Goal: Information Seeking & Learning: Learn about a topic

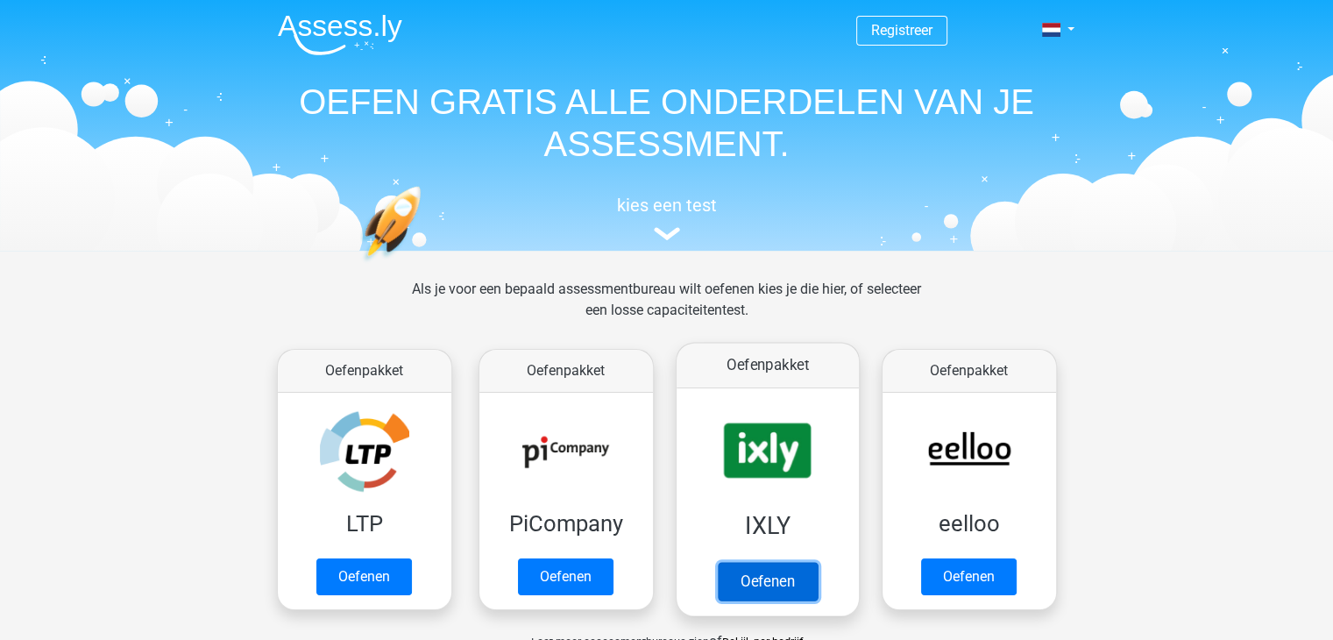
click at [741, 590] on link "Oefenen" at bounding box center [767, 581] width 100 height 39
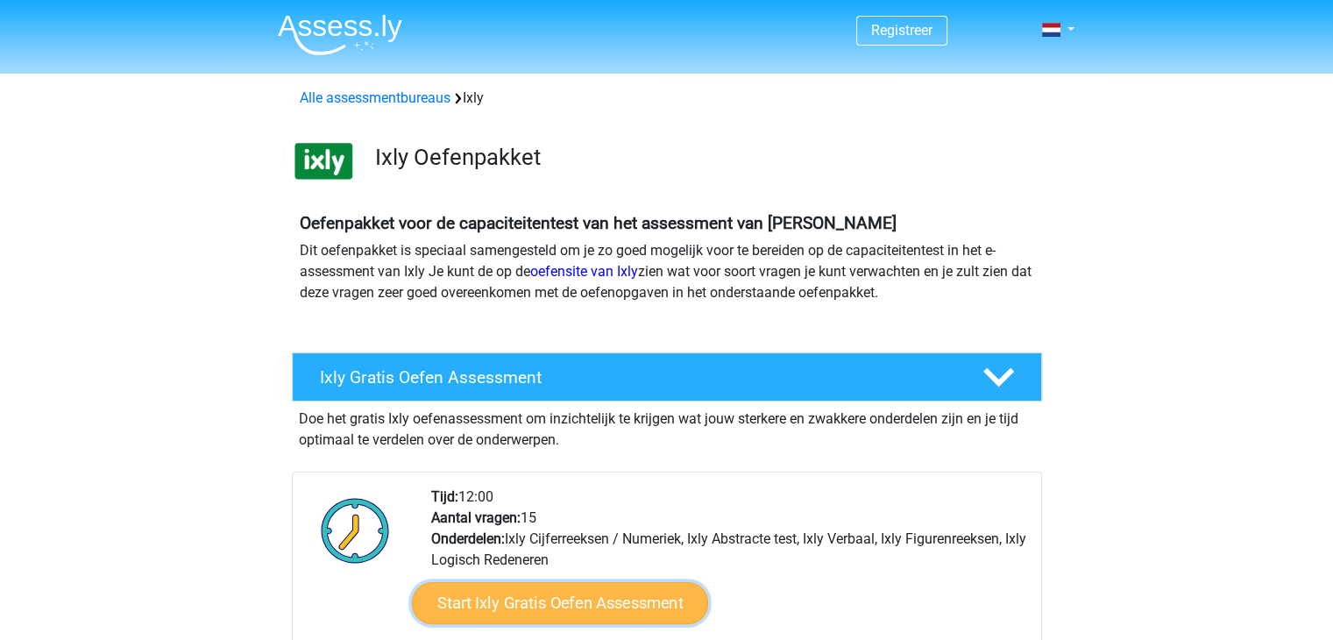
click at [625, 613] on link "Start Ixly Gratis Oefen Assessment" at bounding box center [559, 603] width 296 height 42
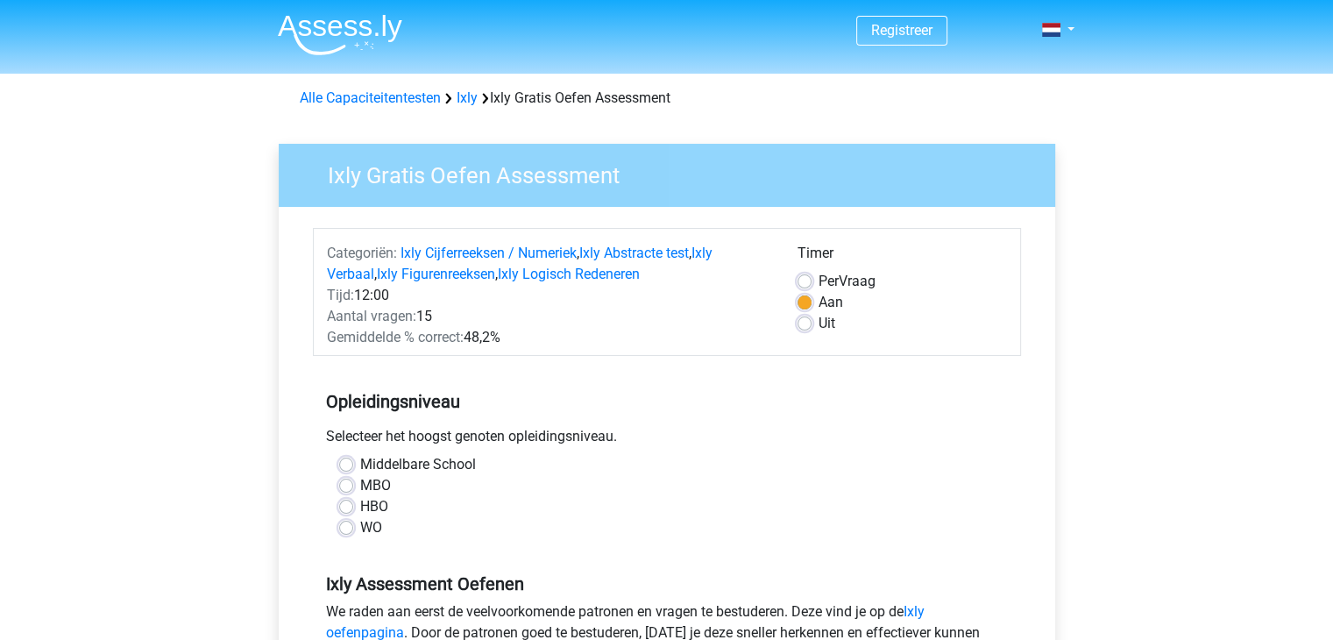
click at [353, 481] on div "MBO" at bounding box center [667, 485] width 656 height 21
click at [360, 481] on label "MBO" at bounding box center [375, 485] width 31 height 21
click at [345, 481] on input "MBO" at bounding box center [346, 484] width 14 height 18
radio input "true"
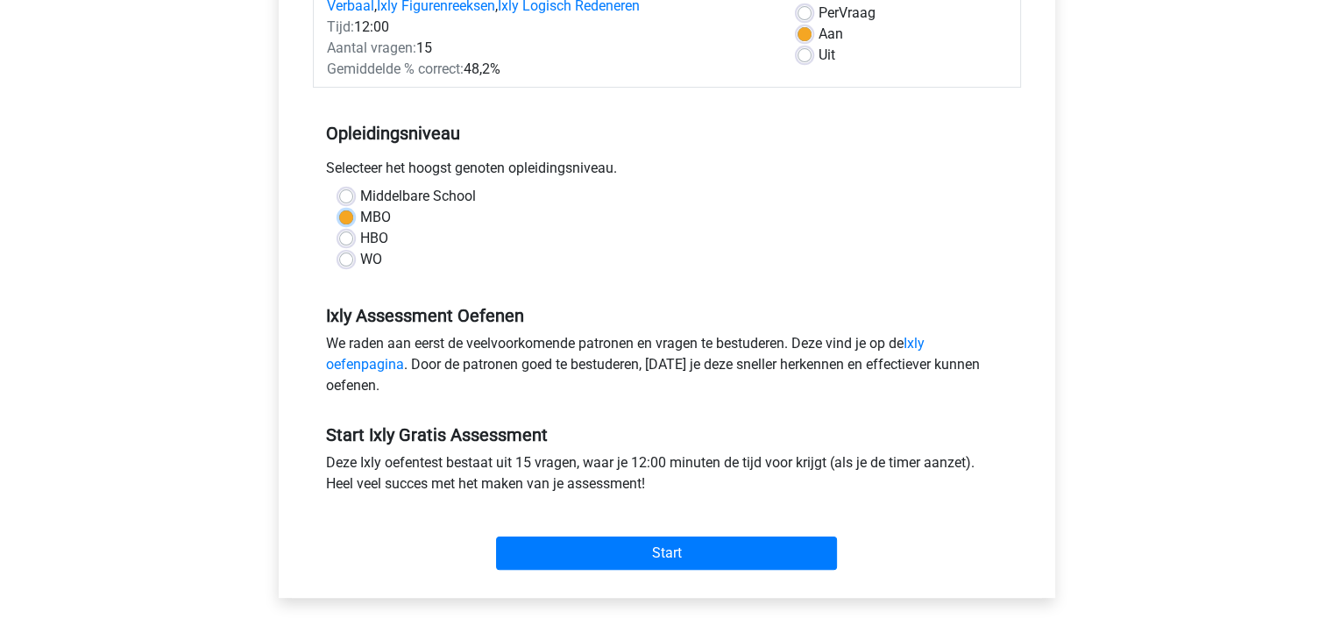
scroll to position [280, 0]
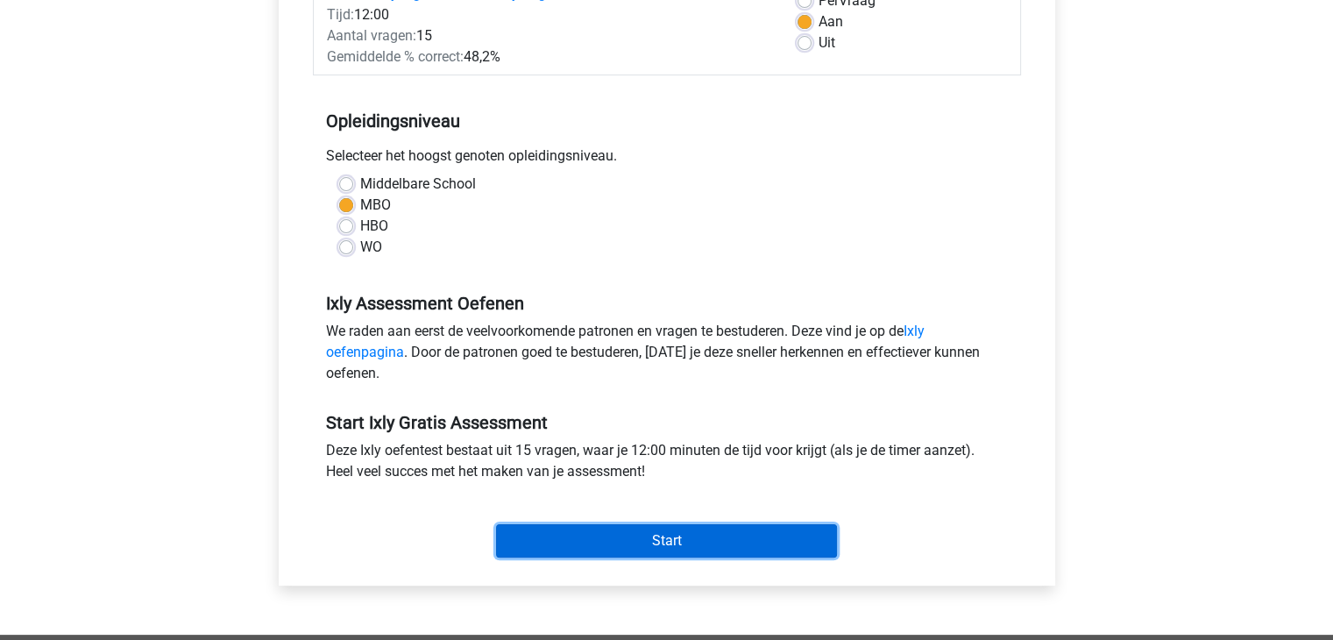
click at [717, 544] on input "Start" at bounding box center [666, 540] width 341 height 33
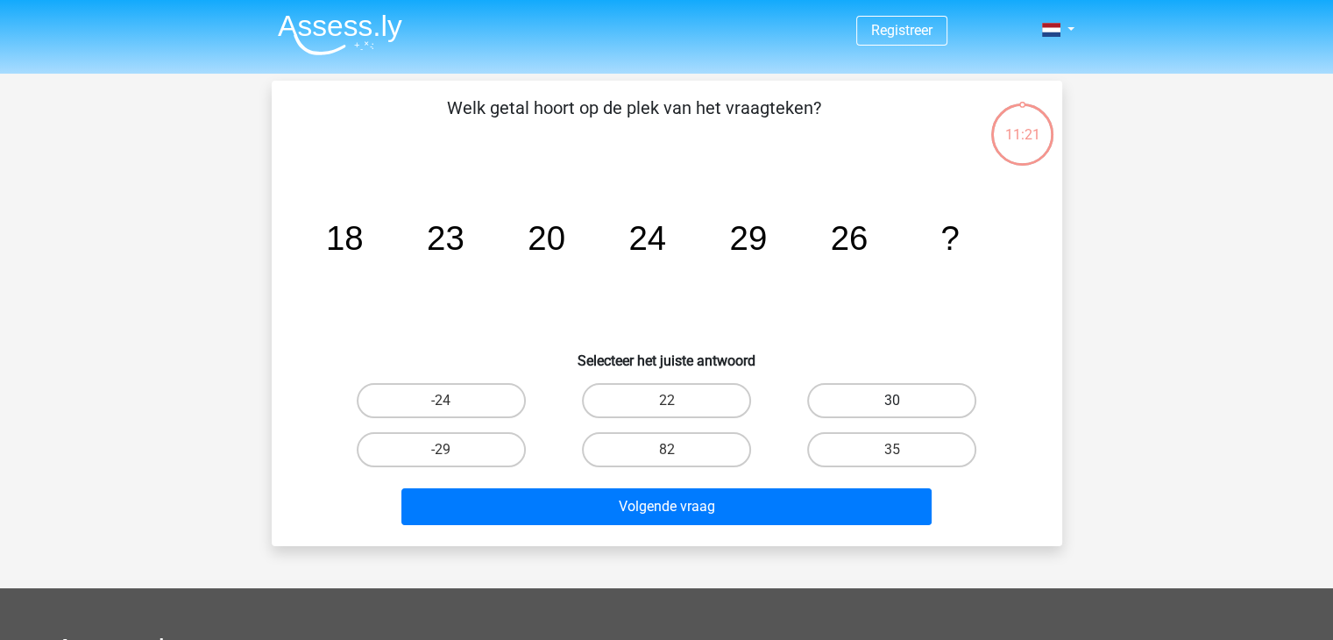
click at [844, 404] on label "30" at bounding box center [891, 400] width 169 height 35
click at [892, 404] on input "30" at bounding box center [897, 406] width 11 height 11
radio input "true"
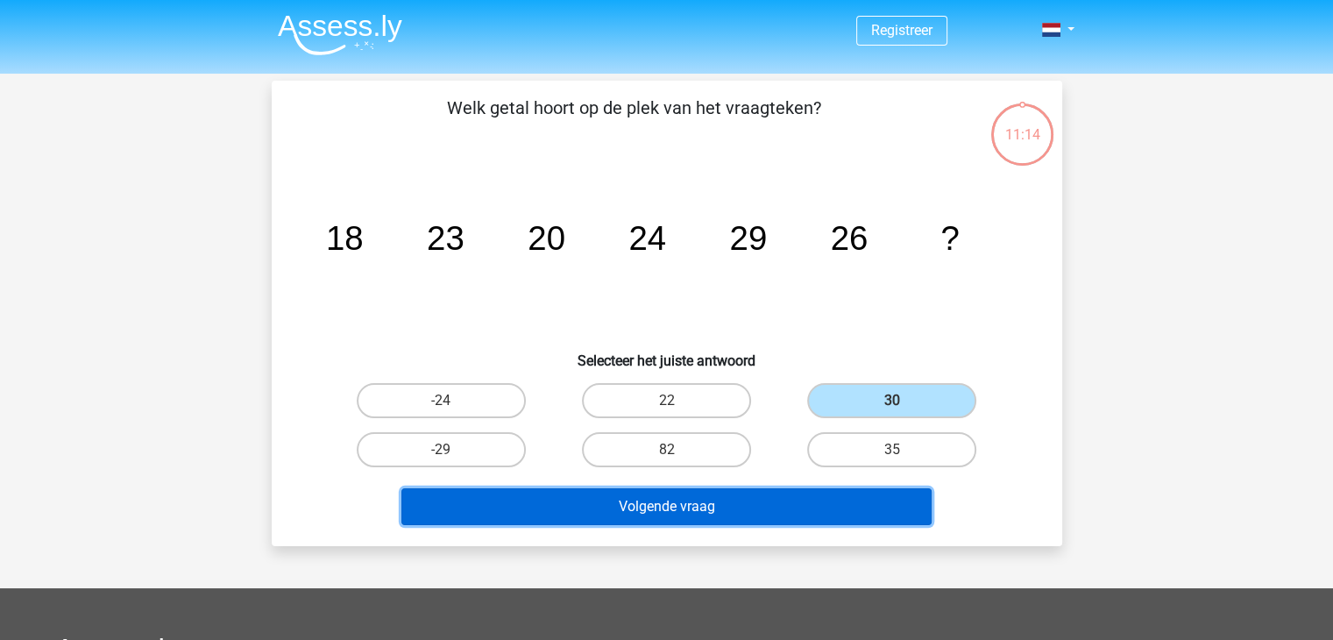
click at [611, 502] on button "Volgende vraag" at bounding box center [666, 506] width 530 height 37
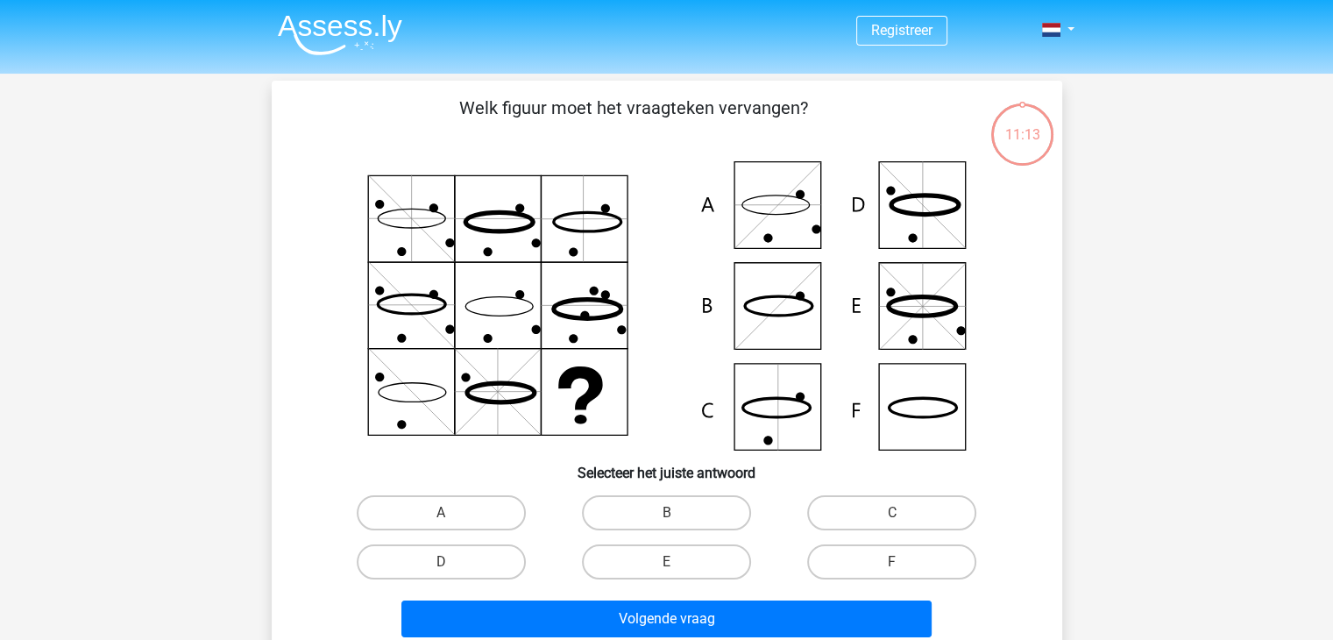
scroll to position [81, 0]
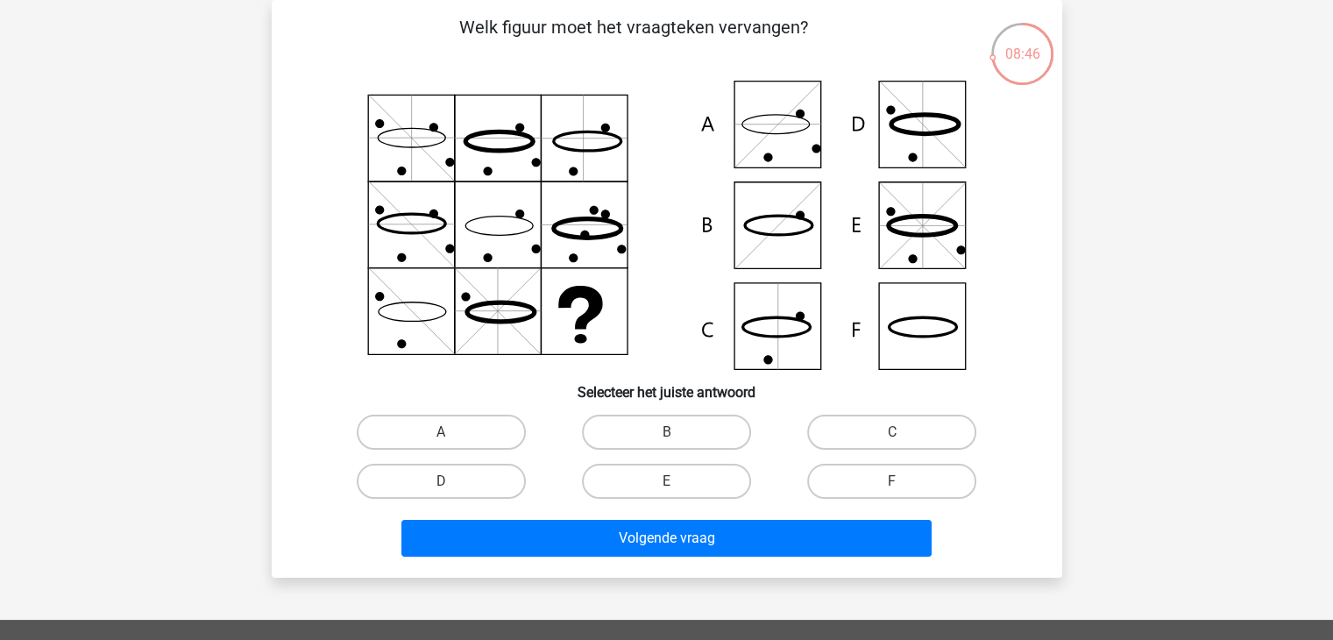
click at [893, 481] on input "F" at bounding box center [897, 486] width 11 height 11
radio input "true"
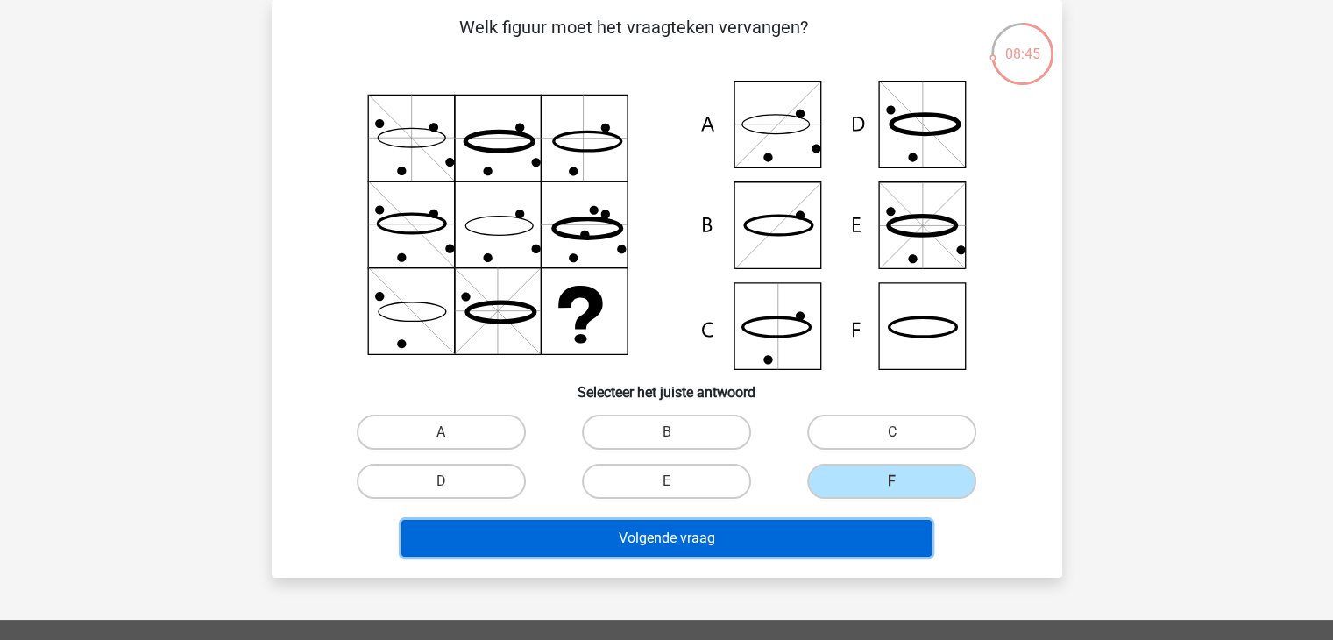
click at [771, 544] on button "Volgende vraag" at bounding box center [666, 538] width 530 height 37
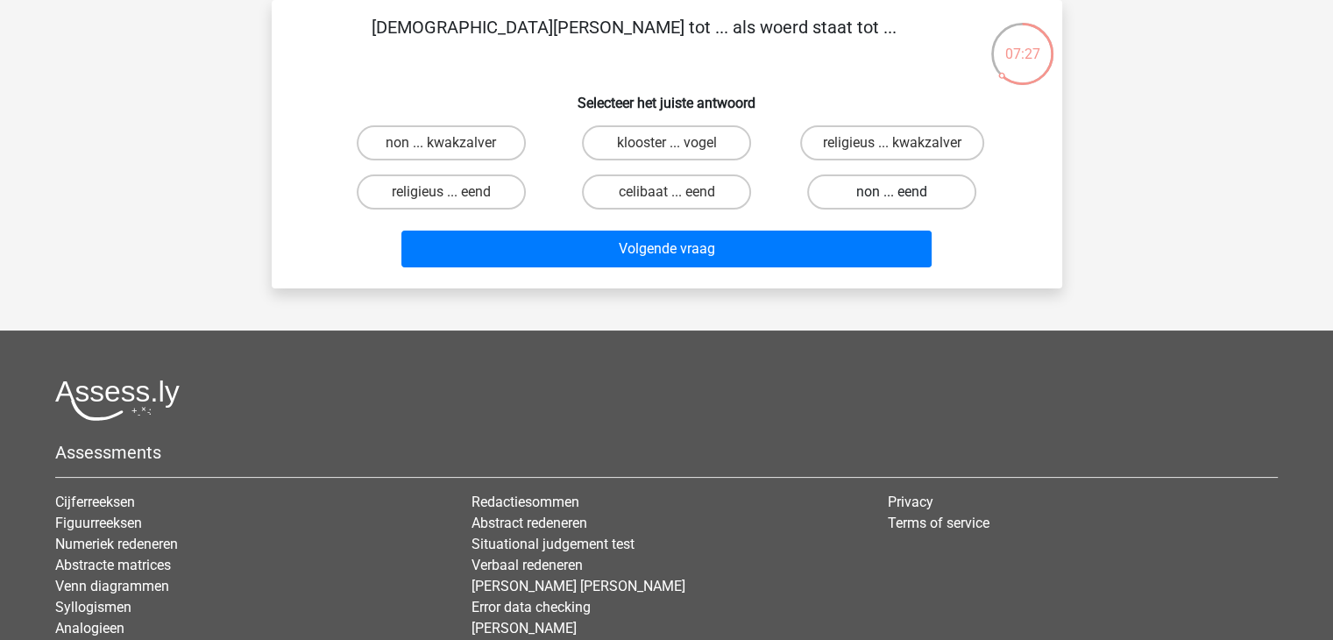
click at [913, 194] on label "non ... eend" at bounding box center [891, 191] width 169 height 35
click at [904, 194] on input "non ... eend" at bounding box center [897, 197] width 11 height 11
radio input "true"
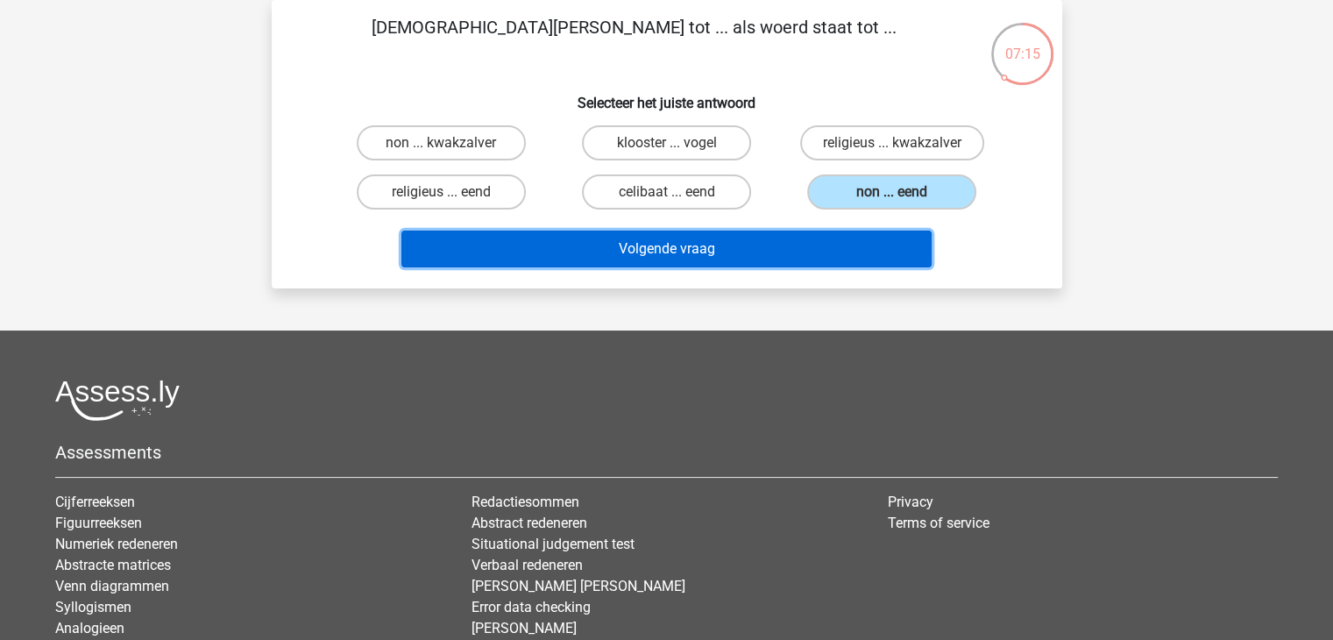
click at [698, 249] on button "Volgende vraag" at bounding box center [666, 248] width 530 height 37
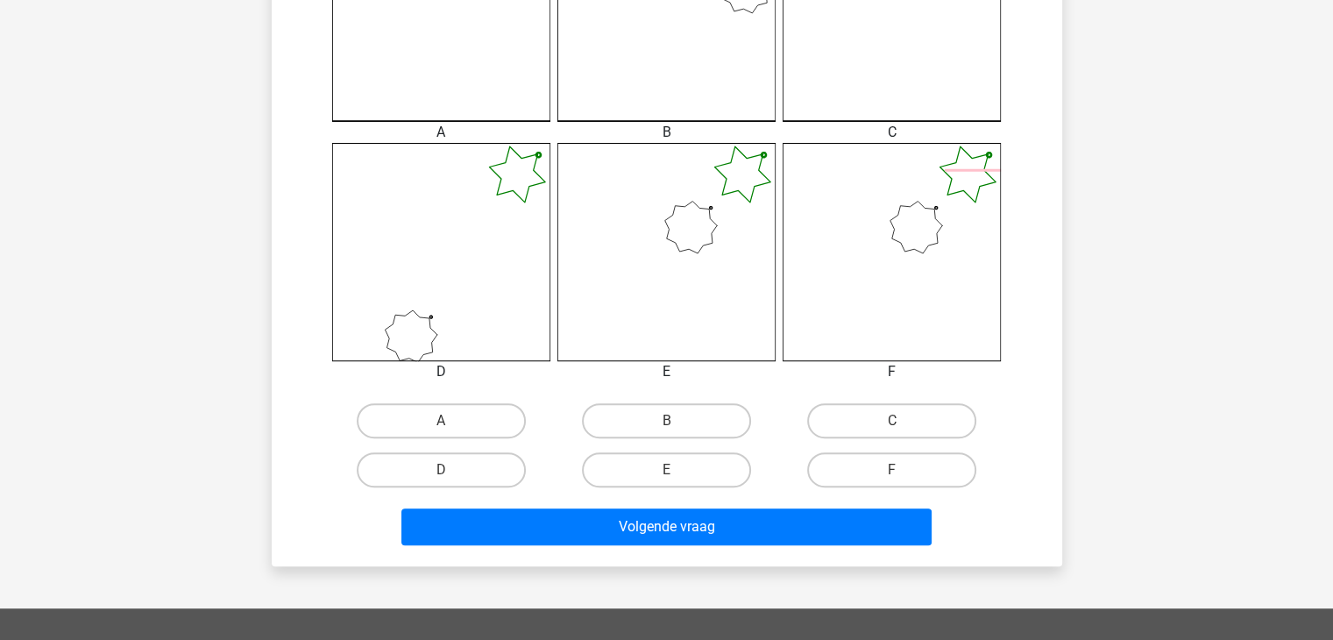
scroll to position [592, 0]
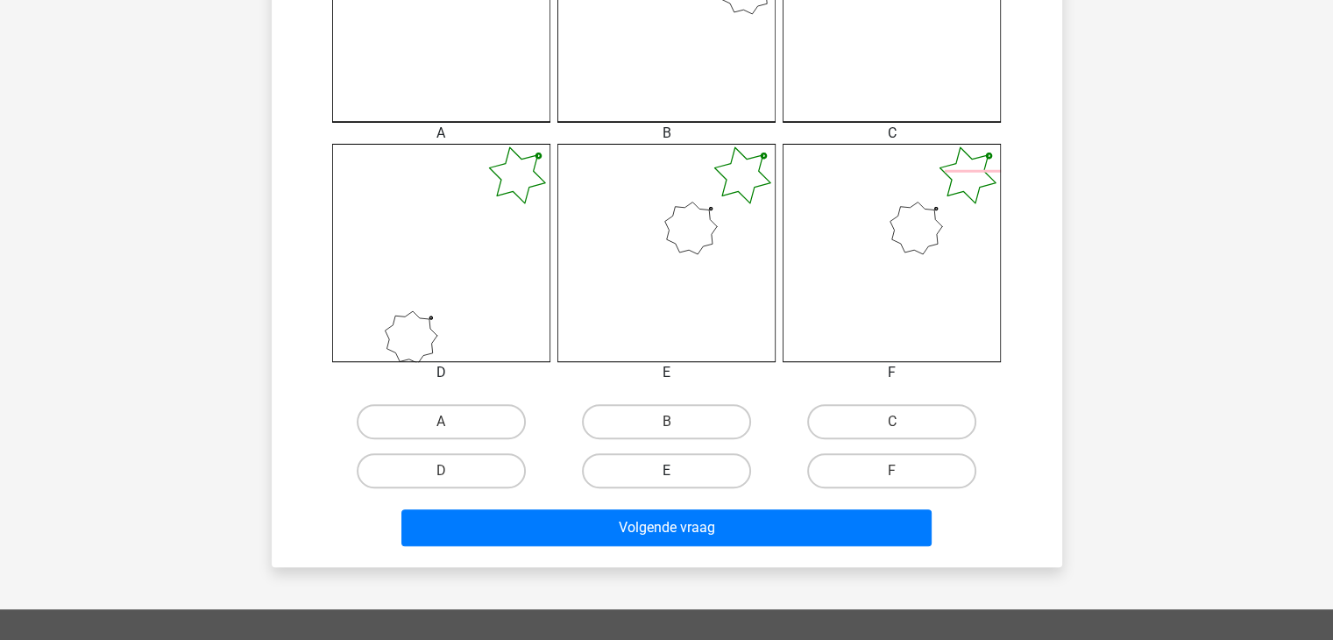
click at [671, 466] on label "E" at bounding box center [666, 470] width 169 height 35
click at [671, 471] on input "E" at bounding box center [671, 476] width 11 height 11
radio input "true"
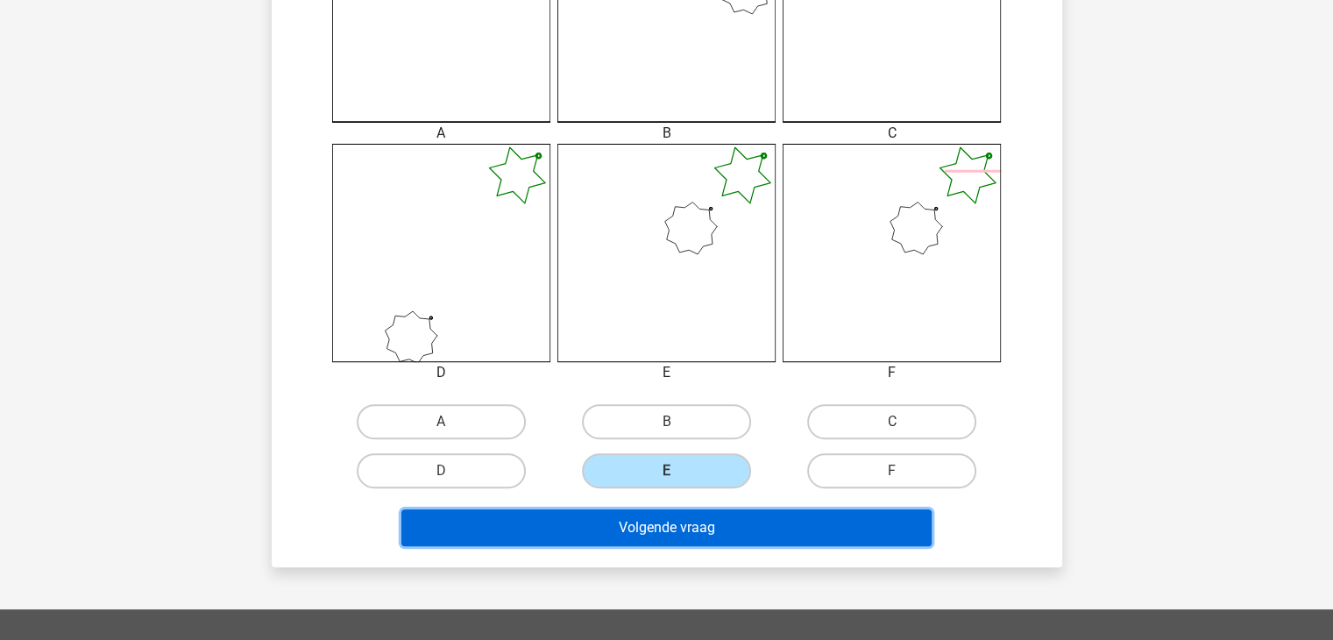
click at [678, 520] on button "Volgende vraag" at bounding box center [666, 527] width 530 height 37
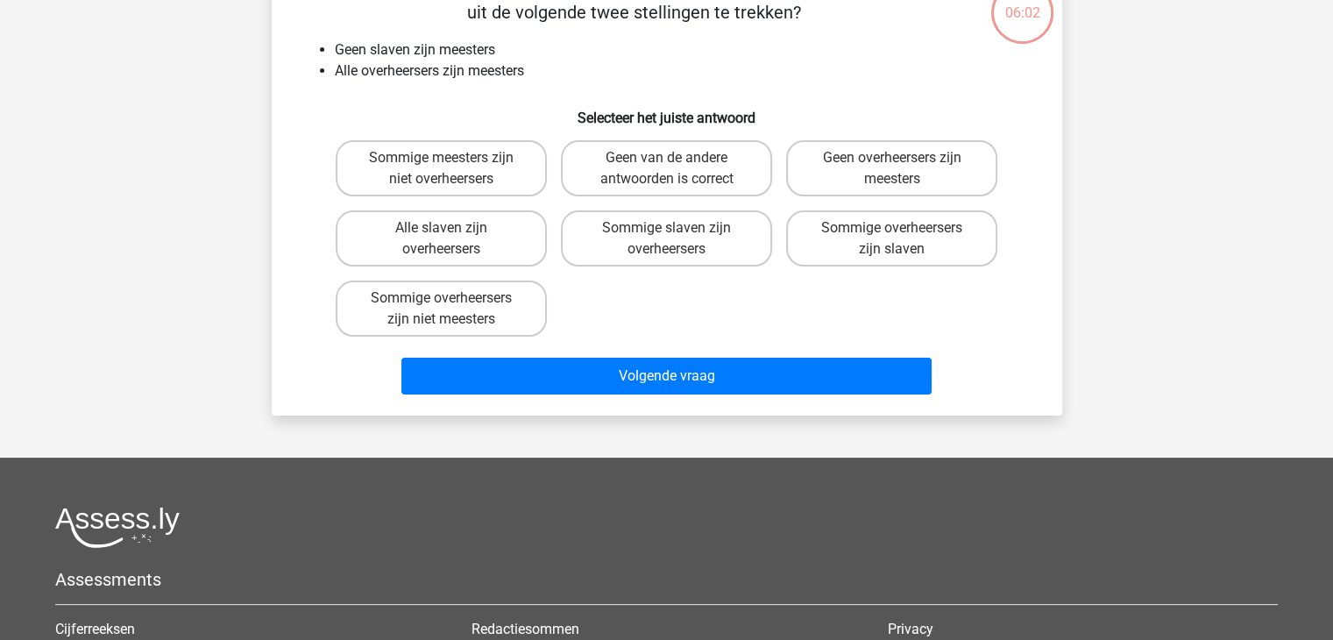
scroll to position [81, 0]
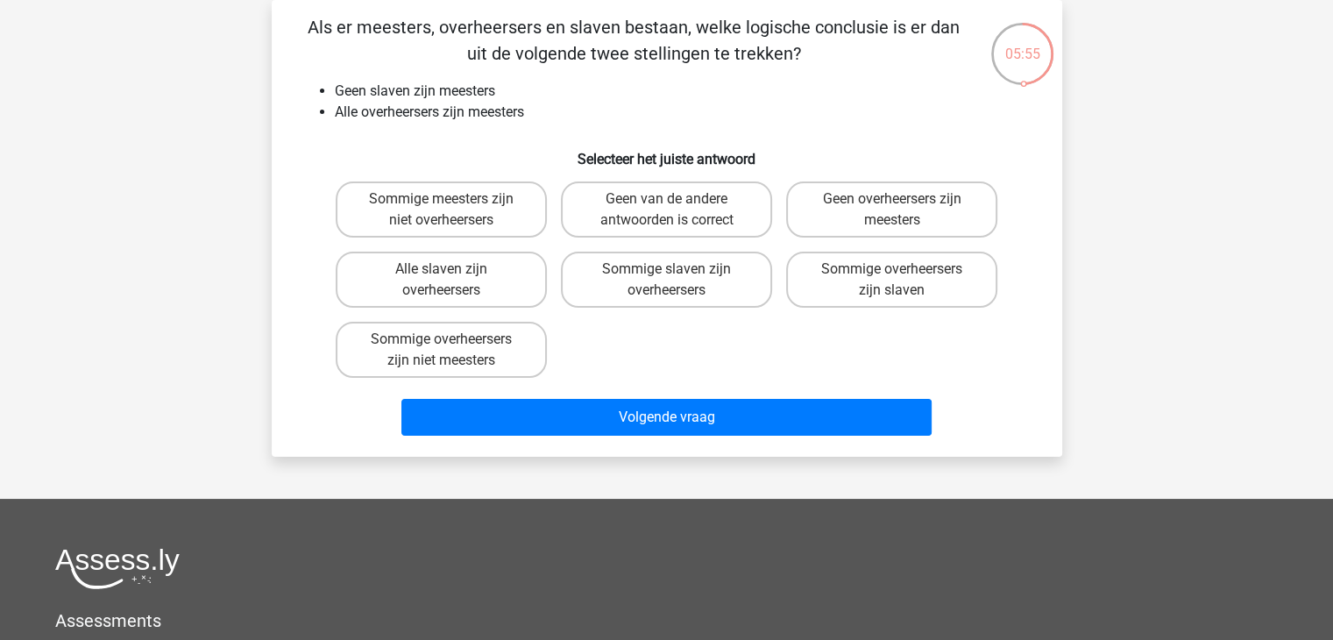
click at [1301, 271] on div "Registreer" at bounding box center [666, 440] width 1333 height 1042
click at [456, 226] on label "Sommige meesters zijn niet overheersers" at bounding box center [441, 209] width 211 height 56
click at [452, 210] on input "Sommige meesters zijn niet overheersers" at bounding box center [446, 204] width 11 height 11
radio input "true"
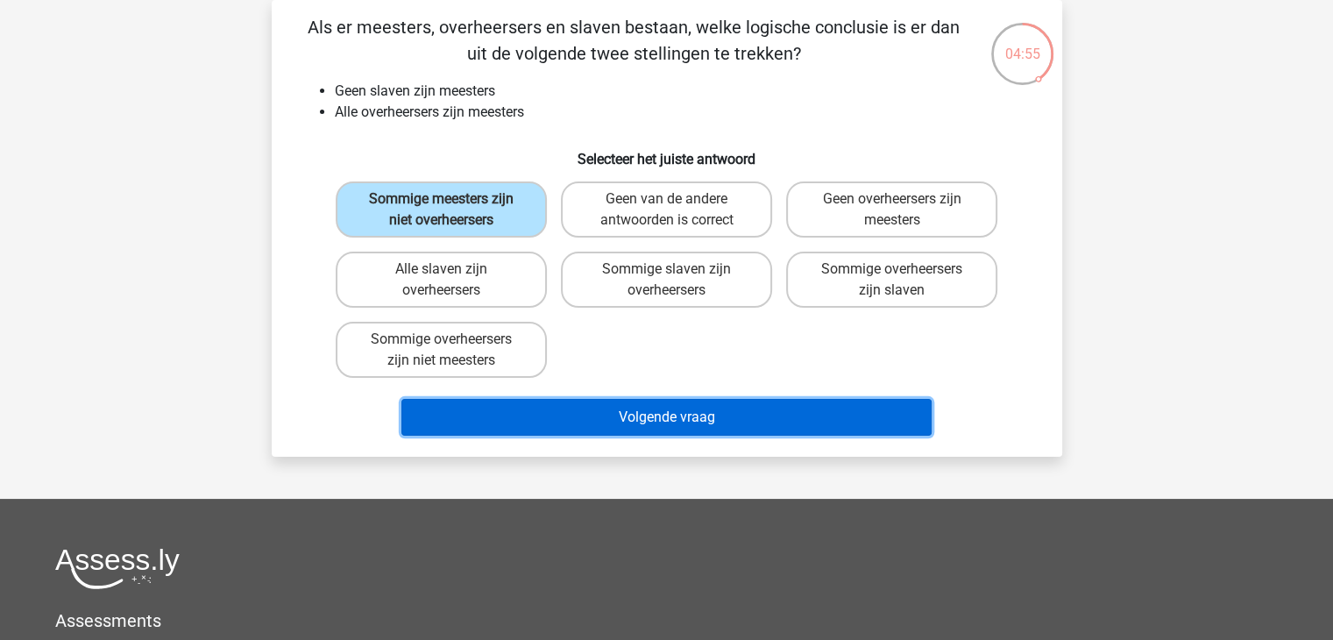
click at [656, 415] on button "Volgende vraag" at bounding box center [666, 417] width 530 height 37
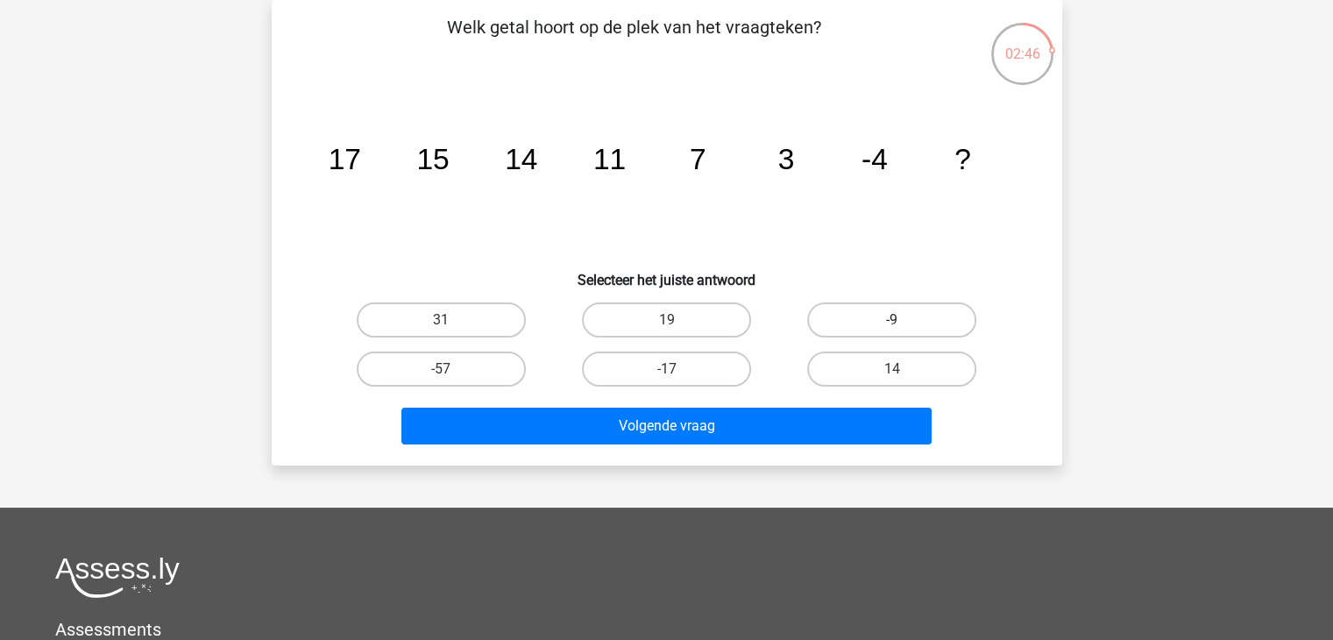
click at [880, 316] on label "-9" at bounding box center [891, 319] width 169 height 35
click at [892, 320] on input "-9" at bounding box center [897, 325] width 11 height 11
radio input "true"
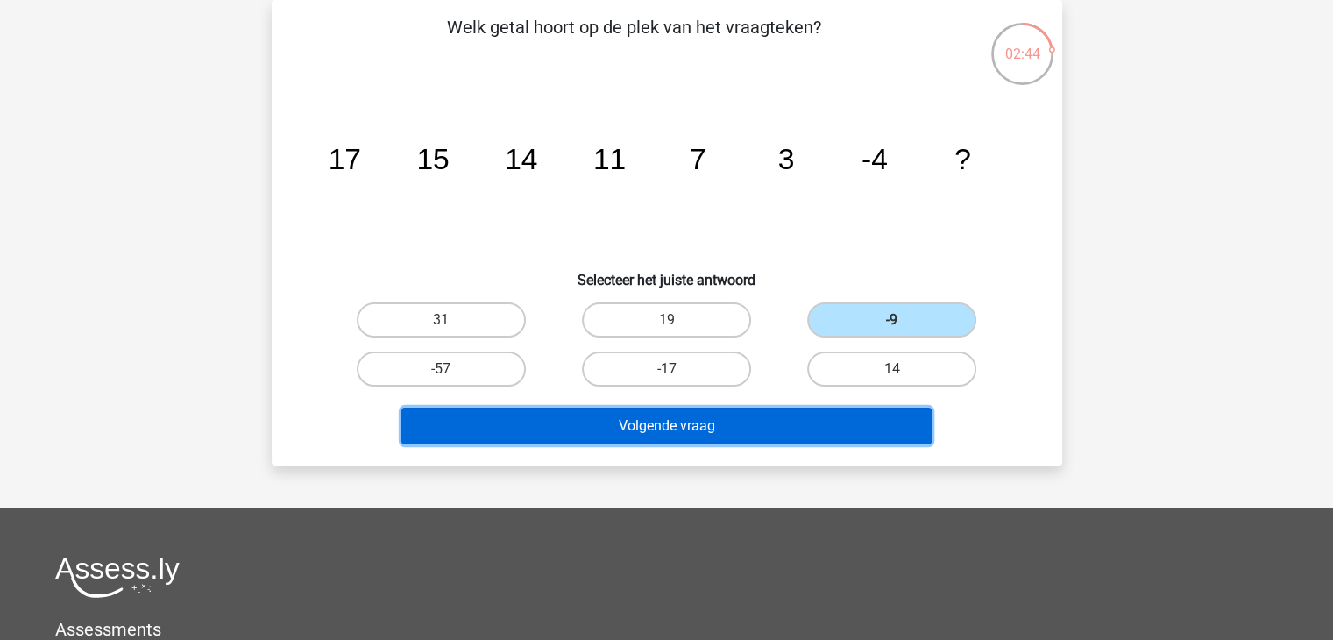
click at [726, 420] on button "Volgende vraag" at bounding box center [666, 426] width 530 height 37
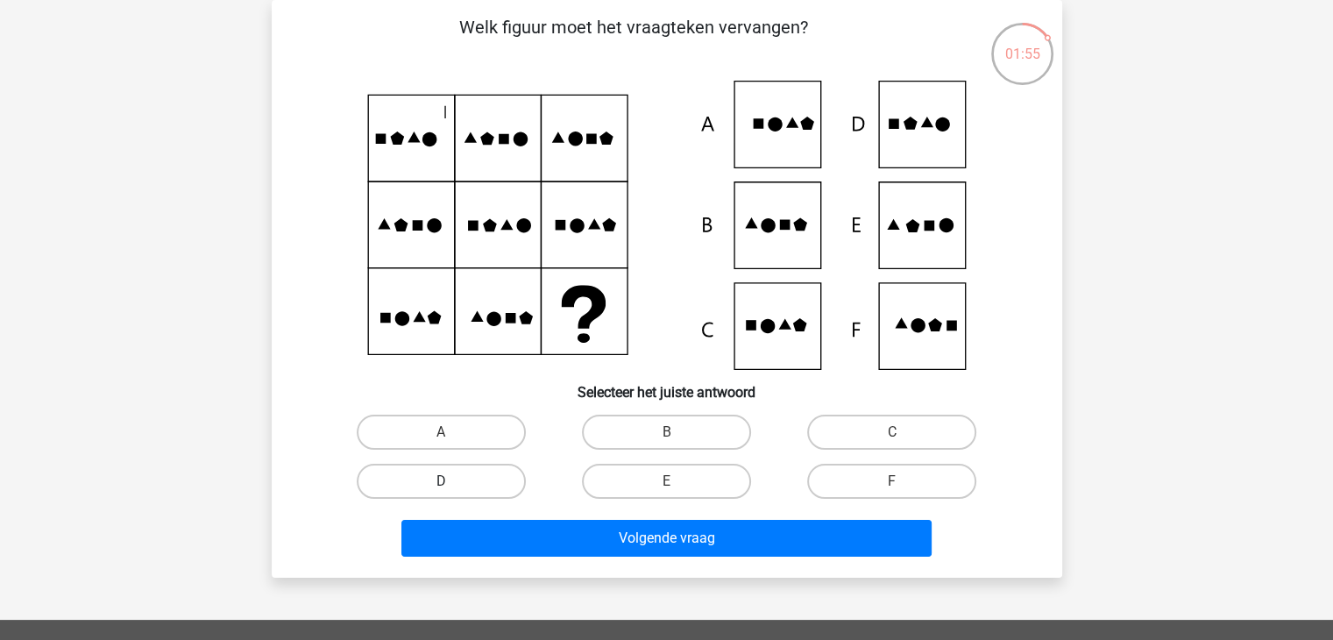
click at [453, 481] on label "D" at bounding box center [441, 481] width 169 height 35
click at [452, 481] on input "D" at bounding box center [446, 486] width 11 height 11
radio input "true"
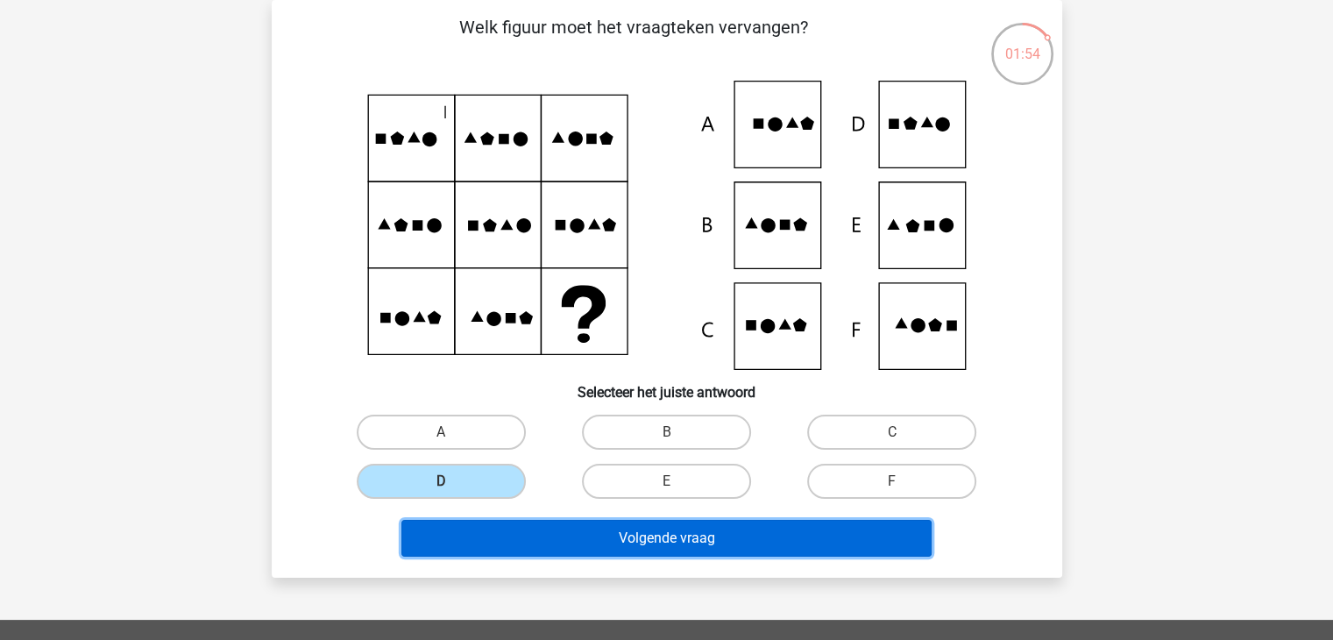
click at [558, 538] on button "Volgende vraag" at bounding box center [666, 538] width 530 height 37
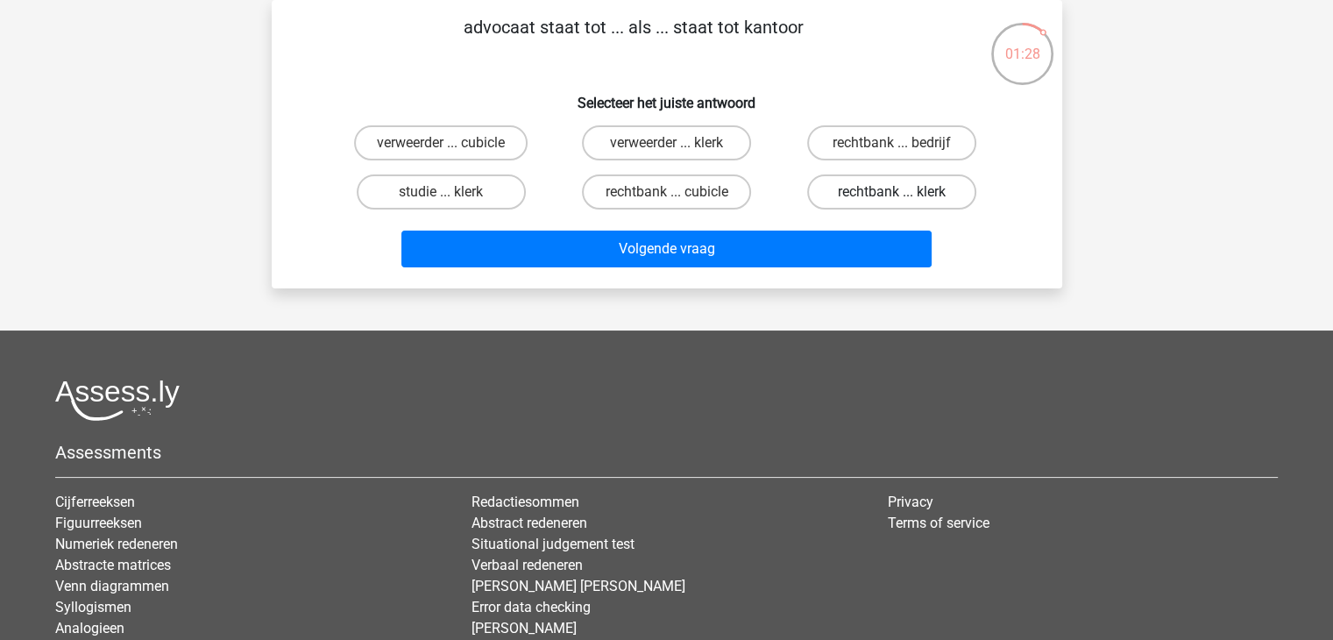
click at [866, 197] on label "rechtbank ... klerk" at bounding box center [891, 191] width 169 height 35
click at [892, 197] on input "rechtbank ... klerk" at bounding box center [897, 197] width 11 height 11
radio input "true"
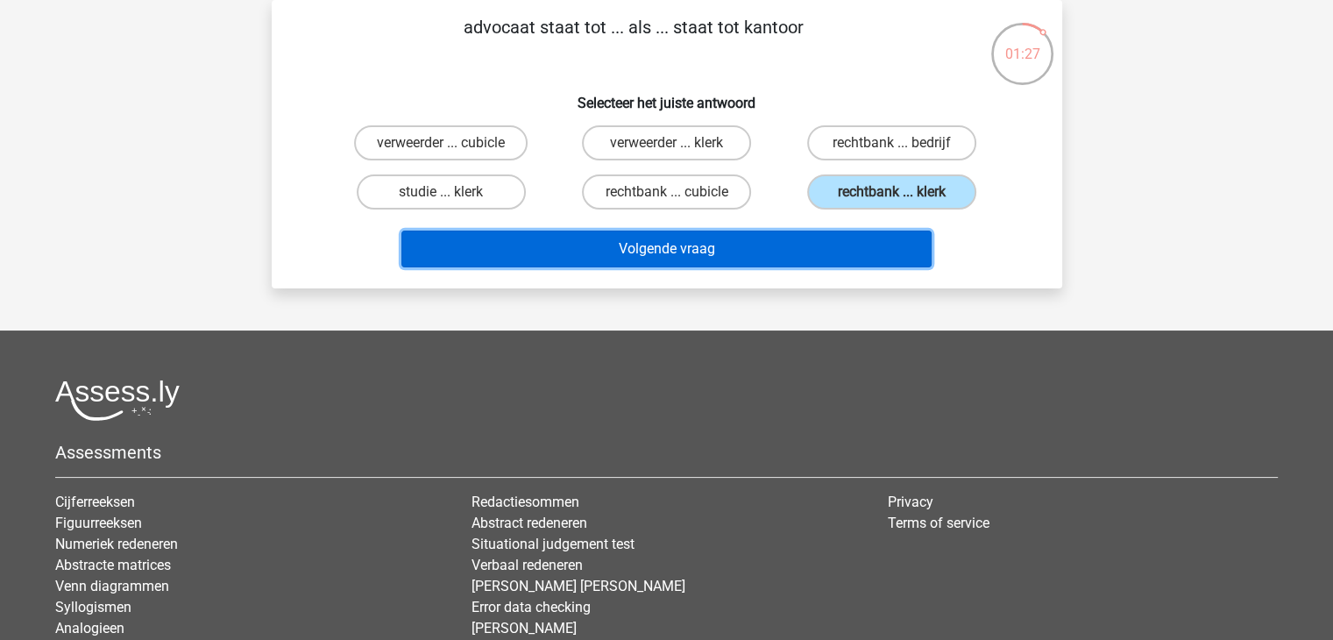
click at [805, 240] on button "Volgende vraag" at bounding box center [666, 248] width 530 height 37
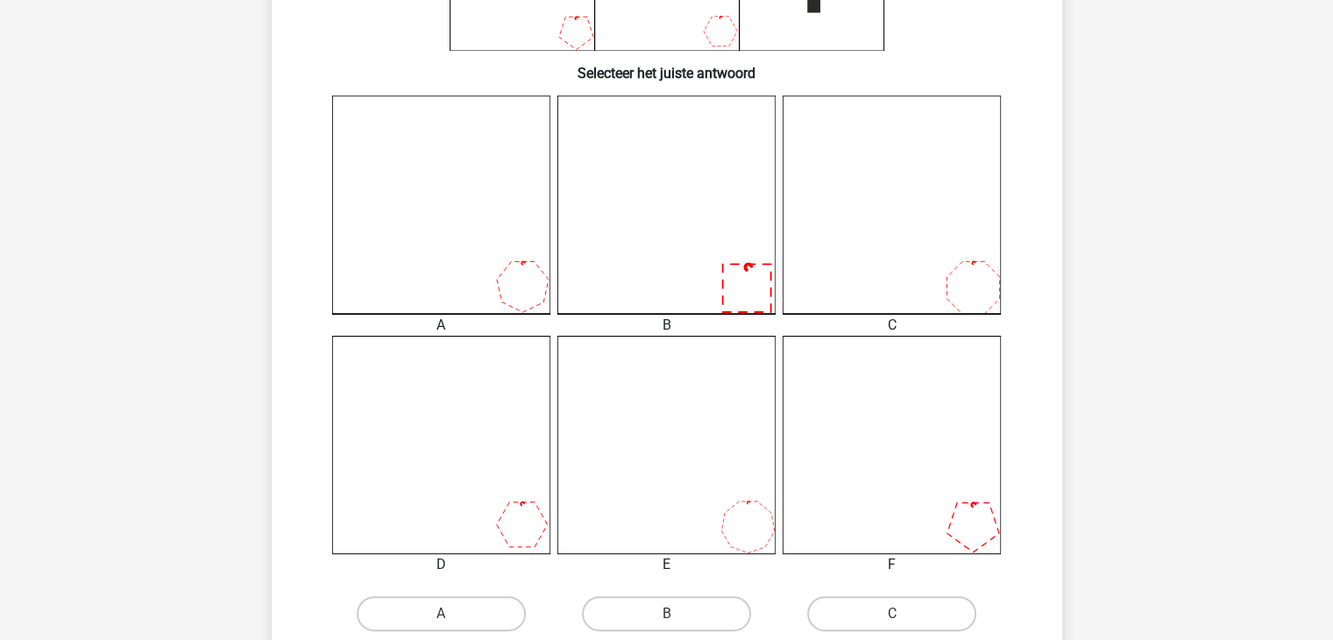
scroll to position [401, 0]
click at [617, 611] on label "B" at bounding box center [666, 611] width 169 height 35
click at [666, 612] on input "B" at bounding box center [671, 617] width 11 height 11
radio input "true"
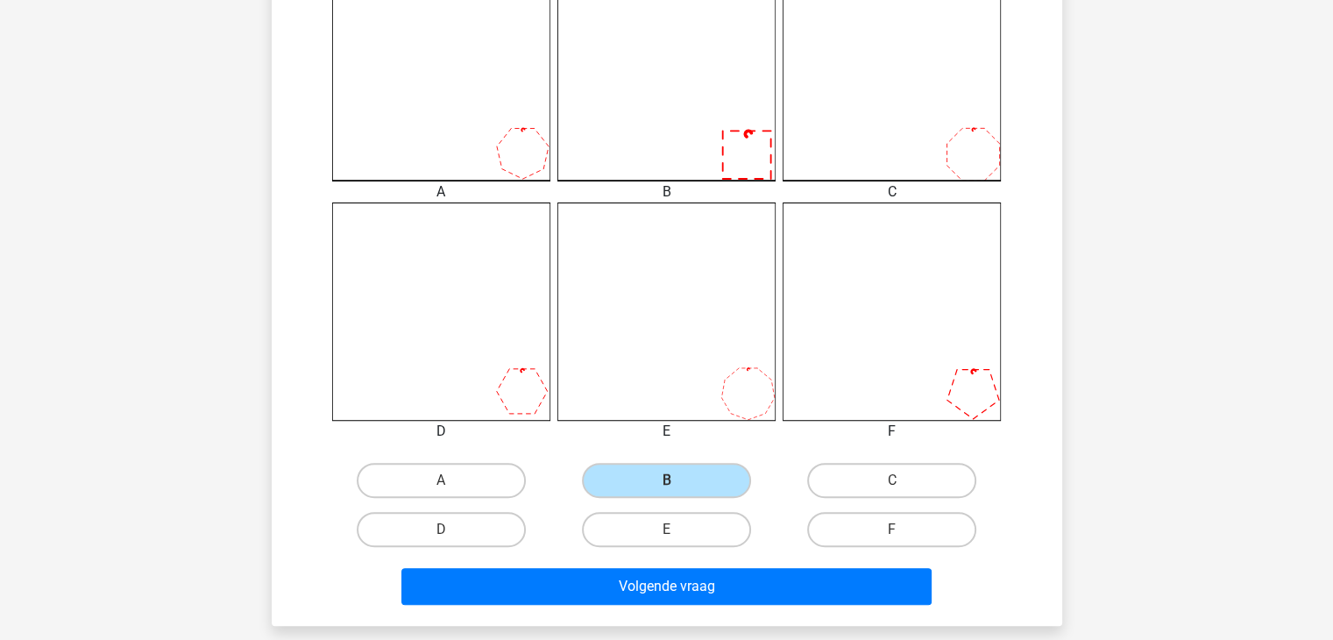
scroll to position [547, 0]
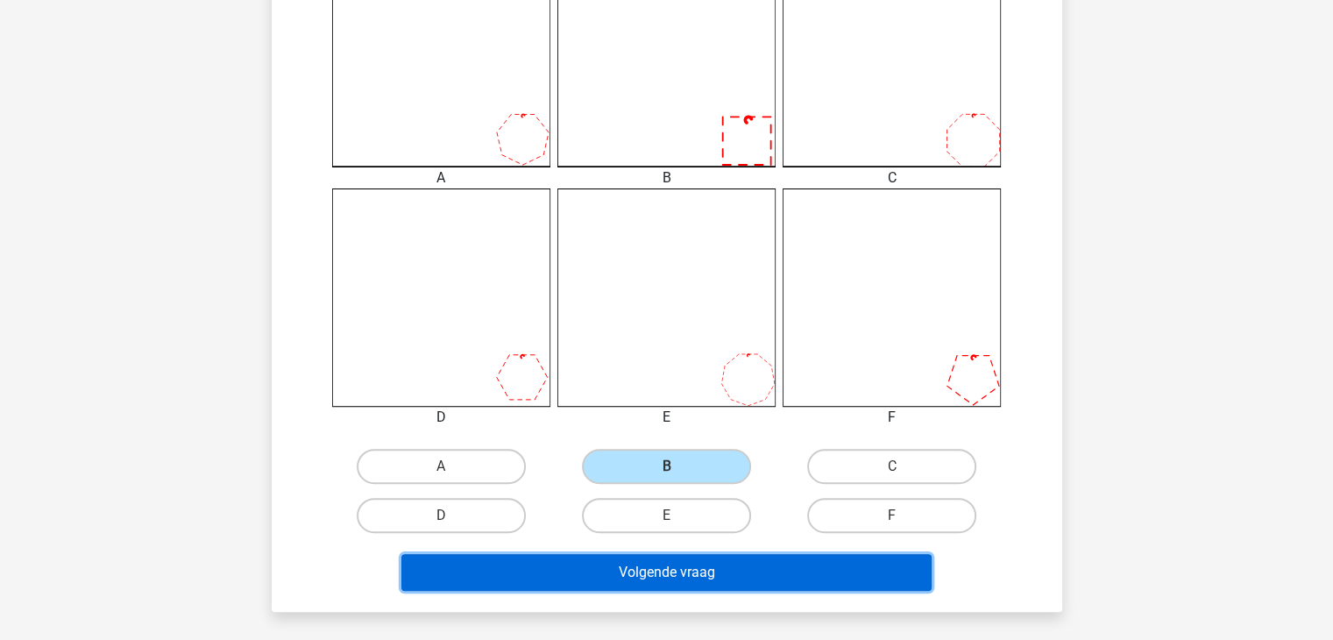
click at [637, 568] on button "Volgende vraag" at bounding box center [666, 572] width 530 height 37
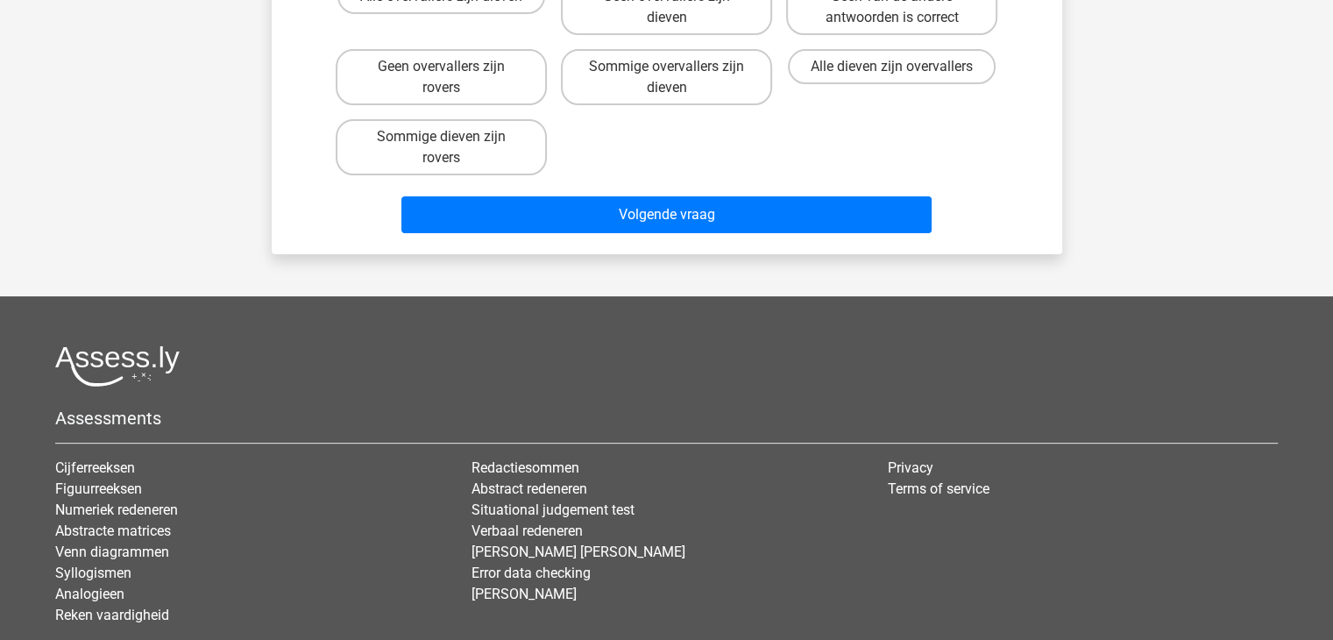
scroll to position [81, 0]
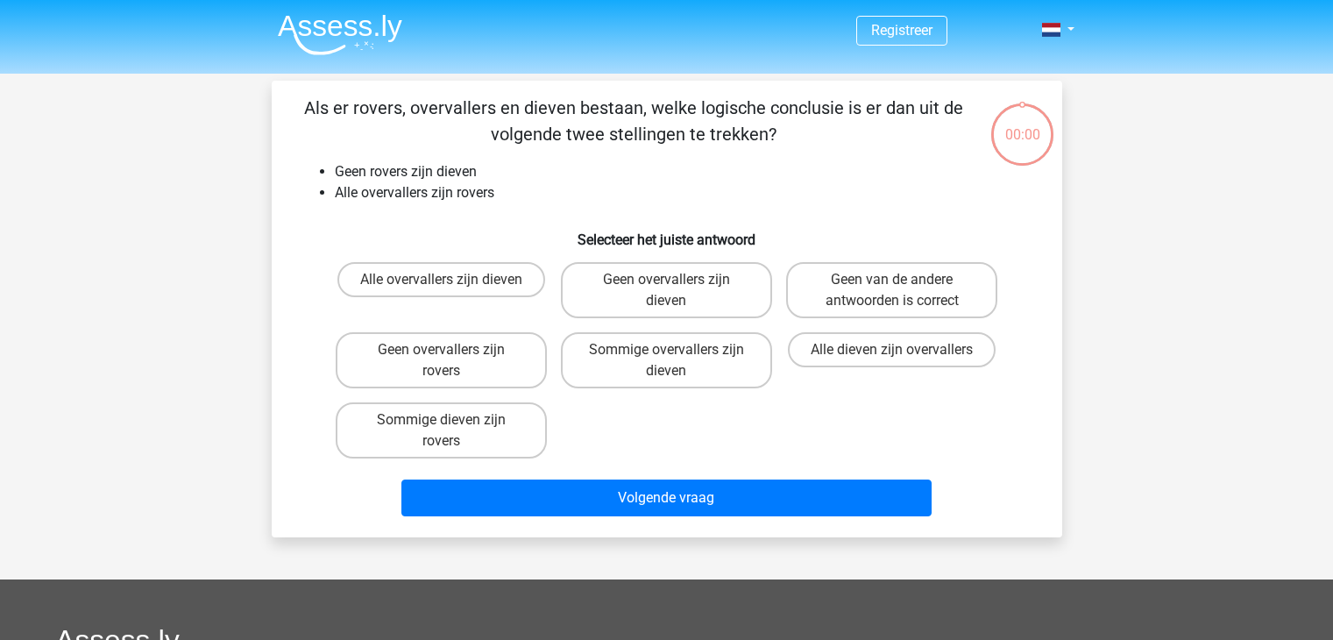
click at [434, 332] on label "Geen overvallers zijn rovers" at bounding box center [441, 360] width 211 height 56
click at [441, 350] on input "Geen overvallers zijn rovers" at bounding box center [446, 355] width 11 height 11
radio input "true"
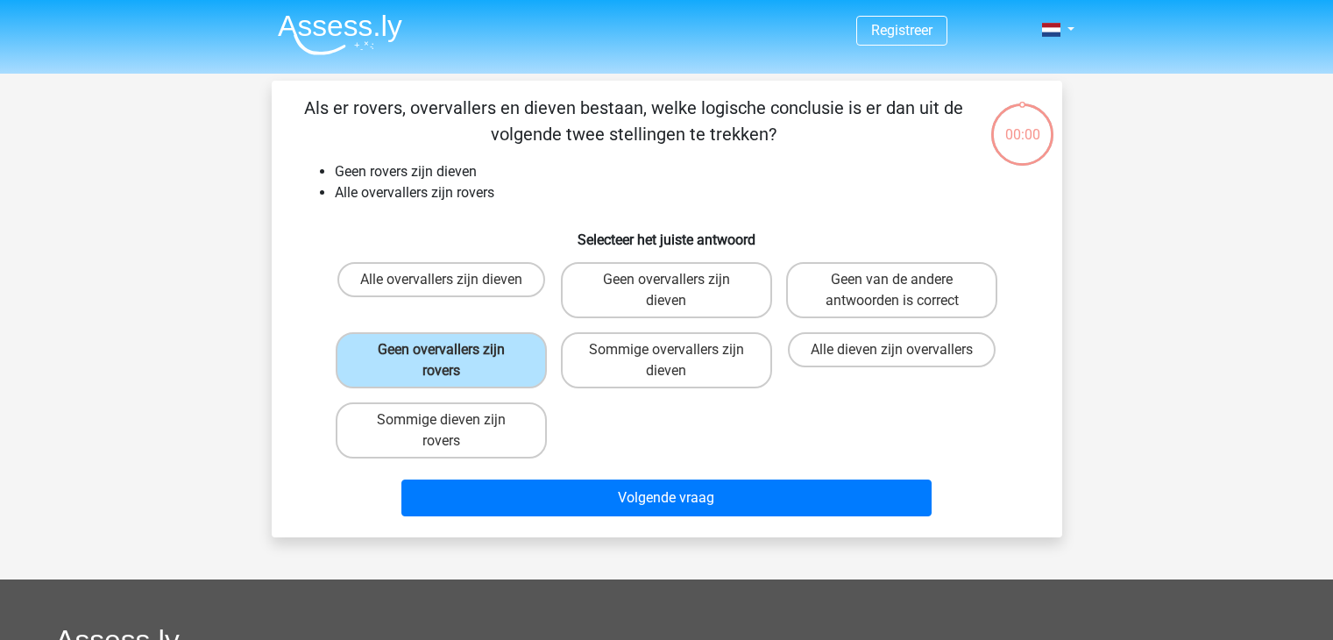
scroll to position [81, 0]
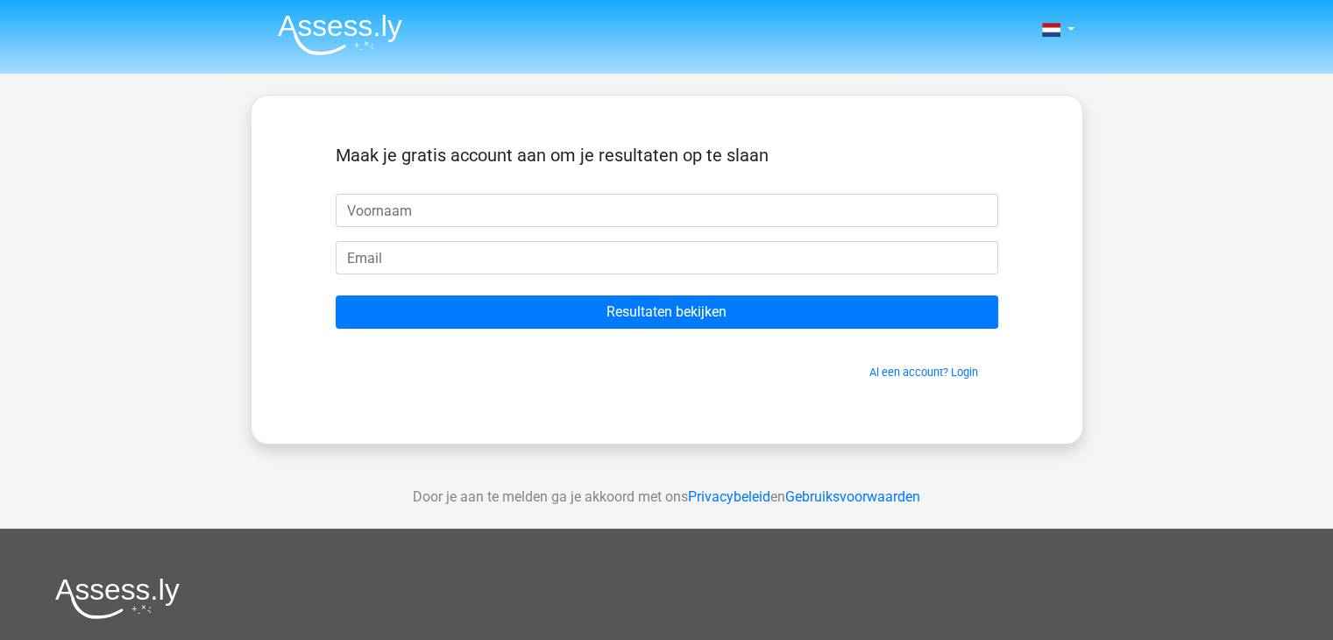
click at [593, 408] on div "Maak je gratis account aan om je resultaten op te slaan Resultaten bekijken Al …" at bounding box center [667, 270] width 833 height 350
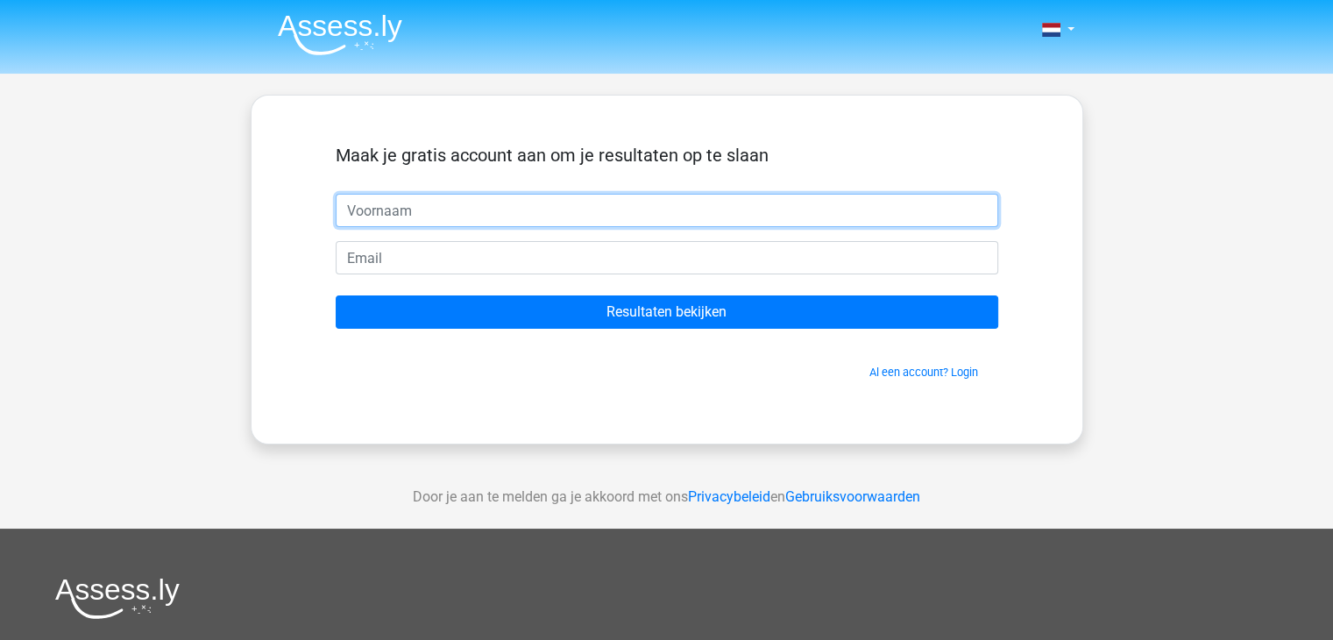
click at [540, 208] on input "text" at bounding box center [667, 210] width 663 height 33
type input "a"
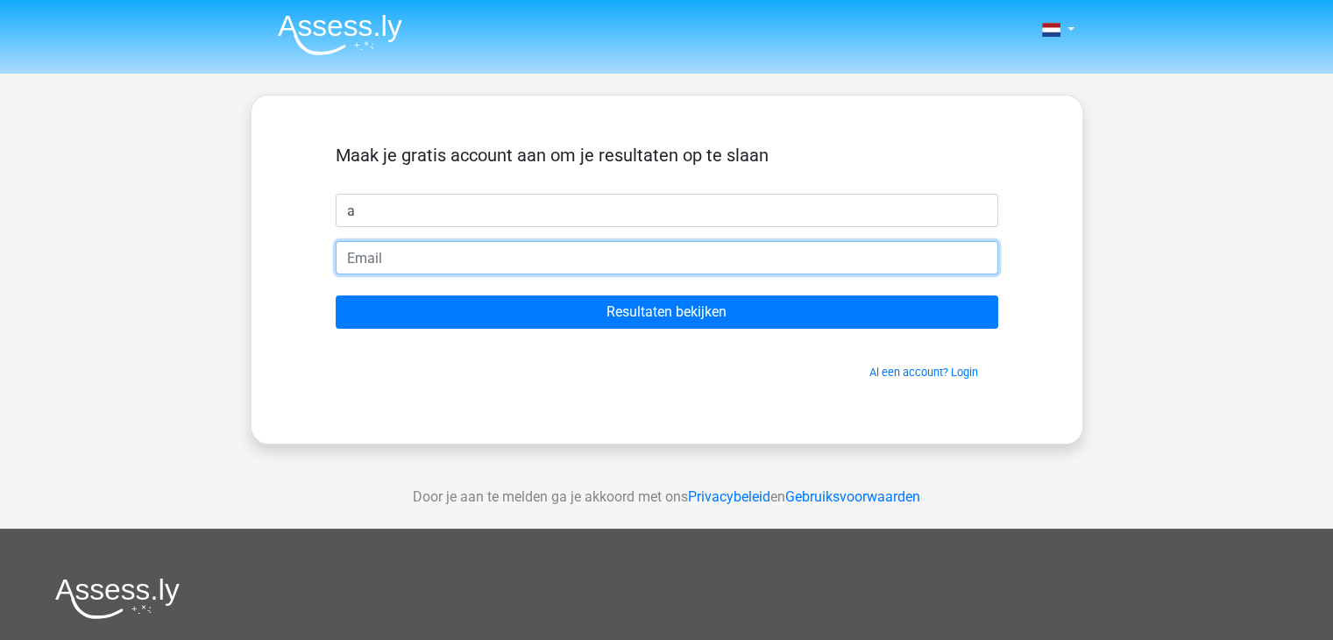
click at [500, 267] on input "email" at bounding box center [667, 257] width 663 height 33
click at [534, 266] on input "[EMAIL_ADDRESS][DOMAIN_NAME]" at bounding box center [667, 257] width 663 height 33
drag, startPoint x: 534, startPoint y: 266, endPoint x: 268, endPoint y: 230, distance: 268.0
click at [268, 230] on div "Maak je gratis account aan om je resultaten op te slaan a ahmadezanjeer@hotmail…" at bounding box center [667, 270] width 833 height 350
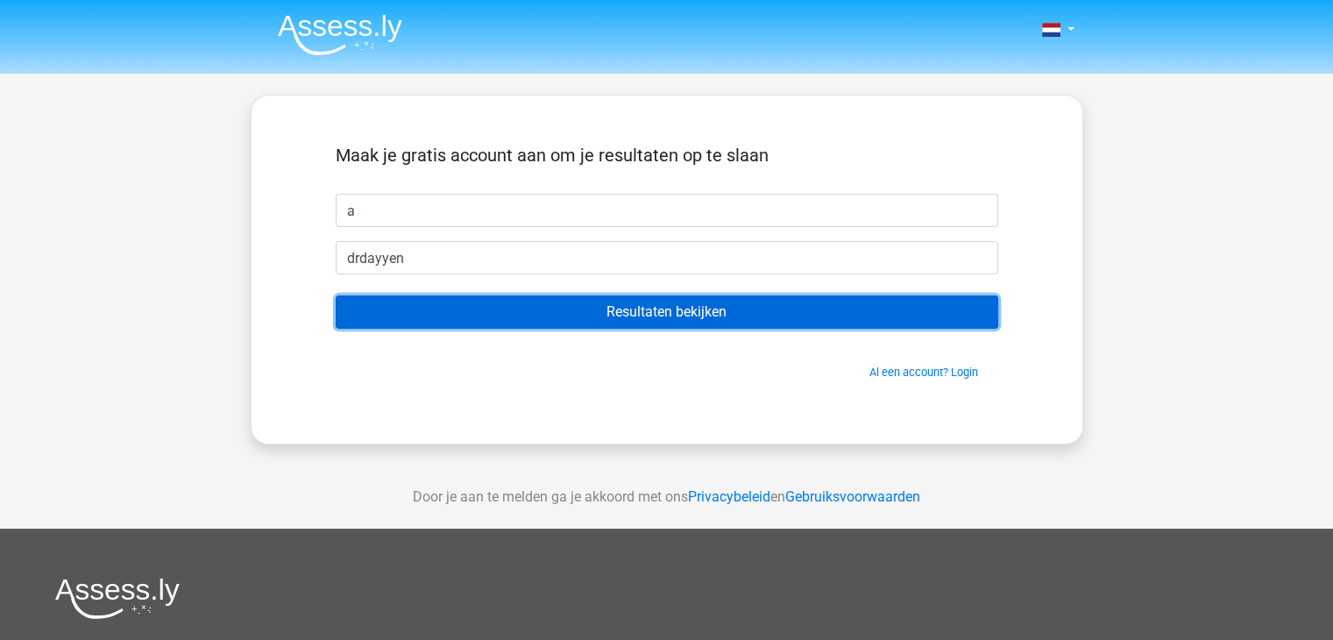
click at [470, 308] on input "Resultaten bekijken" at bounding box center [667, 311] width 663 height 33
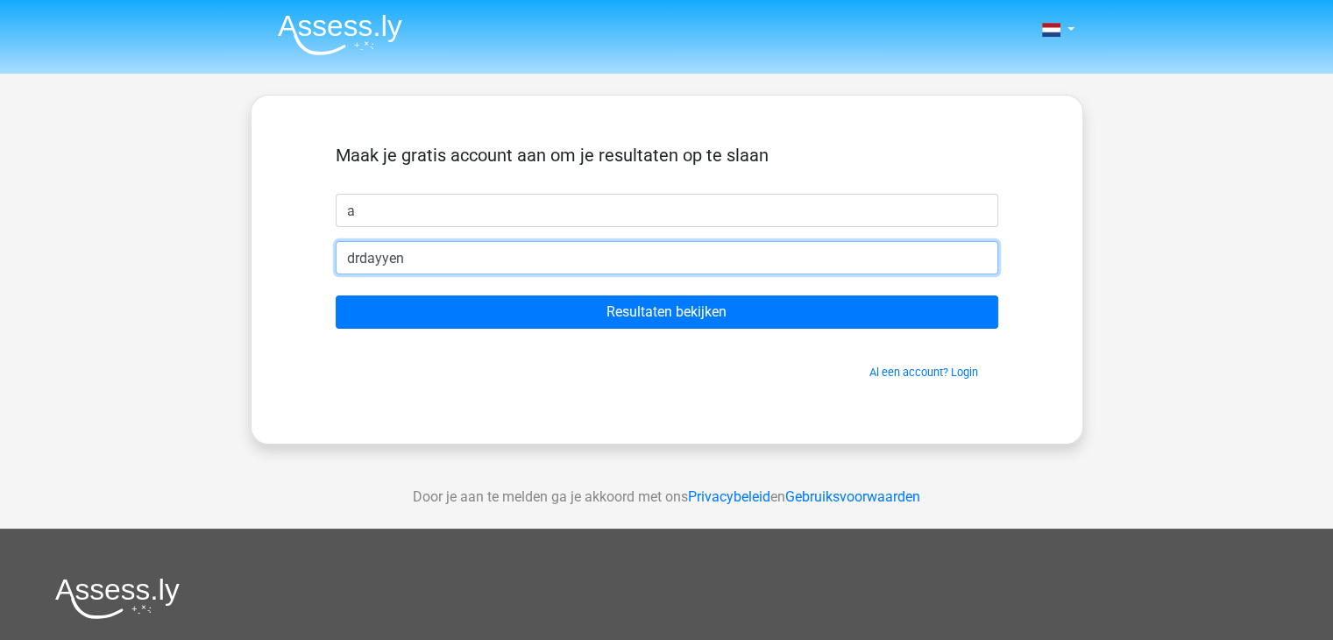
click at [474, 266] on input "drdayyen" at bounding box center [667, 257] width 663 height 33
type input "drdayyen@hotmail.com"
click at [336, 295] on input "Resultaten bekijken" at bounding box center [667, 311] width 663 height 33
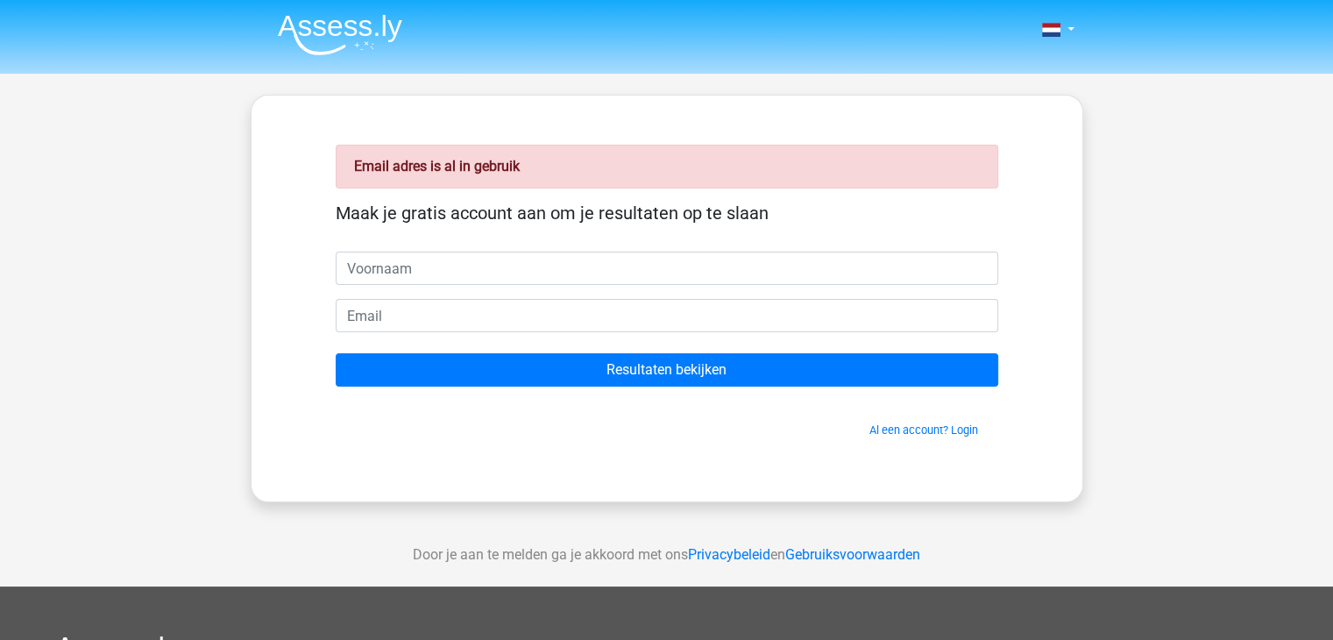
click at [422, 271] on input "text" at bounding box center [667, 268] width 663 height 33
click at [437, 280] on input "text" at bounding box center [667, 268] width 663 height 33
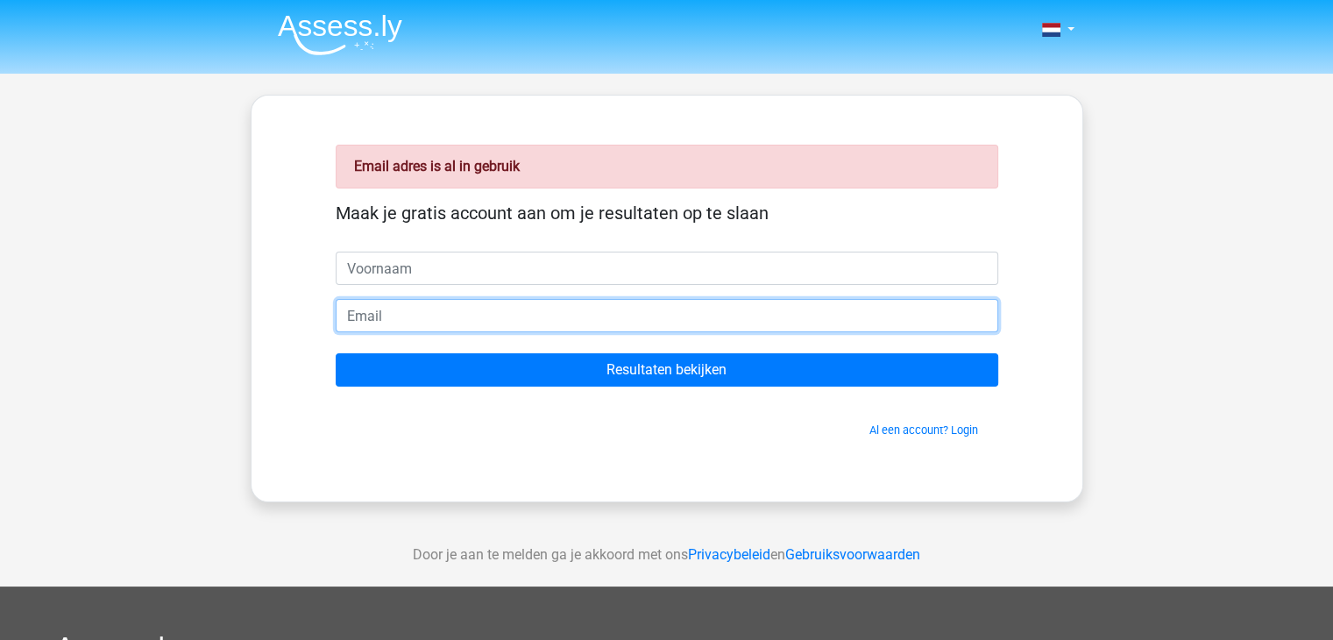
click at [391, 316] on input "email" at bounding box center [667, 315] width 663 height 33
type input "[EMAIL_ADDRESS][DOMAIN_NAME]"
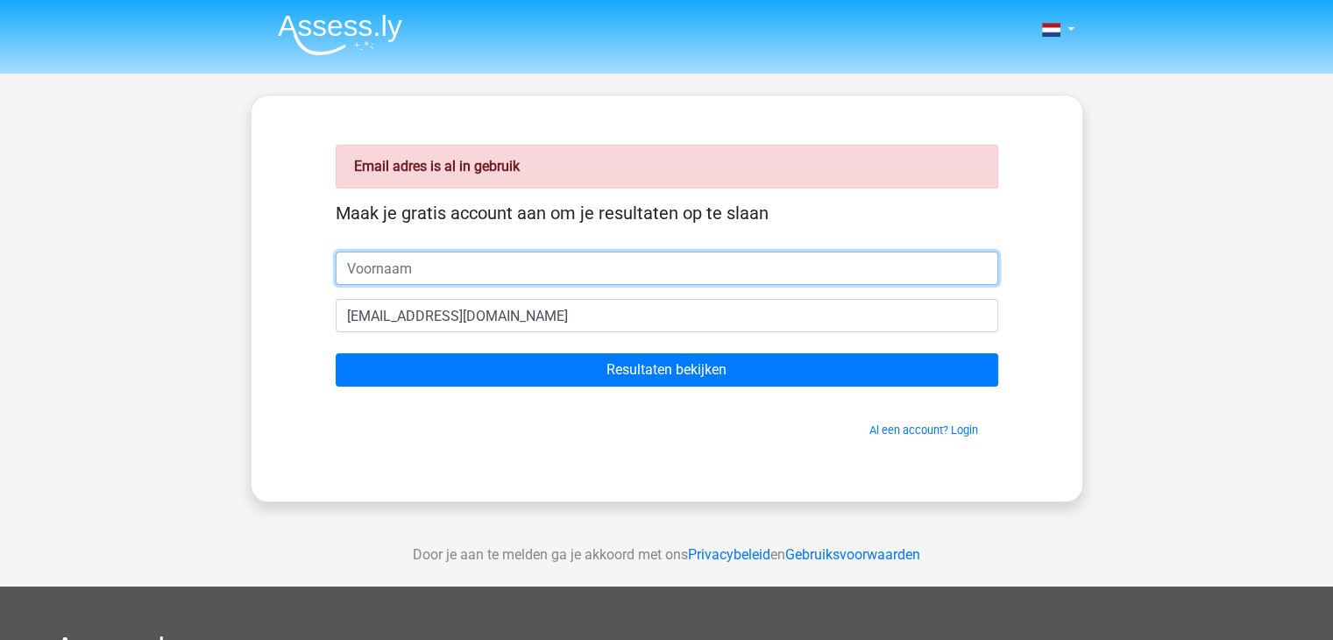
click at [436, 274] on input "text" at bounding box center [667, 268] width 663 height 33
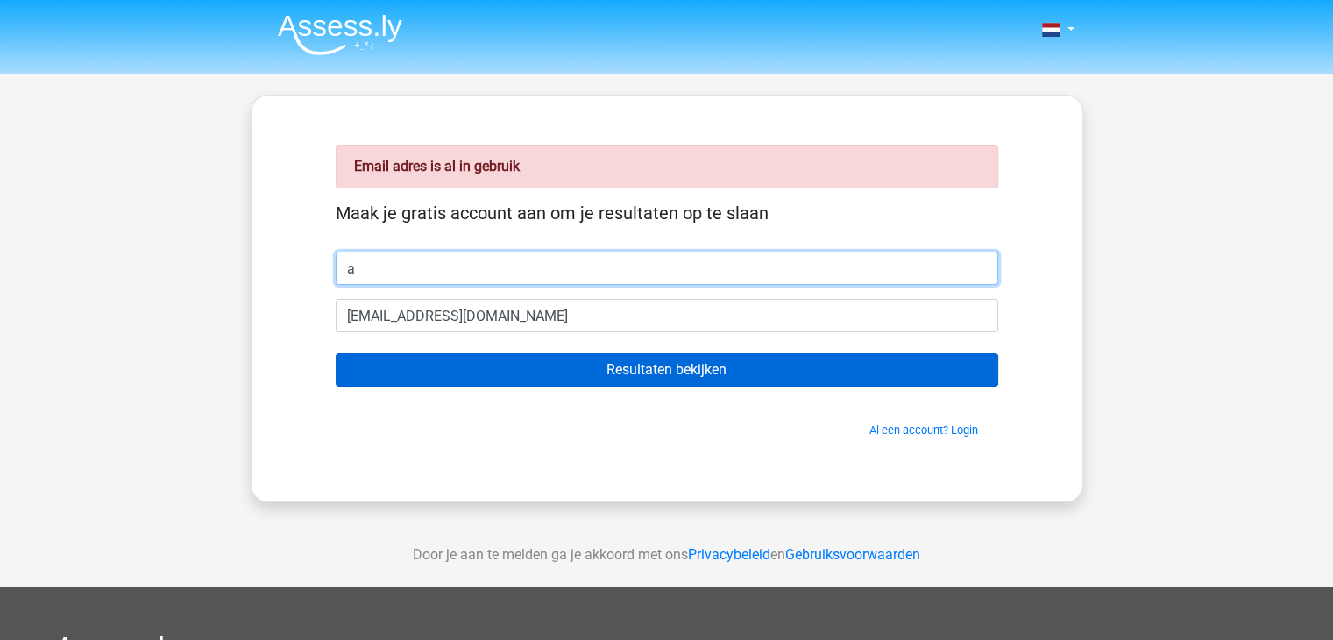
type input "a"
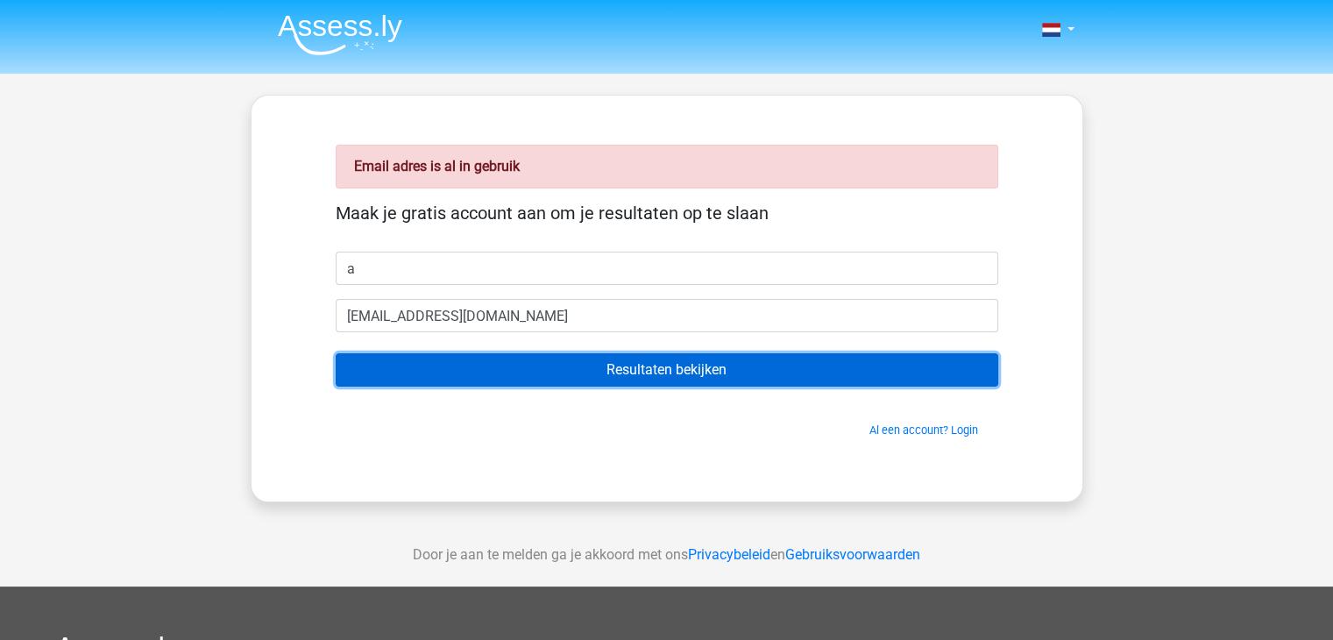
click at [523, 372] on input "Resultaten bekijken" at bounding box center [667, 369] width 663 height 33
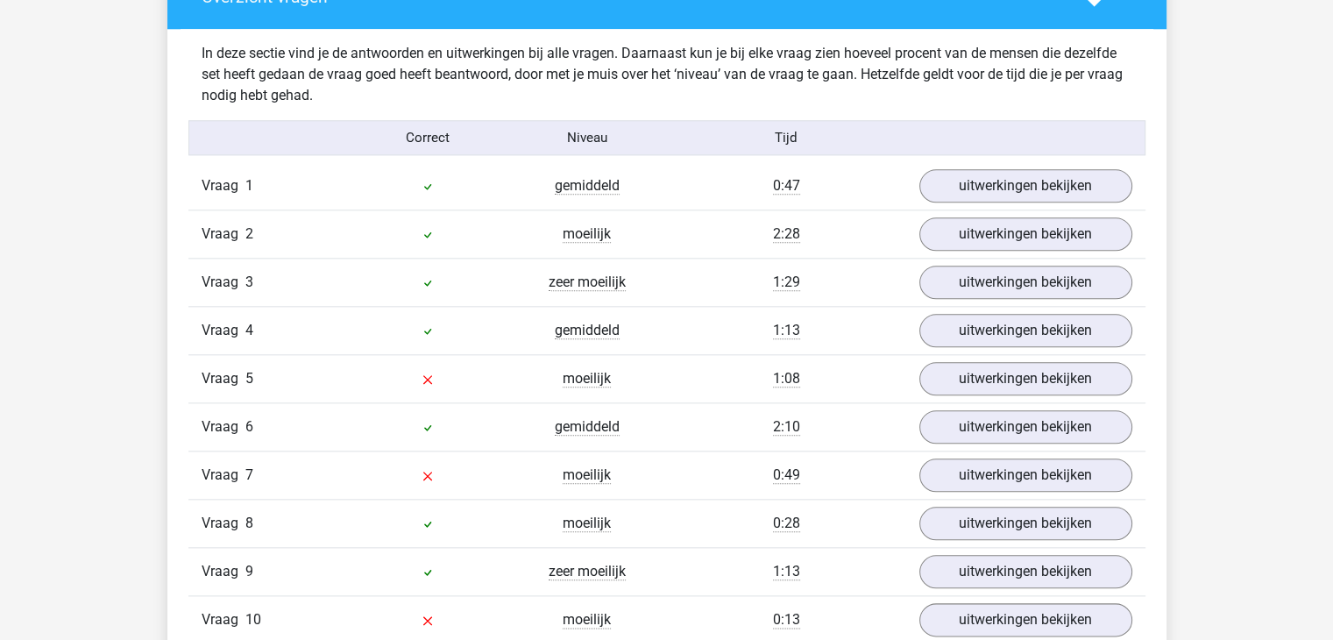
scroll to position [1907, 0]
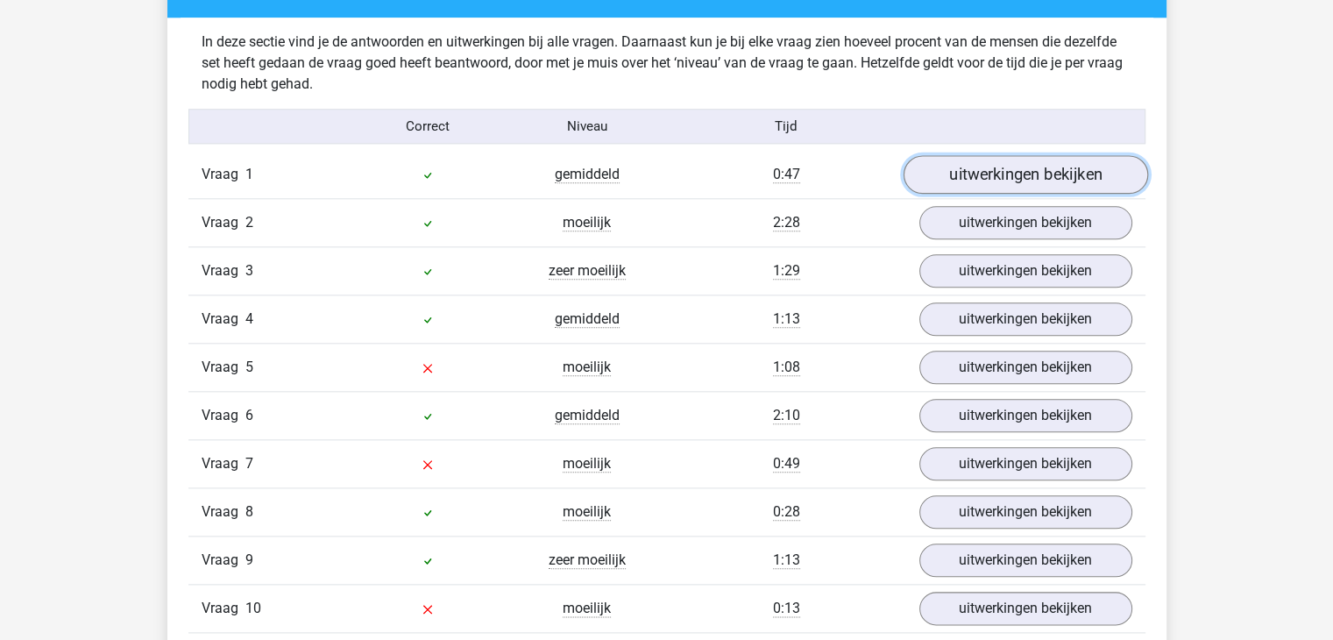
click at [1058, 159] on link "uitwerkingen bekijken" at bounding box center [1025, 175] width 245 height 39
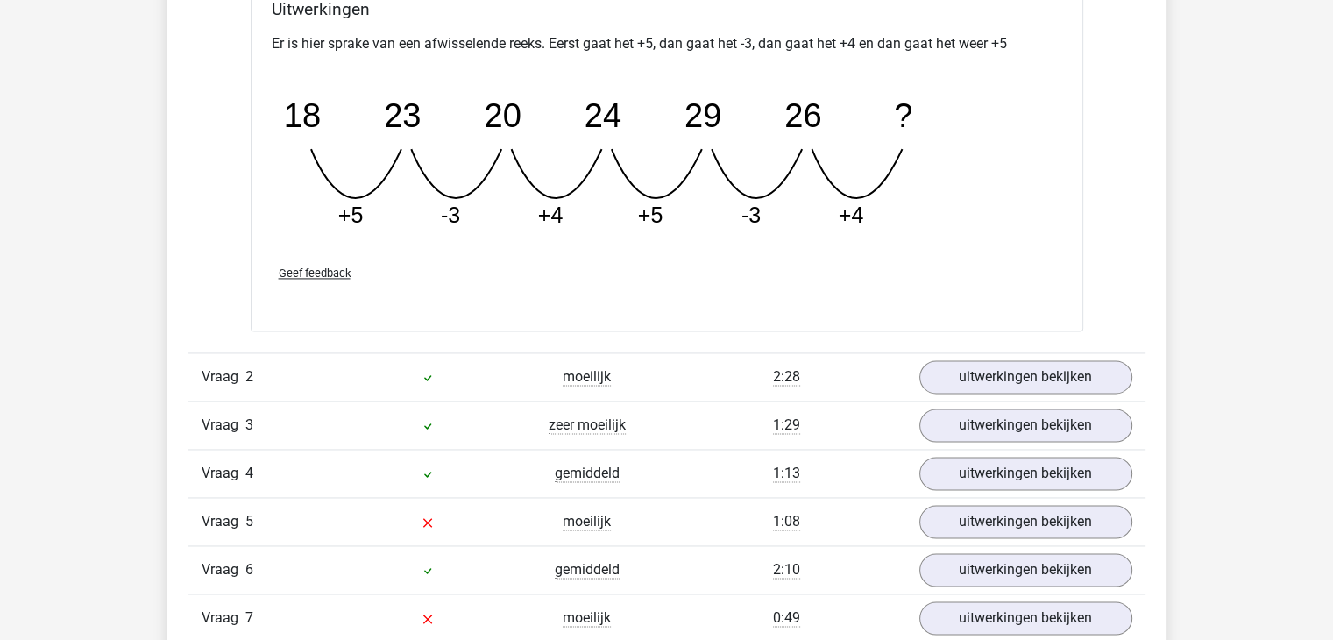
scroll to position [2543, 0]
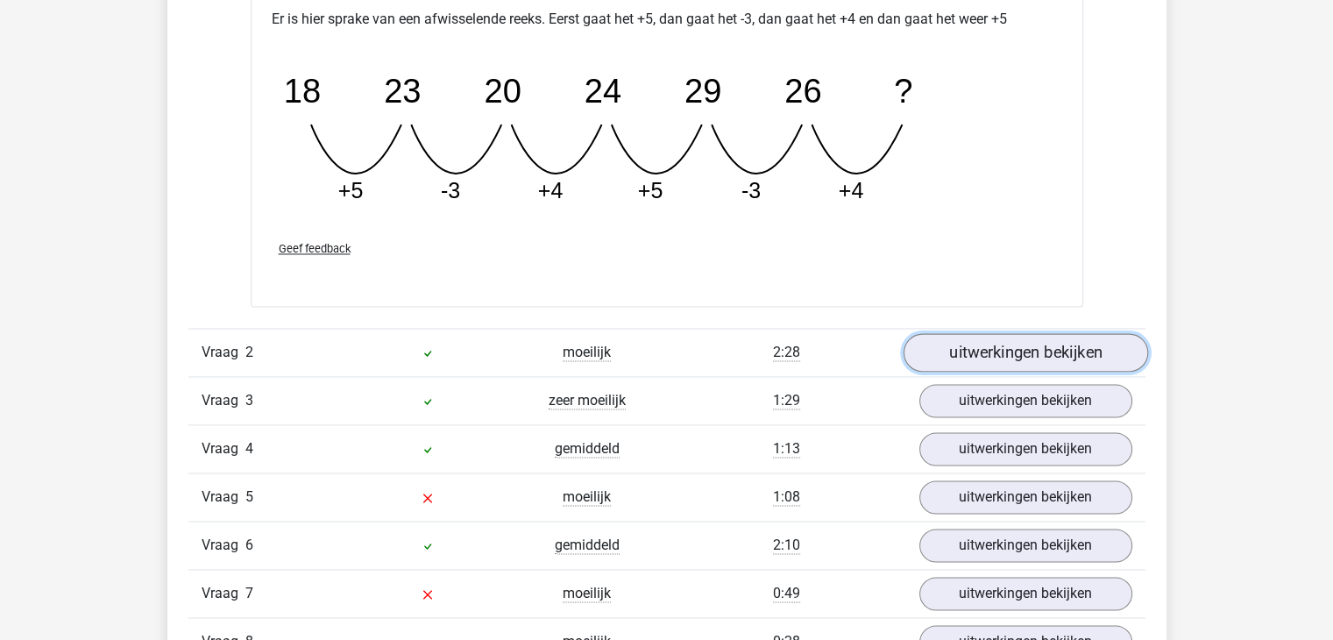
click at [1046, 344] on link "uitwerkingen bekijken" at bounding box center [1025, 352] width 245 height 39
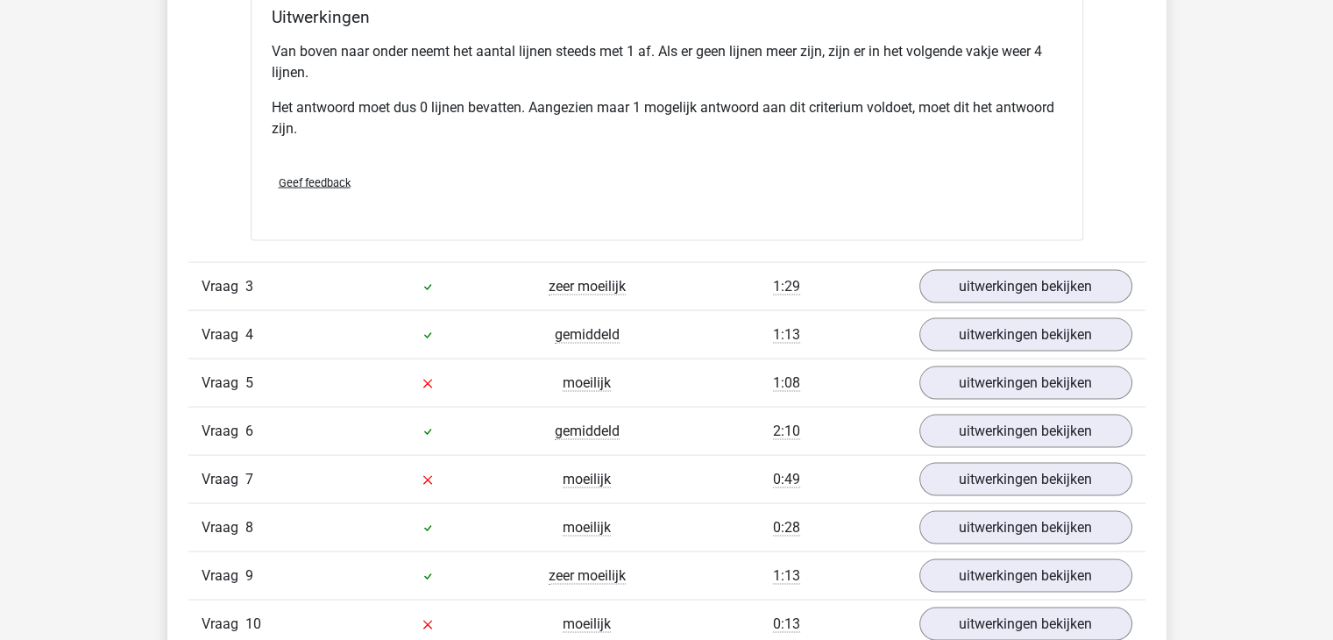
scroll to position [3421, 0]
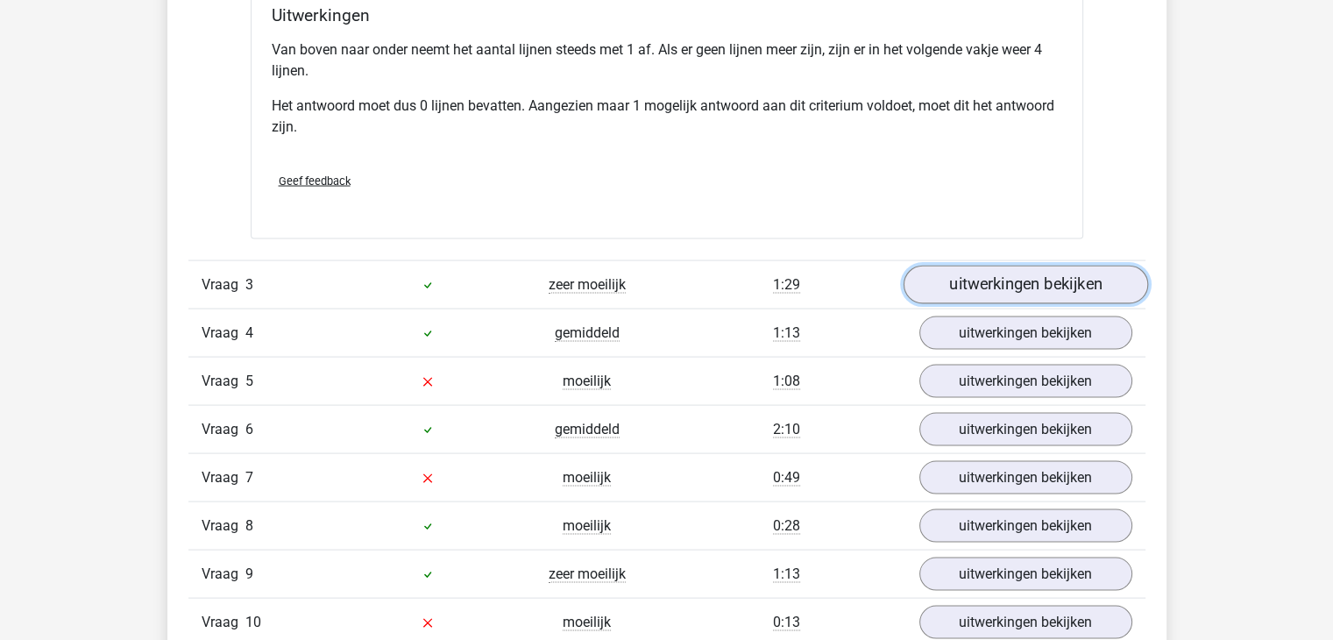
click at [1026, 283] on link "uitwerkingen bekijken" at bounding box center [1025, 285] width 245 height 39
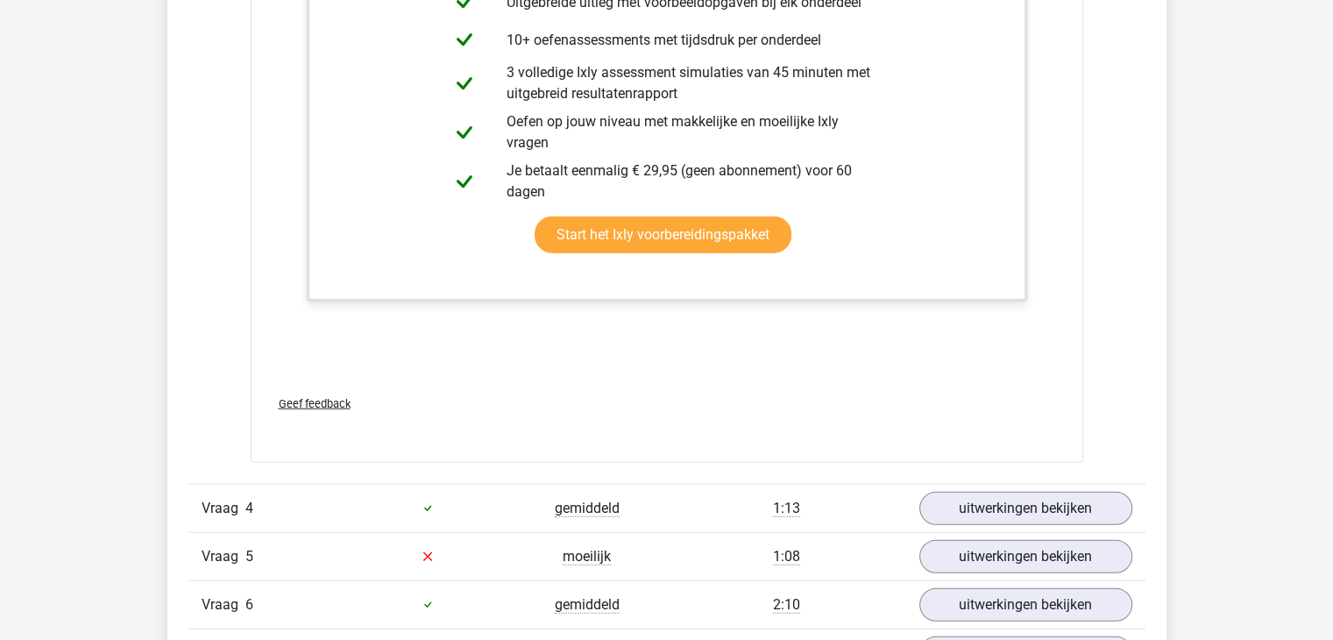
scroll to position [4123, 0]
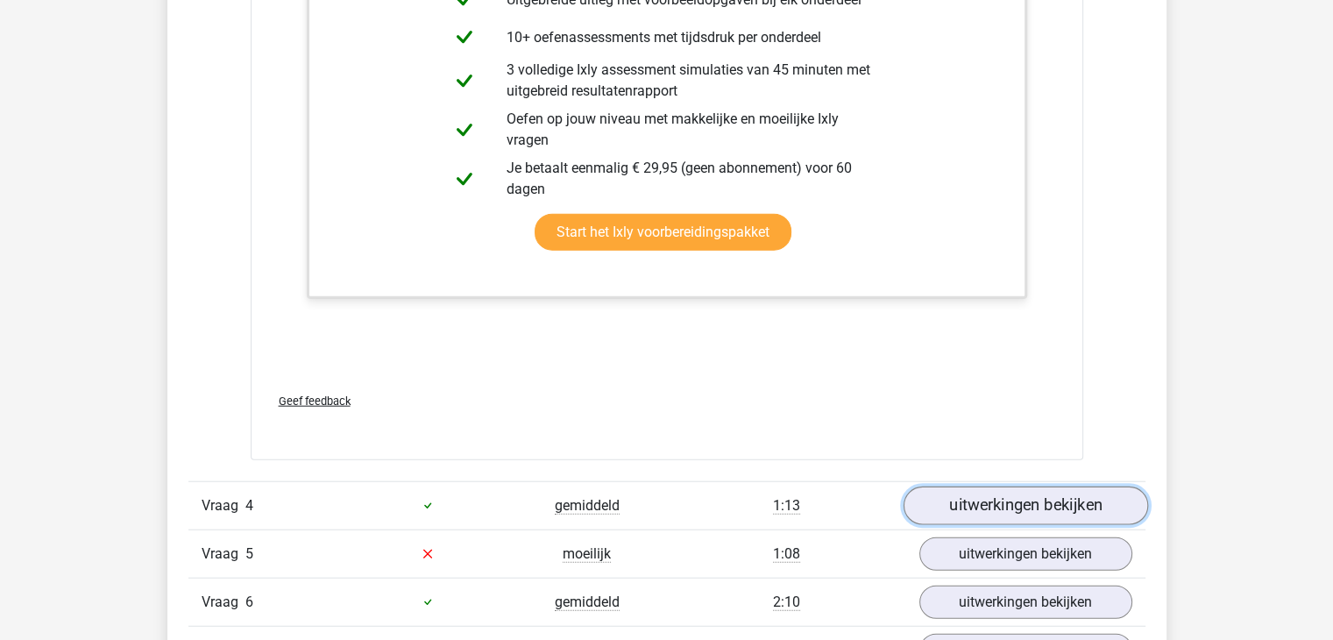
click at [1003, 493] on link "uitwerkingen bekijken" at bounding box center [1025, 505] width 245 height 39
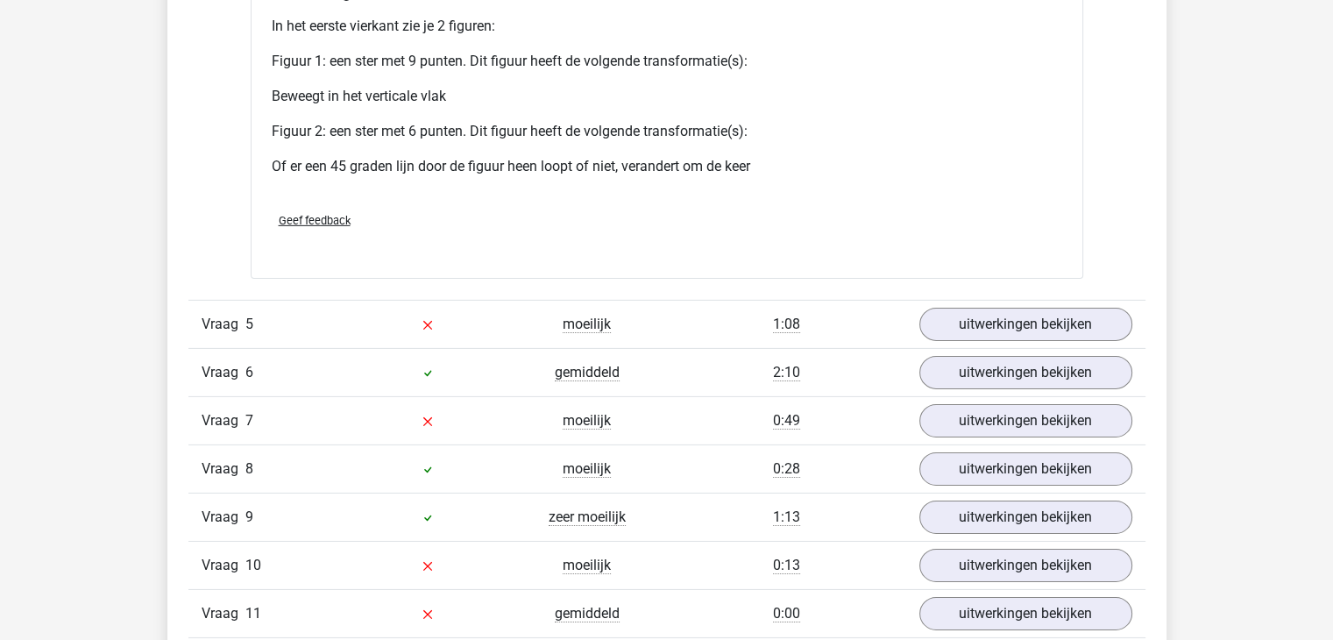
scroll to position [5630, 0]
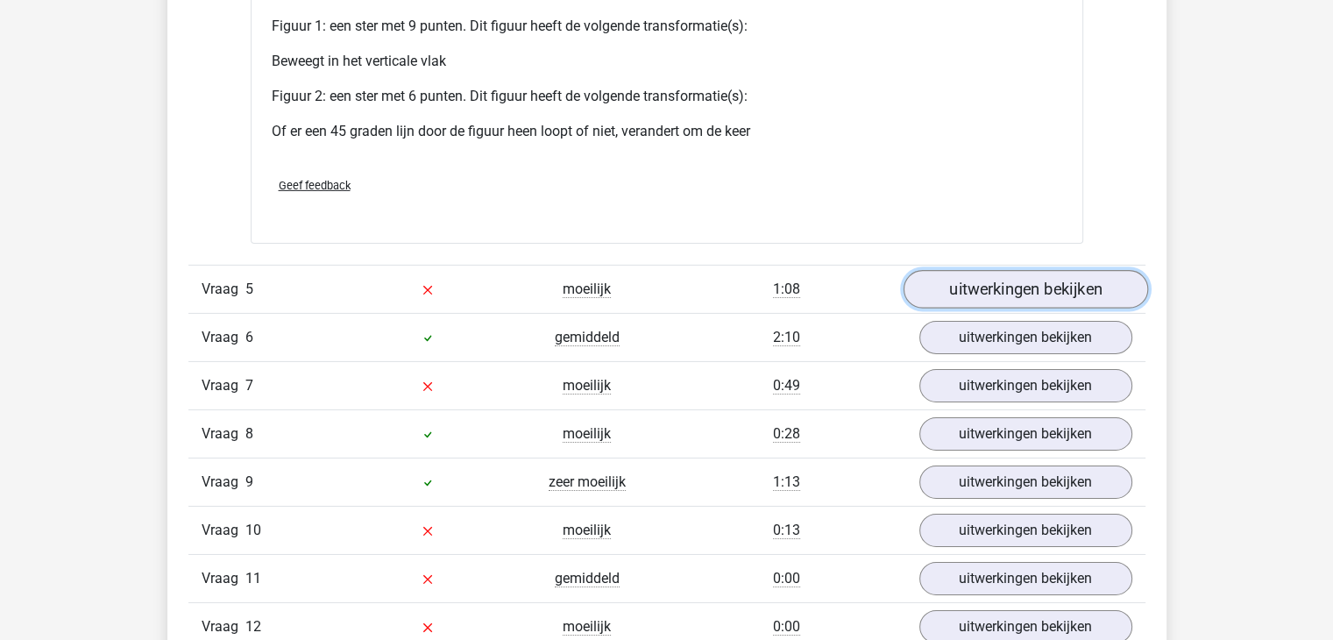
click at [1034, 278] on link "uitwerkingen bekijken" at bounding box center [1025, 289] width 245 height 39
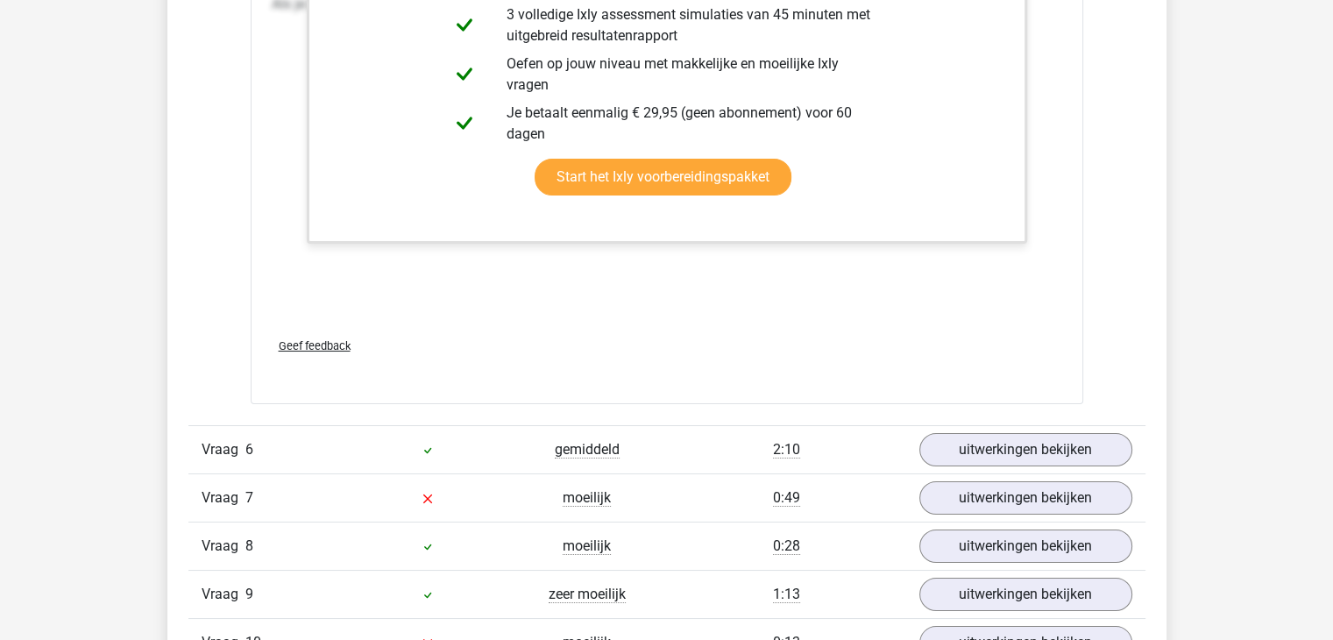
scroll to position [6471, 0]
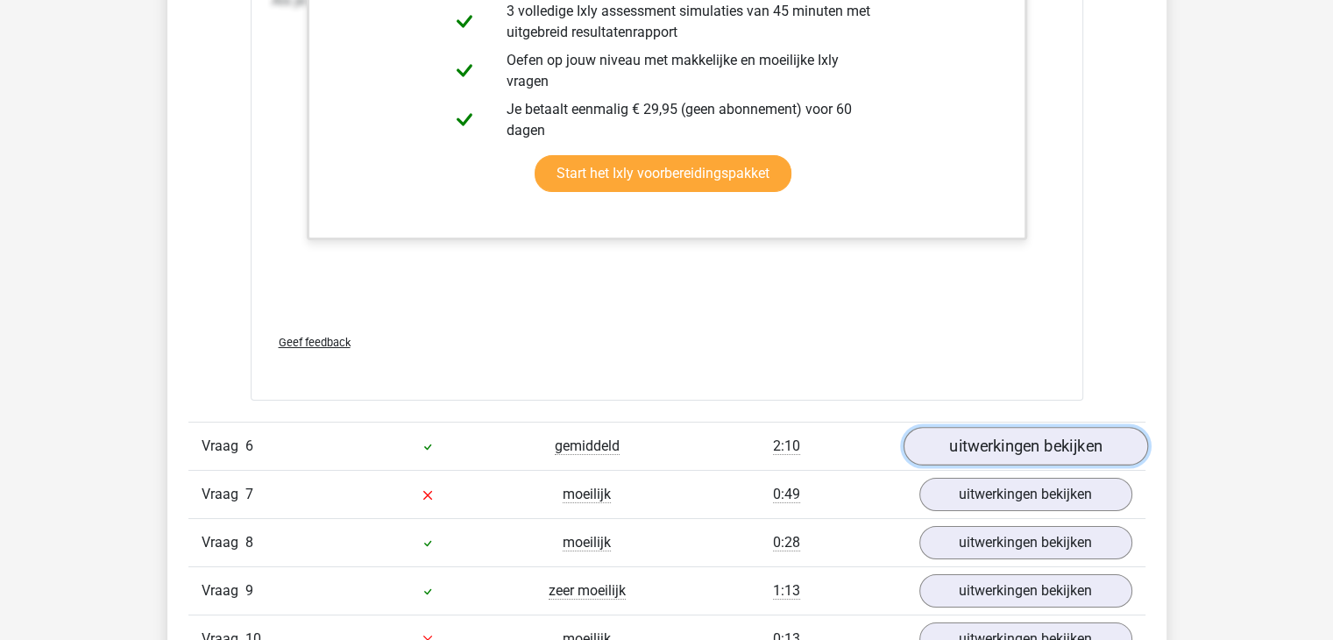
click at [985, 439] on link "uitwerkingen bekijken" at bounding box center [1025, 446] width 245 height 39
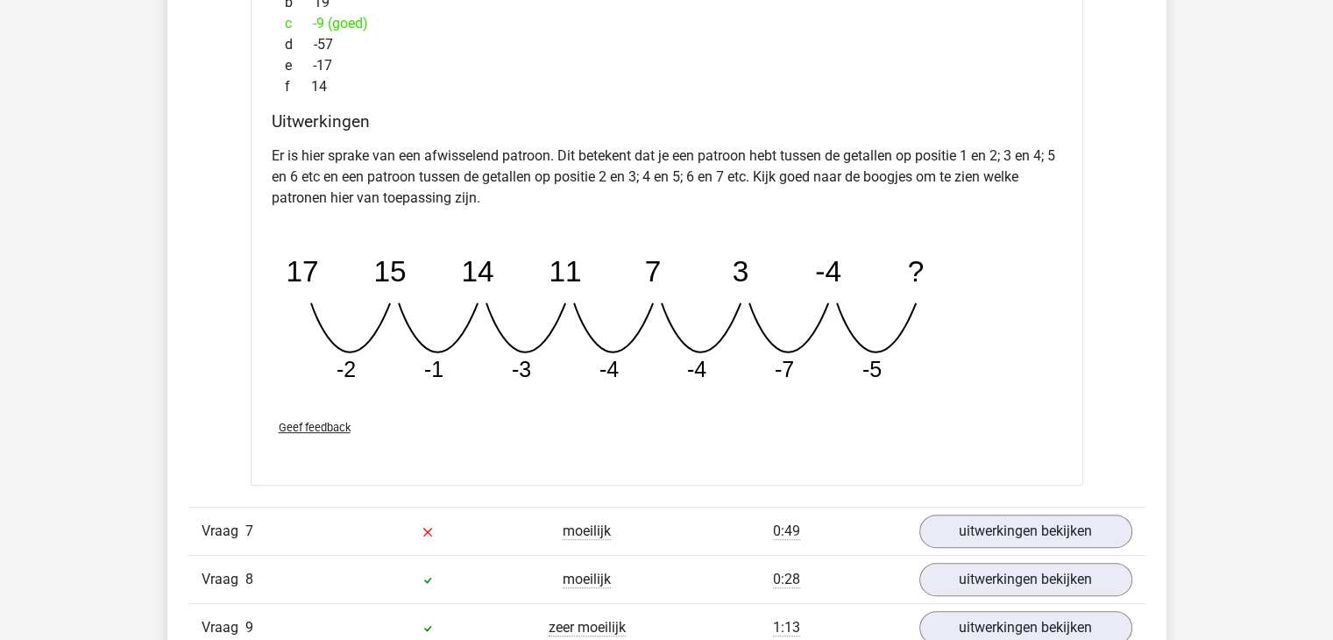
scroll to position [7278, 0]
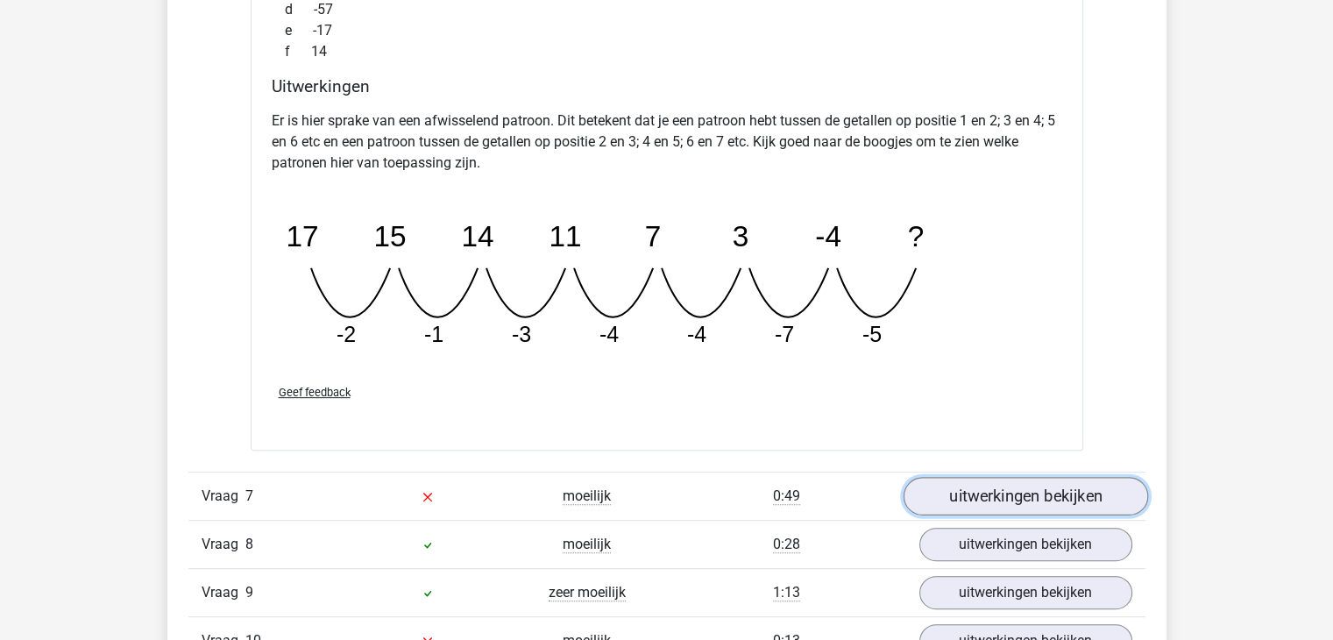
click at [1012, 492] on link "uitwerkingen bekijken" at bounding box center [1025, 496] width 245 height 39
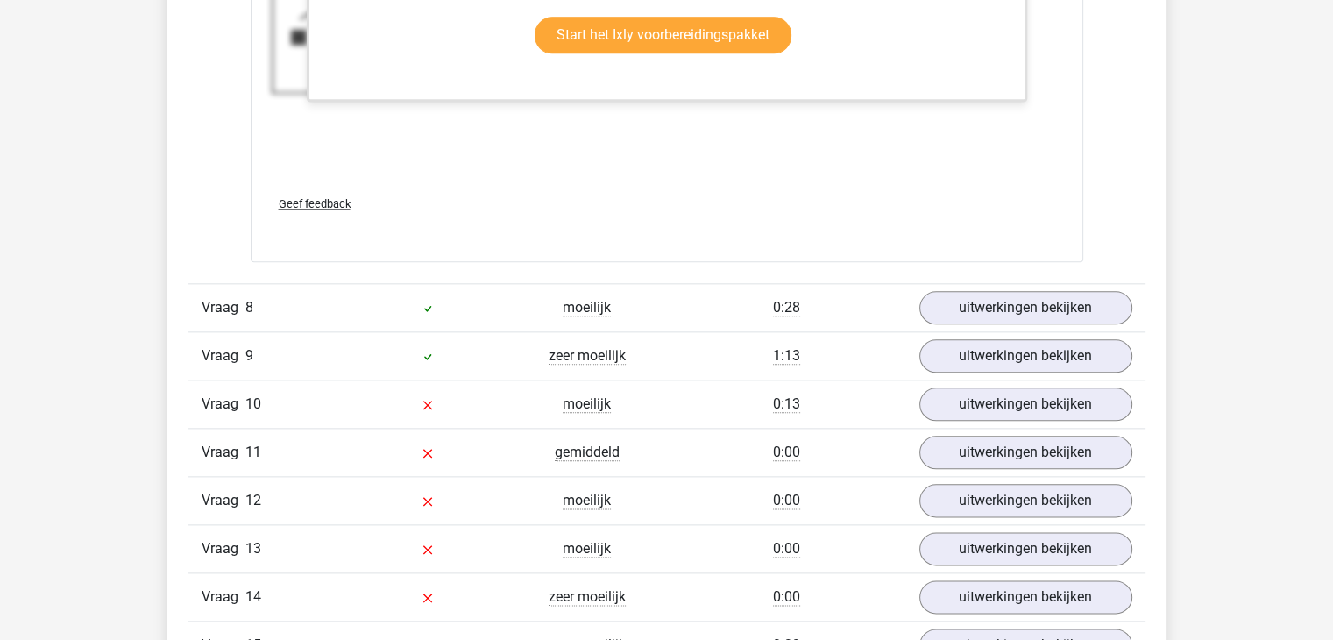
scroll to position [8715, 0]
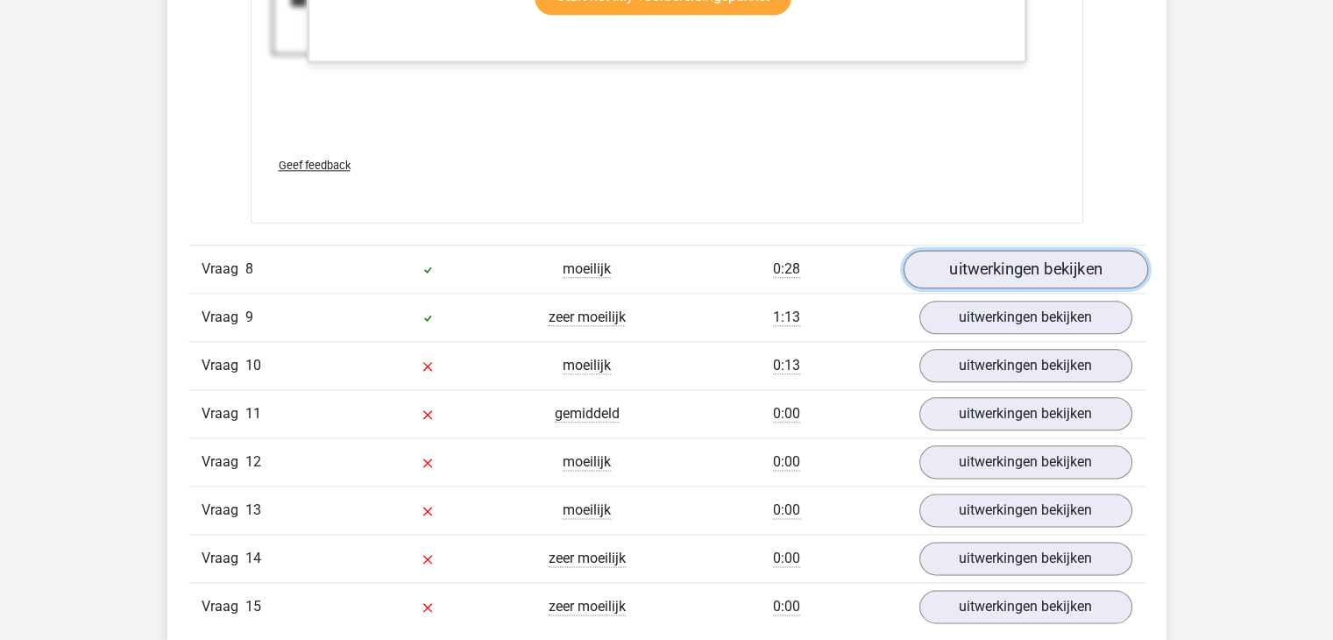
click at [1034, 265] on link "uitwerkingen bekijken" at bounding box center [1025, 269] width 245 height 39
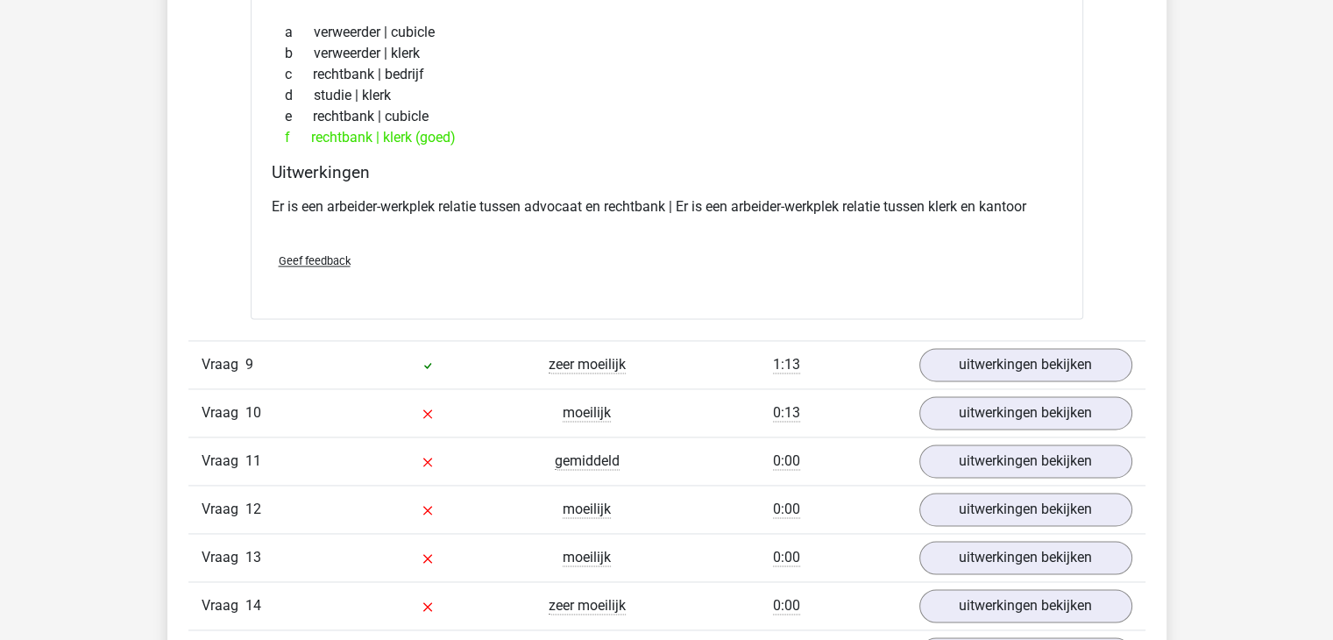
scroll to position [9065, 0]
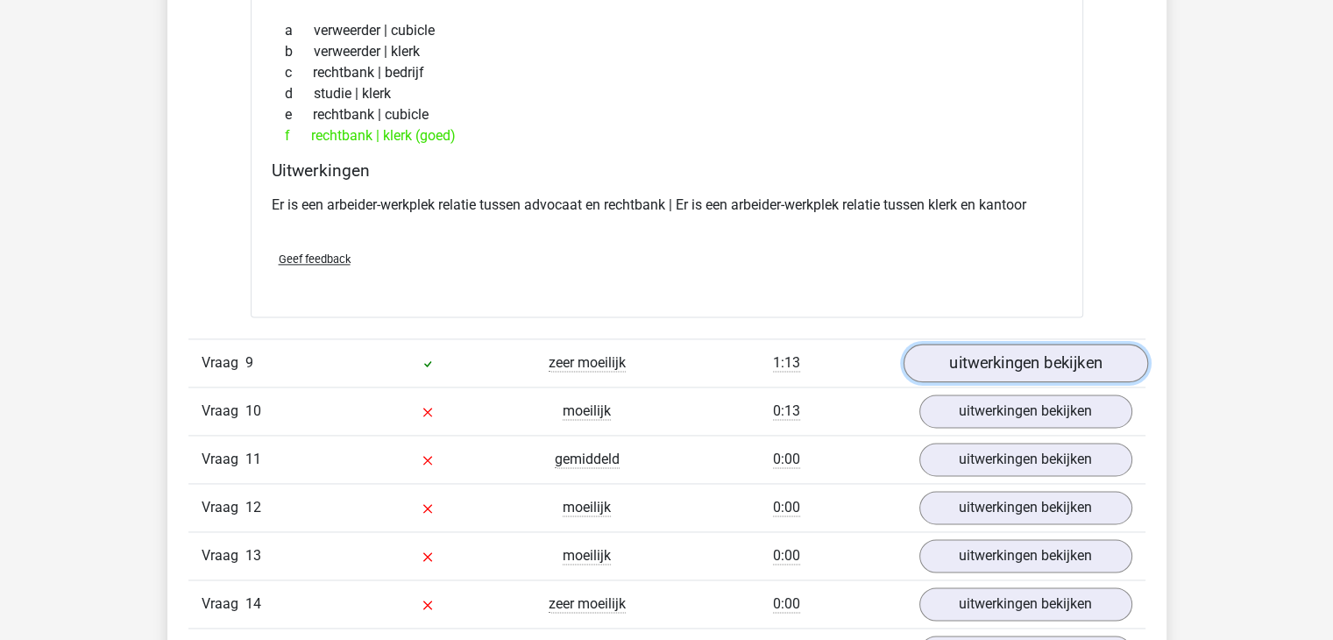
click at [1031, 348] on link "uitwerkingen bekijken" at bounding box center [1025, 363] width 245 height 39
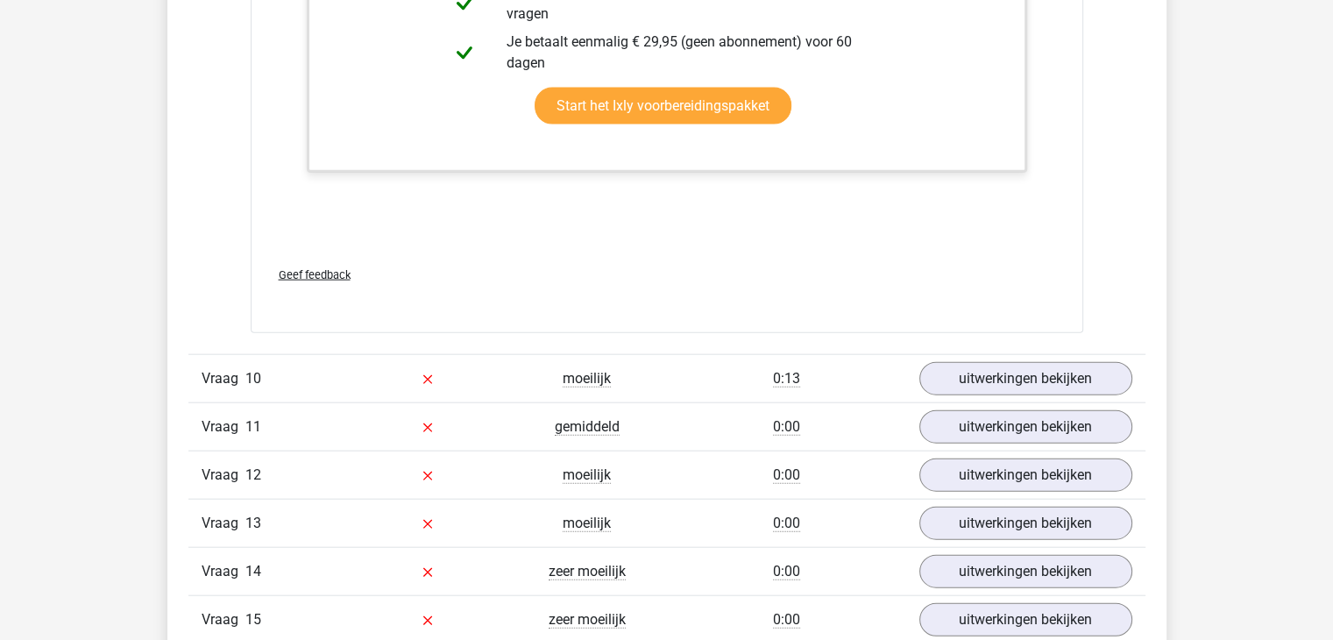
scroll to position [10678, 0]
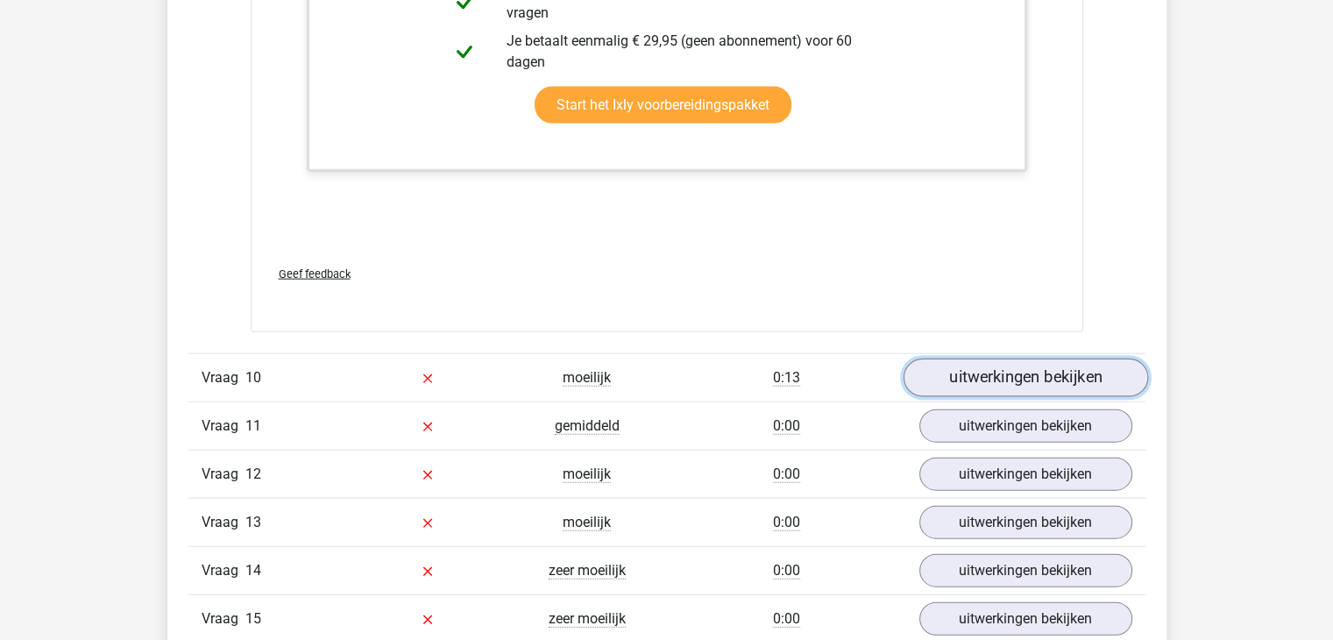
click at [1045, 377] on link "uitwerkingen bekijken" at bounding box center [1025, 378] width 245 height 39
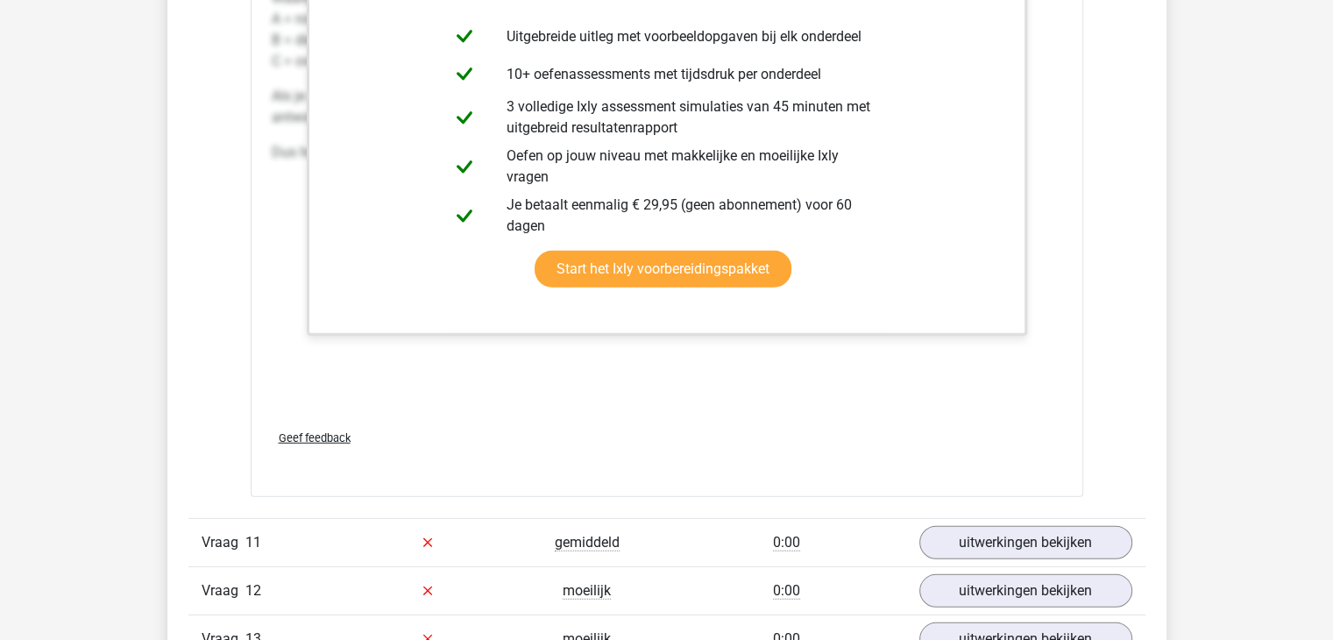
scroll to position [11660, 0]
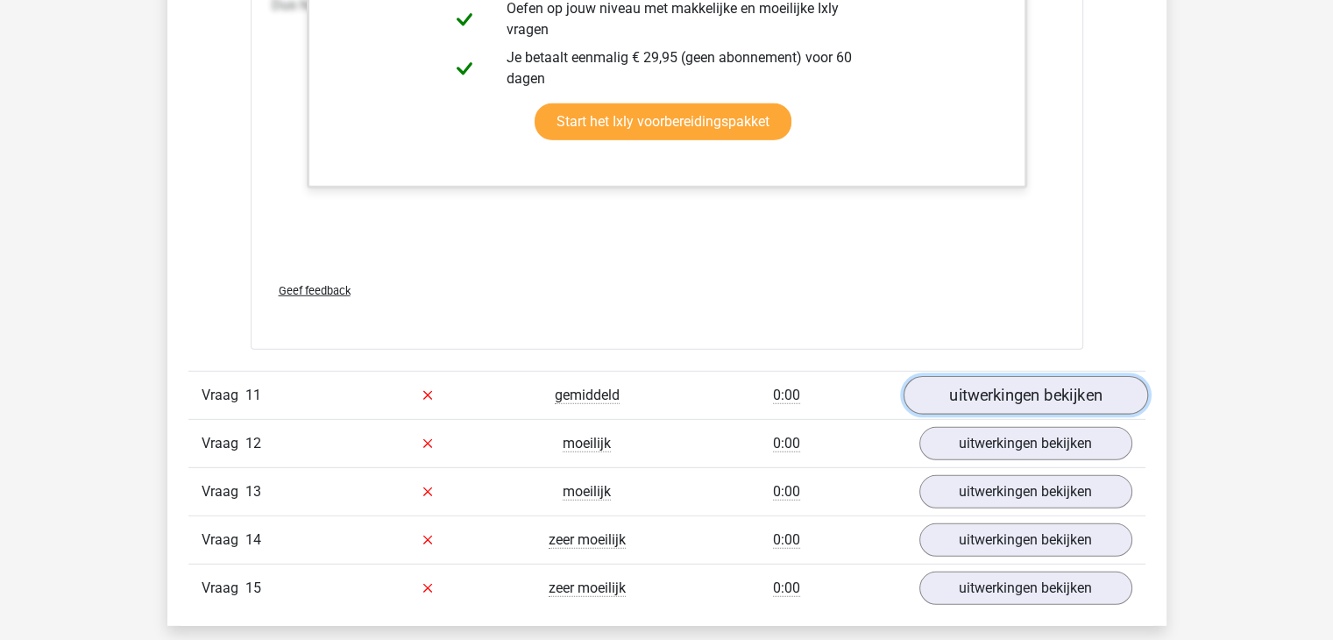
click at [991, 383] on link "uitwerkingen bekijken" at bounding box center [1025, 395] width 245 height 39
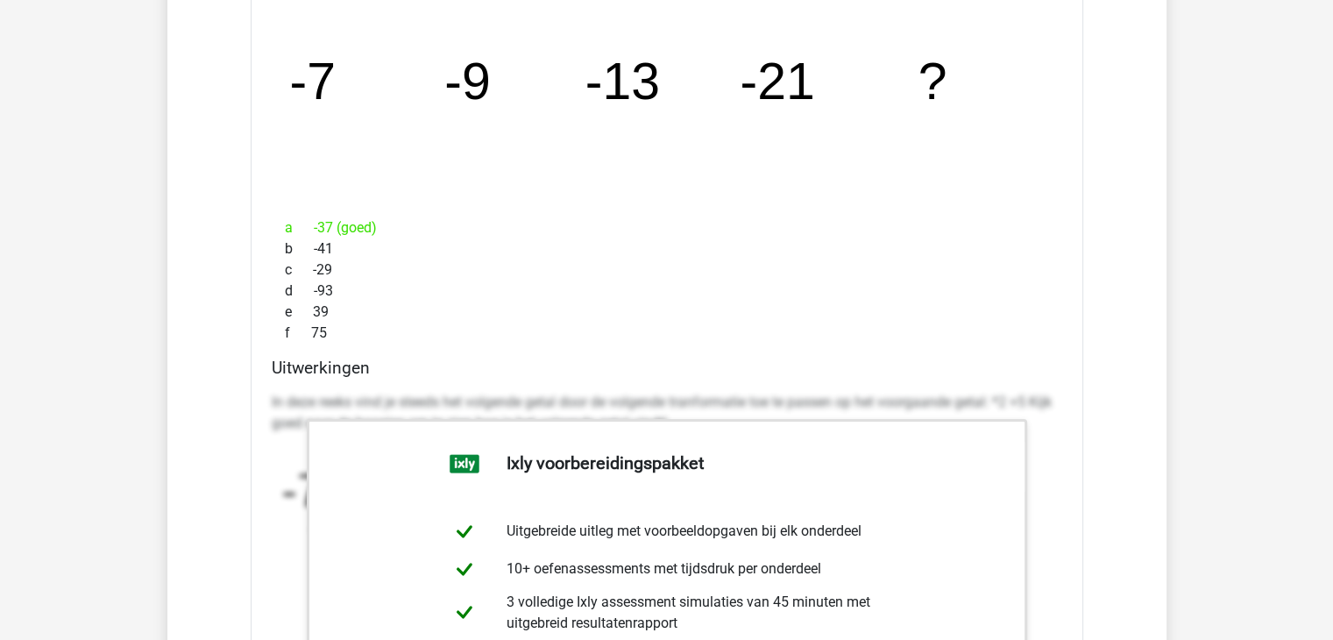
scroll to position [12080, 0]
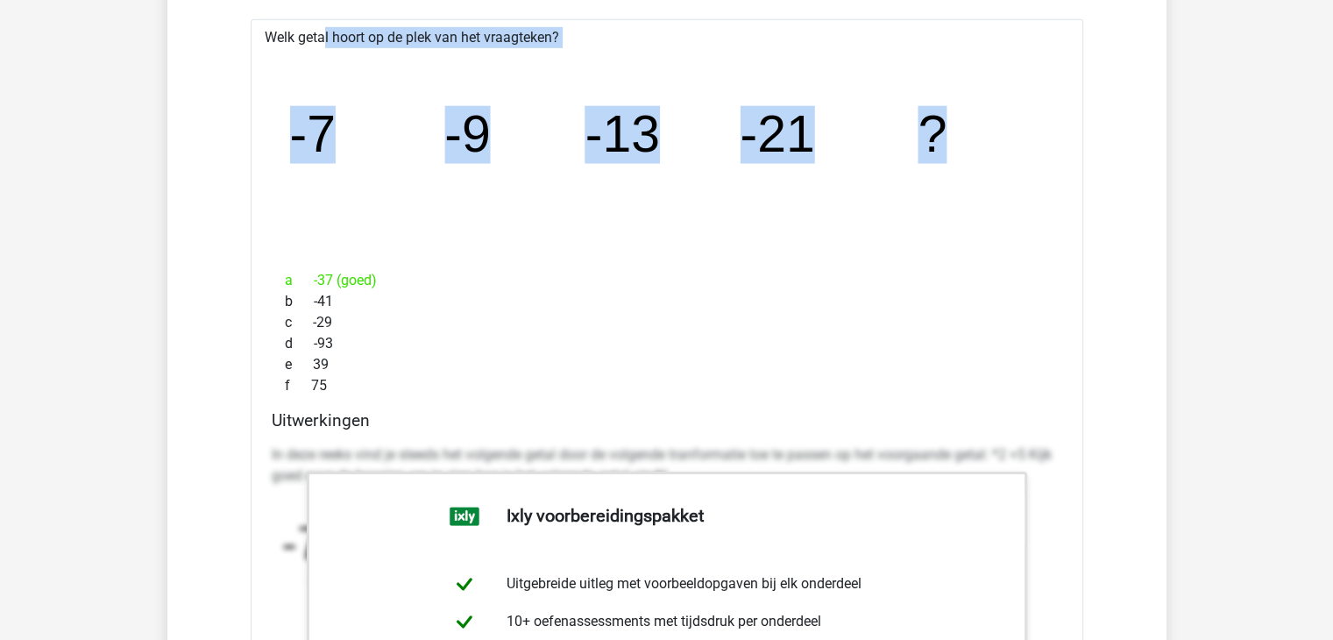
drag, startPoint x: 259, startPoint y: 17, endPoint x: 982, endPoint y: 144, distance: 733.2
click at [982, 144] on div "Welk getal hoort op de plek van het vraagteken? image/svg+xml -7 -9 -13 -21 ? a…" at bounding box center [667, 531] width 833 height 1025
copy div "Welk getal hoort op de plek van het vraagteken? image/svg+xml -7 -9 -13 -21 ?"
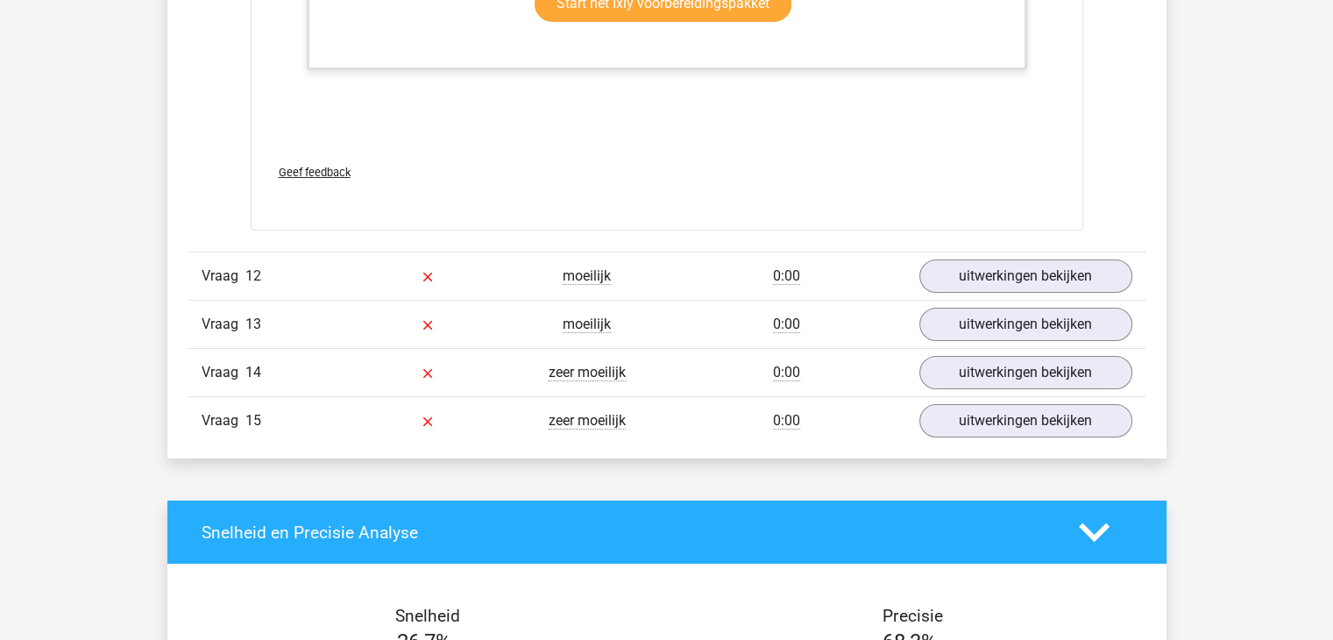
scroll to position [12851, 0]
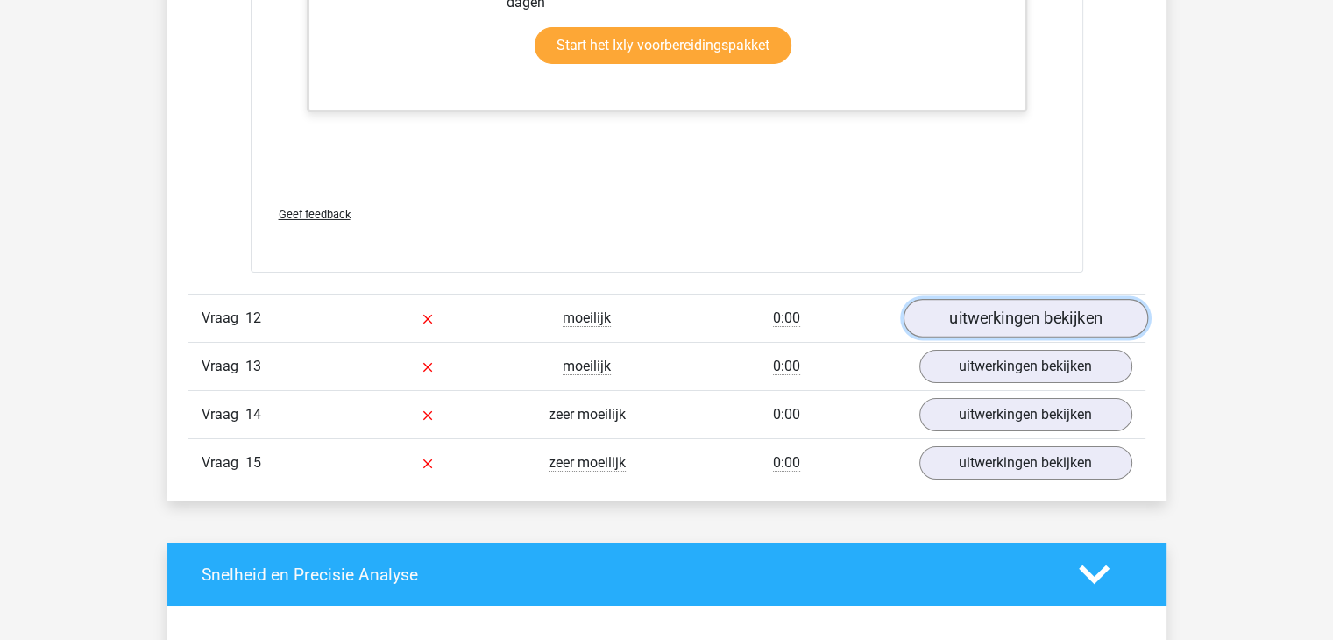
click at [984, 311] on link "uitwerkingen bekijken" at bounding box center [1025, 318] width 245 height 39
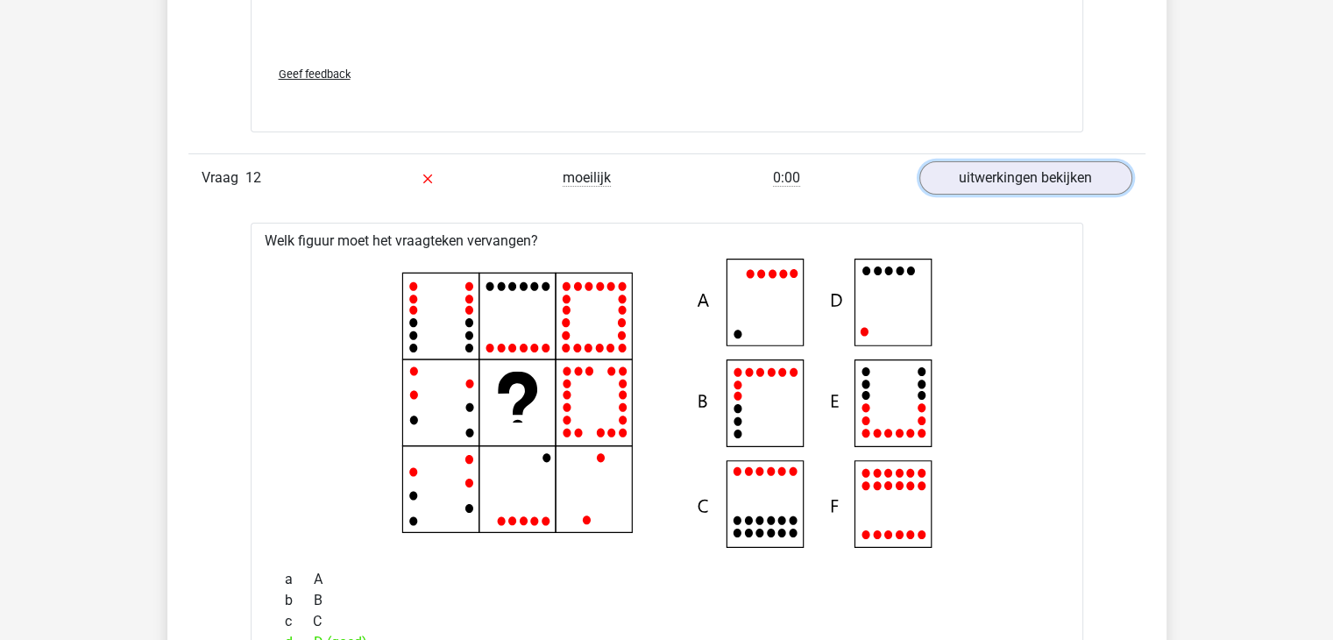
scroll to position [13062, 0]
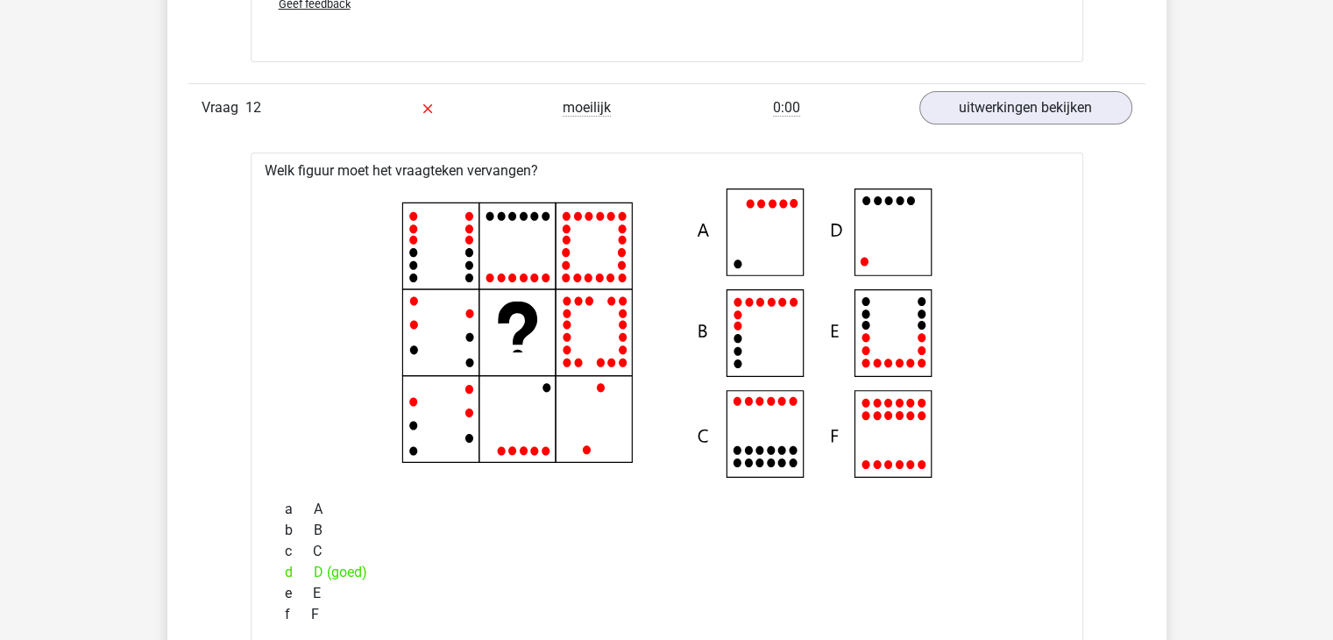
click at [902, 232] on icon at bounding box center [667, 332] width 776 height 289
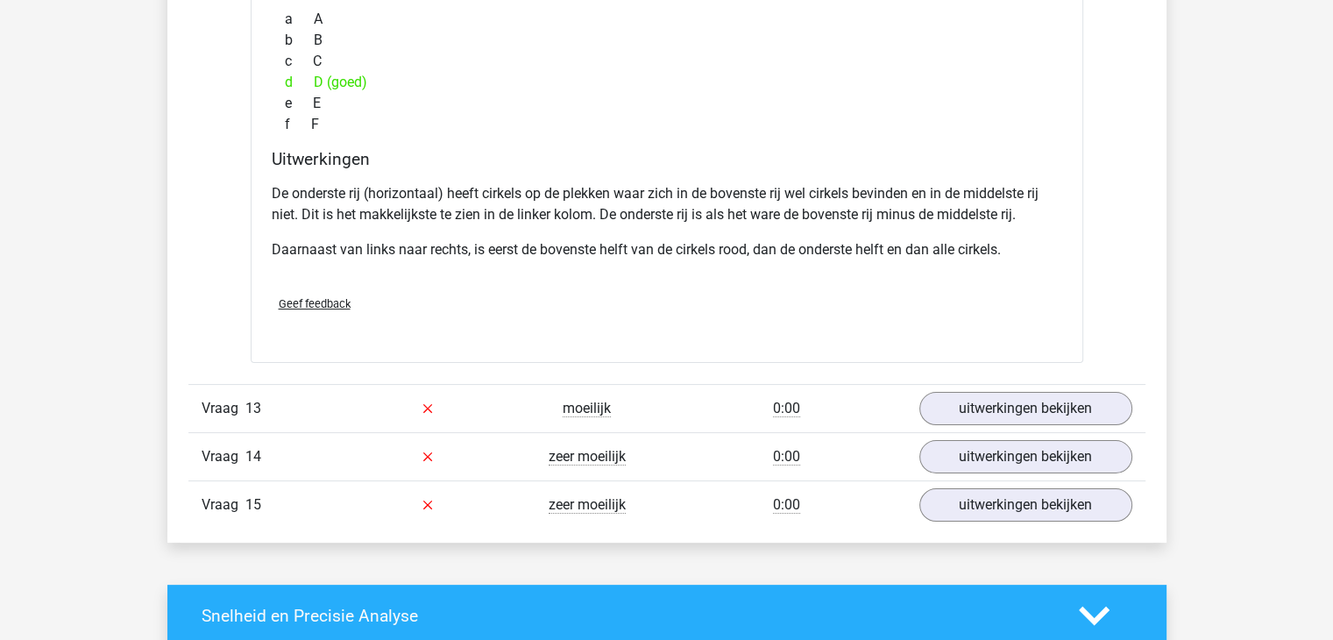
scroll to position [13553, 0]
click at [1013, 406] on link "uitwerkingen bekijken" at bounding box center [1025, 407] width 245 height 39
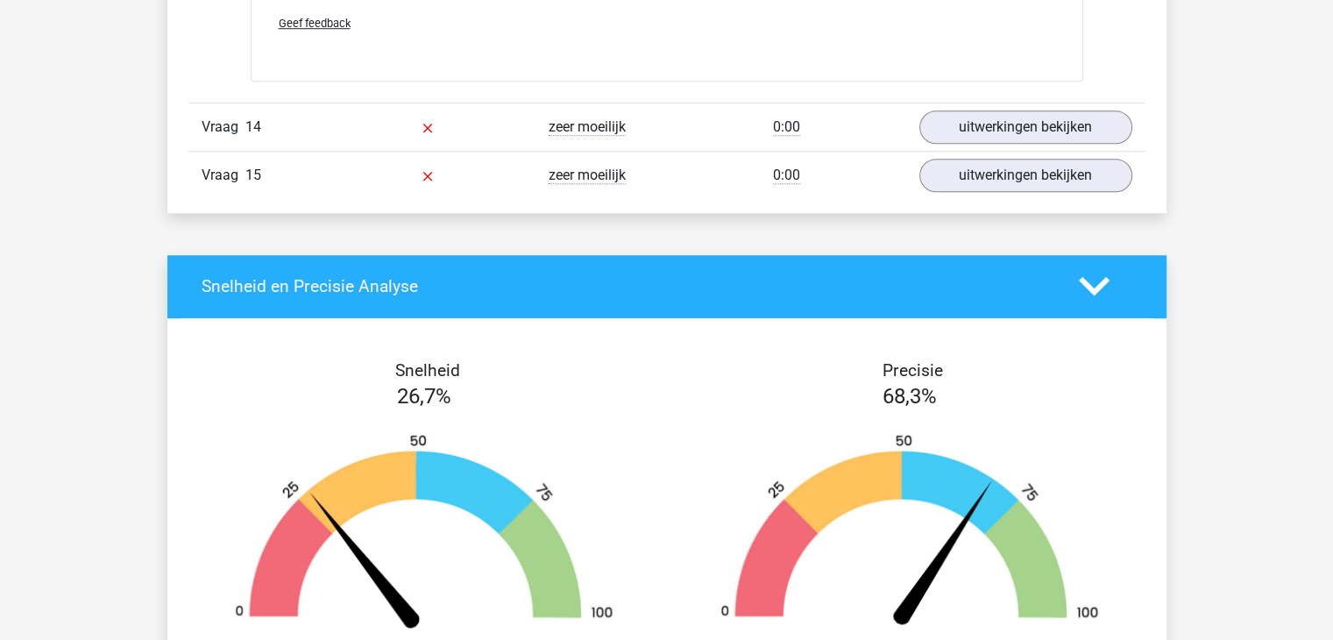
scroll to position [14744, 0]
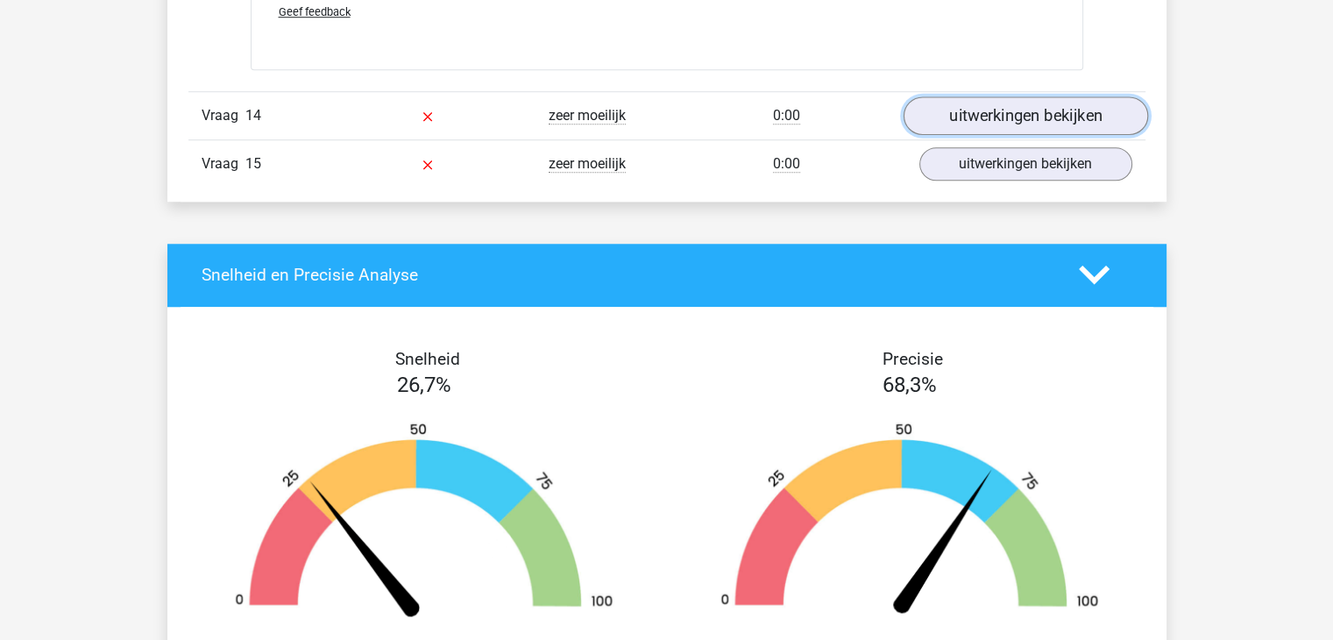
click at [1082, 96] on link "uitwerkingen bekijken" at bounding box center [1025, 115] width 245 height 39
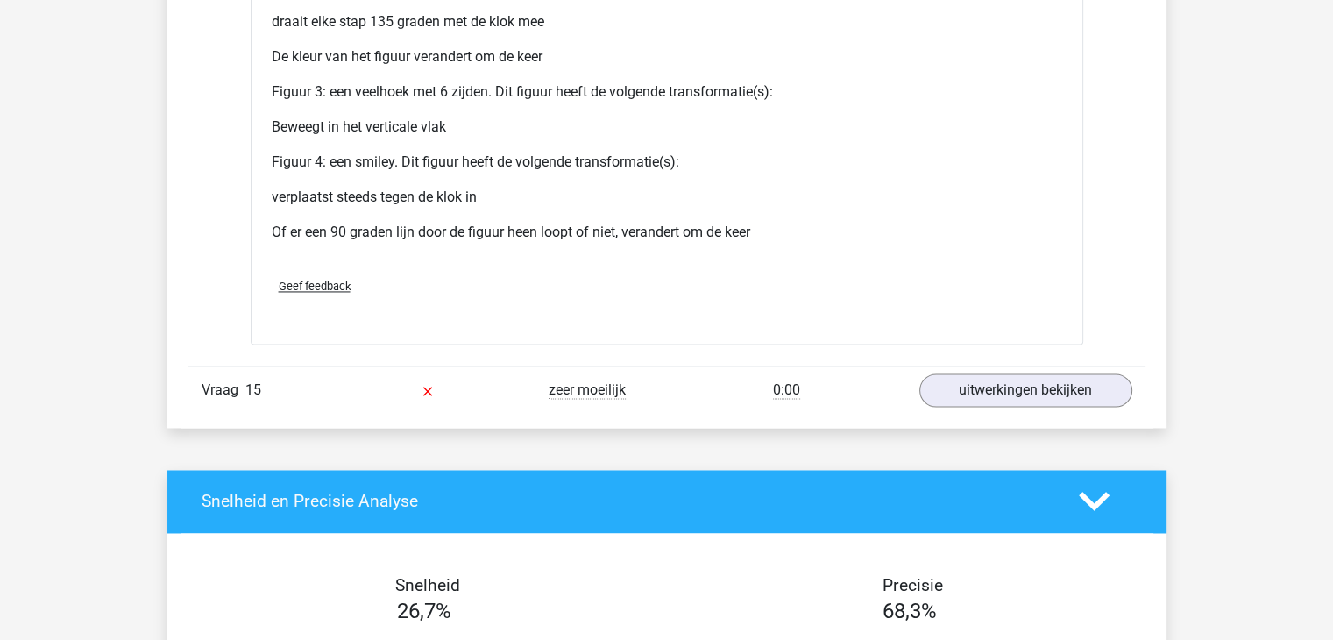
scroll to position [16006, 0]
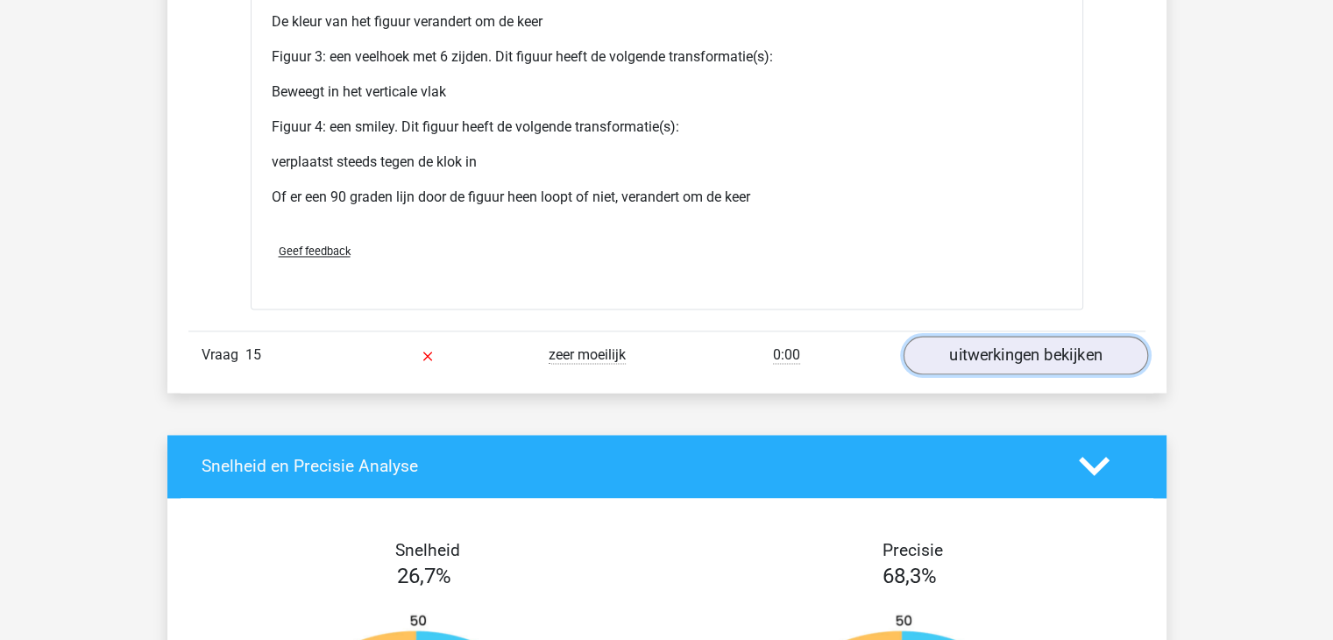
click at [1074, 344] on link "uitwerkingen bekijken" at bounding box center [1025, 355] width 245 height 39
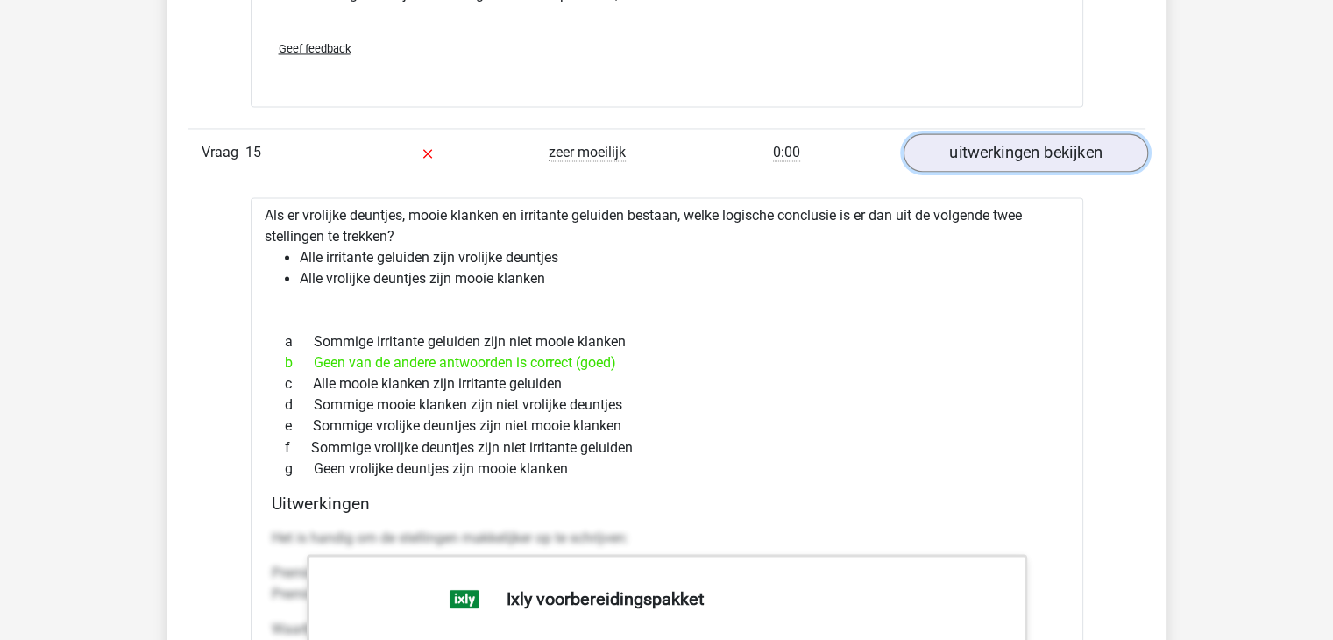
scroll to position [16217, 0]
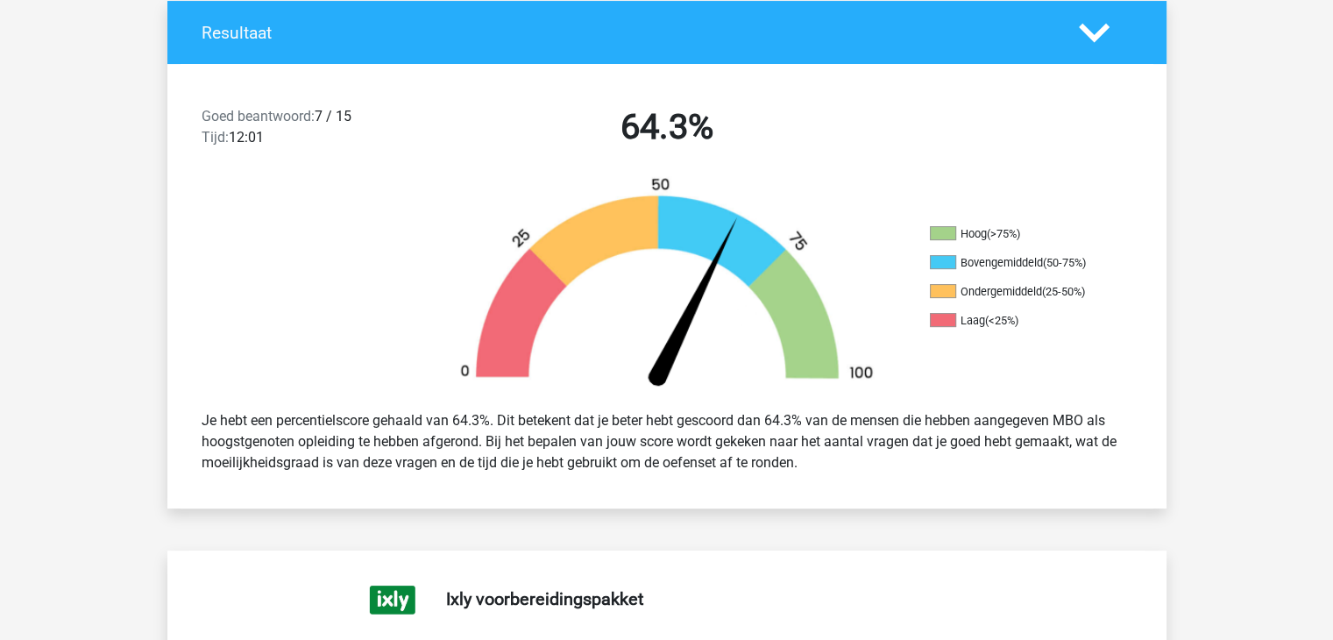
scroll to position [386, 0]
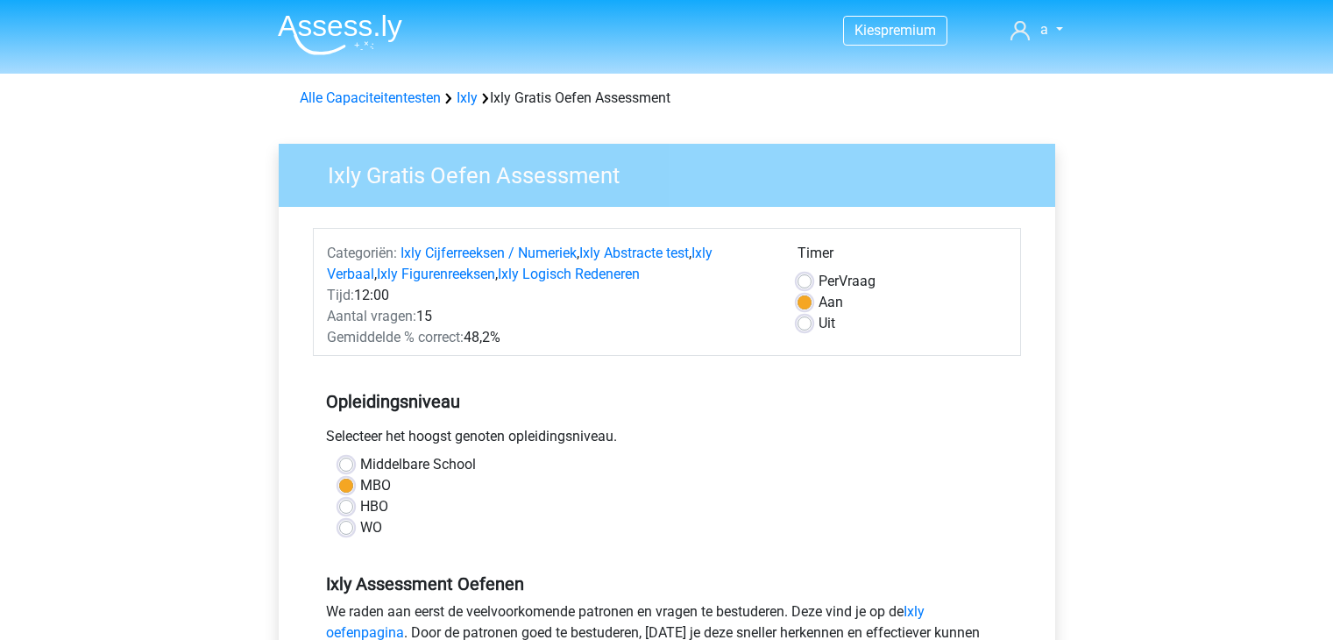
scroll to position [280, 0]
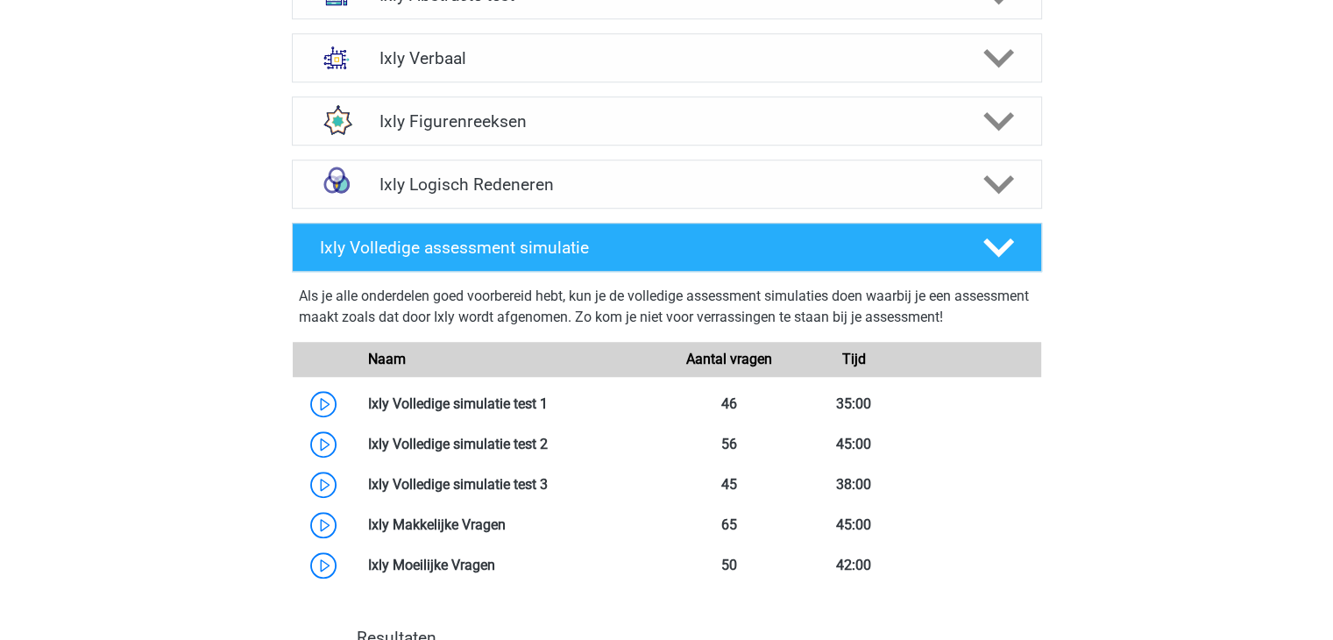
scroll to position [1297, 0]
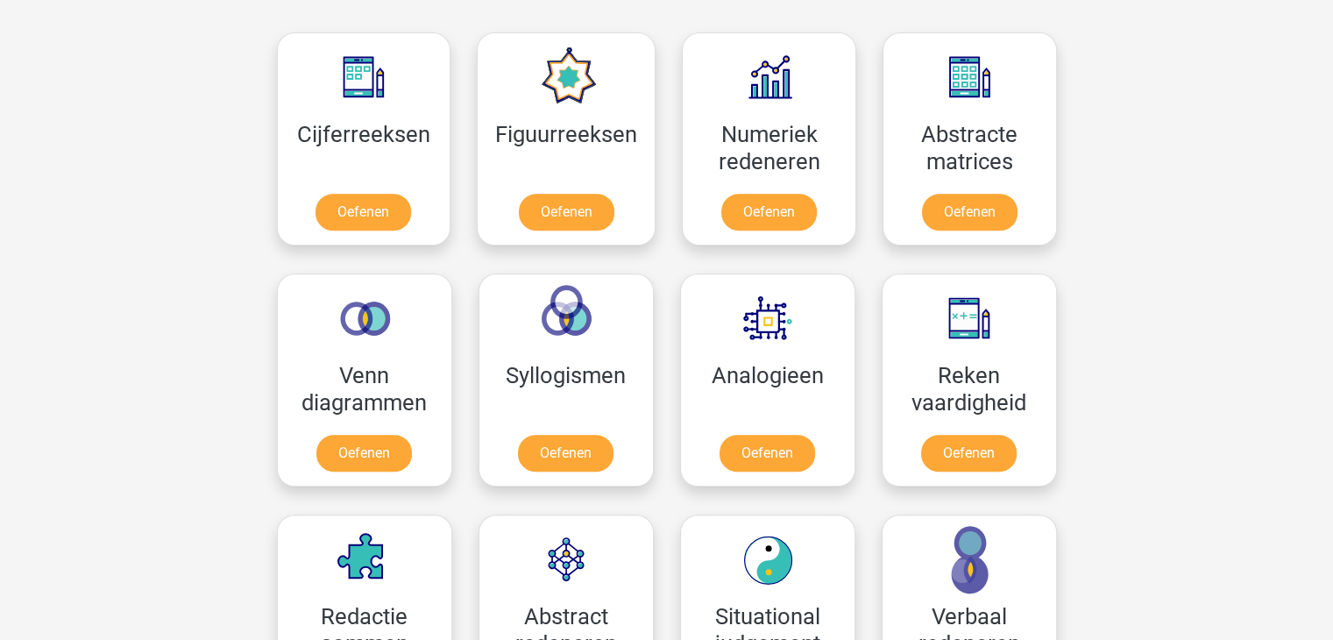
scroll to position [841, 0]
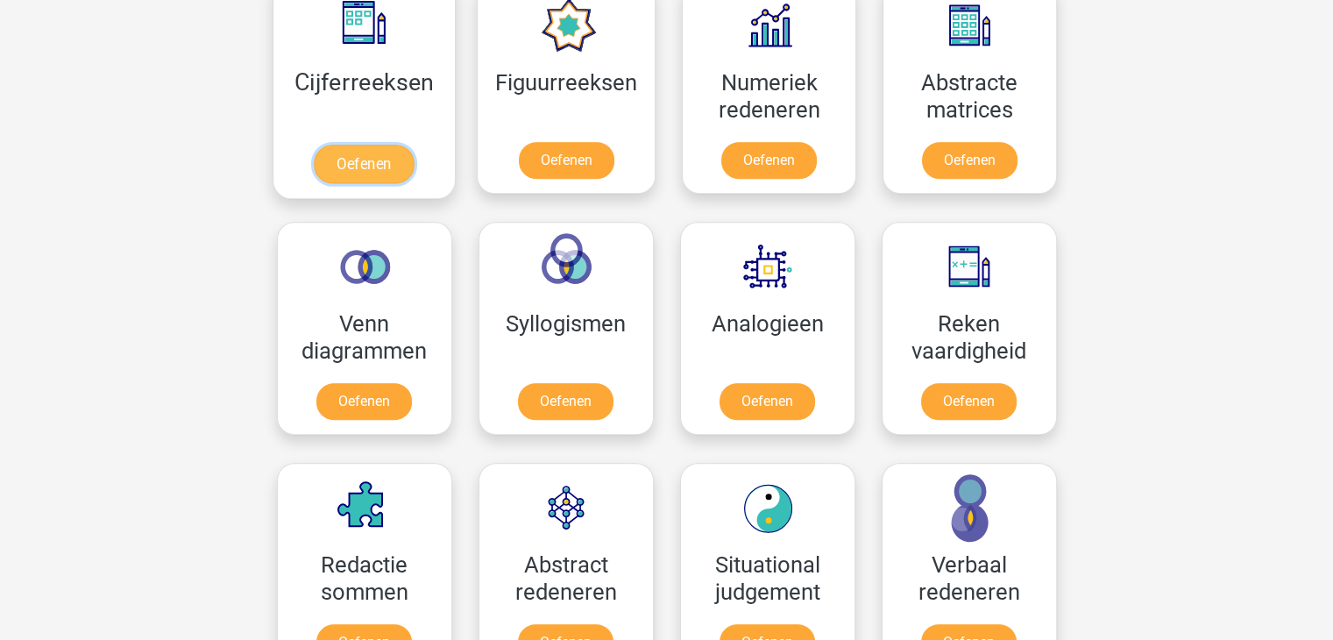
click at [383, 152] on link "Oefenen" at bounding box center [364, 164] width 100 height 39
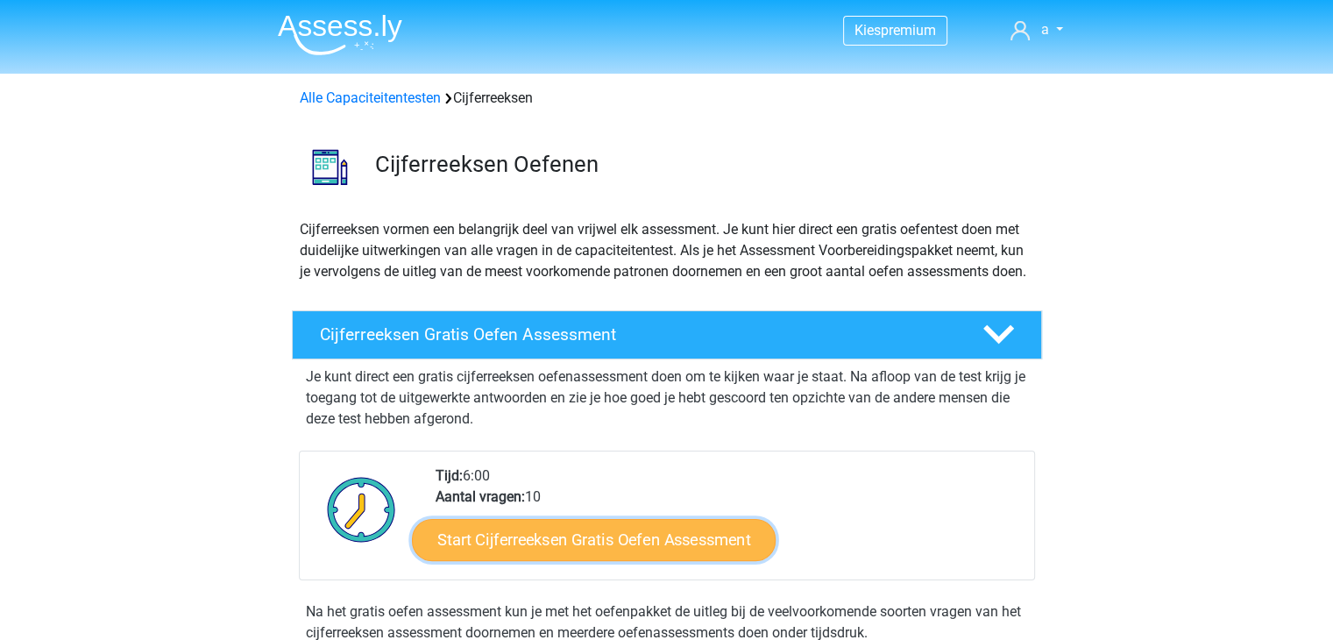
click at [529, 555] on link "Start Cijferreeksen Gratis Oefen Assessment" at bounding box center [594, 539] width 364 height 42
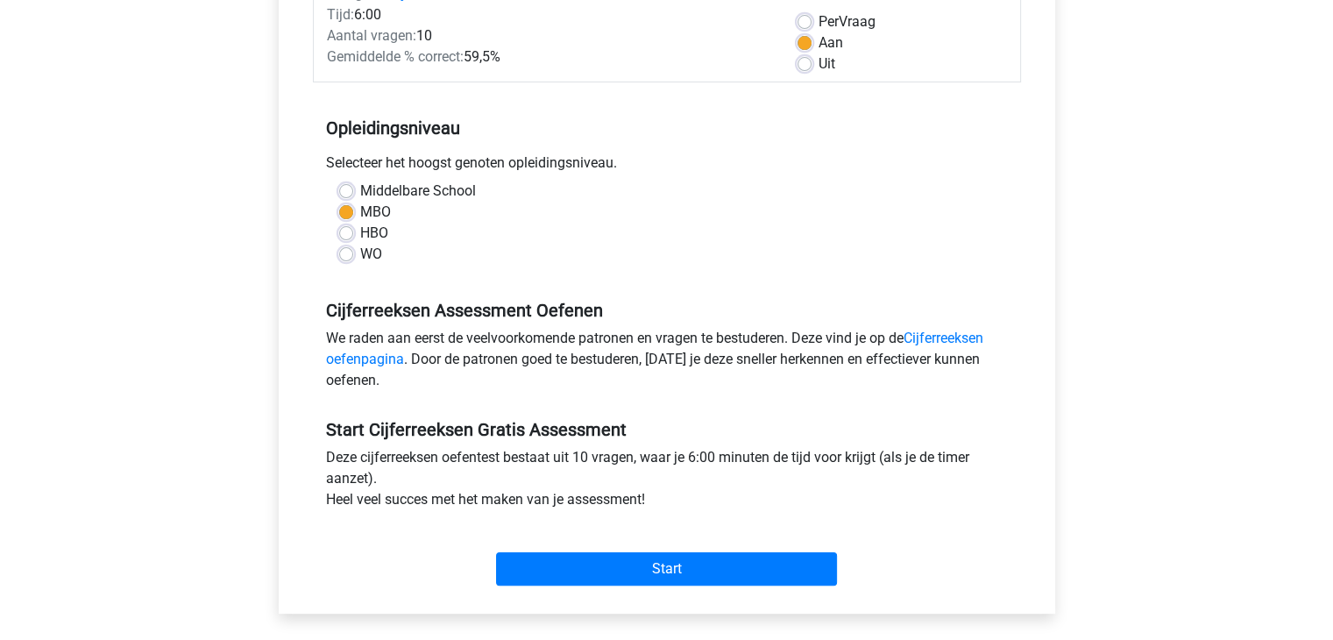
scroll to position [316, 0]
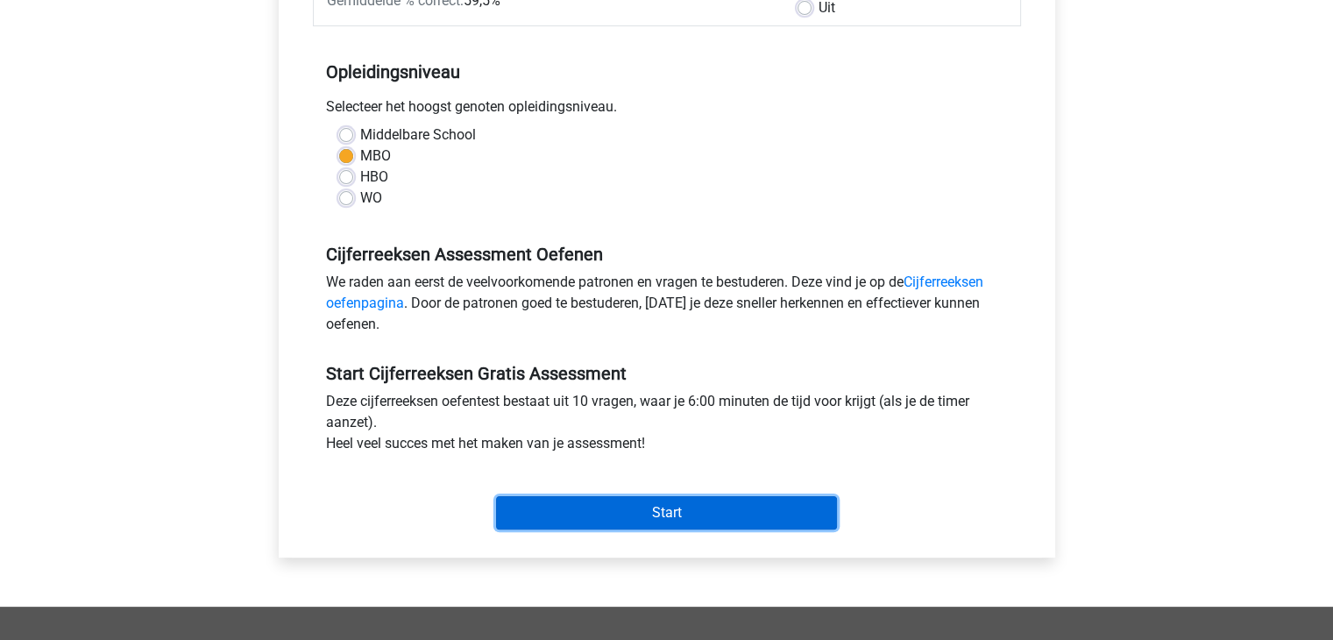
click at [620, 516] on input "Start" at bounding box center [666, 512] width 341 height 33
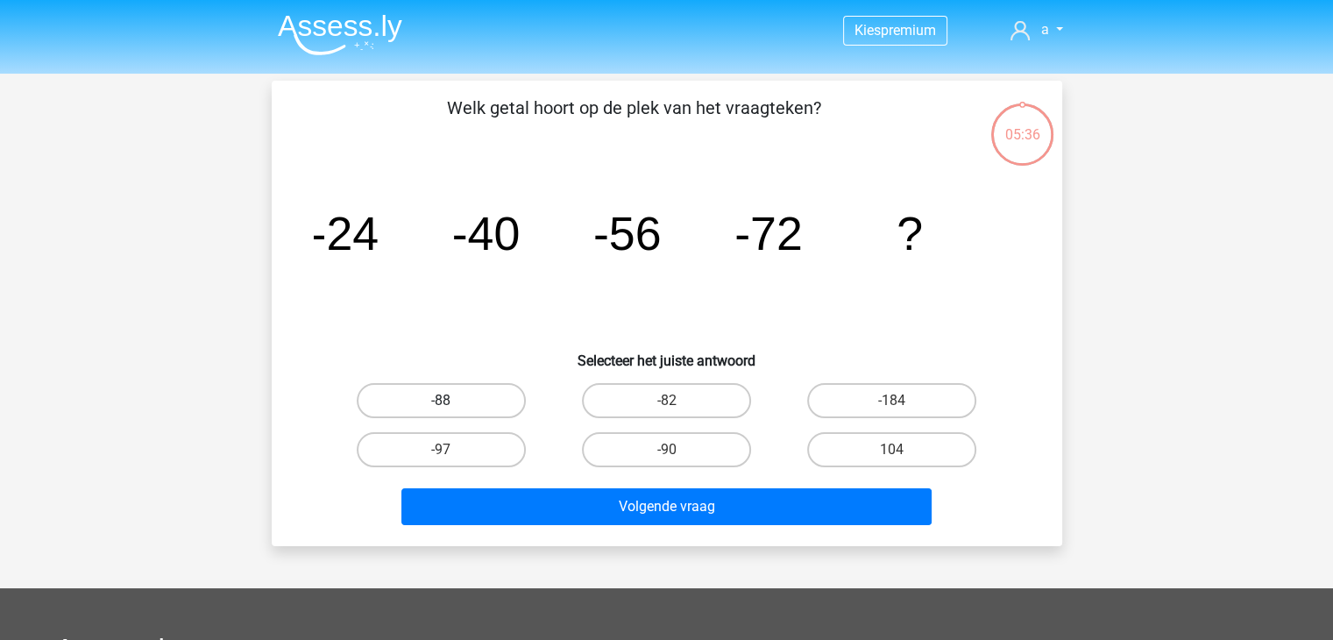
click at [498, 396] on label "-88" at bounding box center [441, 400] width 169 height 35
click at [452, 401] on input "-88" at bounding box center [446, 406] width 11 height 11
radio input "true"
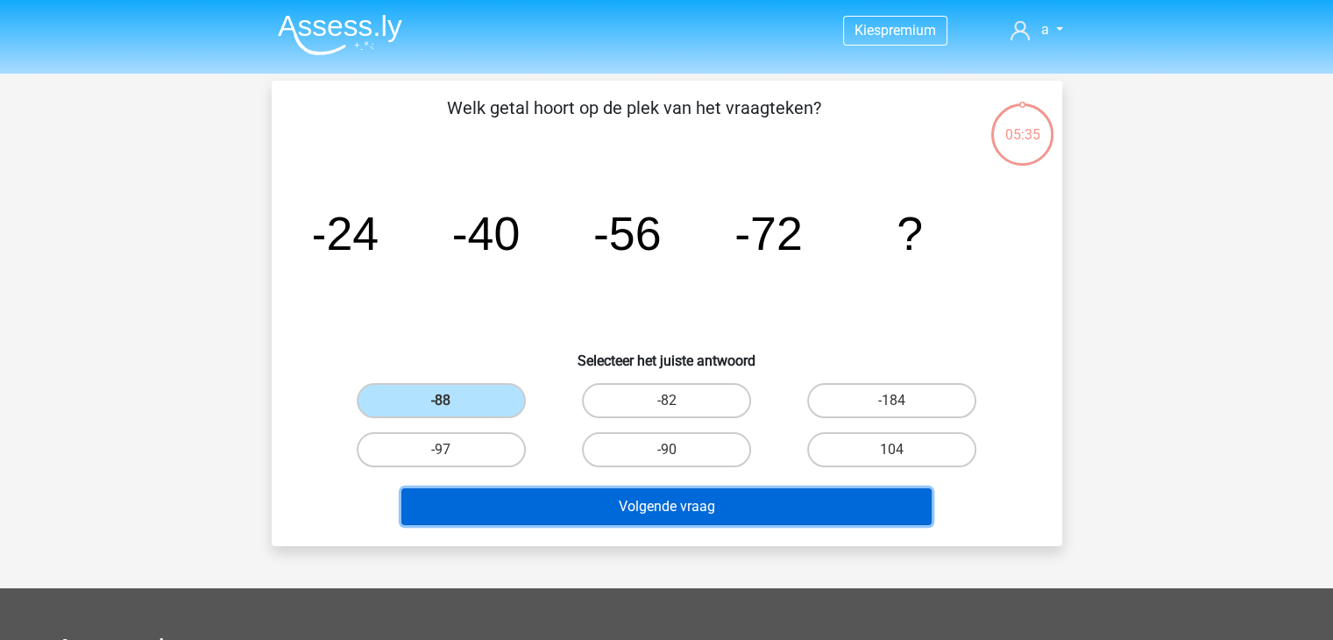
click at [658, 517] on button "Volgende vraag" at bounding box center [666, 506] width 530 height 37
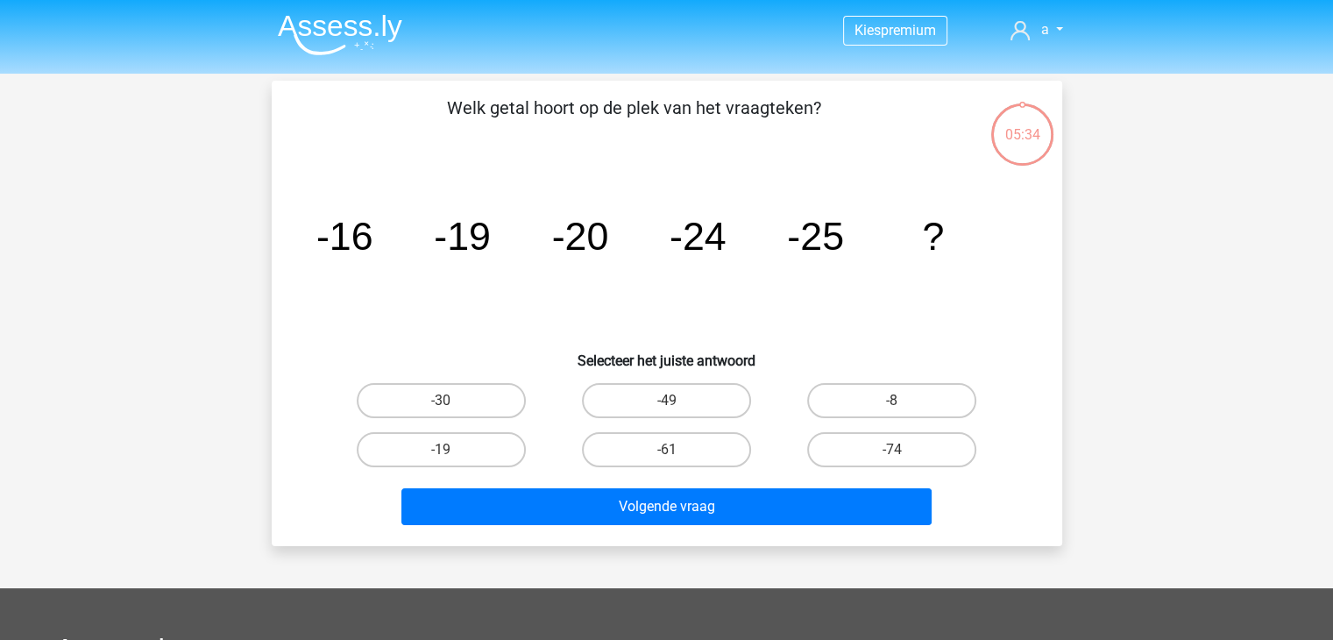
scroll to position [81, 0]
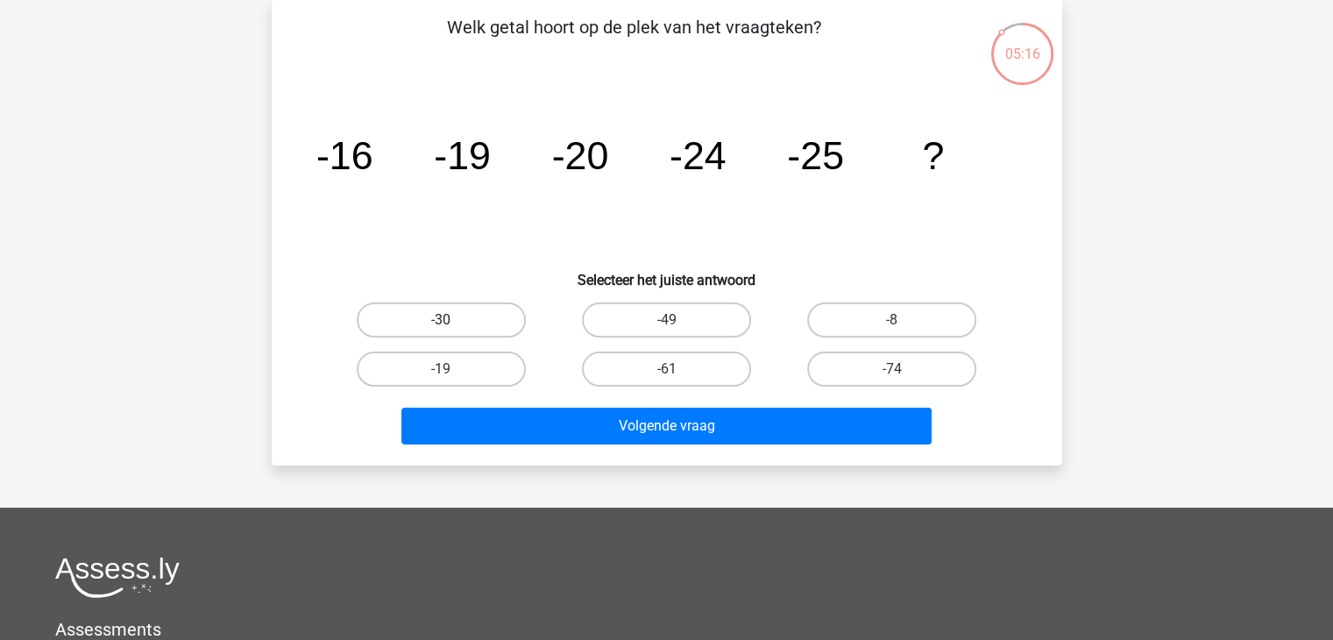
click at [463, 325] on label "-30" at bounding box center [441, 319] width 169 height 35
click at [452, 325] on input "-30" at bounding box center [446, 325] width 11 height 11
radio input "true"
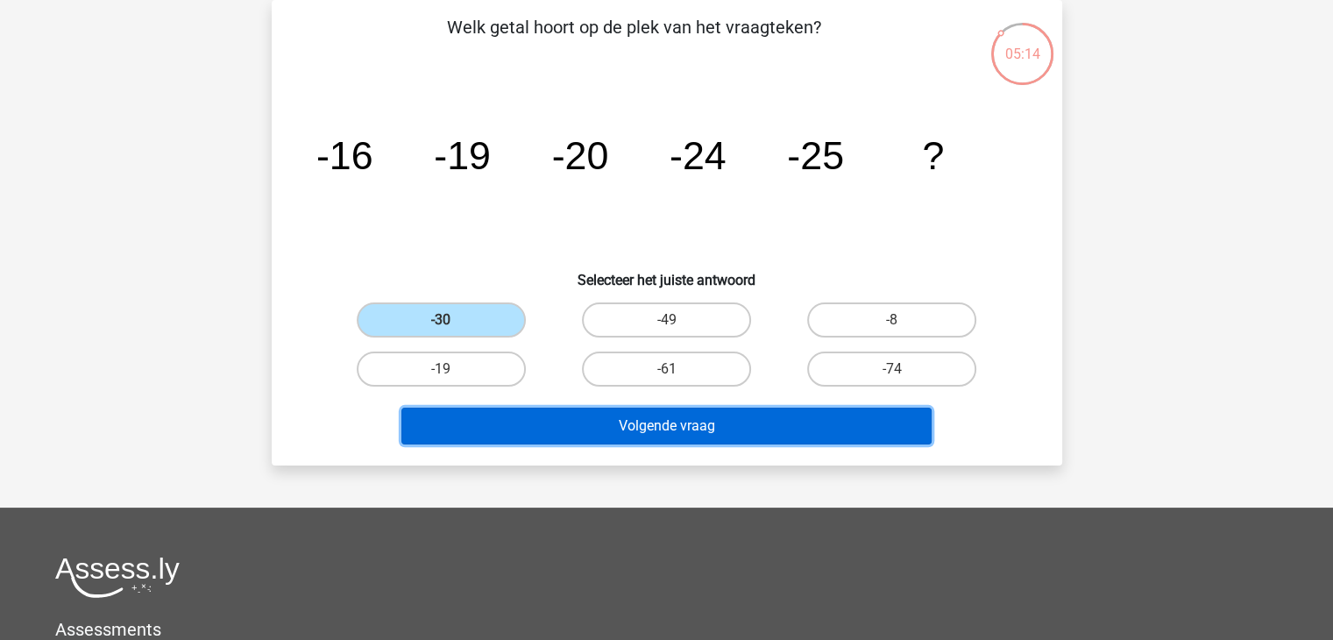
click at [567, 439] on button "Volgende vraag" at bounding box center [666, 426] width 530 height 37
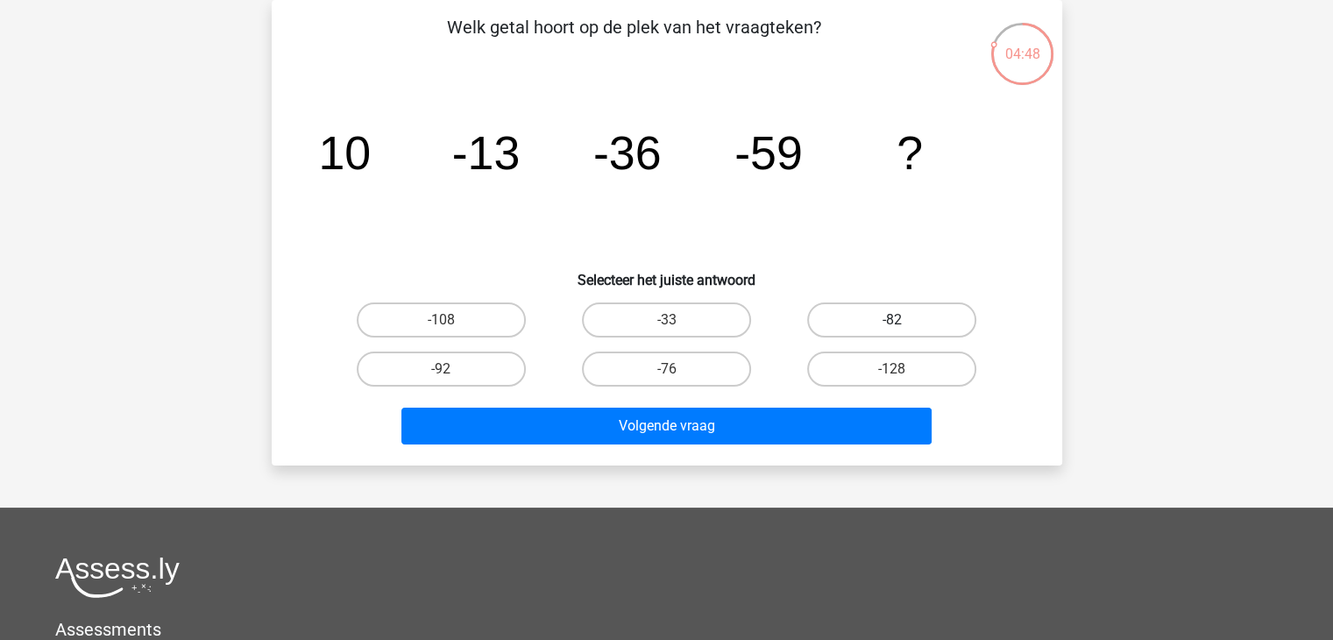
click at [877, 309] on label "-82" at bounding box center [891, 319] width 169 height 35
click at [892, 320] on input "-82" at bounding box center [897, 325] width 11 height 11
radio input "true"
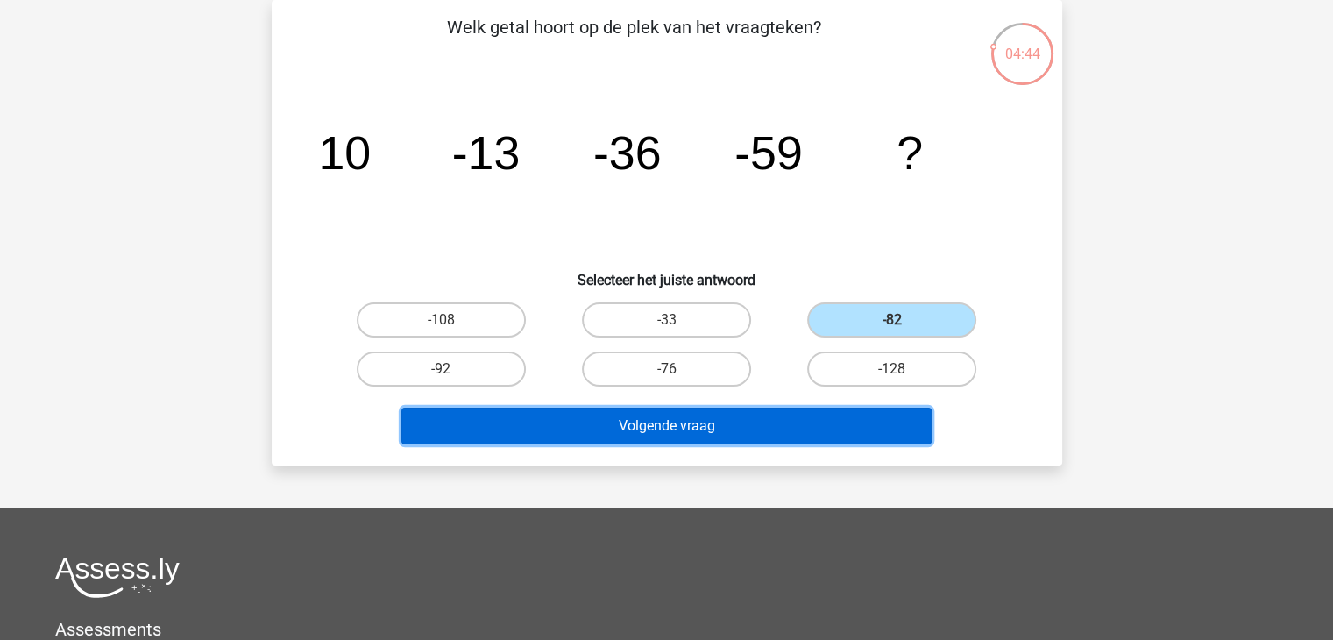
click at [789, 429] on button "Volgende vraag" at bounding box center [666, 426] width 530 height 37
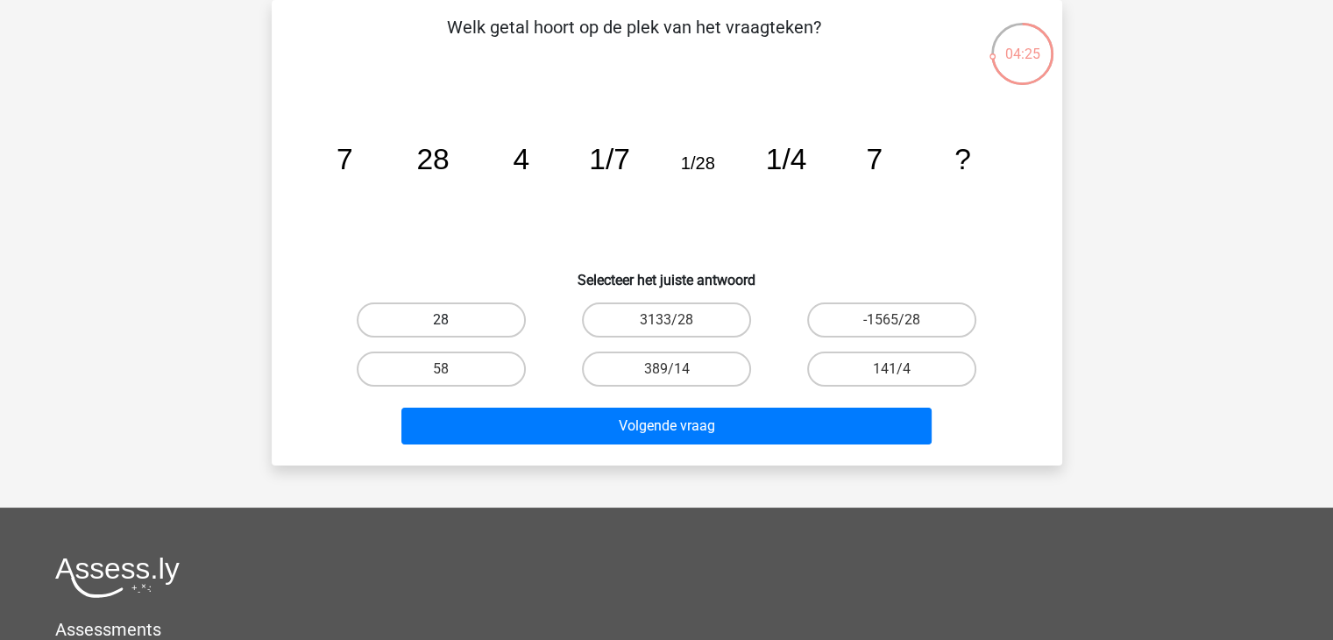
click at [490, 311] on label "28" at bounding box center [441, 319] width 169 height 35
click at [452, 320] on input "28" at bounding box center [446, 325] width 11 height 11
radio input "true"
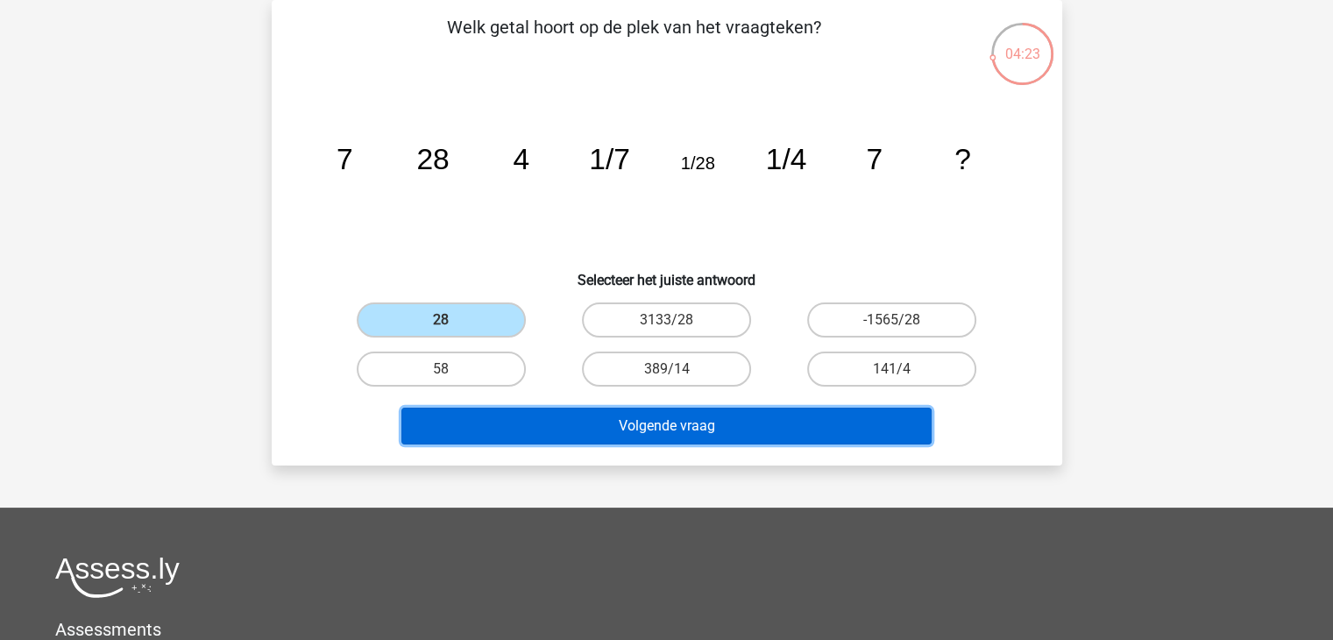
click at [516, 435] on button "Volgende vraag" at bounding box center [666, 426] width 530 height 37
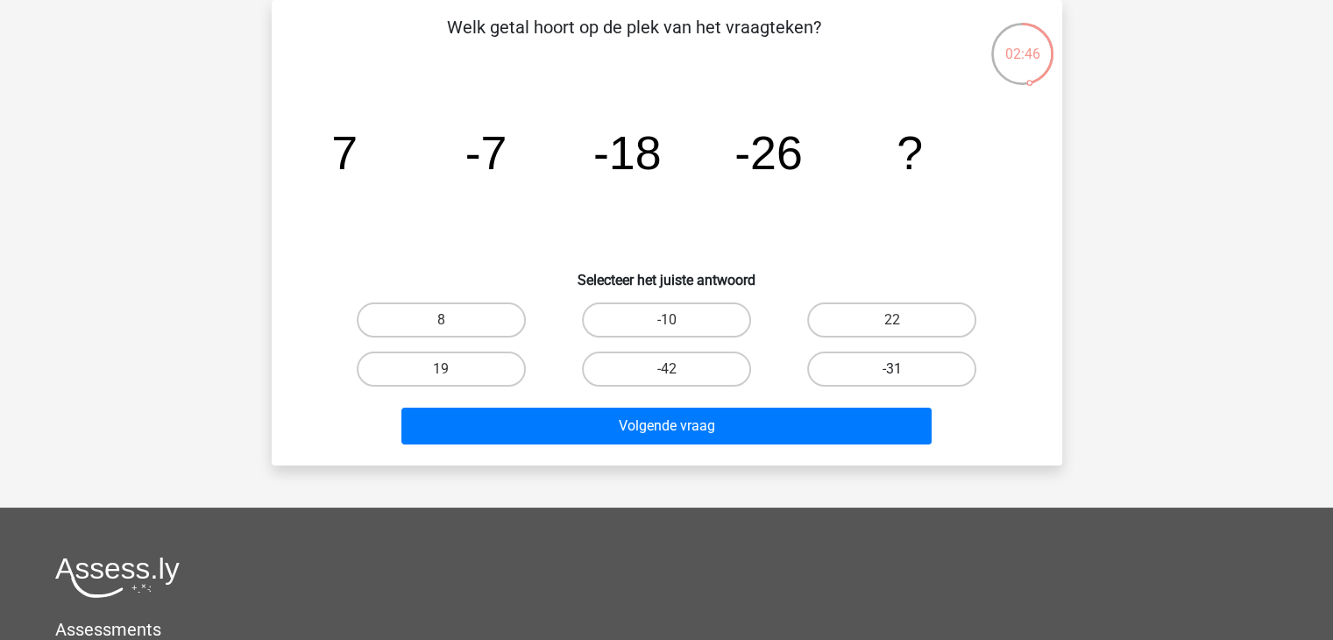
click at [844, 364] on label "-31" at bounding box center [891, 368] width 169 height 35
click at [892, 369] on input "-31" at bounding box center [897, 374] width 11 height 11
radio input "true"
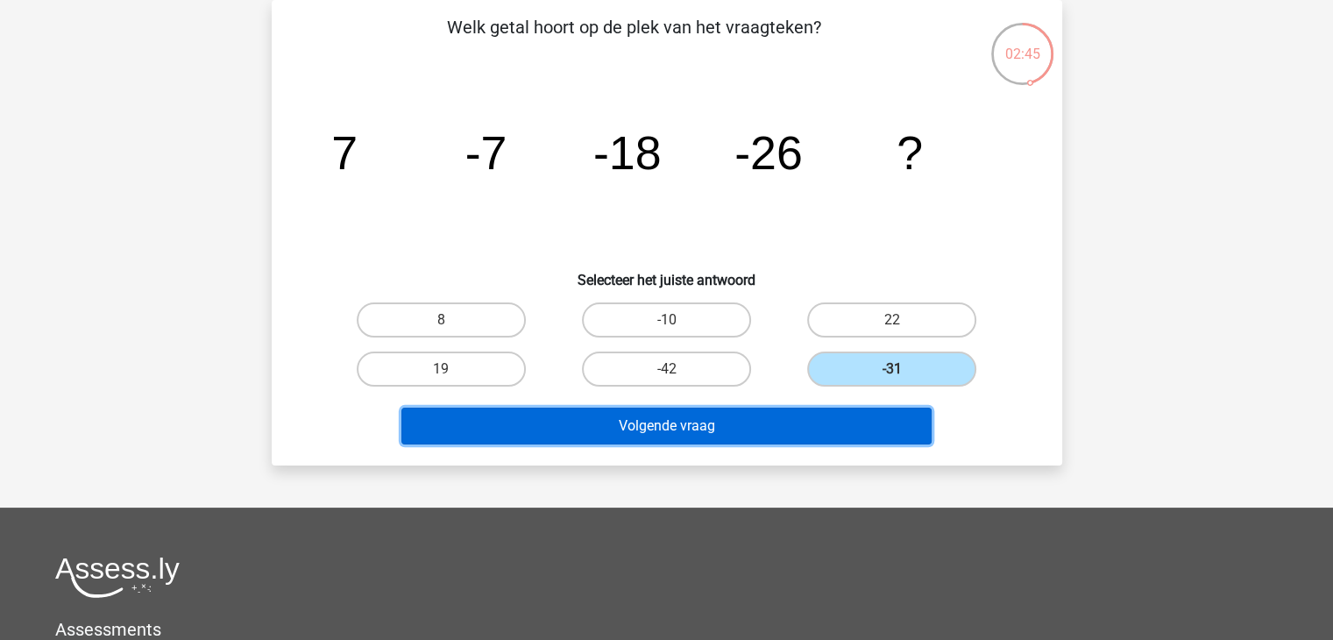
click at [806, 422] on button "Volgende vraag" at bounding box center [666, 426] width 530 height 37
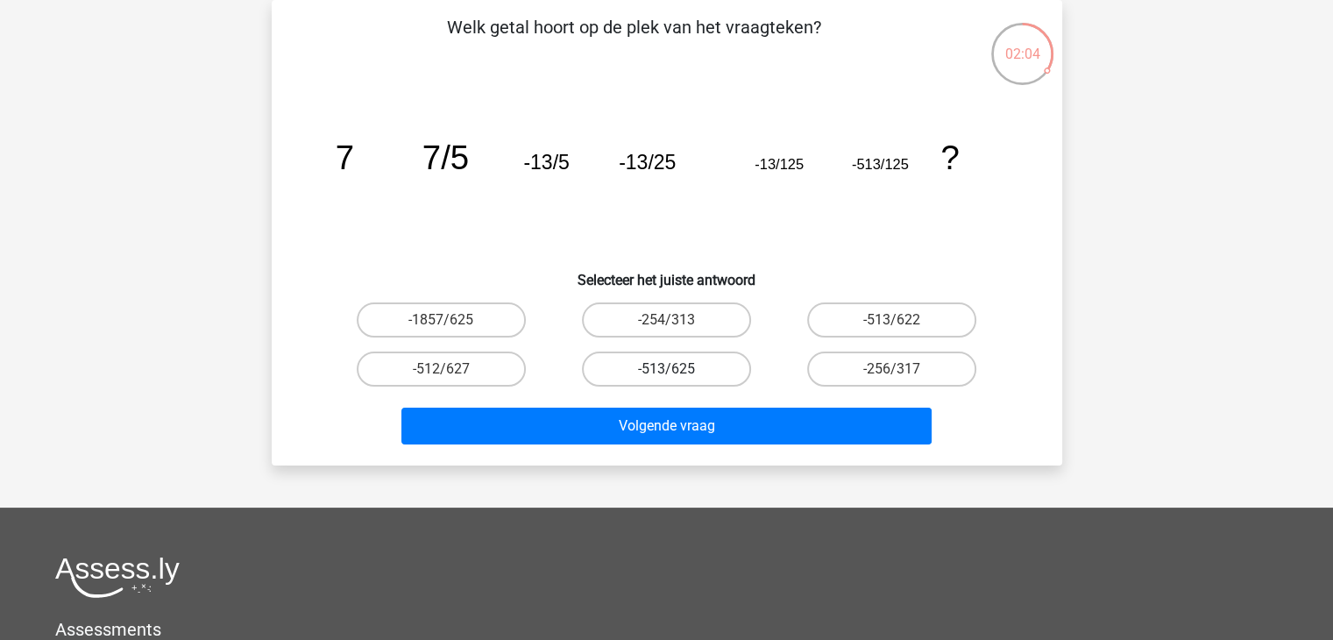
click at [686, 370] on label "-513/625" at bounding box center [666, 368] width 169 height 35
click at [677, 370] on input "-513/625" at bounding box center [671, 374] width 11 height 11
radio input "true"
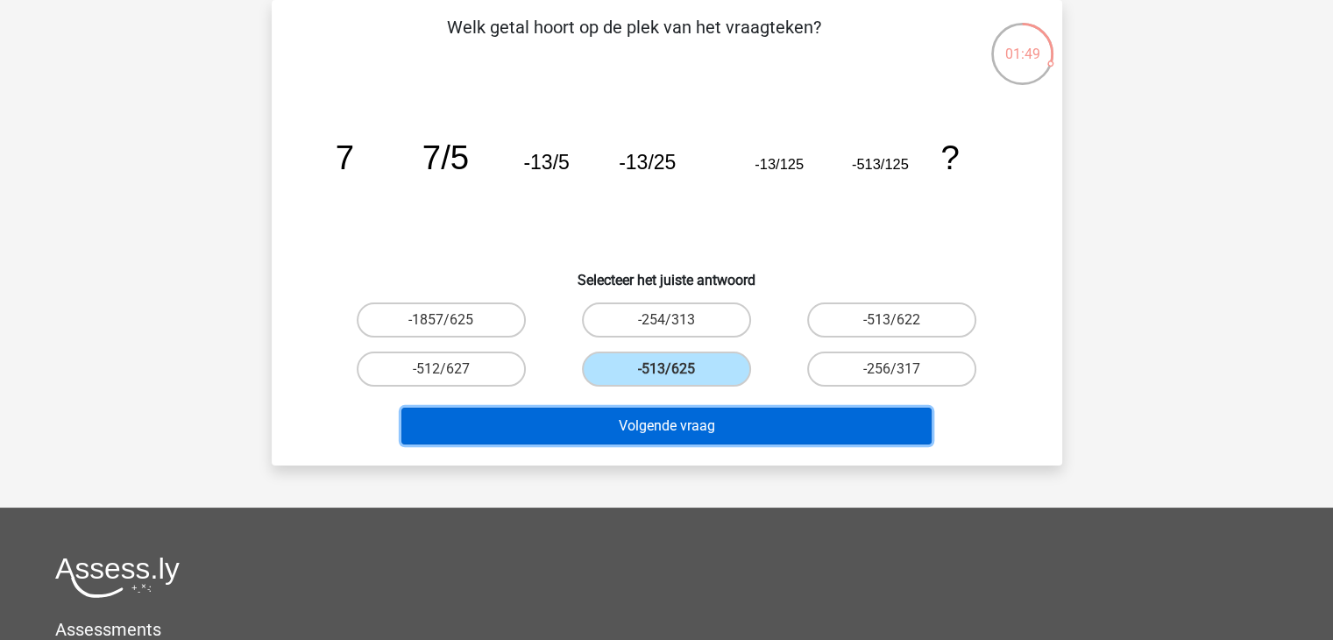
click at [825, 425] on button "Volgende vraag" at bounding box center [666, 426] width 530 height 37
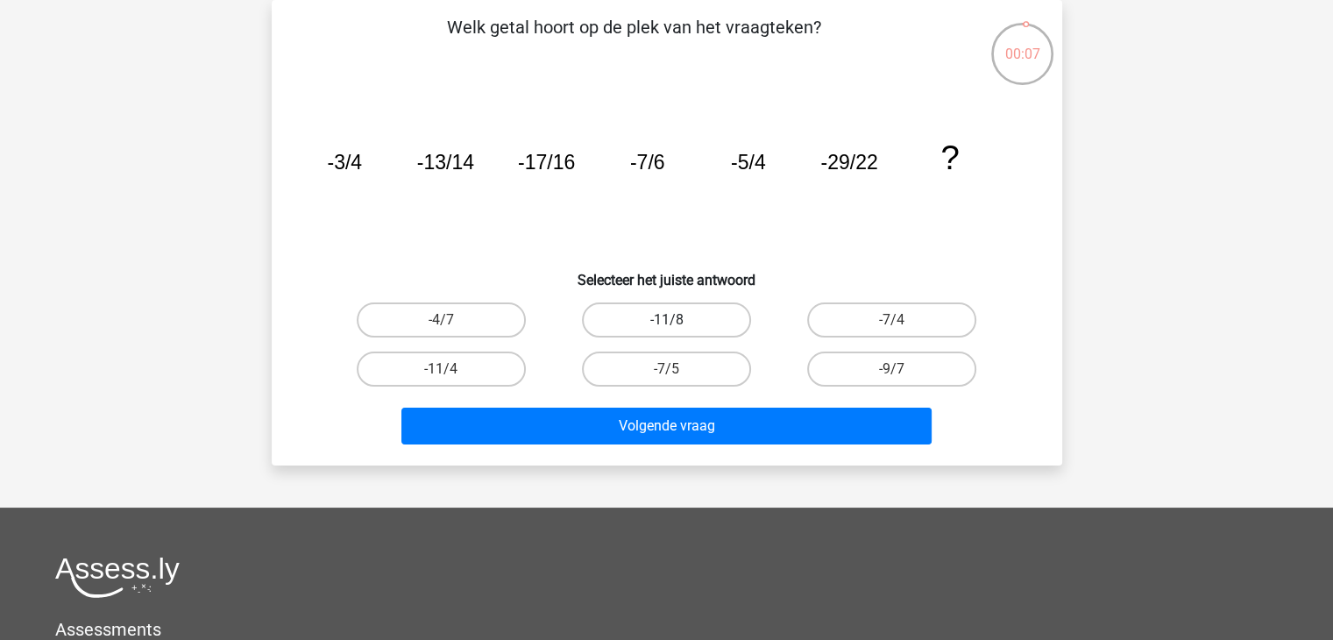
click at [629, 327] on label "-11/8" at bounding box center [666, 319] width 169 height 35
click at [666, 327] on input "-11/8" at bounding box center [671, 325] width 11 height 11
radio input "true"
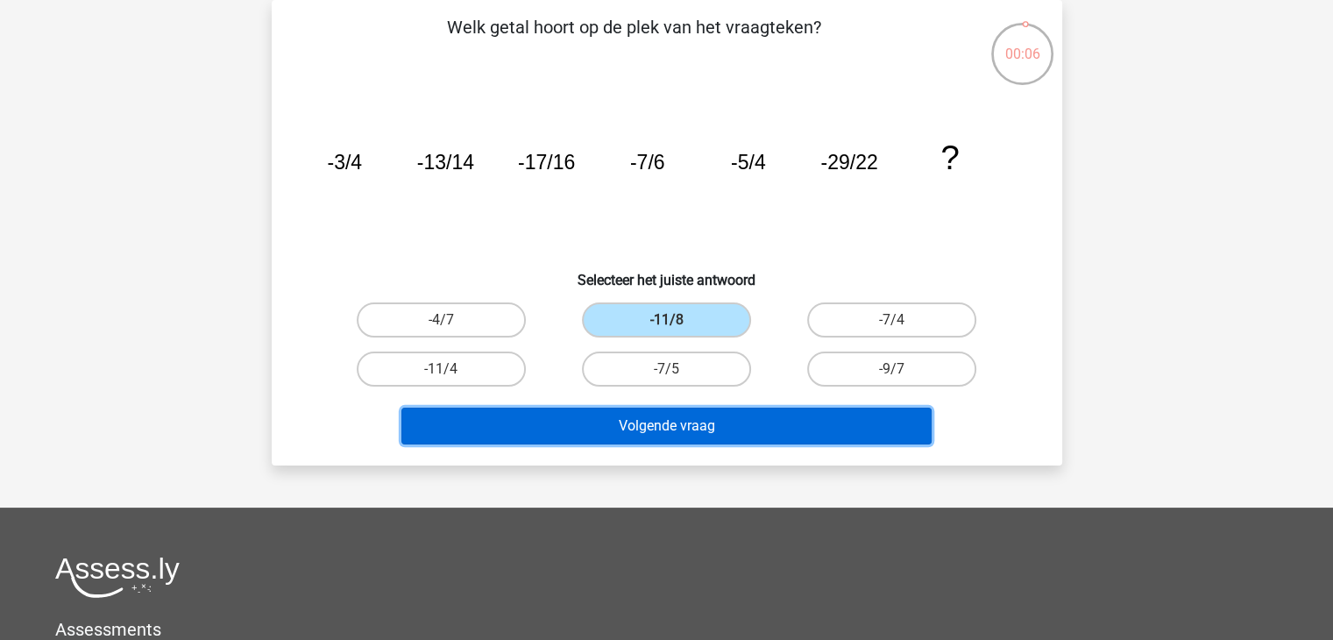
click at [686, 435] on button "Volgende vraag" at bounding box center [666, 426] width 530 height 37
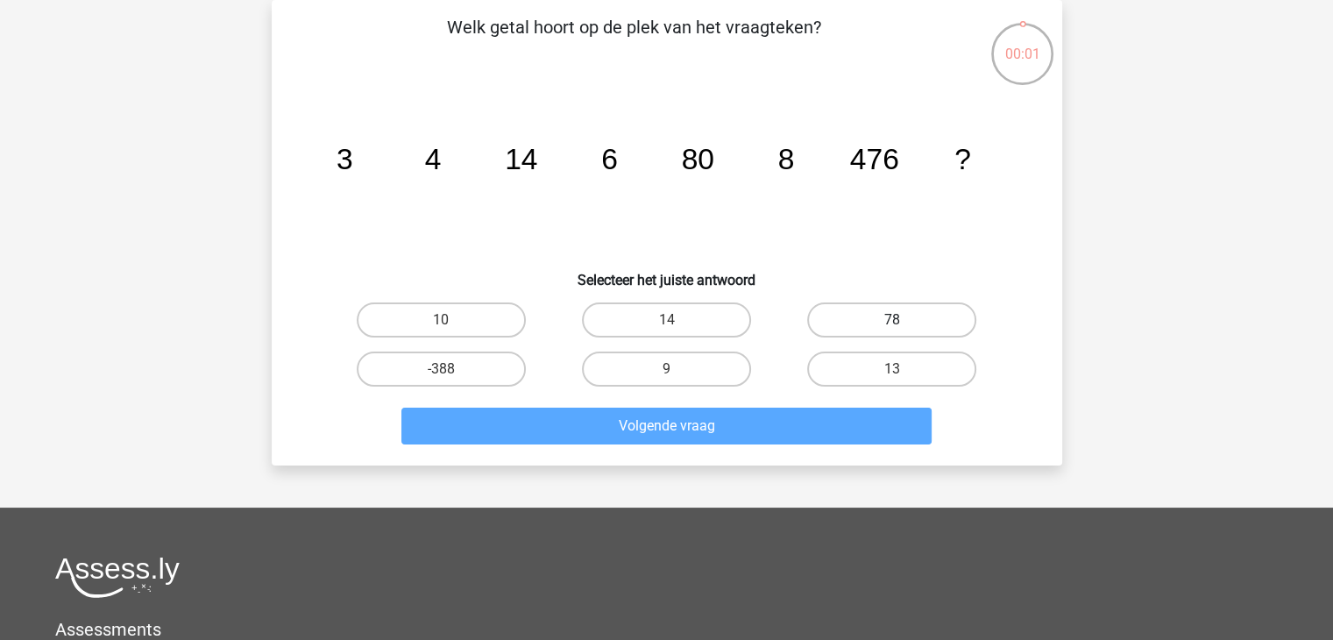
click at [866, 334] on label "78" at bounding box center [891, 319] width 169 height 35
click at [892, 331] on input "78" at bounding box center [897, 325] width 11 height 11
radio input "true"
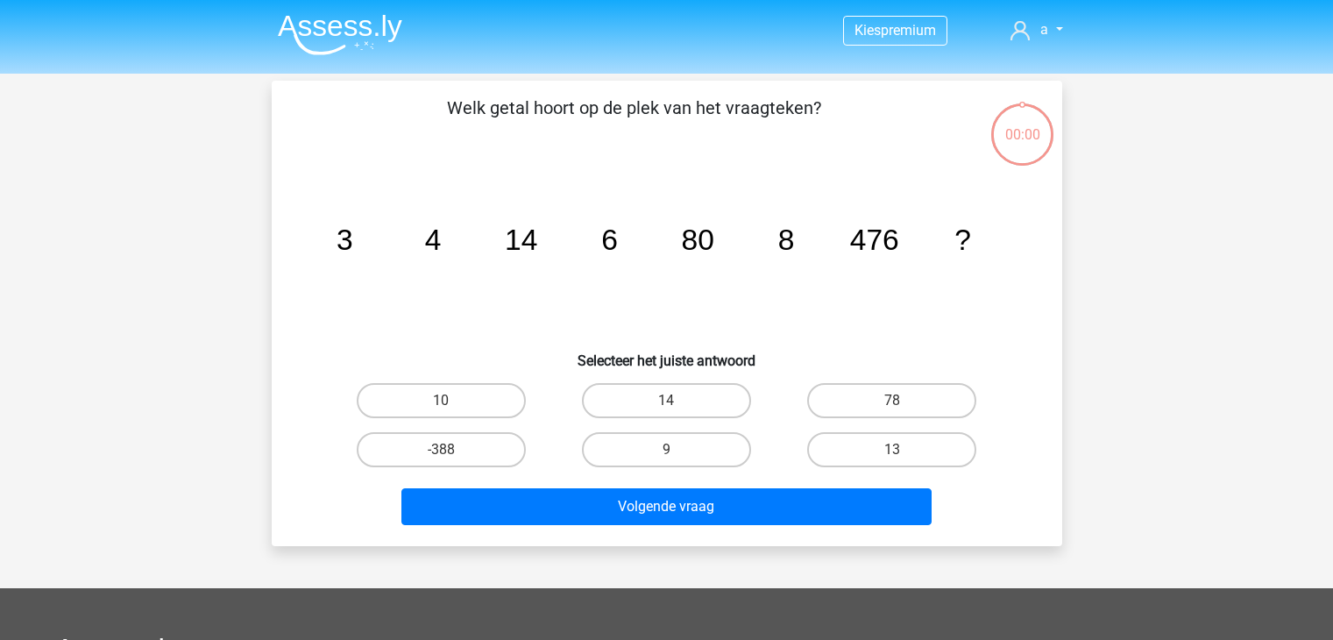
scroll to position [81, 0]
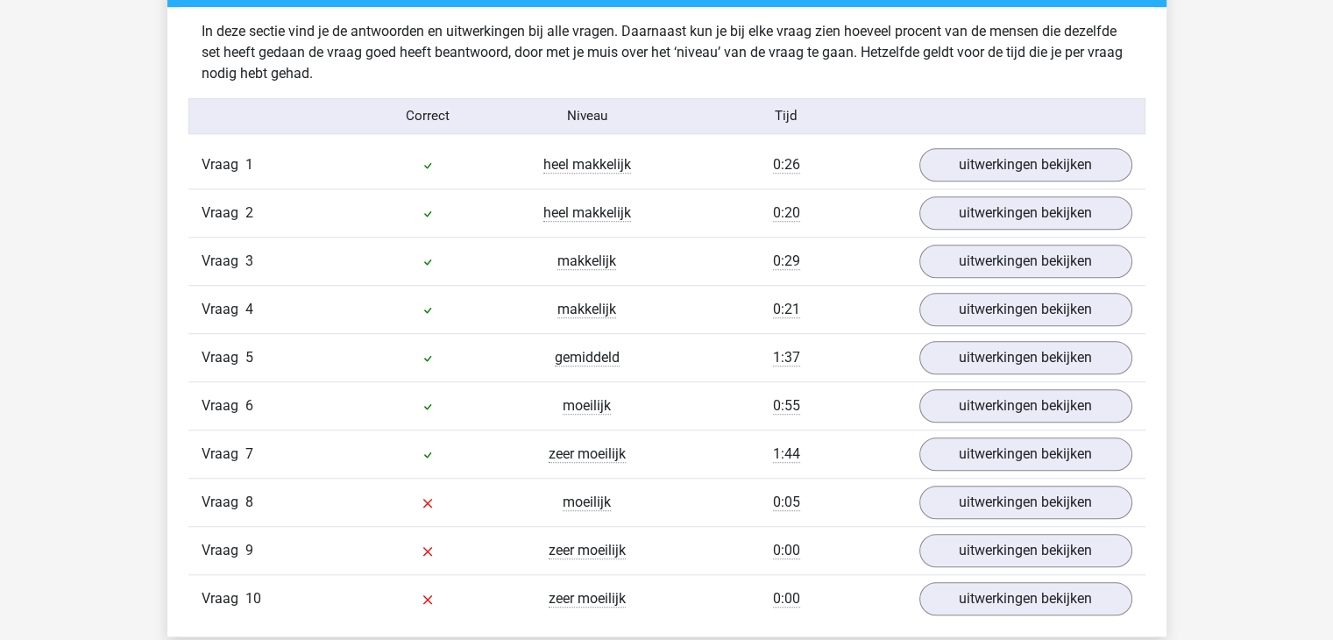
scroll to position [1437, 0]
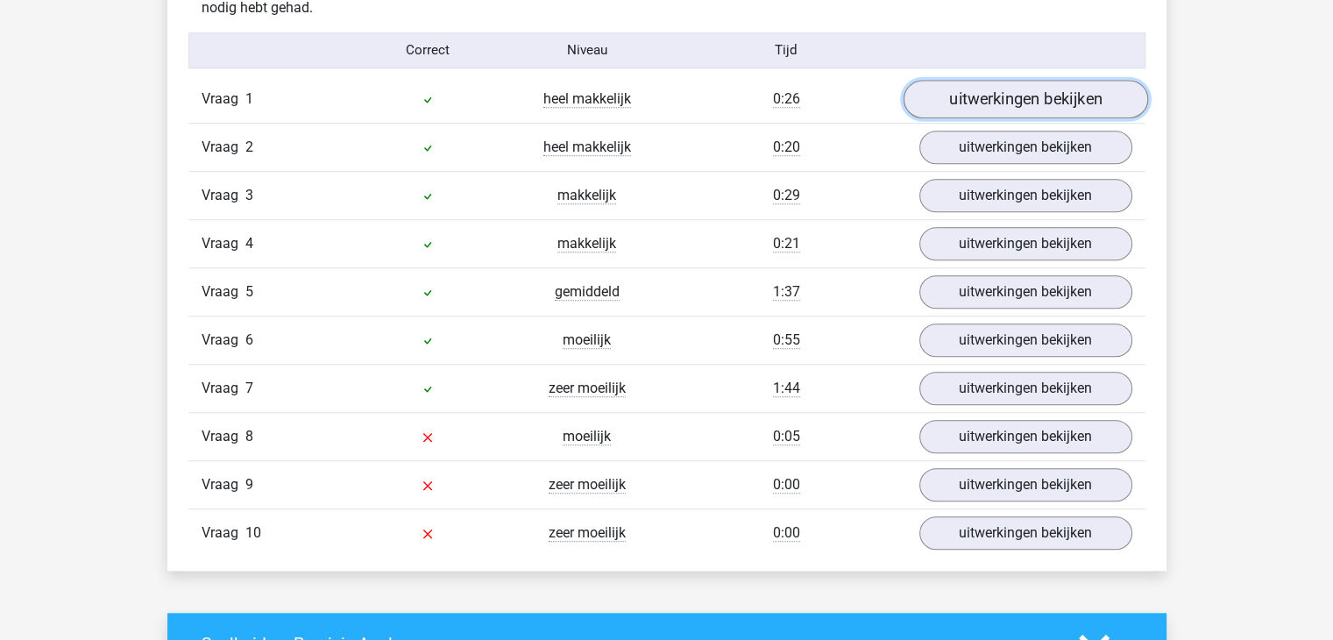
click at [1107, 95] on link "uitwerkingen bekijken" at bounding box center [1025, 99] width 245 height 39
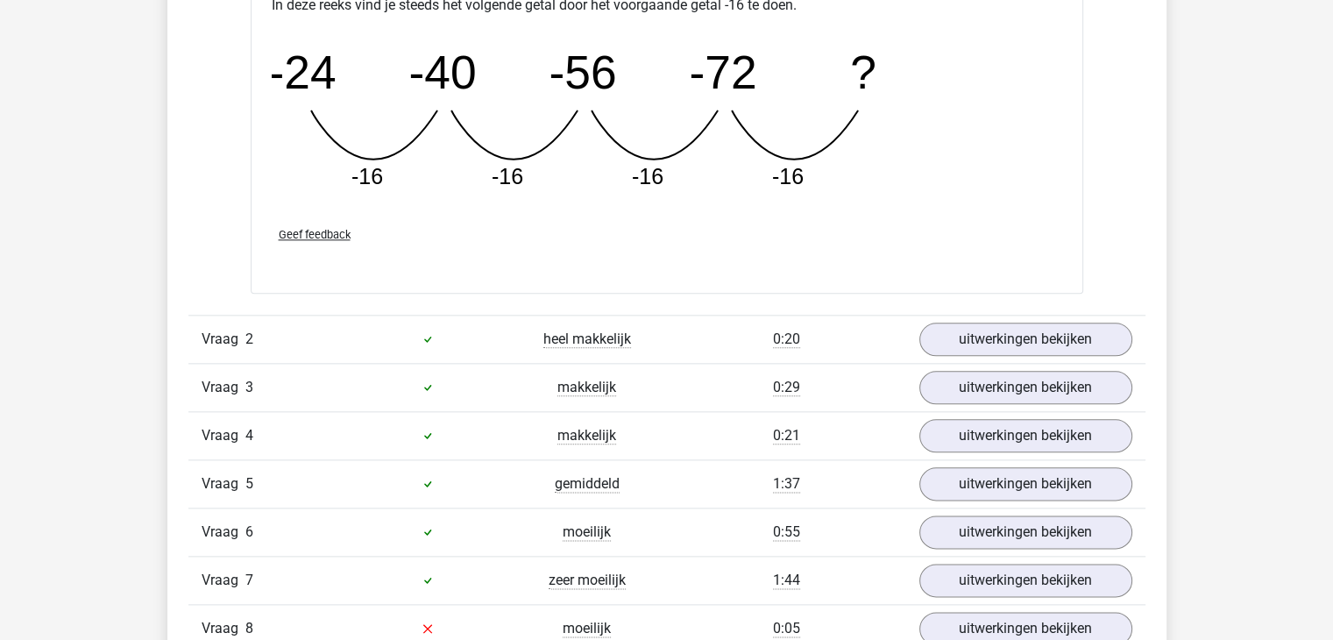
scroll to position [2068, 0]
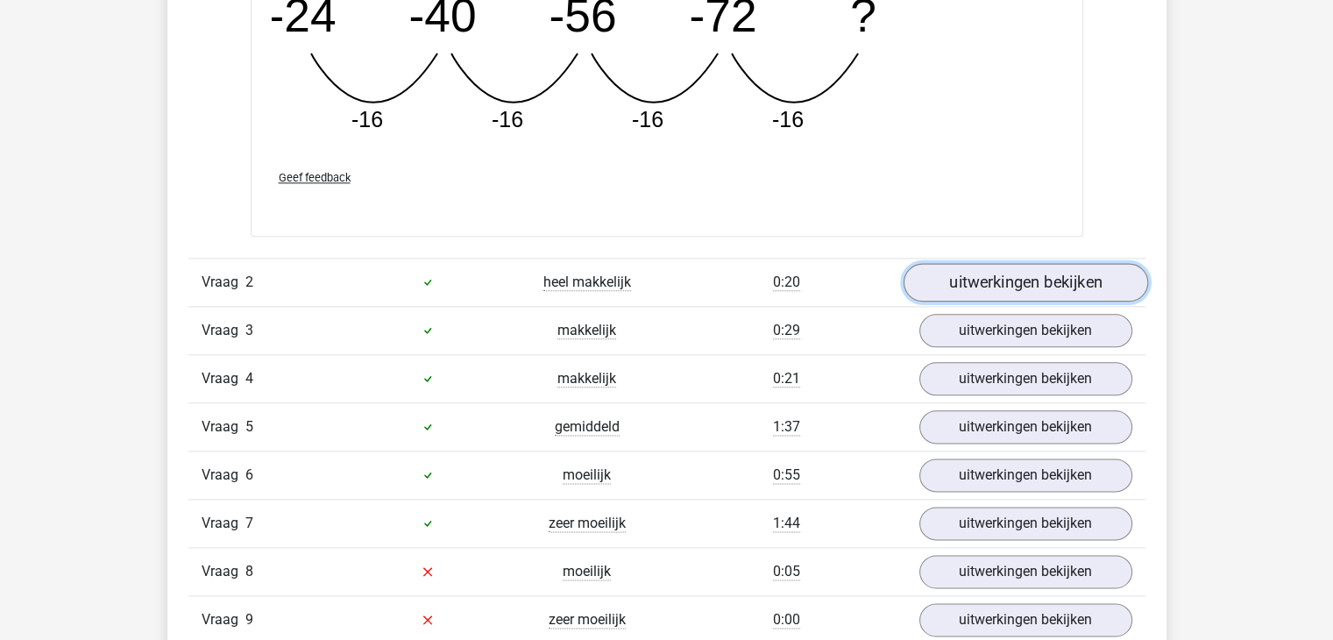
click at [1021, 280] on link "uitwerkingen bekijken" at bounding box center [1025, 282] width 245 height 39
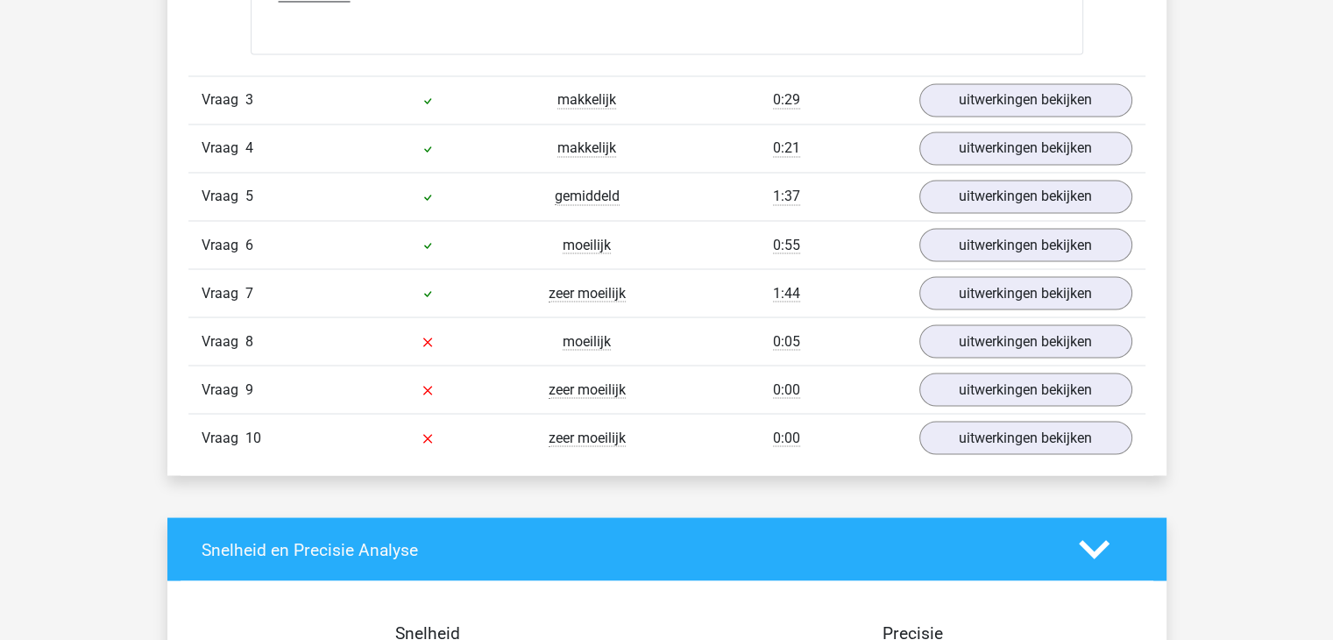
scroll to position [3120, 0]
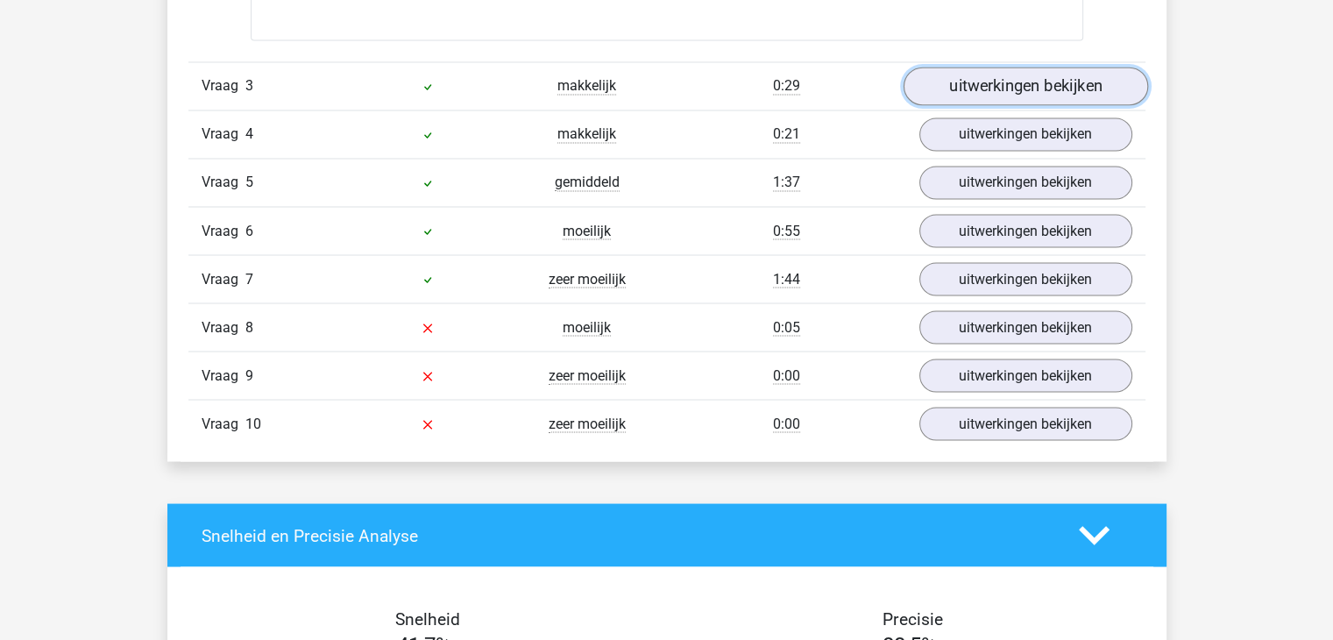
click at [1075, 78] on link "uitwerkingen bekijken" at bounding box center [1025, 86] width 245 height 39
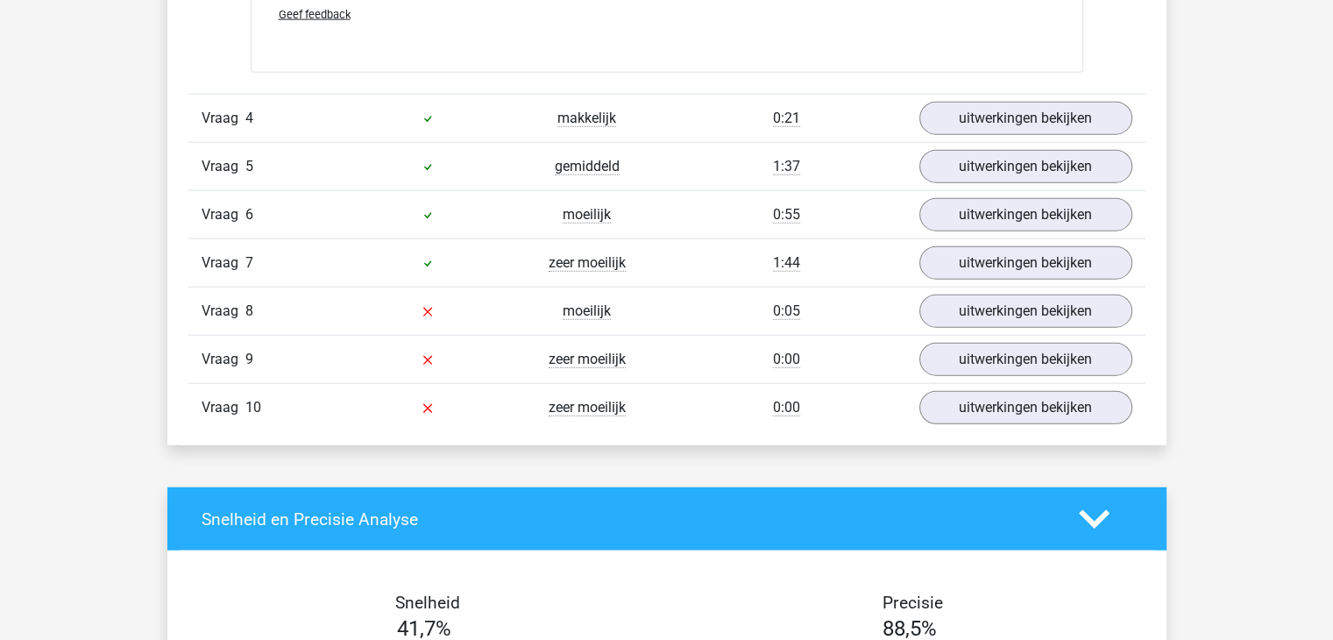
scroll to position [4242, 0]
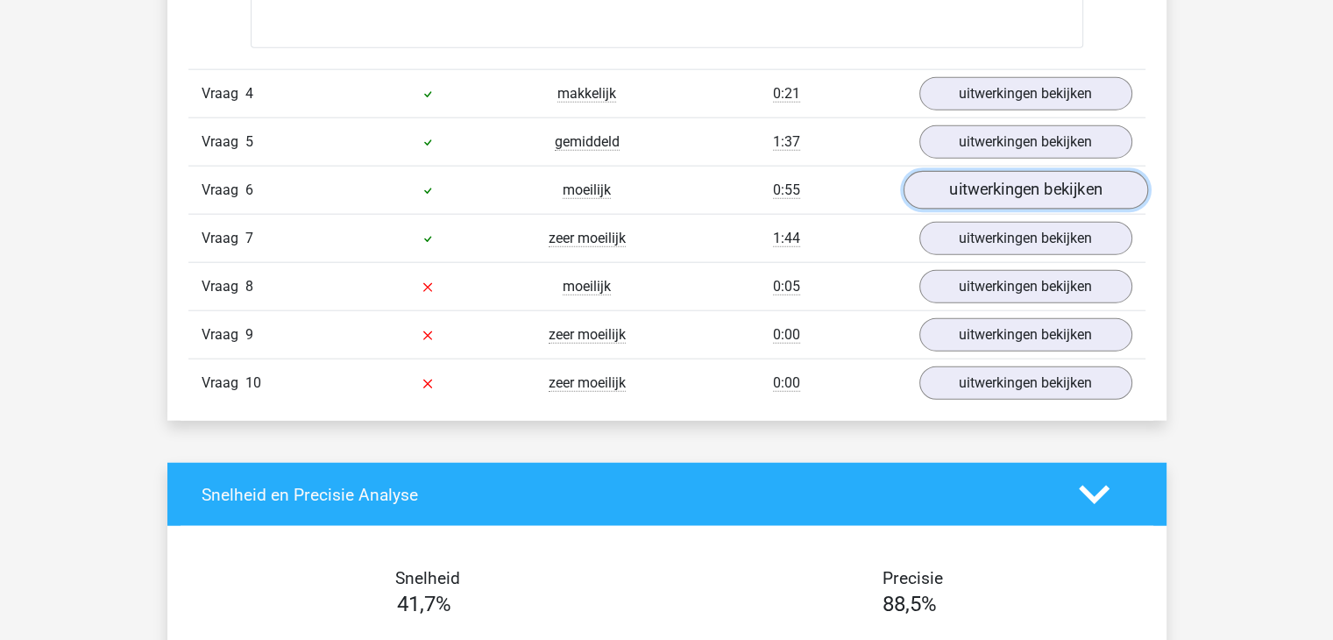
click at [1006, 195] on link "uitwerkingen bekijken" at bounding box center [1025, 190] width 245 height 39
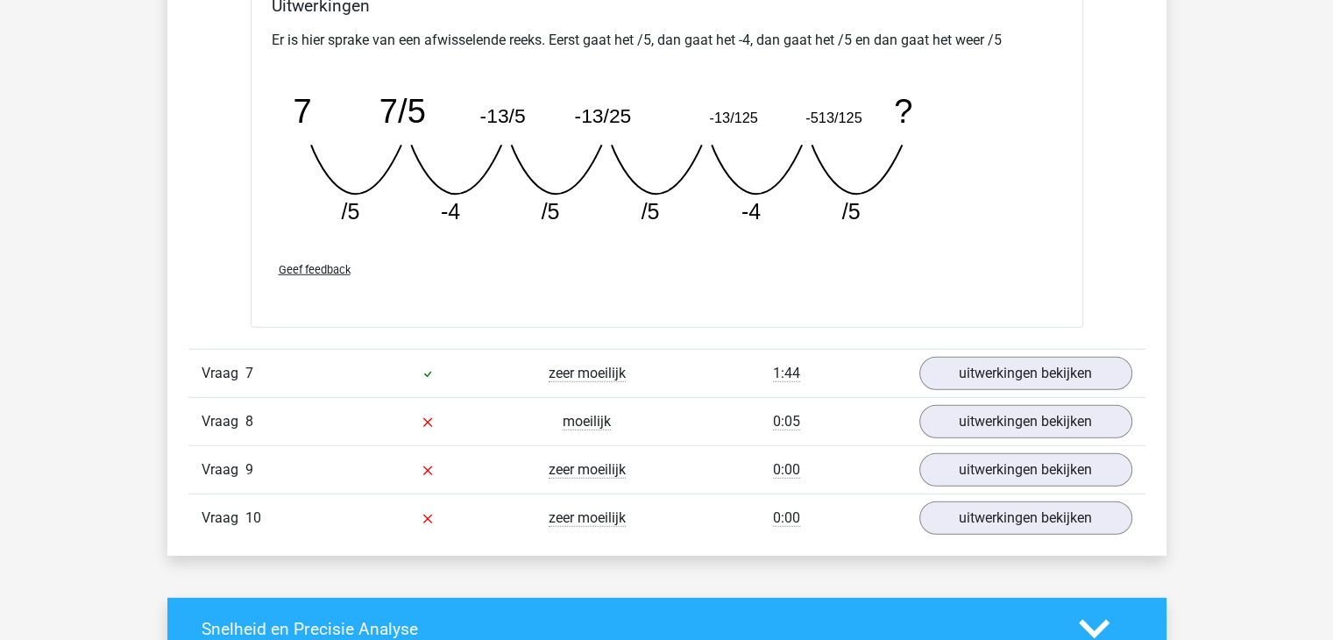
scroll to position [4908, 0]
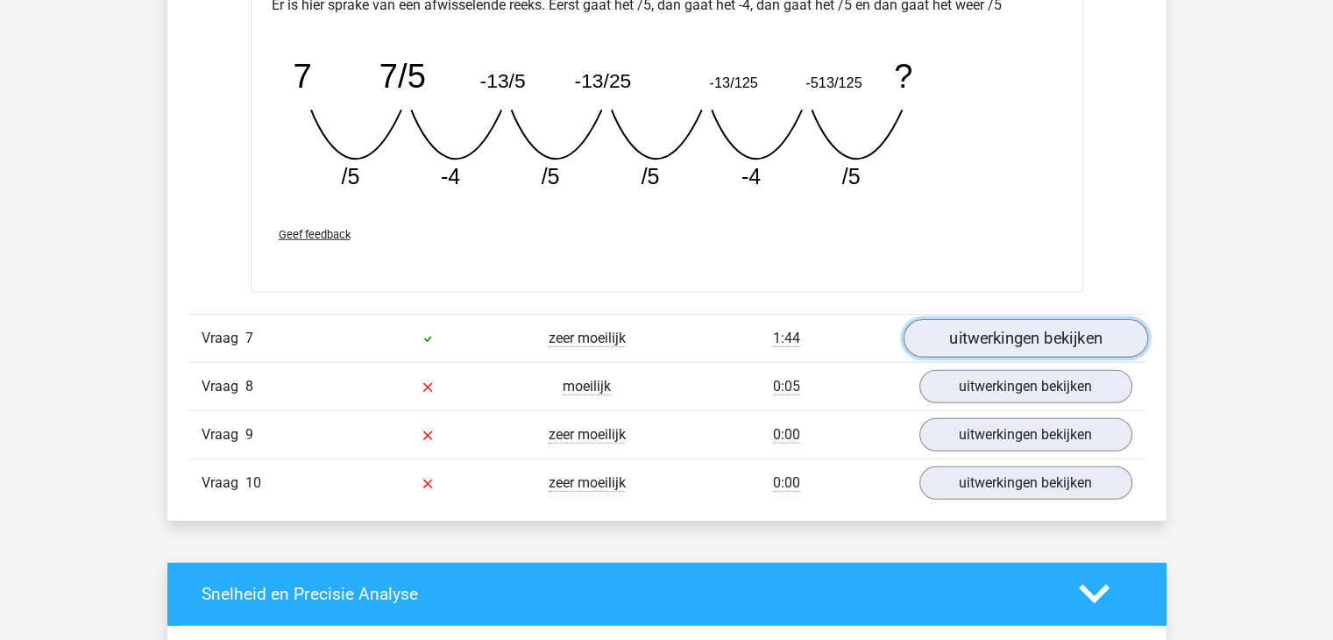
click at [1045, 344] on link "uitwerkingen bekijken" at bounding box center [1025, 338] width 245 height 39
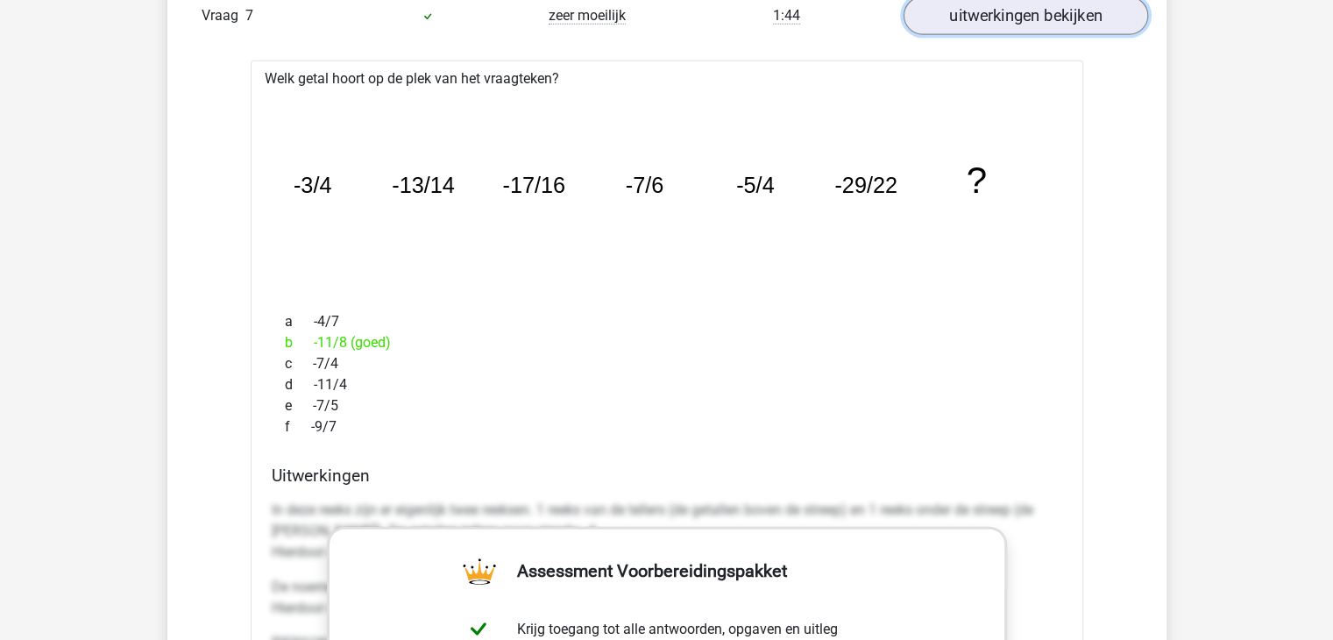
scroll to position [5188, 0]
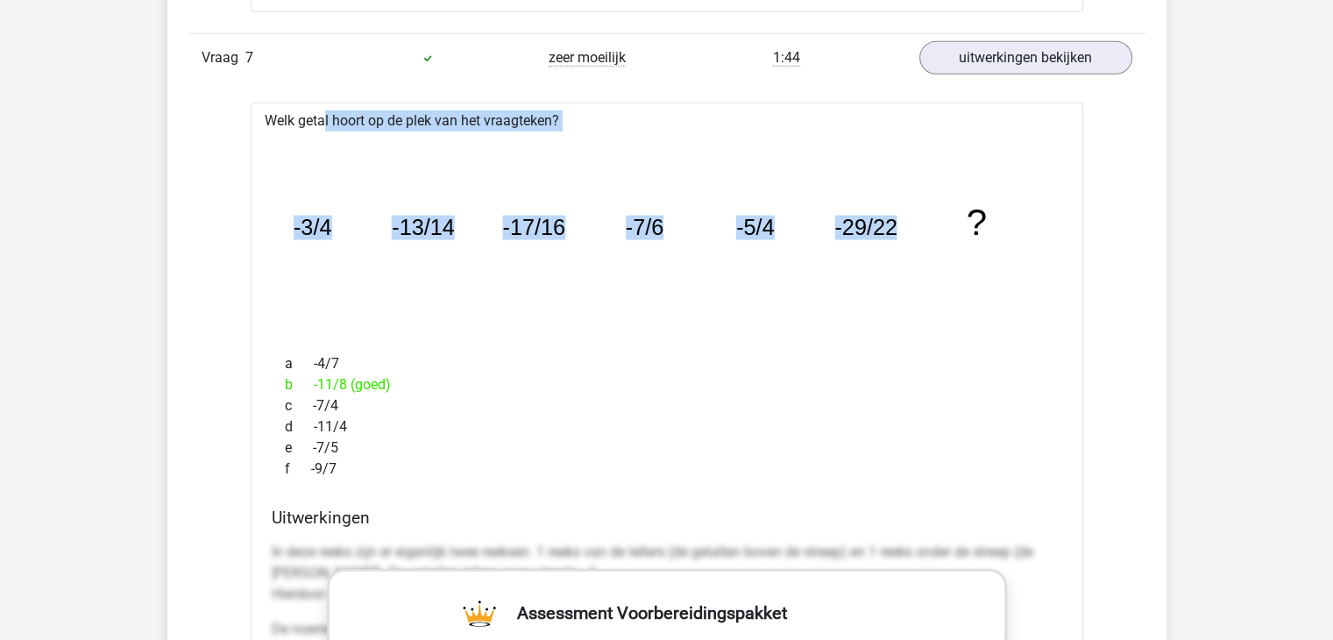
drag, startPoint x: 252, startPoint y: 110, endPoint x: 948, endPoint y: 229, distance: 706.7
click at [948, 229] on div "Welk getal hoort op de plek van het vraagteken? image/svg+xml -3/4 -13/14 -17/1…" at bounding box center [667, 622] width 833 height 1039
copy div "Welk getal hoort op de plek van het vraagteken? image/svg+xml -3/4 -13/14 -17/1…"
click at [380, 145] on icon "image/svg+xml -3/4 -13/14 -17/16 -7/6 -5/4 -29/22 ?" at bounding box center [667, 235] width 776 height 195
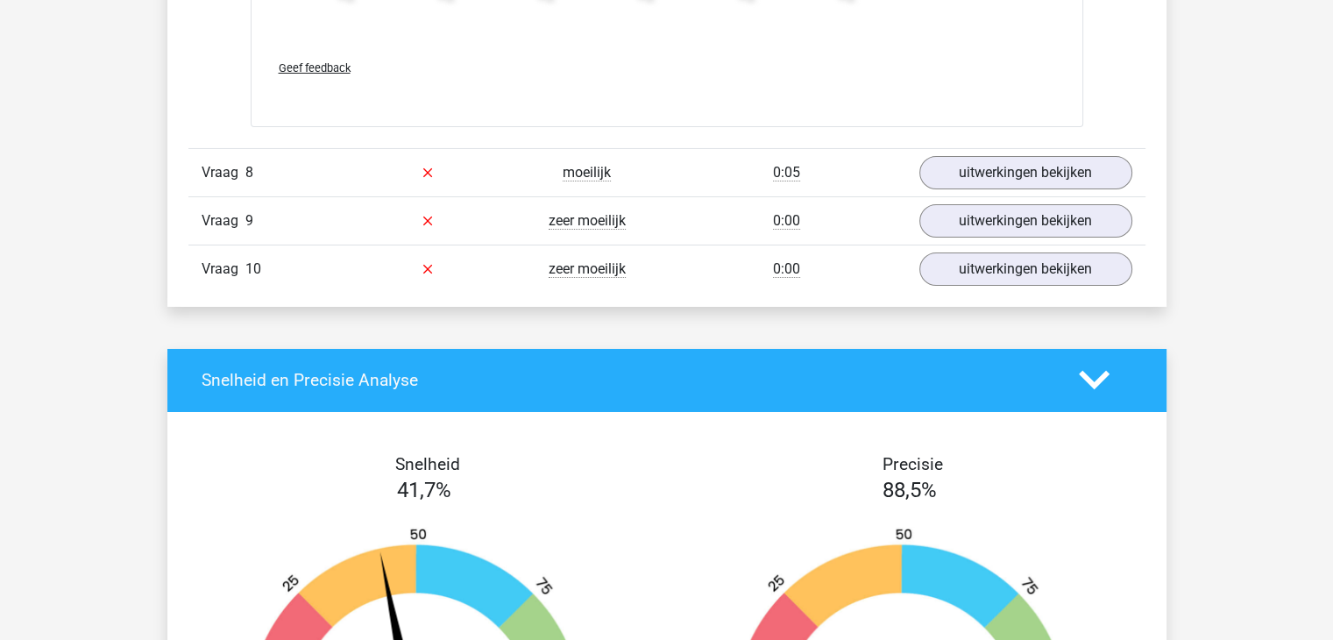
scroll to position [6275, 0]
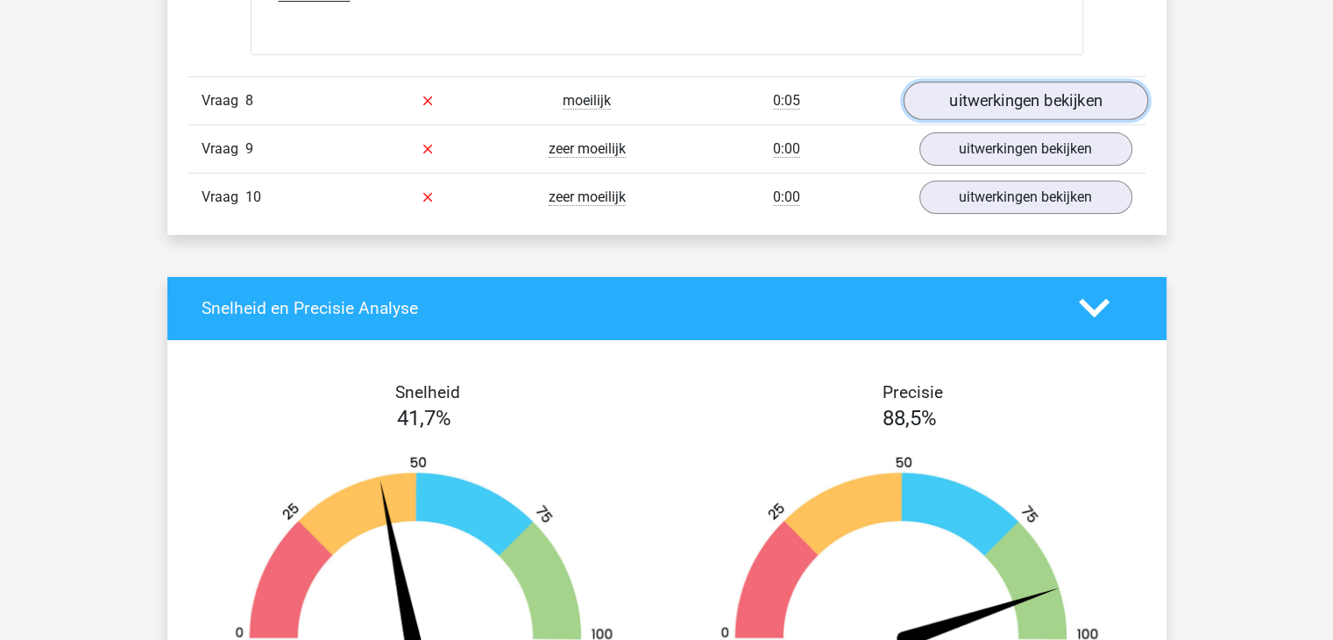
click at [1059, 97] on link "uitwerkingen bekijken" at bounding box center [1025, 101] width 245 height 39
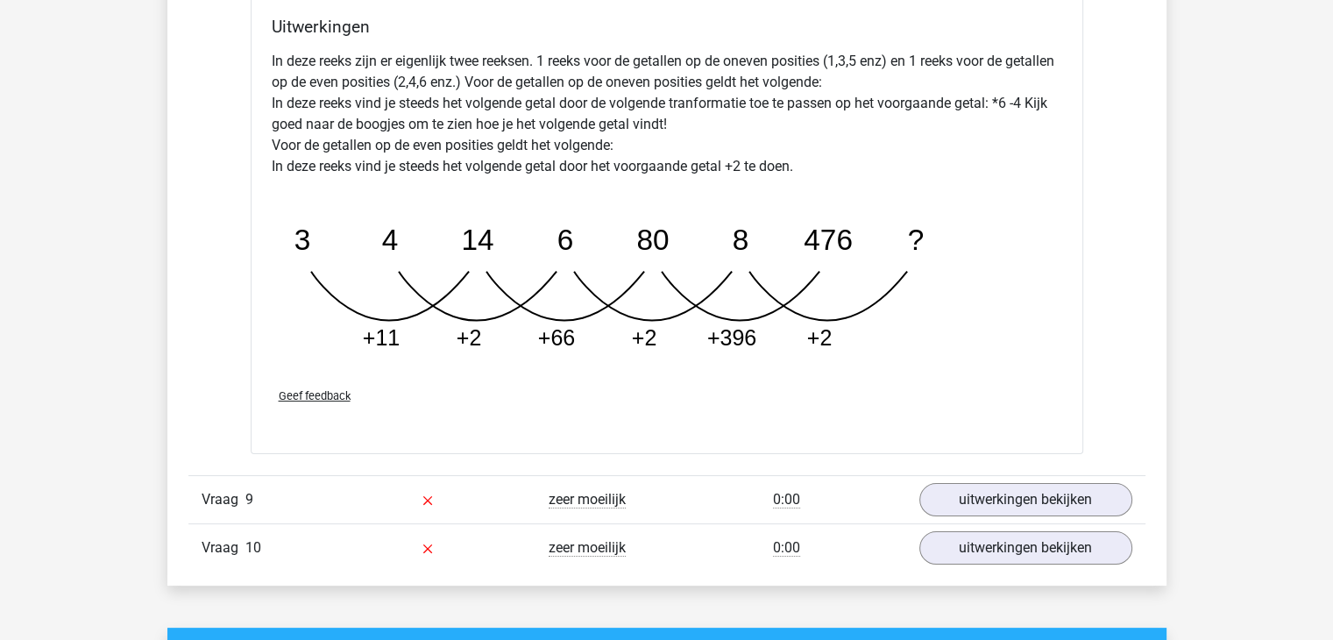
scroll to position [6836, 0]
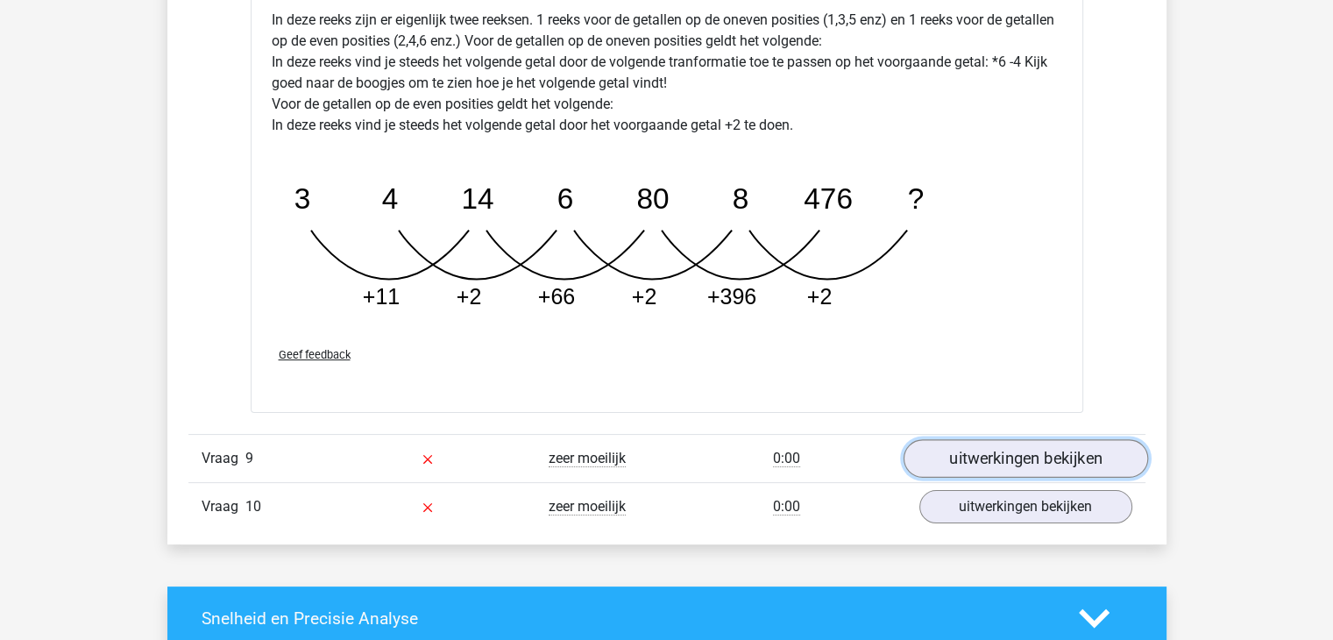
click at [993, 446] on link "uitwerkingen bekijken" at bounding box center [1025, 458] width 245 height 39
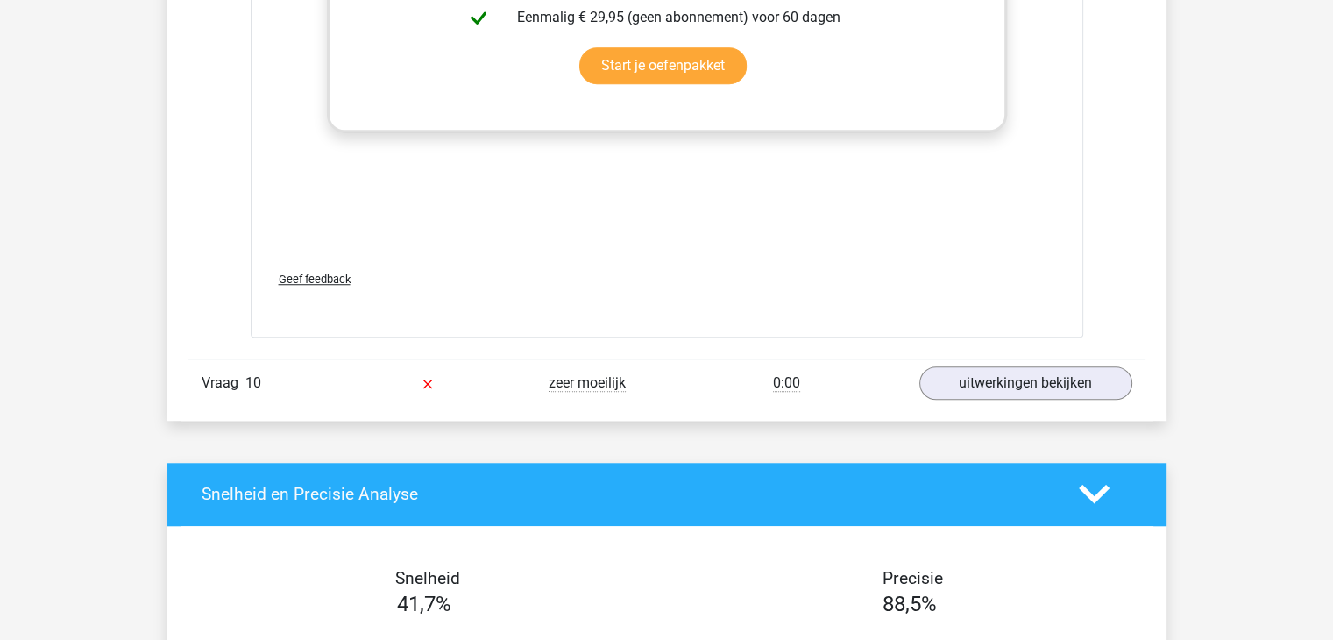
scroll to position [8063, 0]
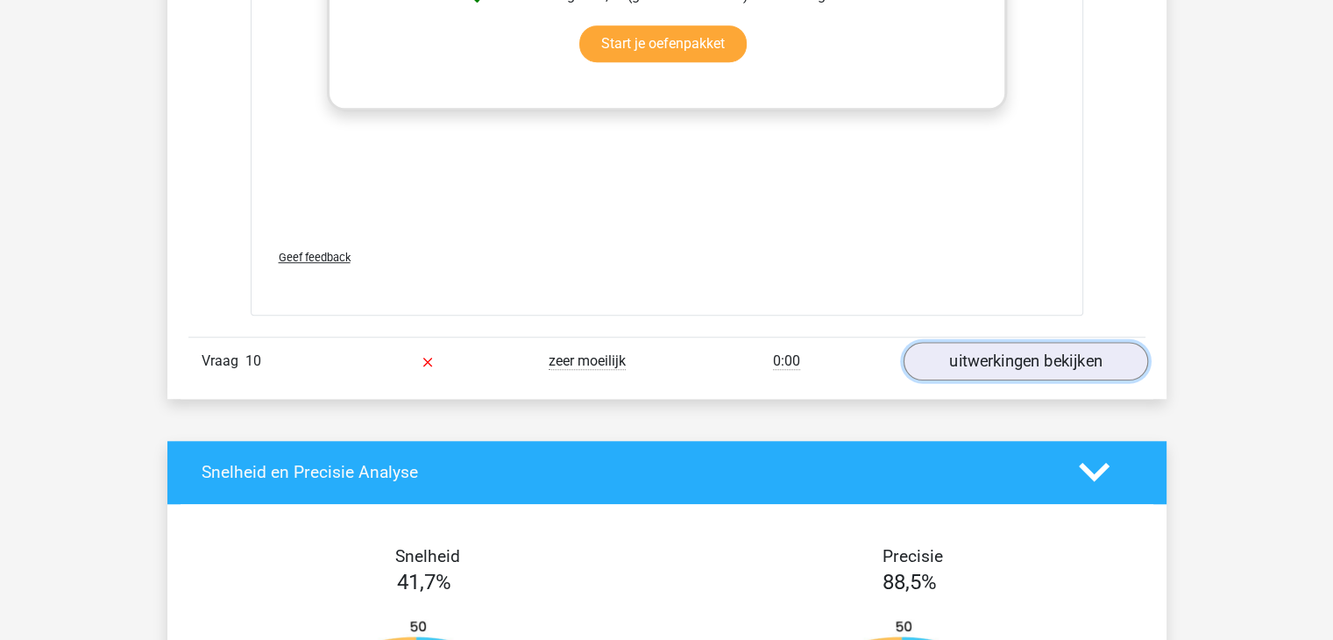
click at [960, 363] on link "uitwerkingen bekijken" at bounding box center [1025, 361] width 245 height 39
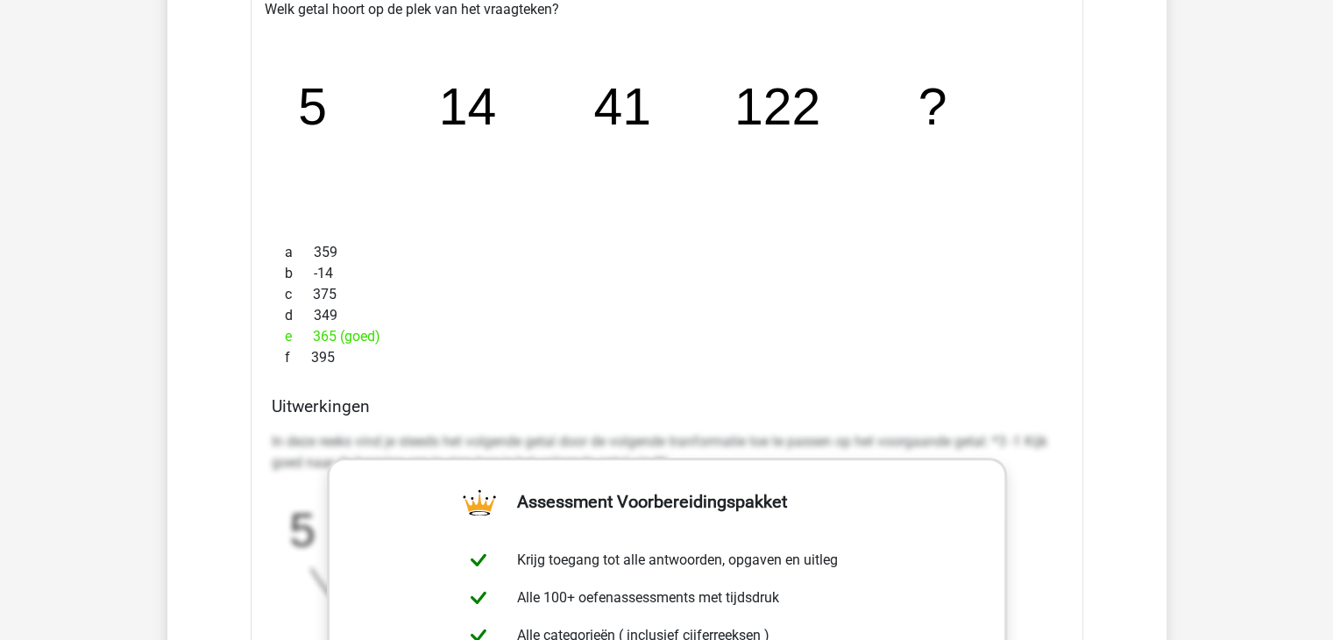
scroll to position [8413, 0]
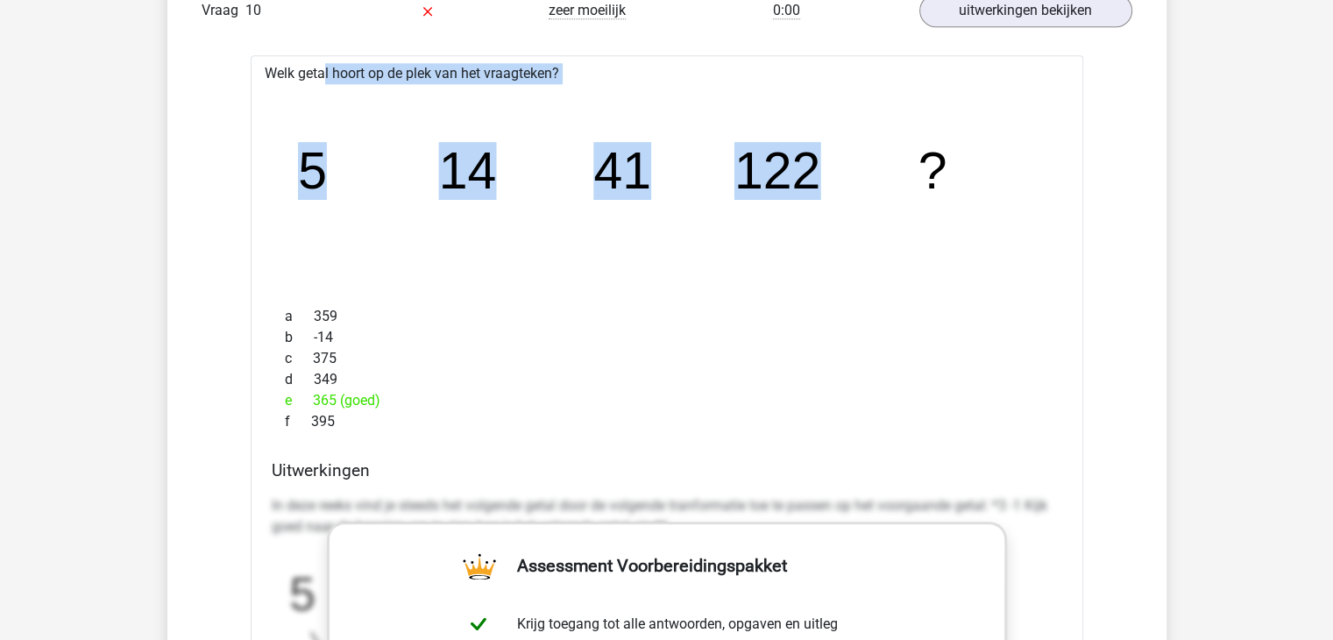
drag, startPoint x: 262, startPoint y: 65, endPoint x: 830, endPoint y: 174, distance: 578.4
click at [830, 174] on div "Welk getal hoort op de plek van het vraagteken? image/svg+xml 5 14 41 122 ? a 3…" at bounding box center [667, 574] width 833 height 1039
copy div "Welk getal hoort op de plek van het vraagteken? image/svg+xml 5 14 41 122"
click at [302, 195] on icon "image/svg+xml 5 14 41 122 ?" at bounding box center [667, 188] width 776 height 195
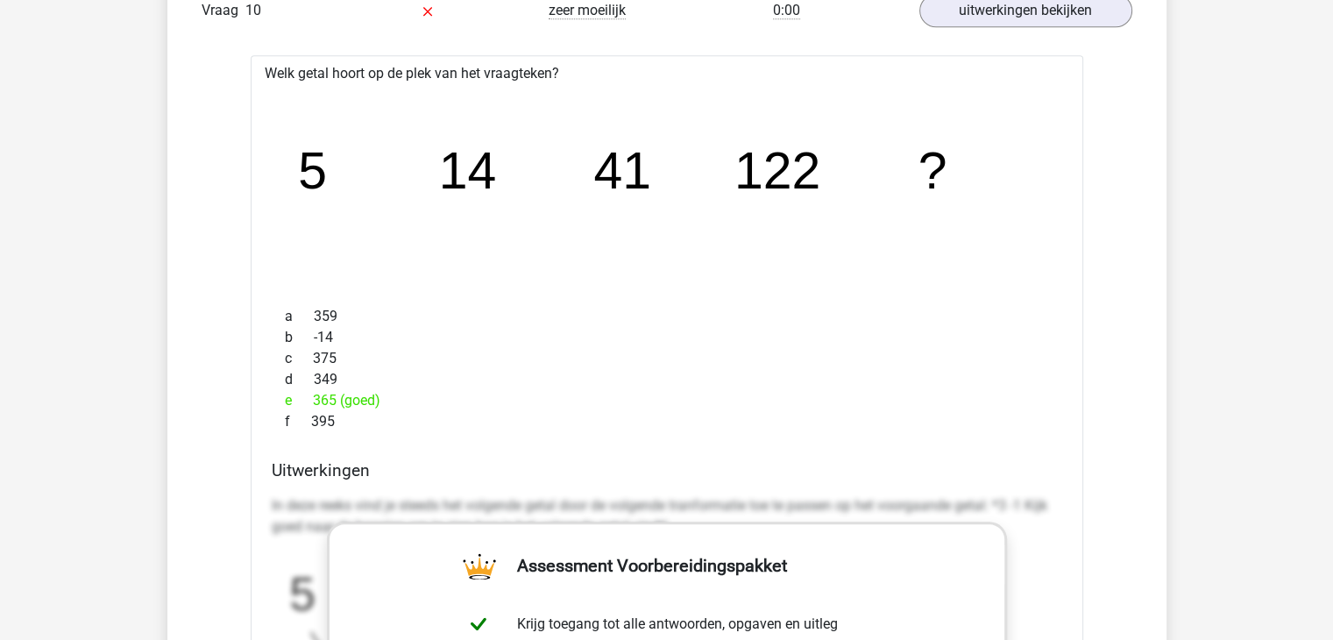
click at [326, 255] on icon "image/svg+xml 5 14 41 122 ?" at bounding box center [667, 188] width 776 height 195
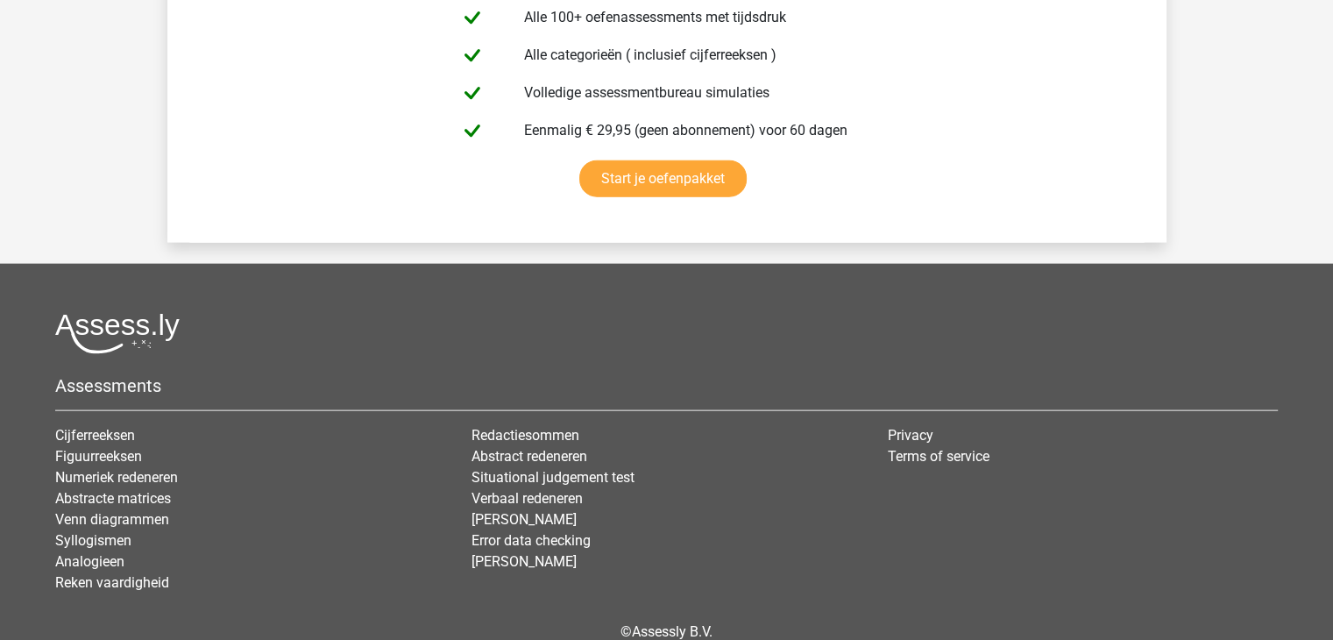
scroll to position [10727, 0]
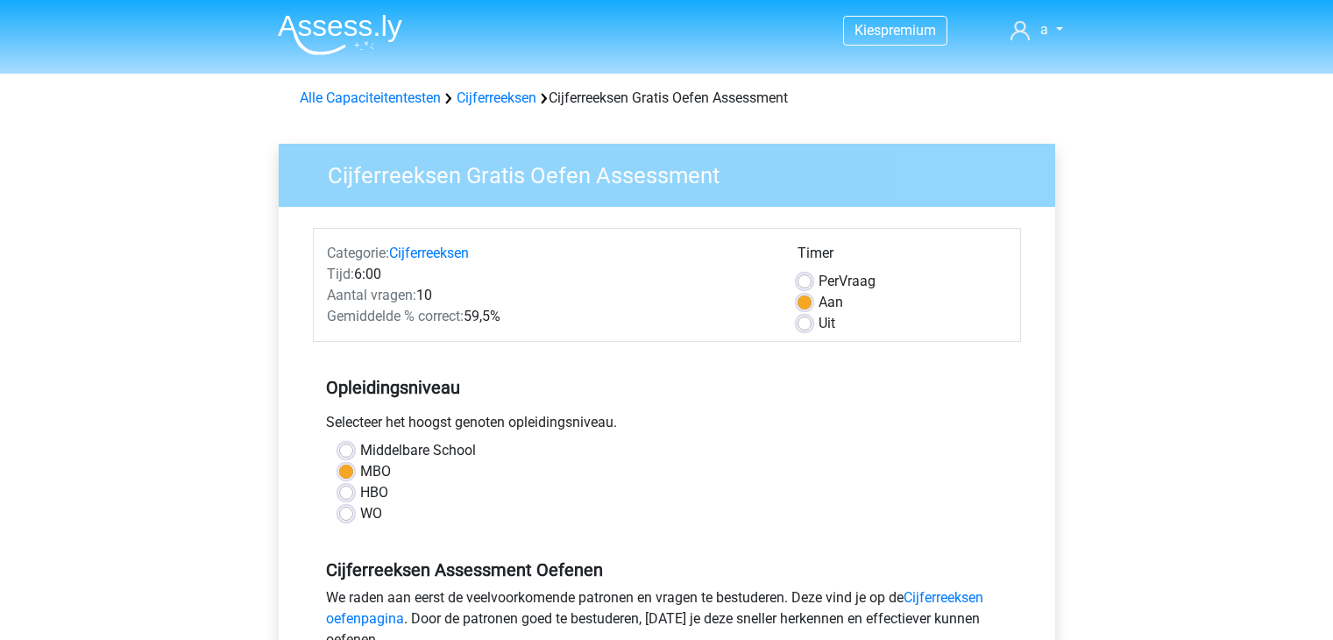
scroll to position [316, 0]
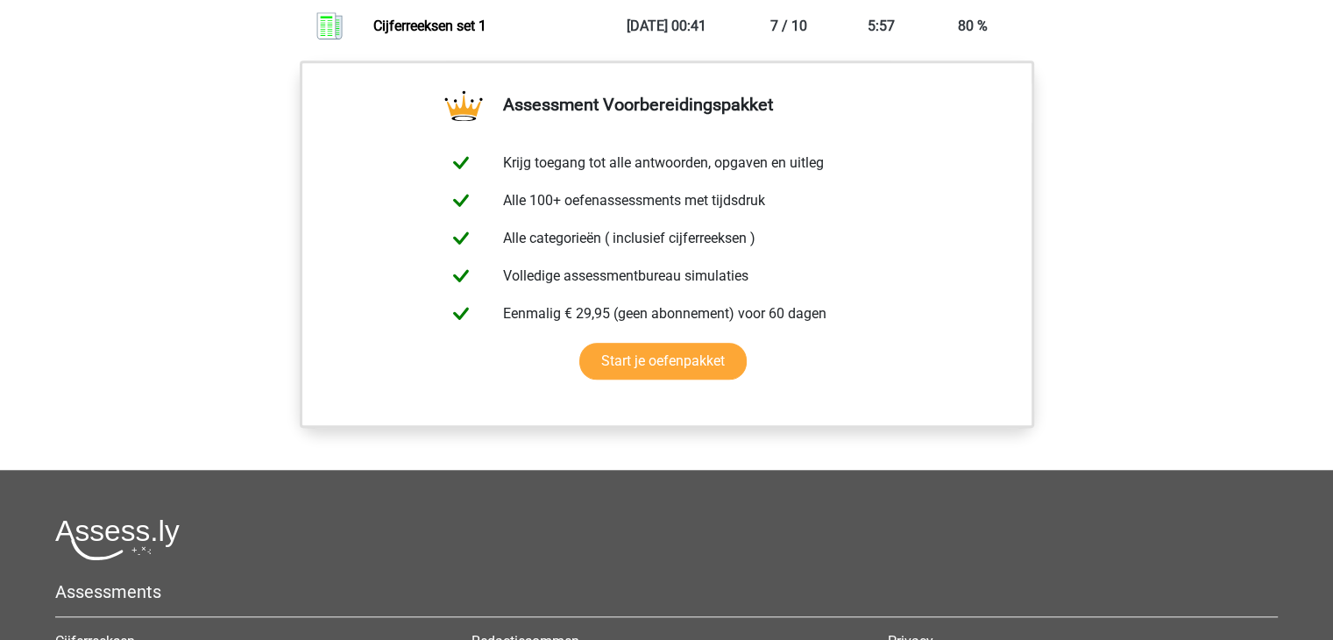
scroll to position [1437, 0]
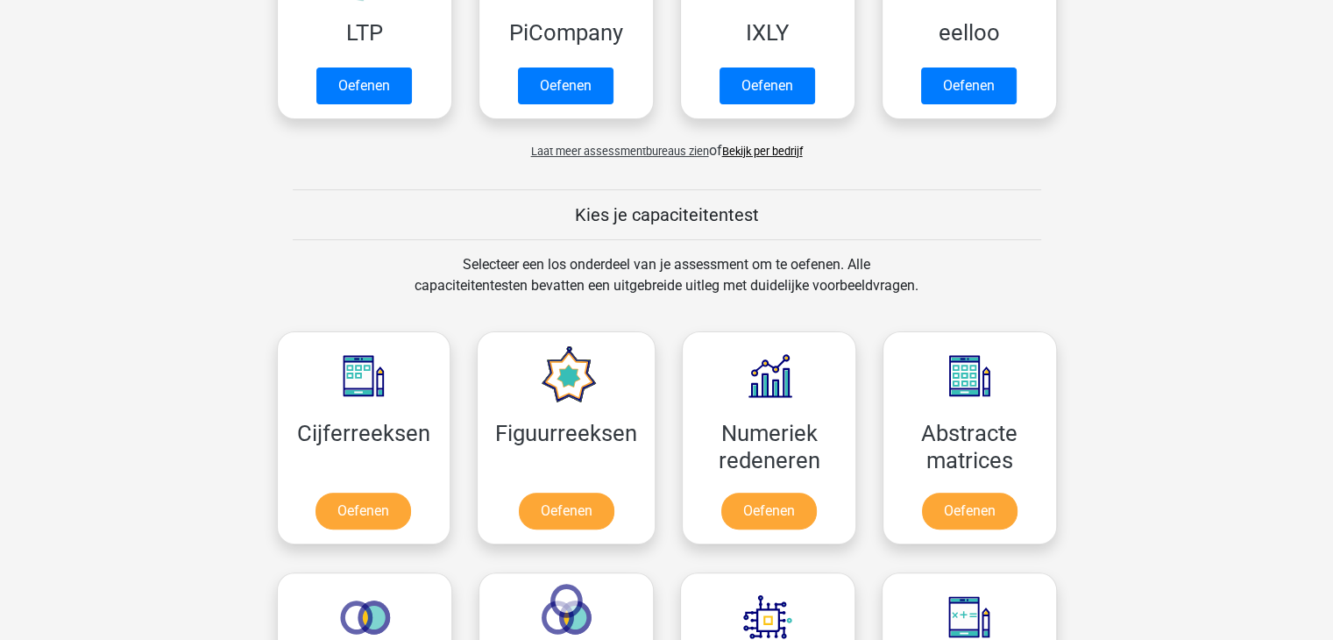
scroll to position [526, 0]
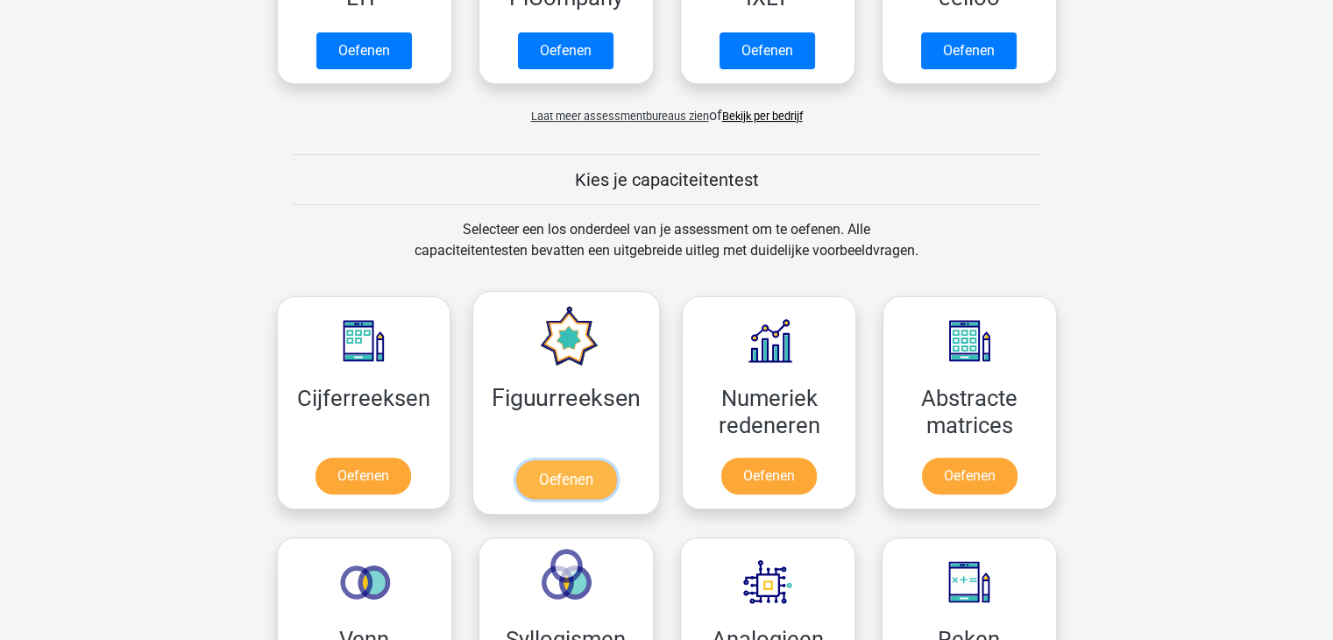
click at [558, 481] on link "Oefenen" at bounding box center [566, 479] width 100 height 39
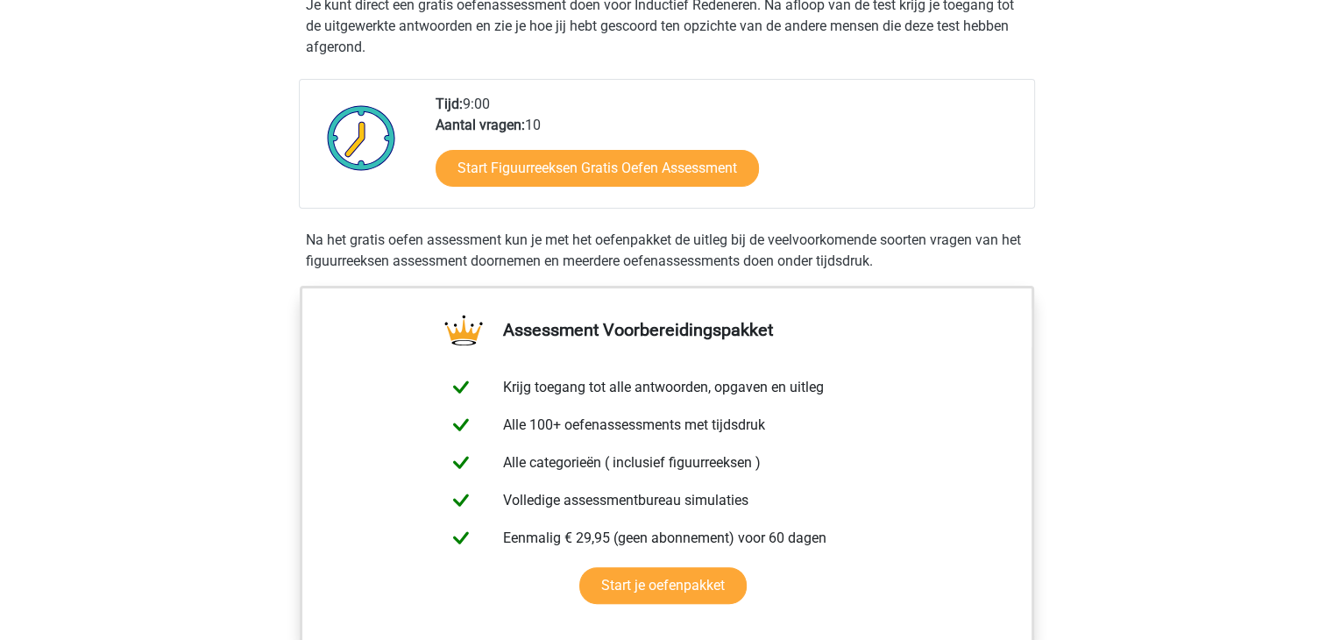
scroll to position [386, 0]
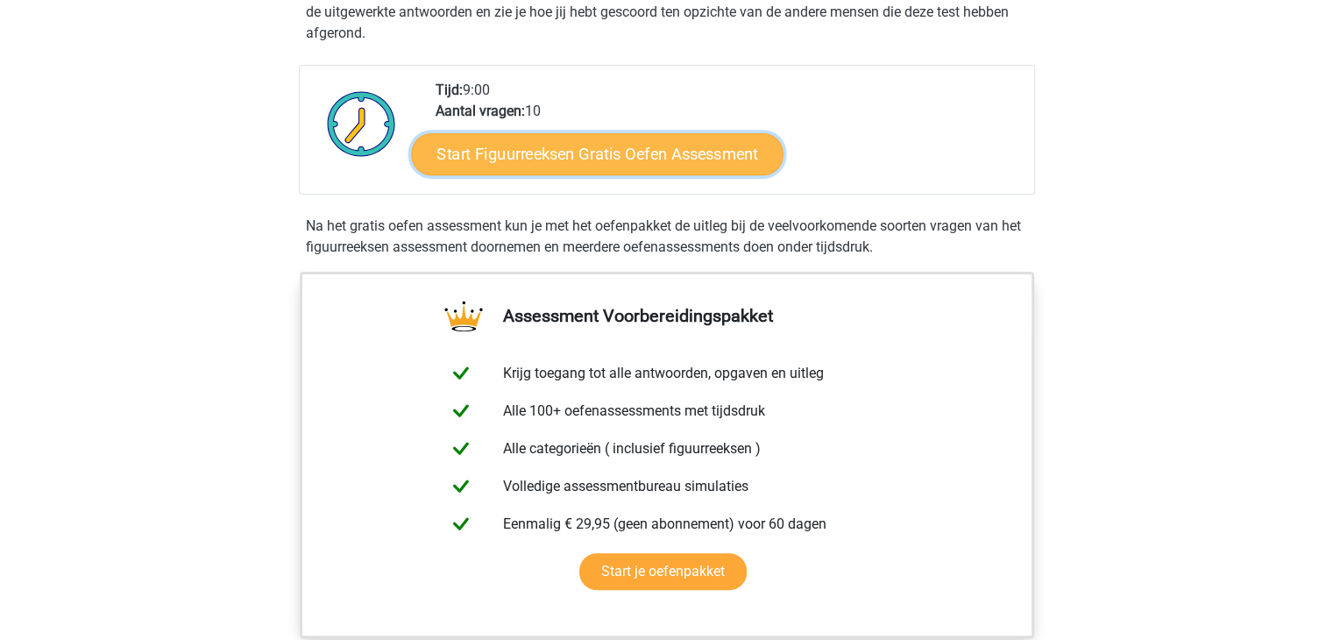
click at [615, 145] on link "Start Figuurreeksen Gratis Oefen Assessment" at bounding box center [597, 153] width 372 height 42
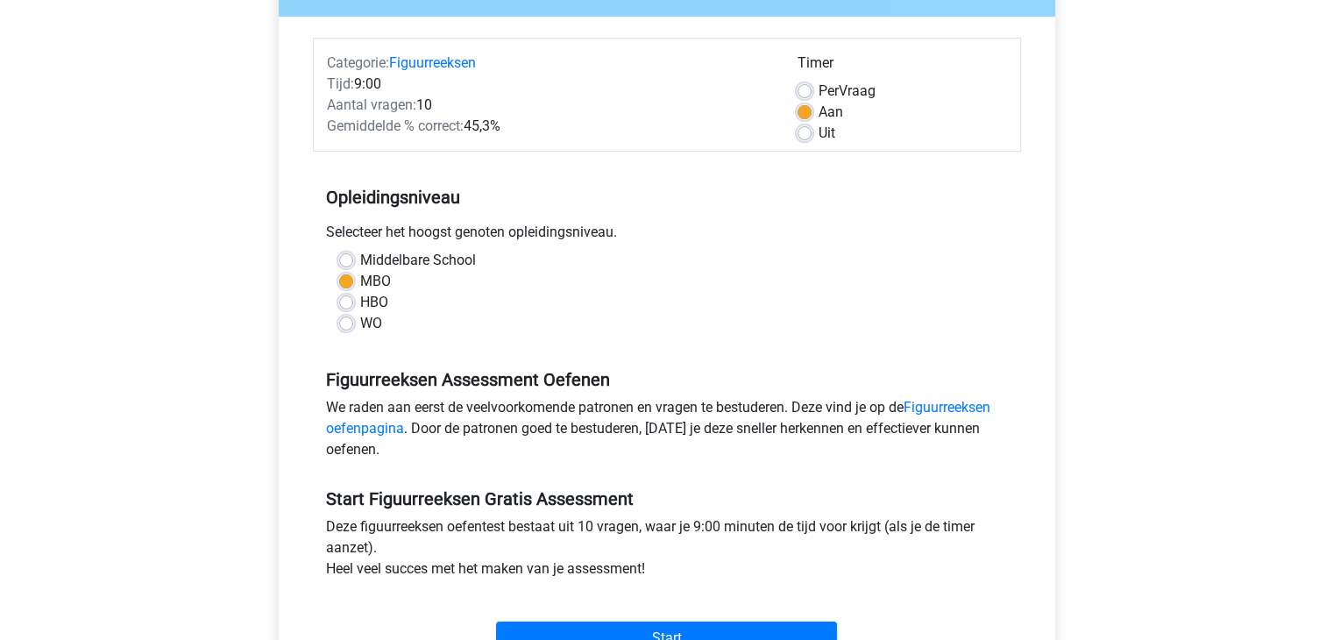
scroll to position [210, 0]
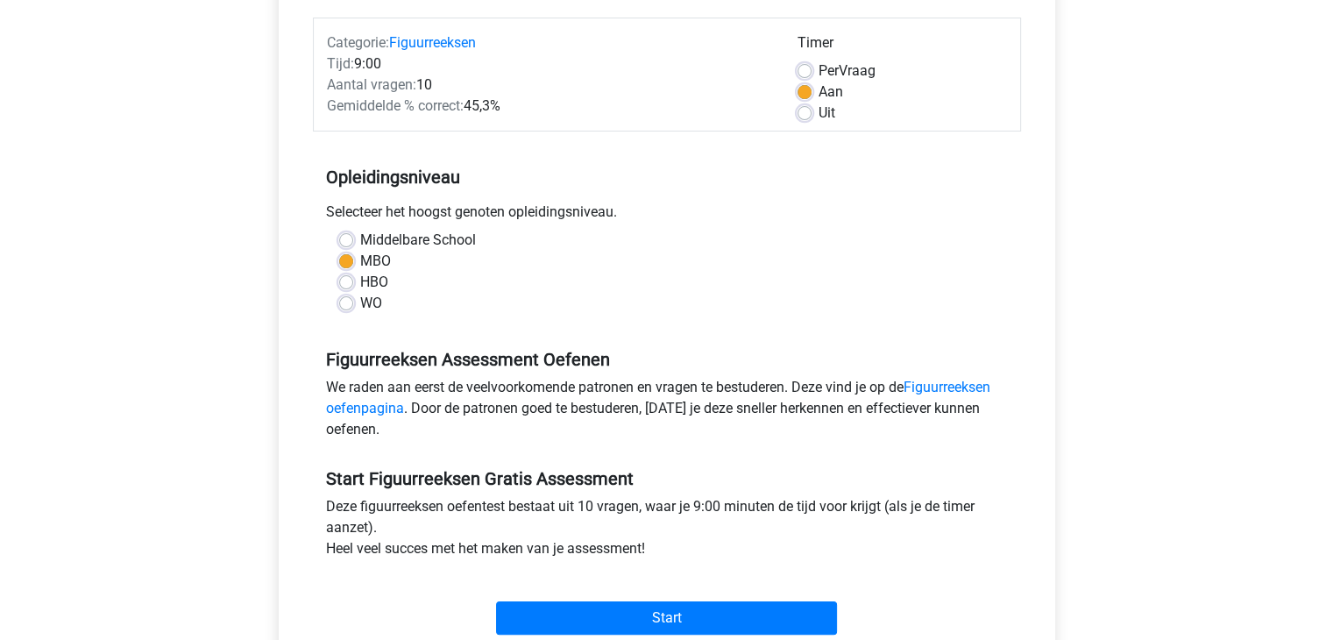
click at [356, 281] on div "HBO" at bounding box center [667, 282] width 656 height 21
click at [360, 284] on label "HBO" at bounding box center [374, 282] width 28 height 21
click at [347, 284] on input "HBO" at bounding box center [346, 281] width 14 height 18
radio input "true"
click at [360, 259] on label "MBO" at bounding box center [375, 261] width 31 height 21
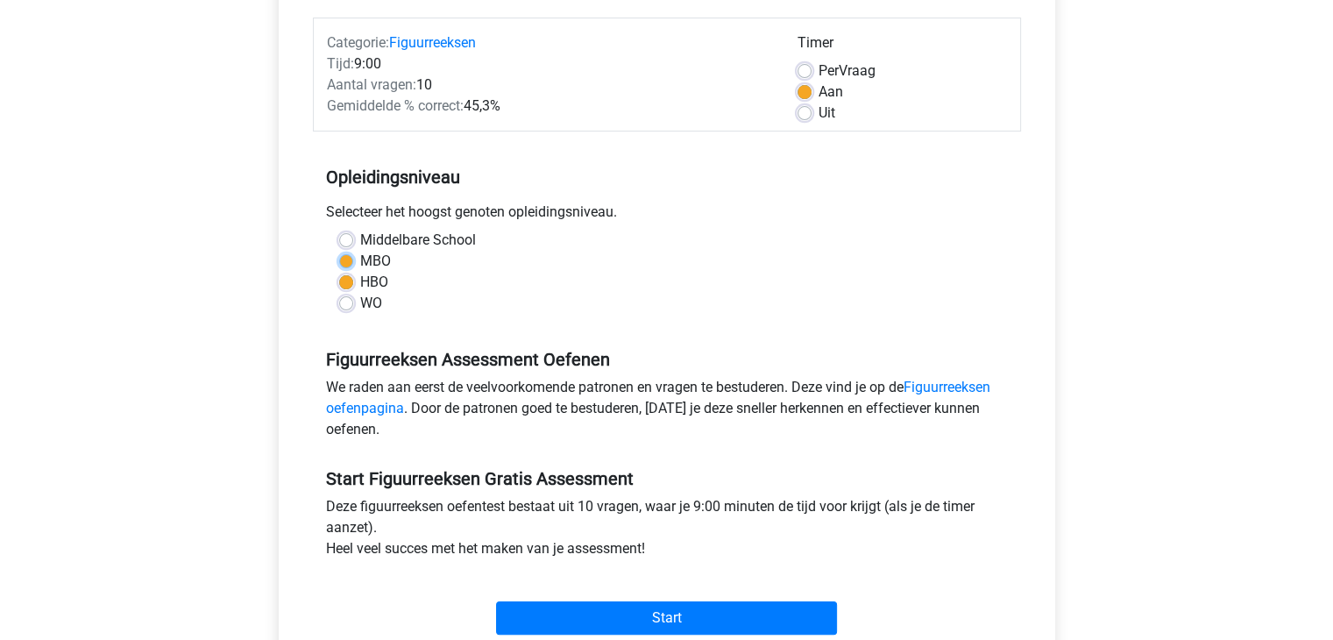
click at [347, 259] on input "MBO" at bounding box center [346, 260] width 14 height 18
radio input "true"
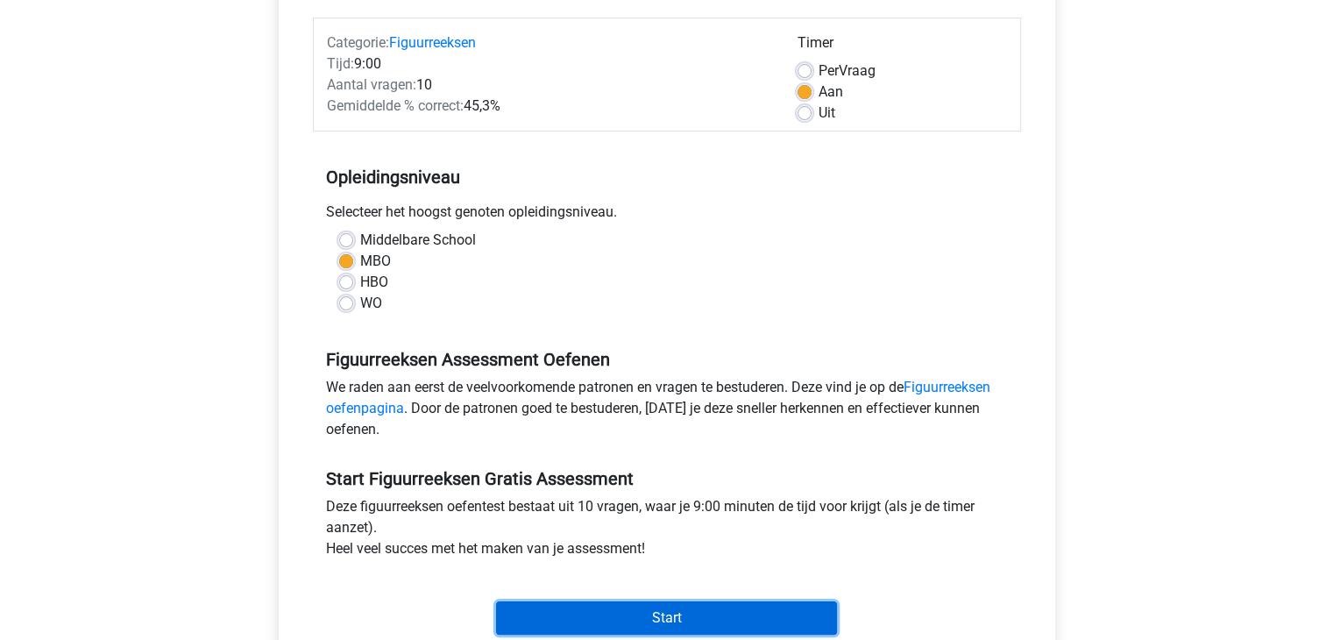
click at [652, 621] on input "Start" at bounding box center [666, 617] width 341 height 33
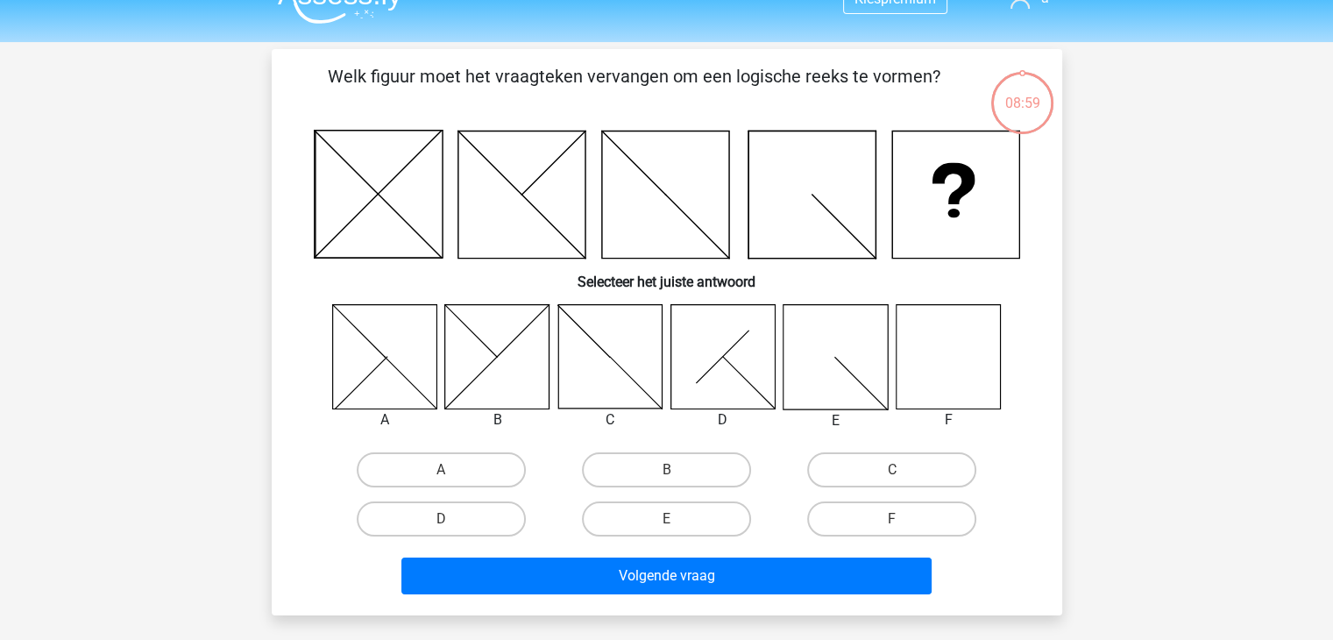
scroll to position [35, 0]
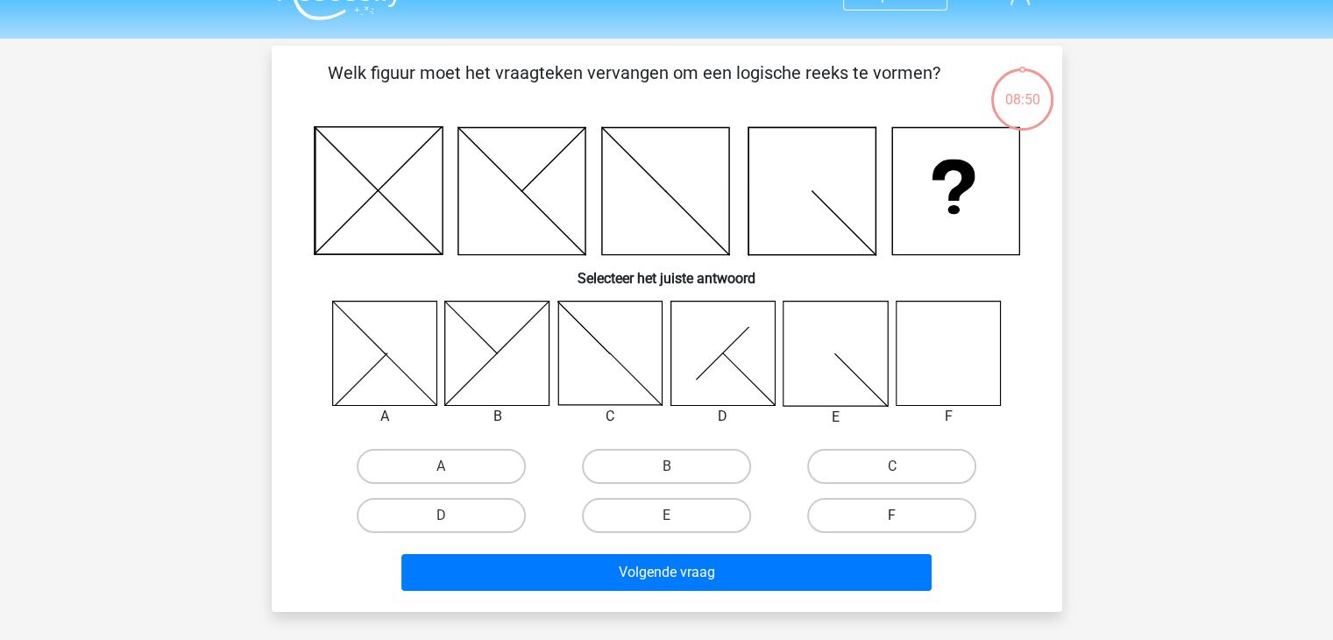
click at [873, 516] on label "F" at bounding box center [891, 515] width 169 height 35
click at [892, 516] on input "F" at bounding box center [897, 520] width 11 height 11
radio input "true"
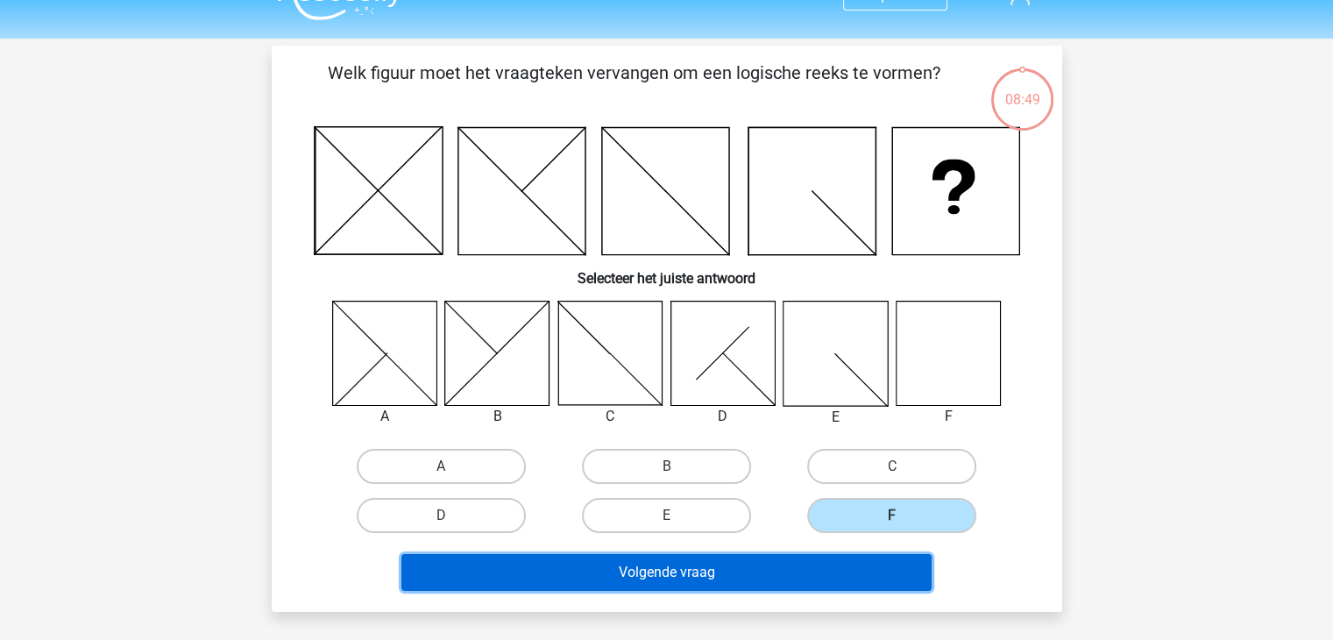
click at [808, 563] on button "Volgende vraag" at bounding box center [666, 572] width 530 height 37
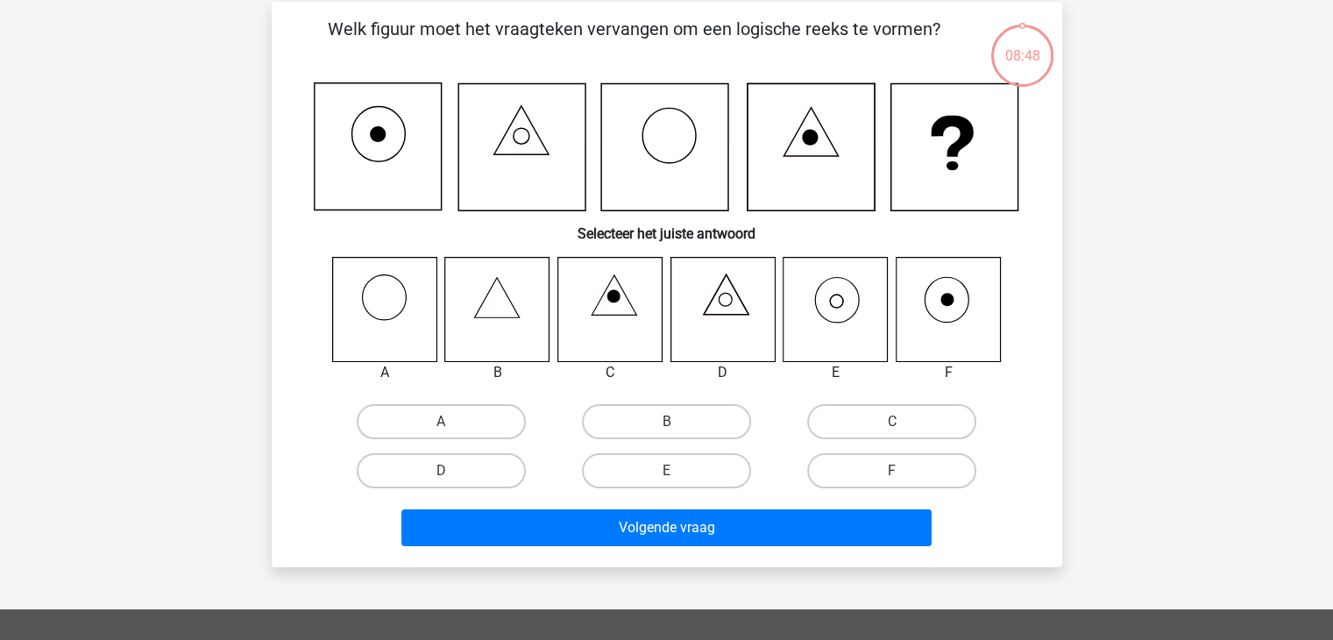
scroll to position [81, 0]
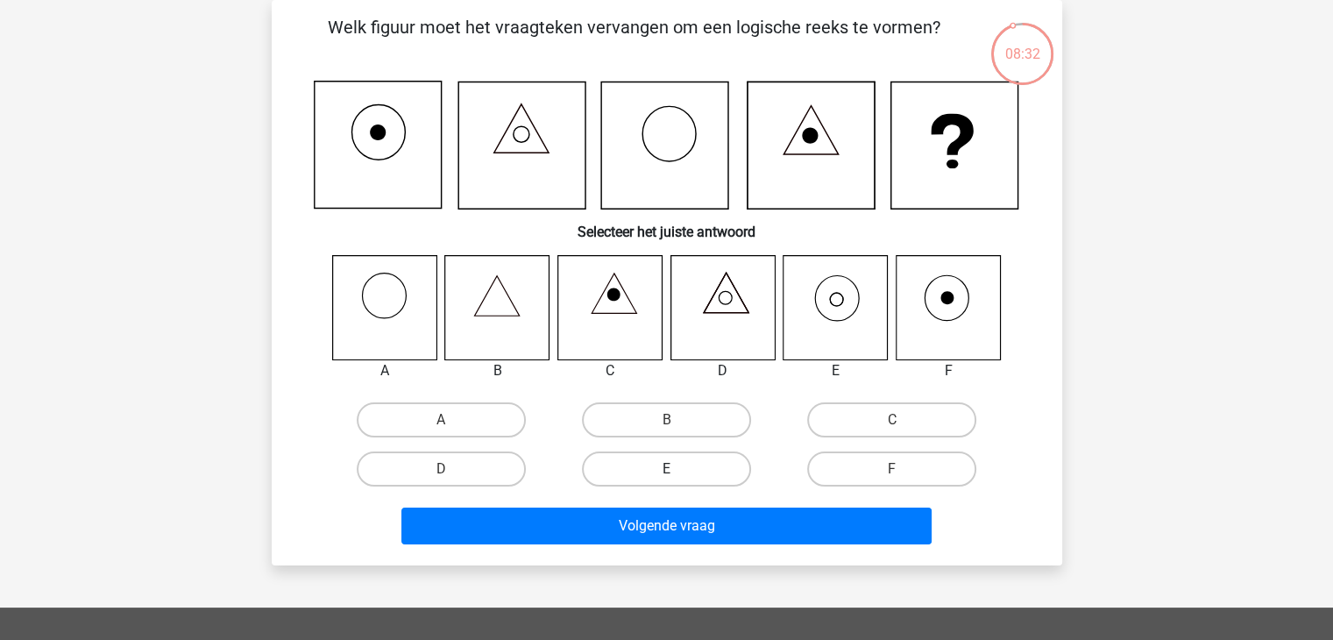
click at [715, 460] on label "E" at bounding box center [666, 468] width 169 height 35
click at [677, 469] on input "E" at bounding box center [671, 474] width 11 height 11
radio input "true"
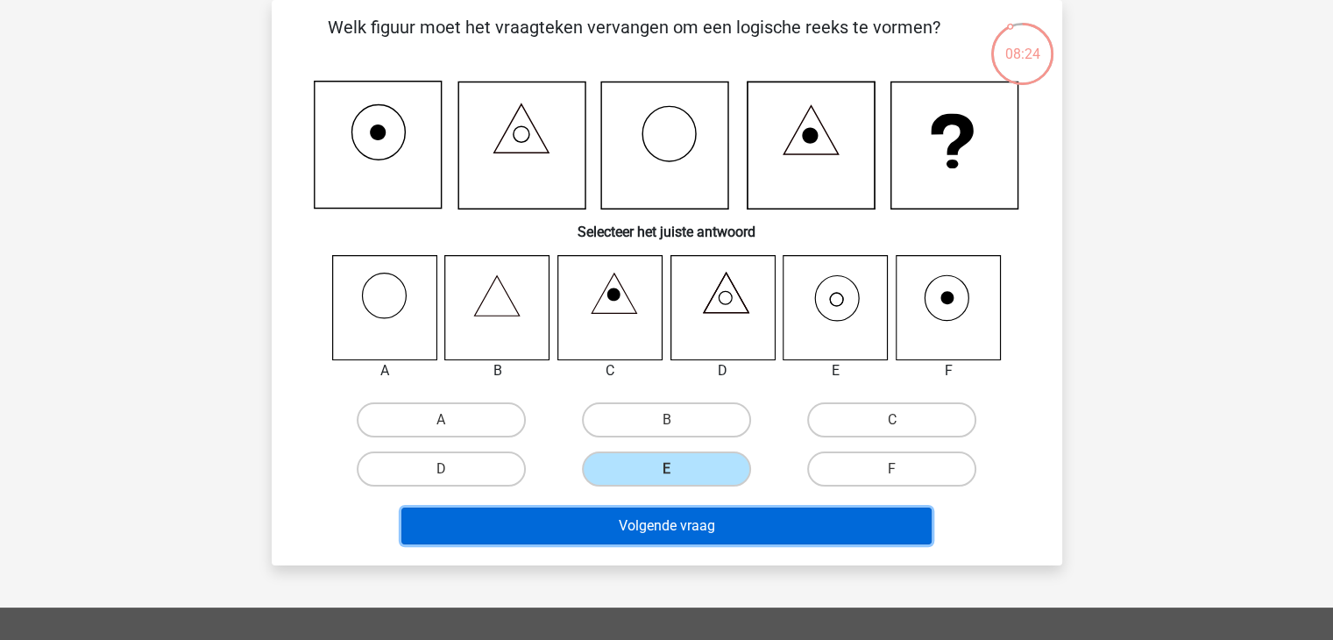
click at [624, 534] on button "Volgende vraag" at bounding box center [666, 525] width 530 height 37
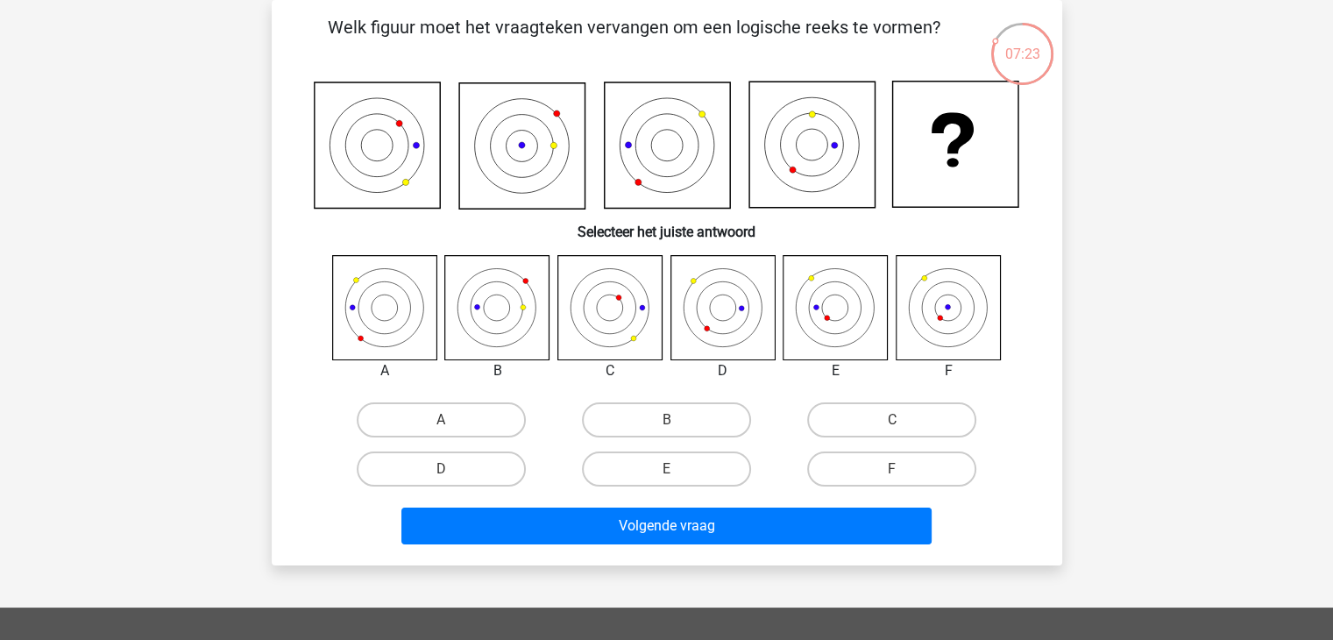
click at [724, 338] on icon at bounding box center [722, 307] width 104 height 104
click at [473, 460] on label "D" at bounding box center [441, 468] width 169 height 35
click at [452, 469] on input "D" at bounding box center [446, 474] width 11 height 11
radio input "true"
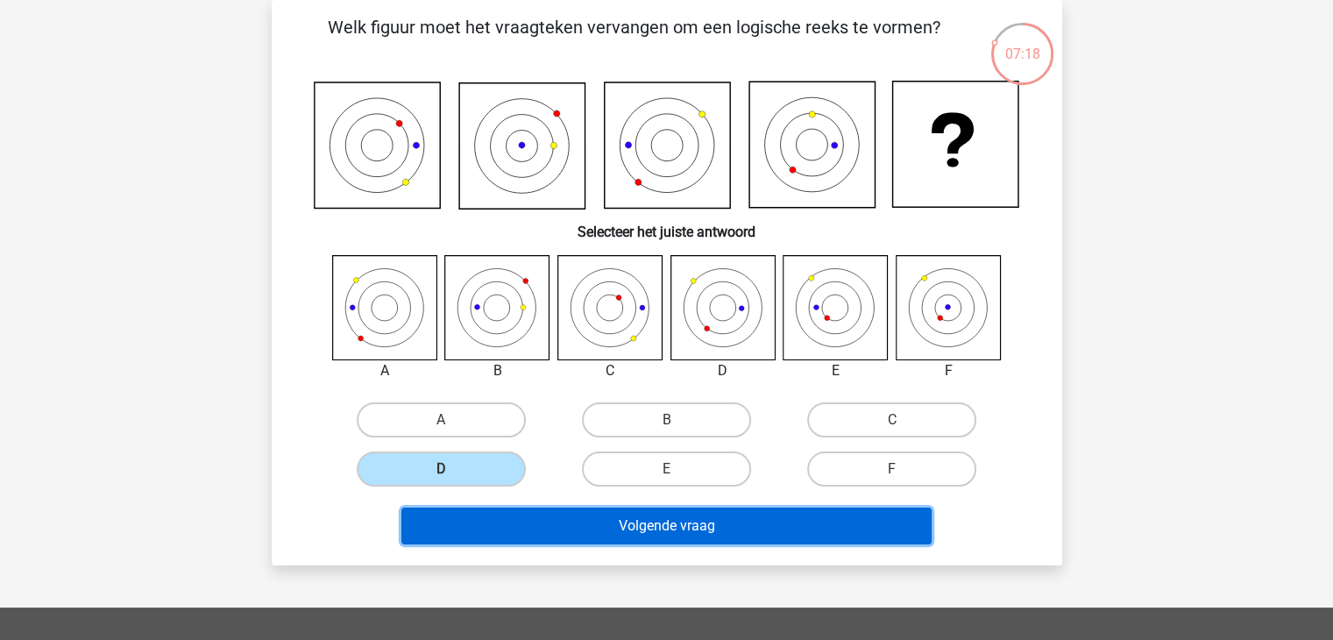
click at [539, 520] on button "Volgende vraag" at bounding box center [666, 525] width 530 height 37
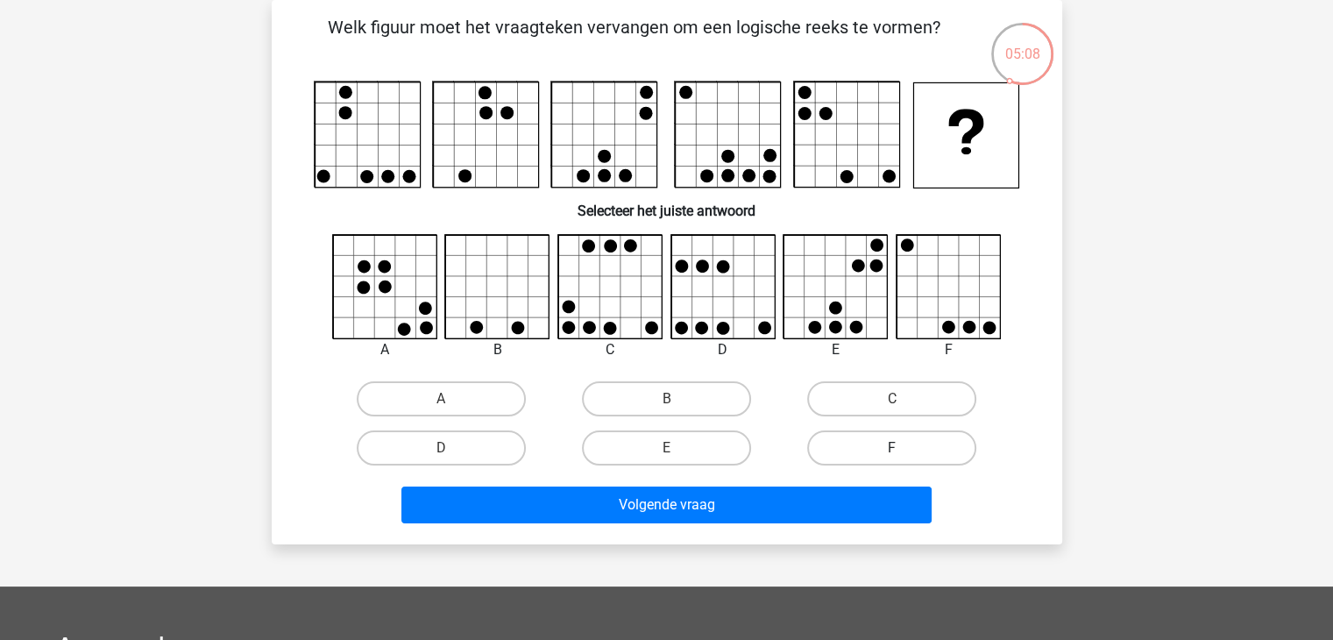
click at [861, 455] on label "F" at bounding box center [891, 447] width 169 height 35
click at [892, 455] on input "F" at bounding box center [897, 453] width 11 height 11
radio input "true"
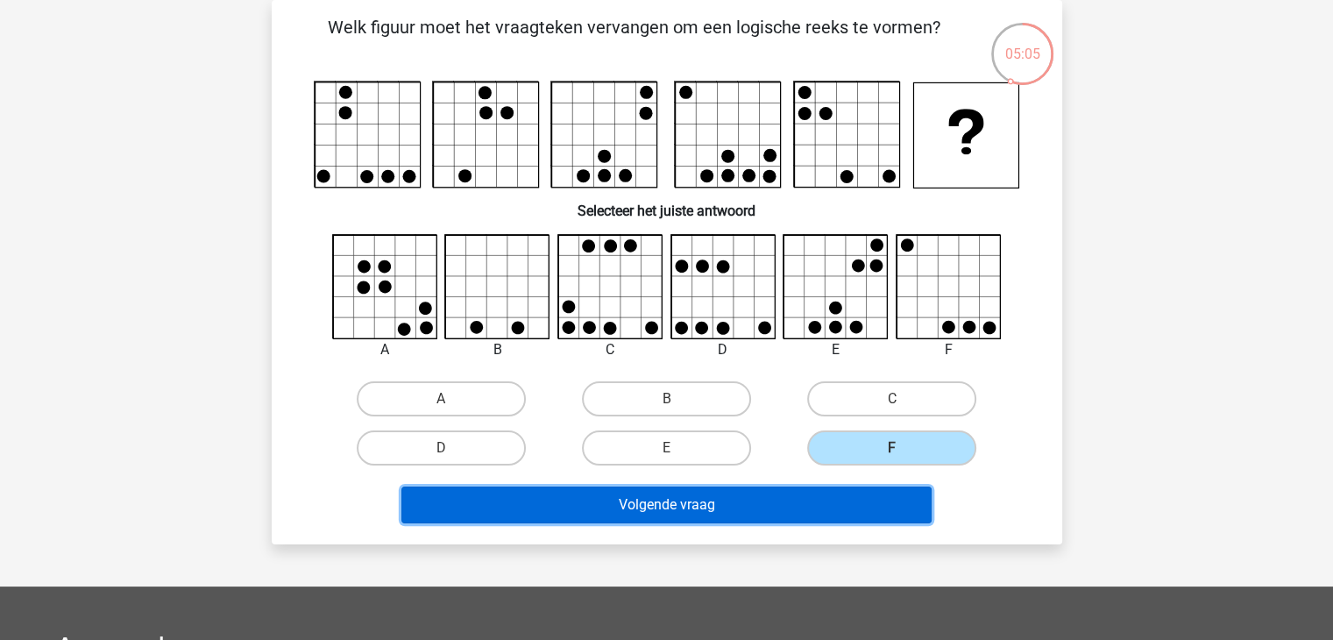
click at [808, 495] on button "Volgende vraag" at bounding box center [666, 504] width 530 height 37
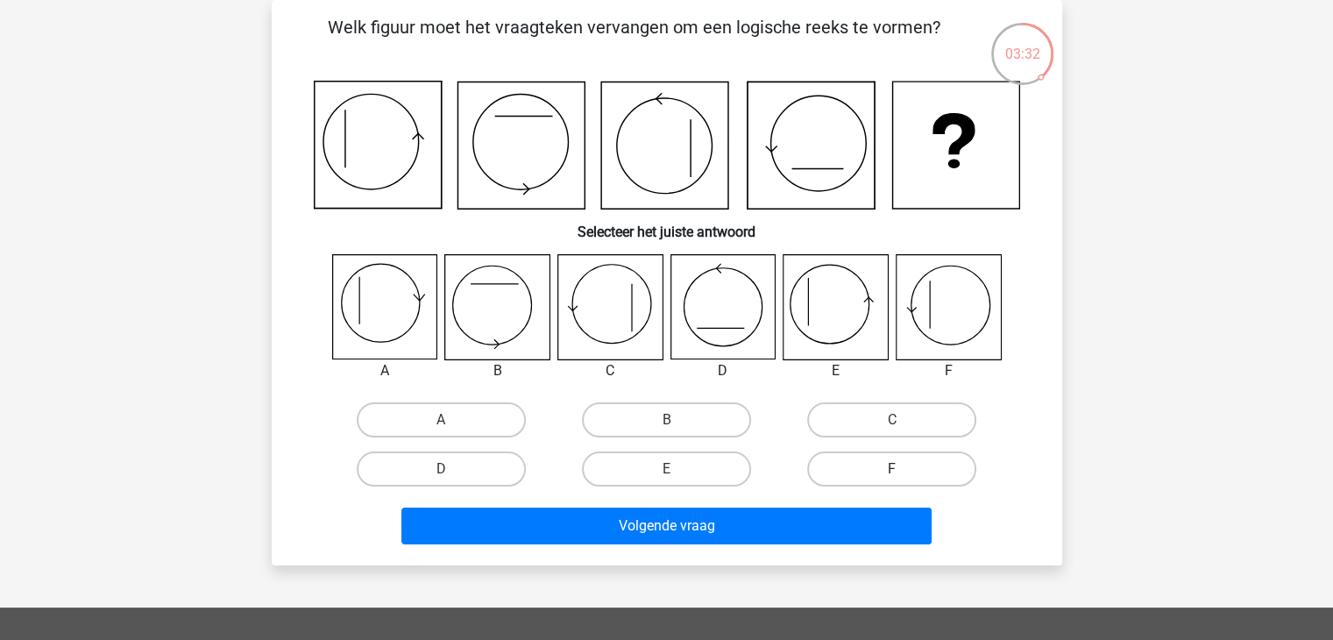
click at [845, 462] on label "F" at bounding box center [891, 468] width 169 height 35
click at [892, 469] on input "F" at bounding box center [897, 474] width 11 height 11
radio input "true"
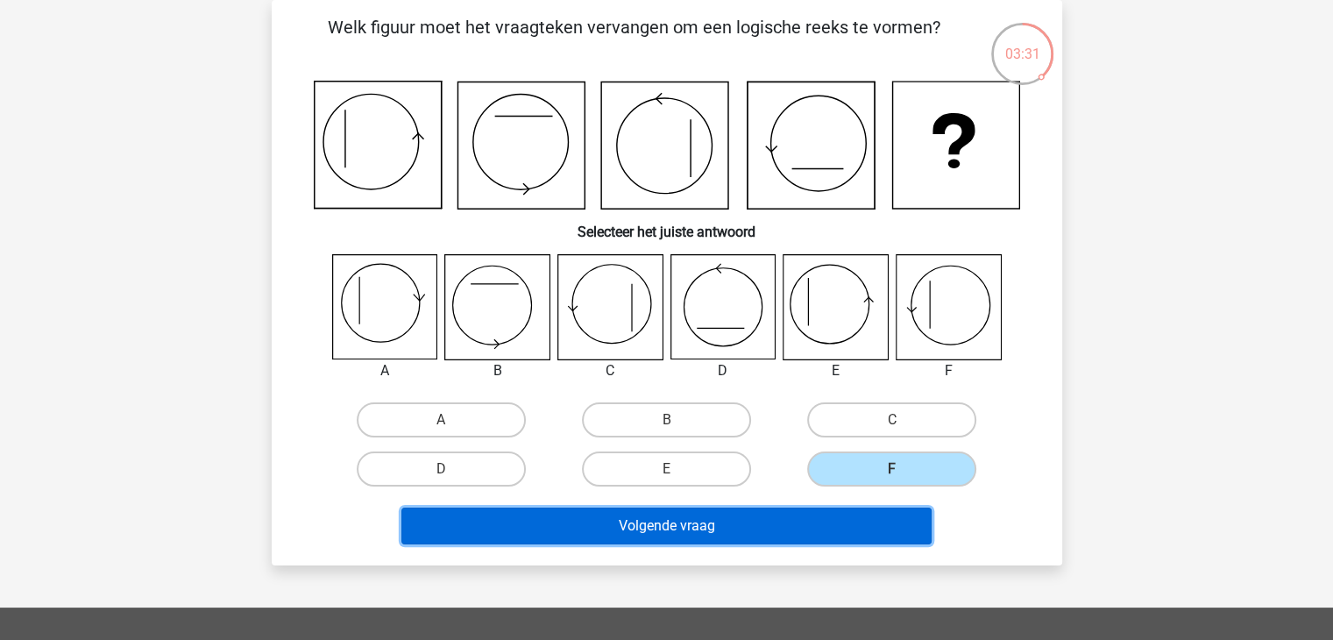
click at [802, 523] on button "Volgende vraag" at bounding box center [666, 525] width 530 height 37
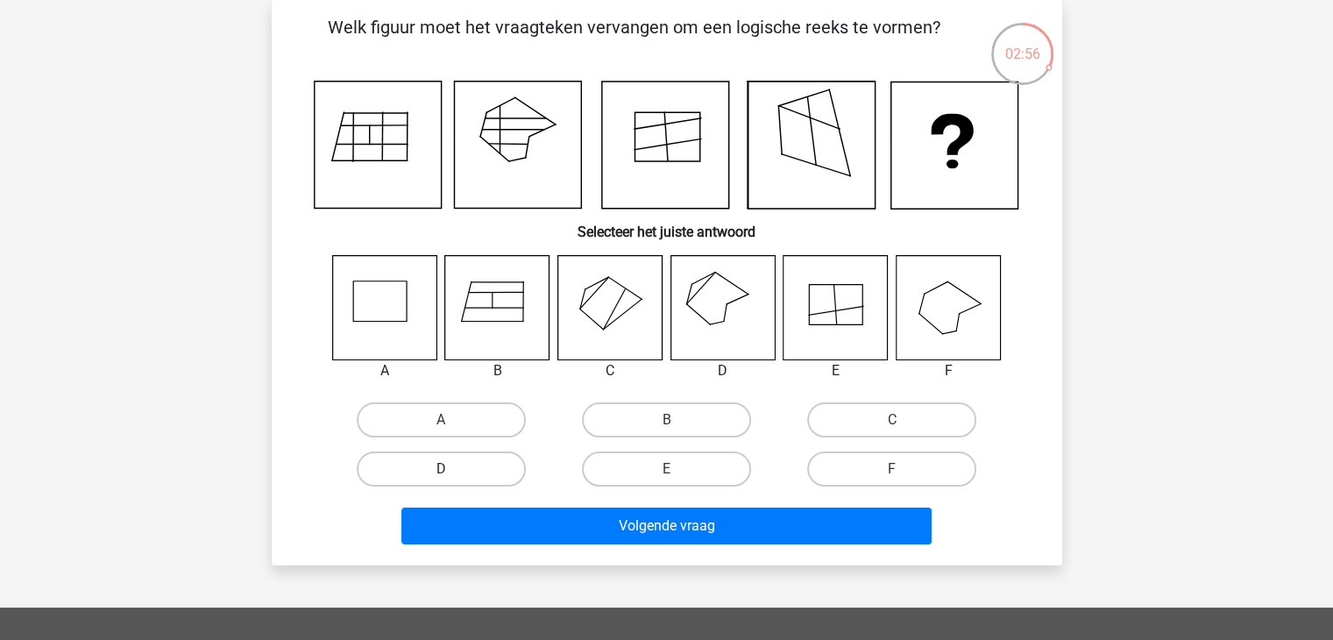
click at [482, 465] on label "D" at bounding box center [441, 468] width 169 height 35
click at [452, 469] on input "D" at bounding box center [446, 474] width 11 height 11
radio input "true"
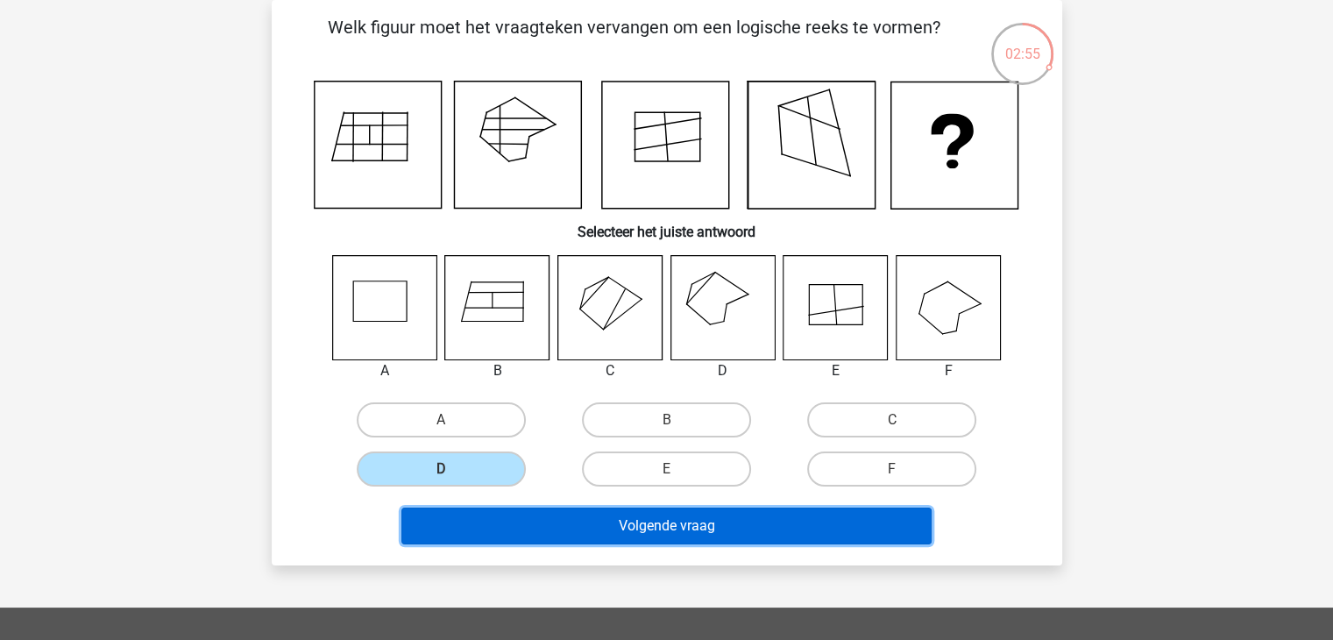
click at [527, 514] on button "Volgende vraag" at bounding box center [666, 525] width 530 height 37
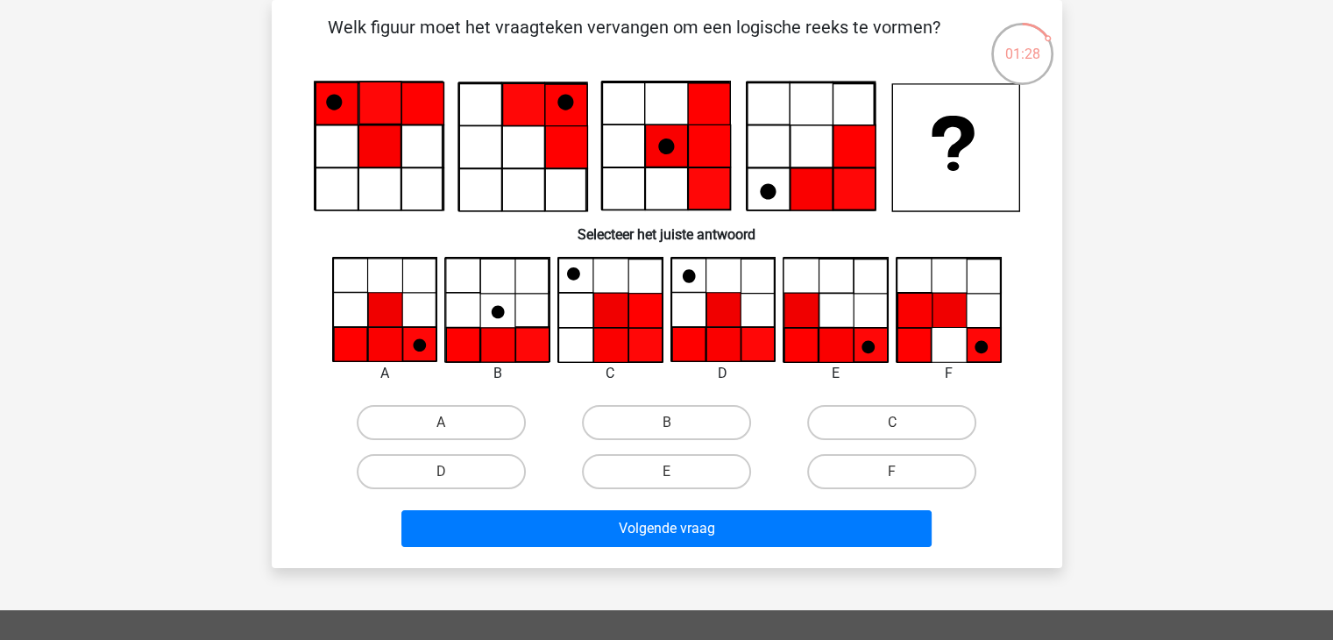
click at [448, 430] on input "A" at bounding box center [446, 427] width 11 height 11
radio input "true"
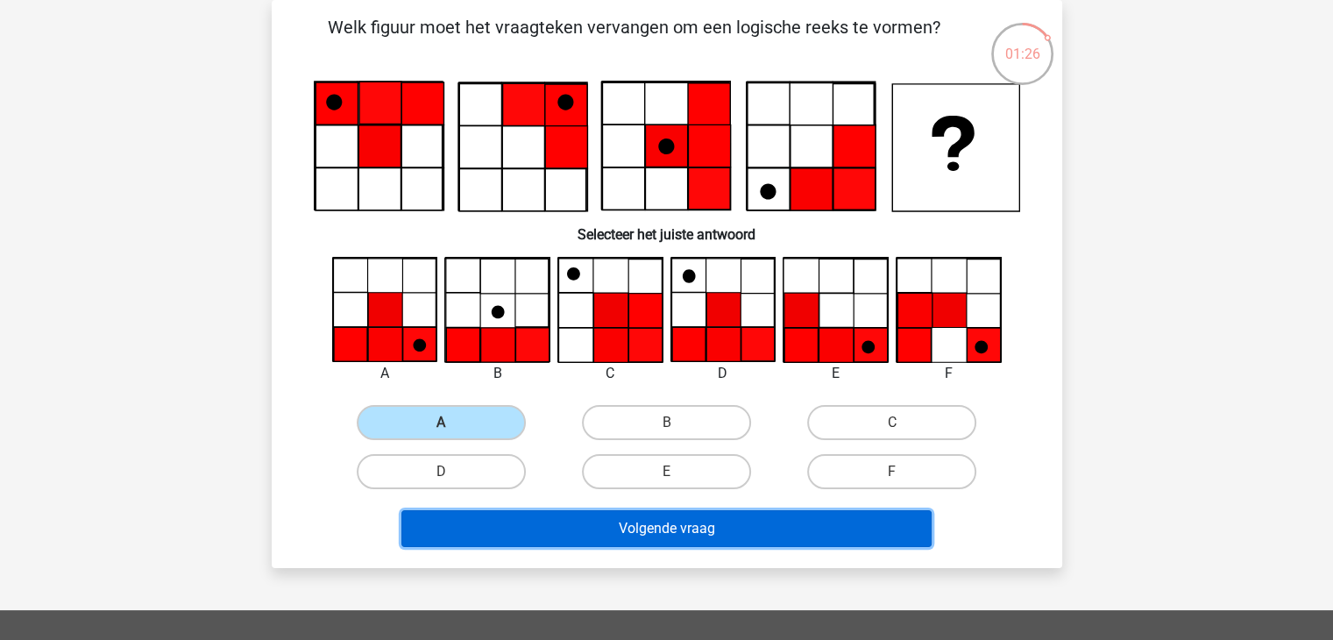
click at [517, 518] on button "Volgende vraag" at bounding box center [666, 528] width 530 height 37
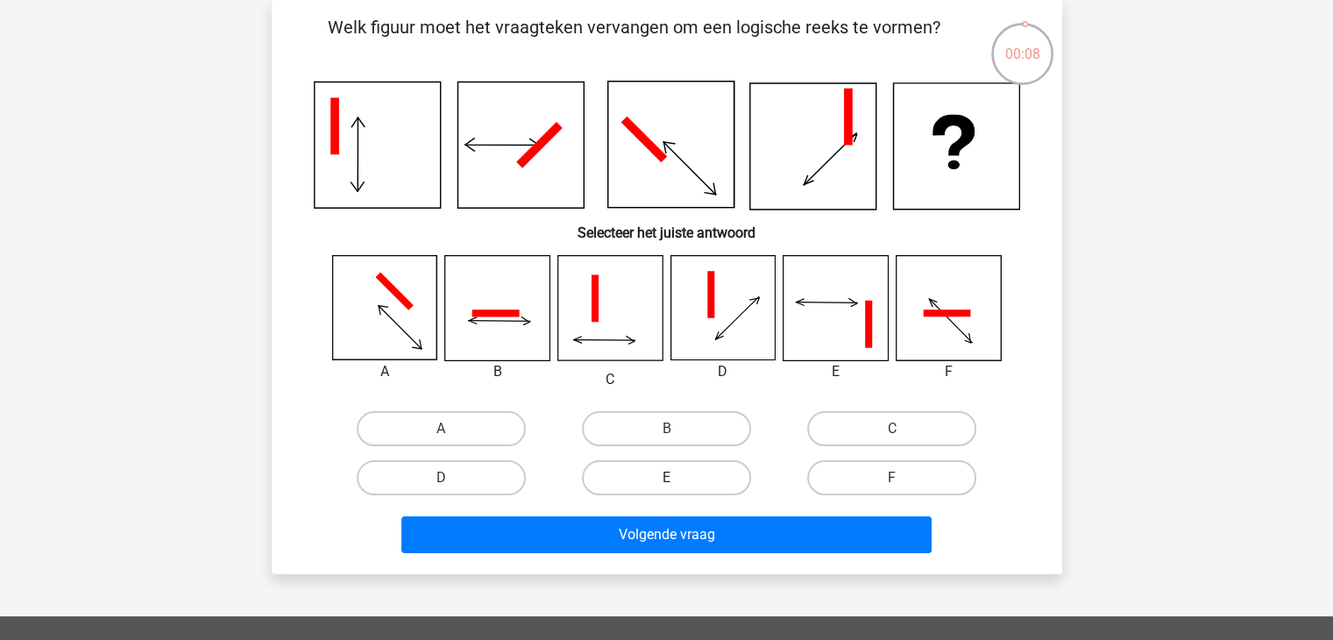
click at [629, 471] on label "E" at bounding box center [666, 477] width 169 height 35
click at [666, 478] on input "E" at bounding box center [671, 483] width 11 height 11
radio input "true"
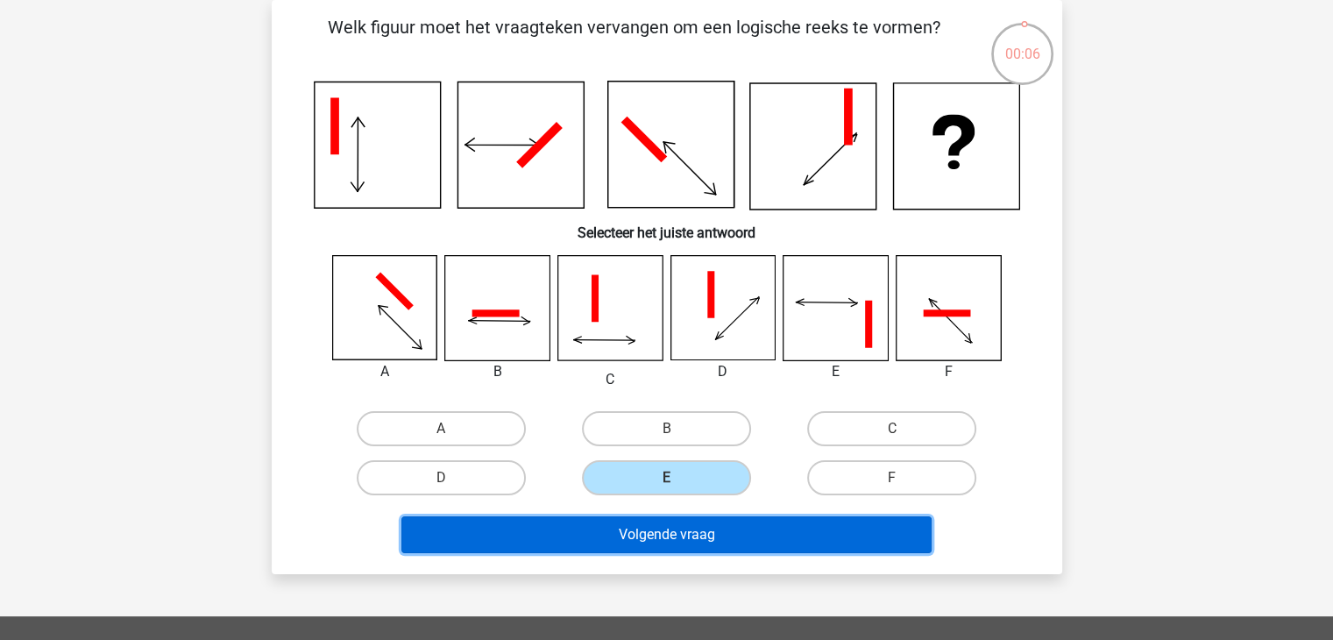
click at [651, 542] on button "Volgende vraag" at bounding box center [666, 534] width 530 height 37
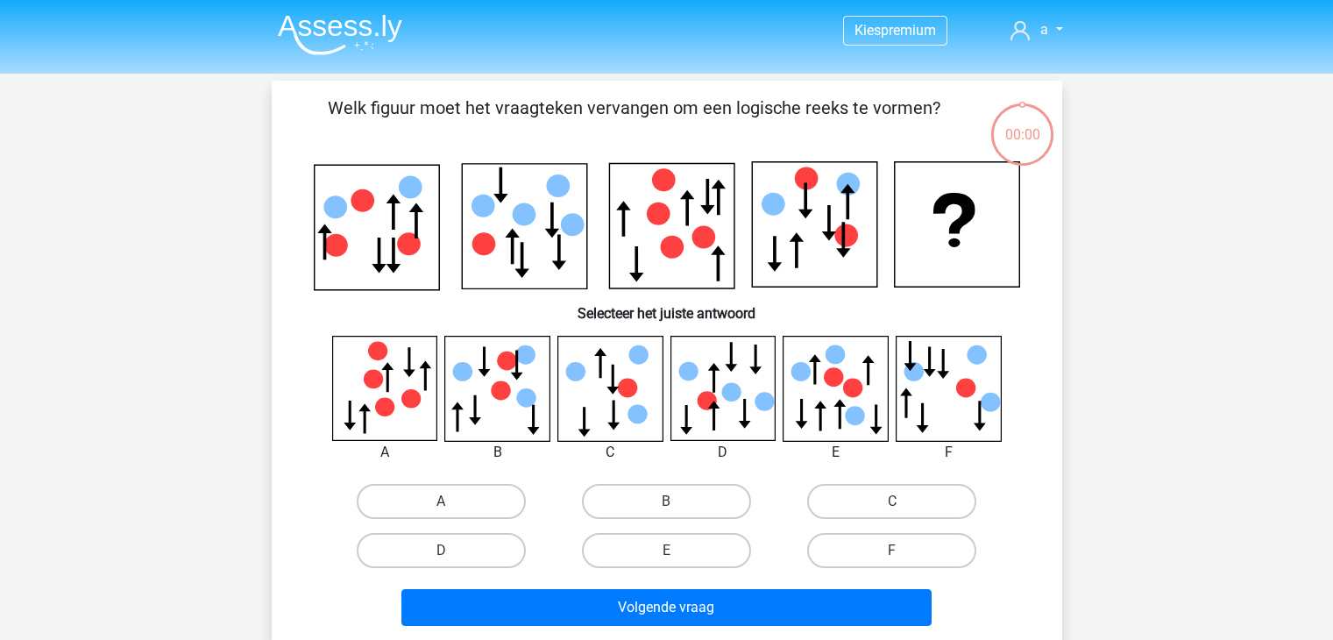
scroll to position [81, 0]
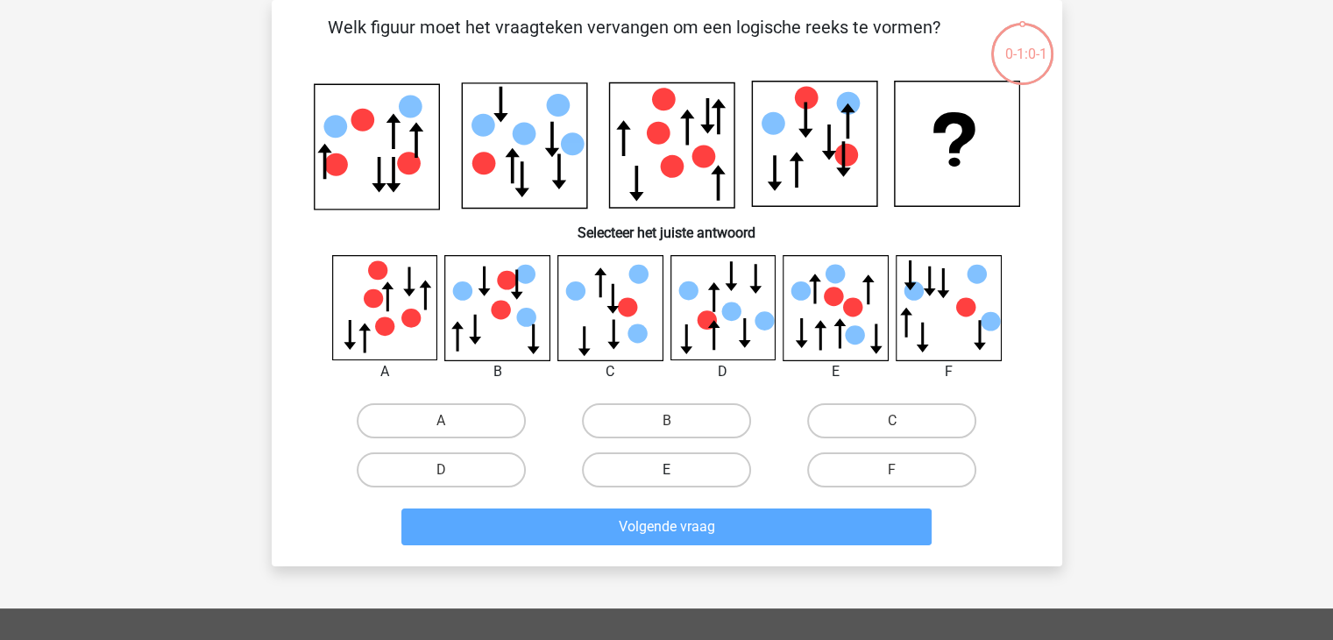
click at [642, 462] on label "E" at bounding box center [666, 469] width 169 height 35
click at [666, 470] on input "E" at bounding box center [671, 475] width 11 height 11
radio input "true"
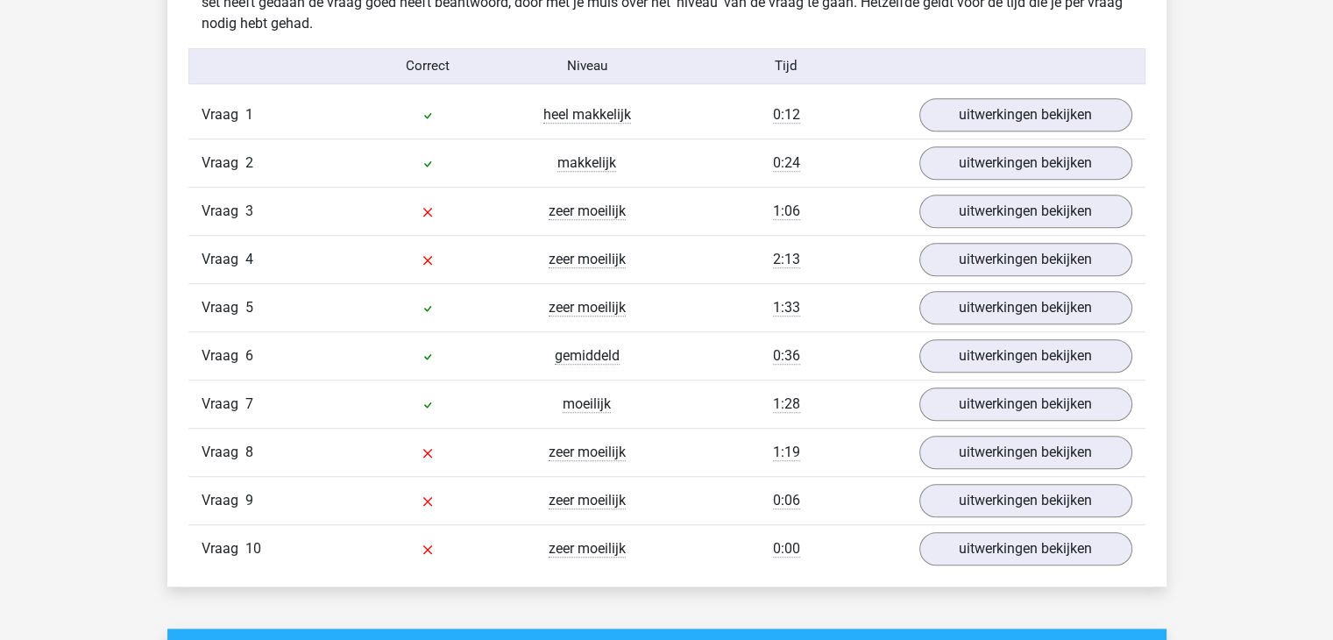
scroll to position [1417, 0]
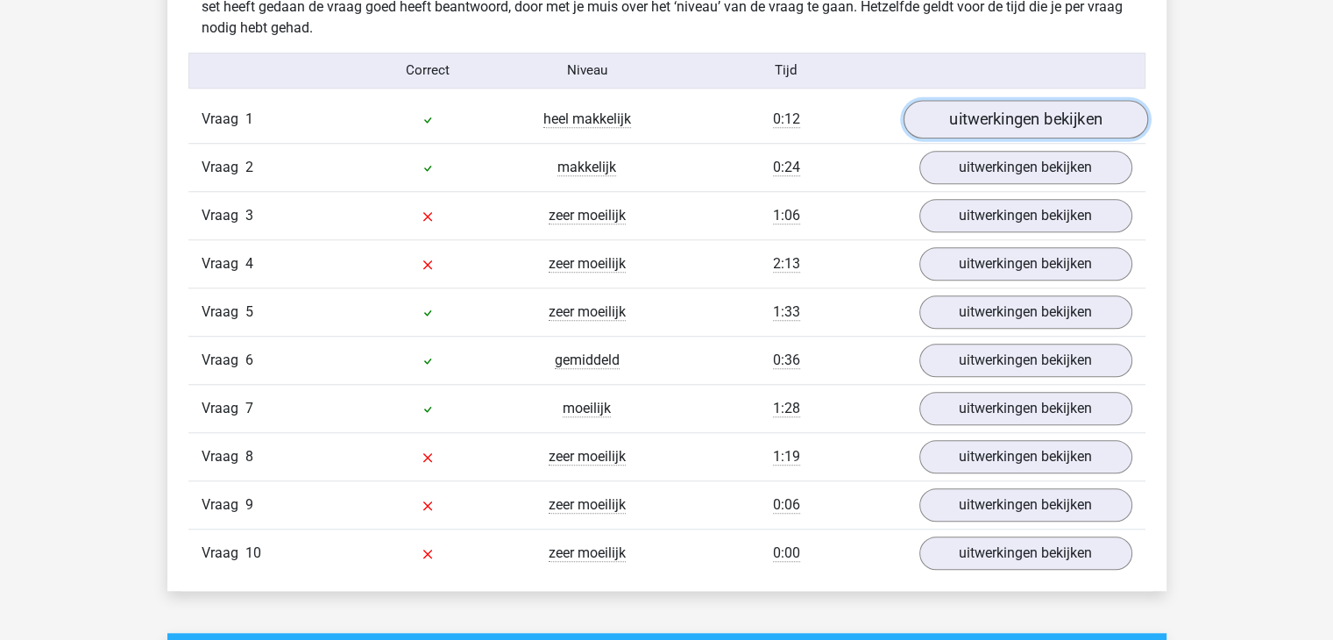
click at [1025, 131] on link "uitwerkingen bekijken" at bounding box center [1025, 119] width 245 height 39
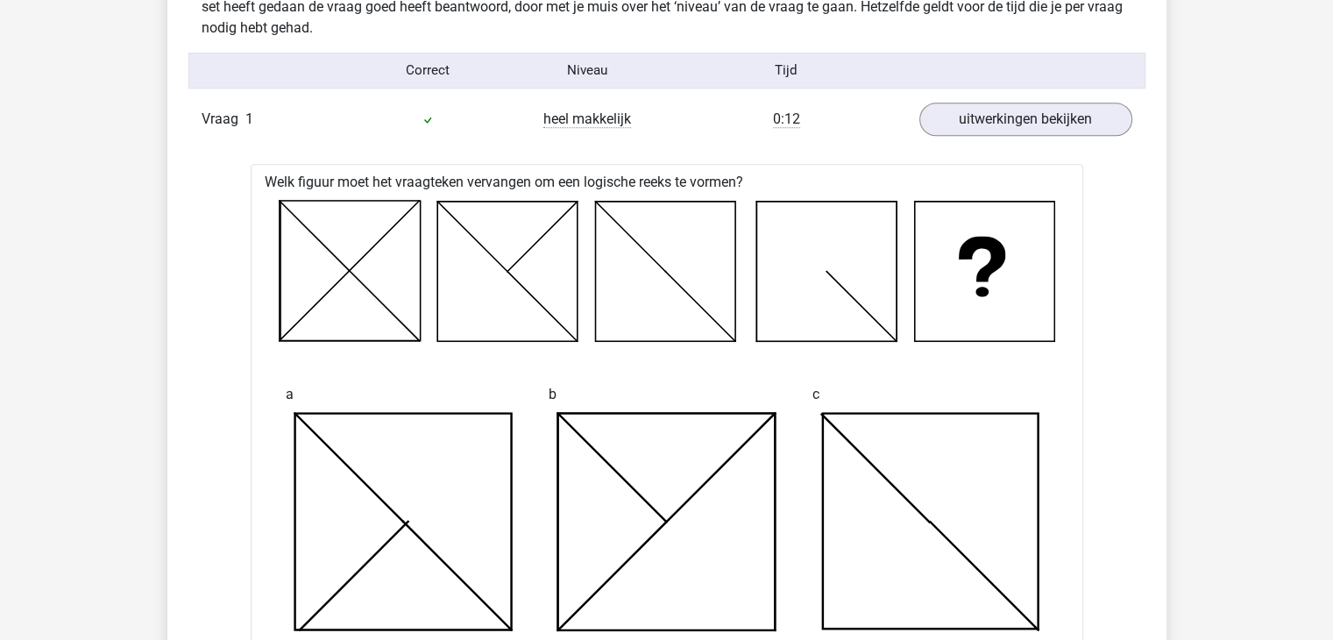
click at [1038, 299] on icon at bounding box center [984, 272] width 140 height 140
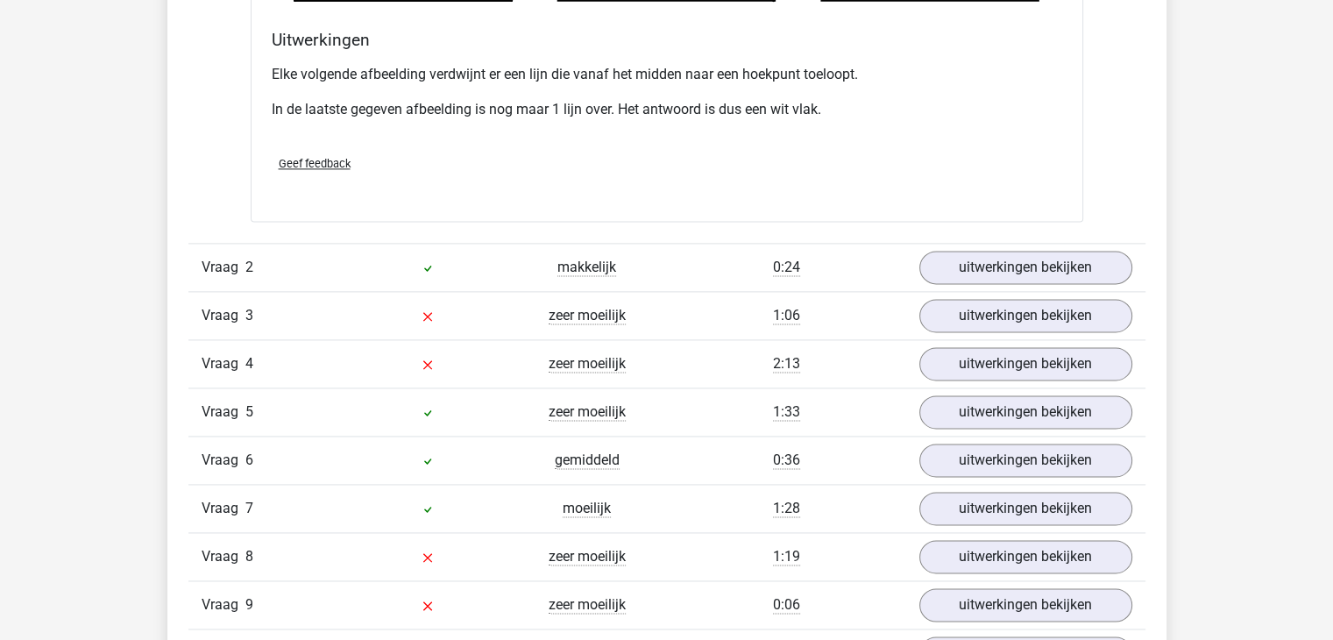
scroll to position [2364, 0]
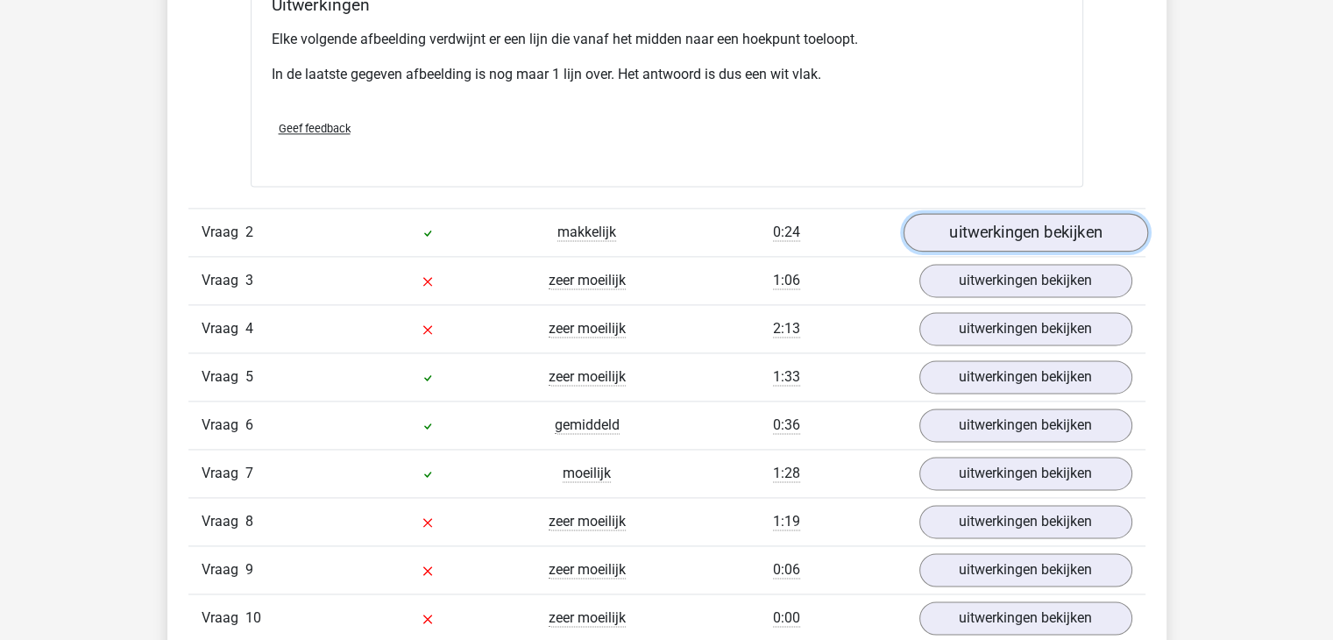
click at [1039, 224] on link "uitwerkingen bekijken" at bounding box center [1025, 232] width 245 height 39
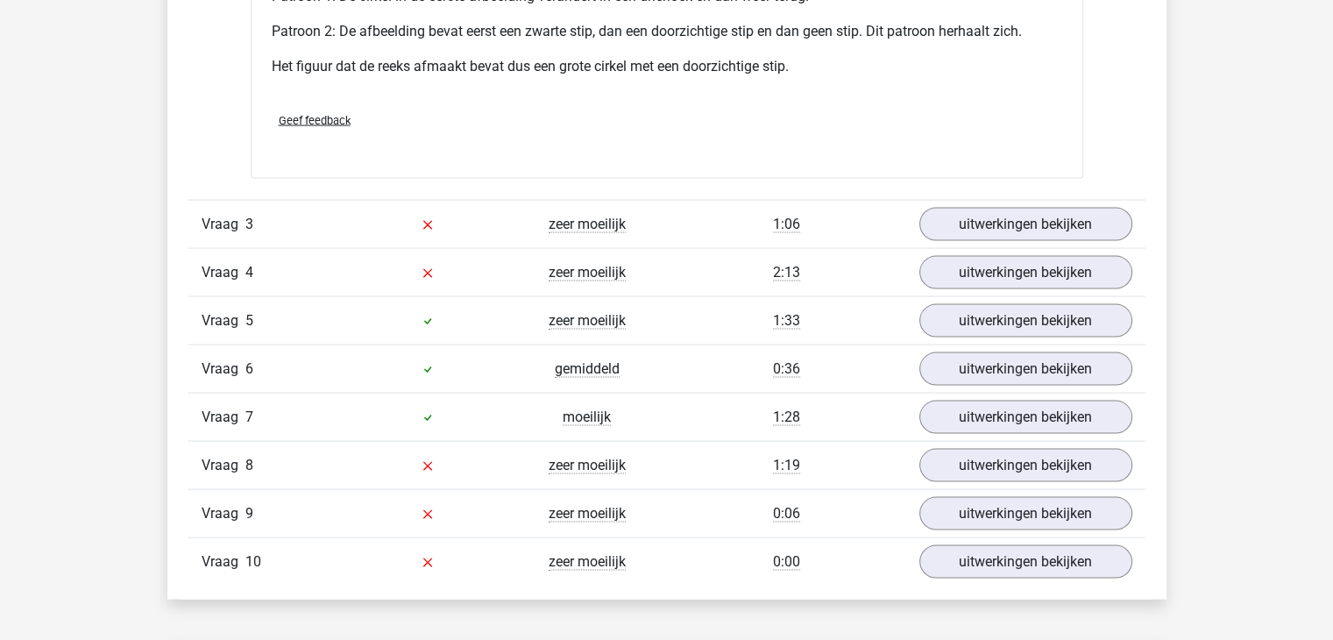
scroll to position [3485, 0]
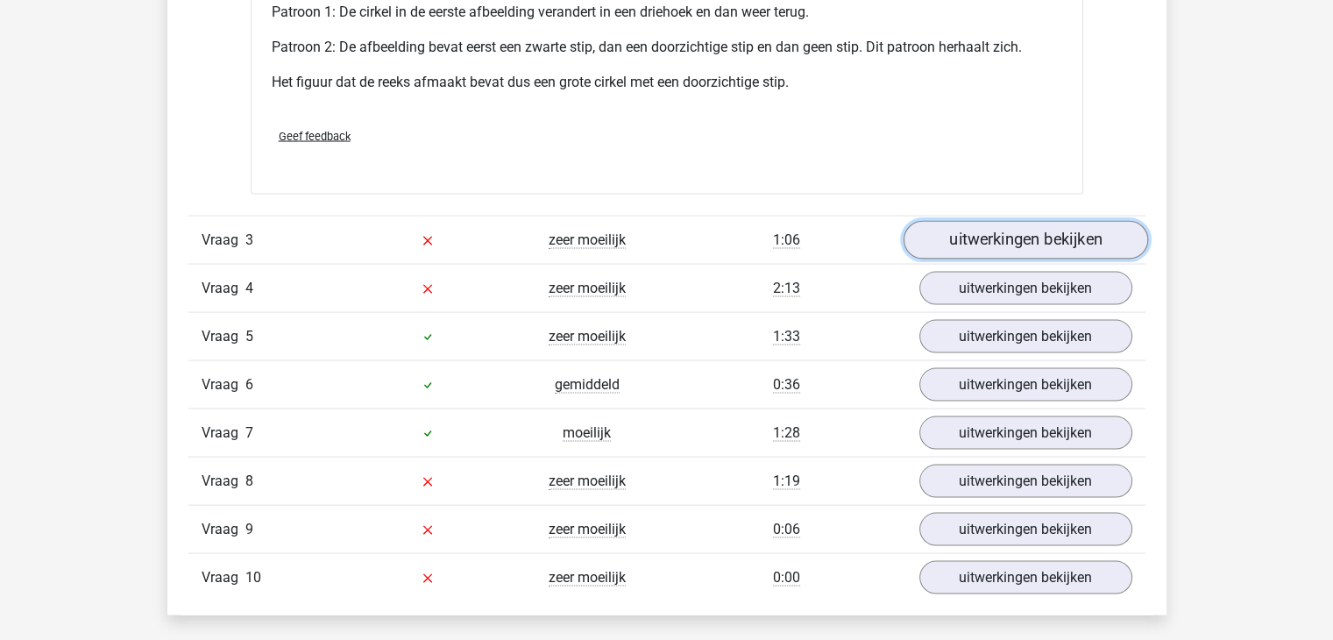
click at [1003, 238] on link "uitwerkingen bekijken" at bounding box center [1025, 240] width 245 height 39
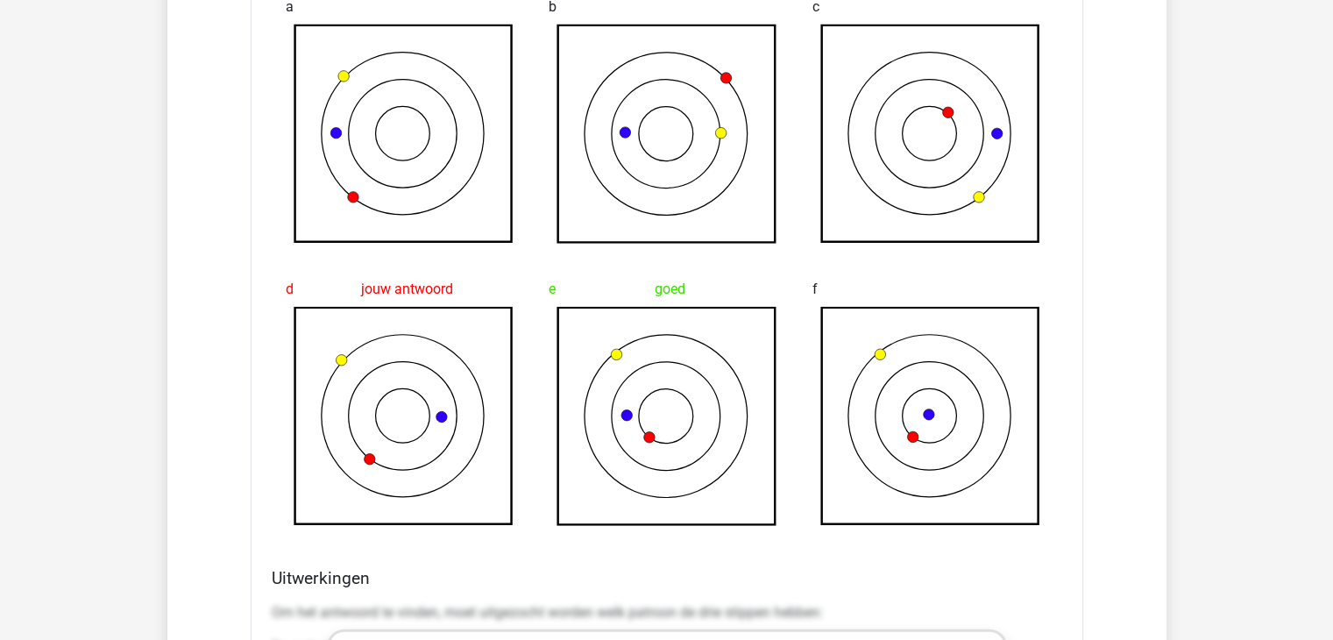
scroll to position [3976, 0]
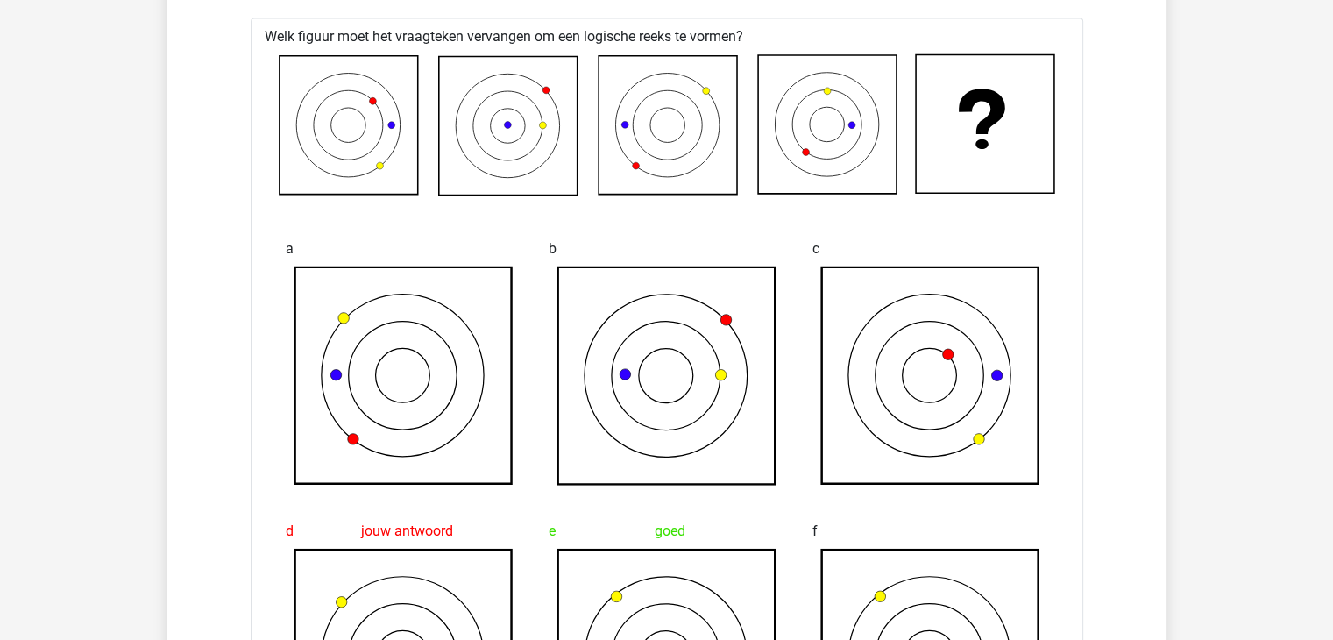
scroll to position [3735, 0]
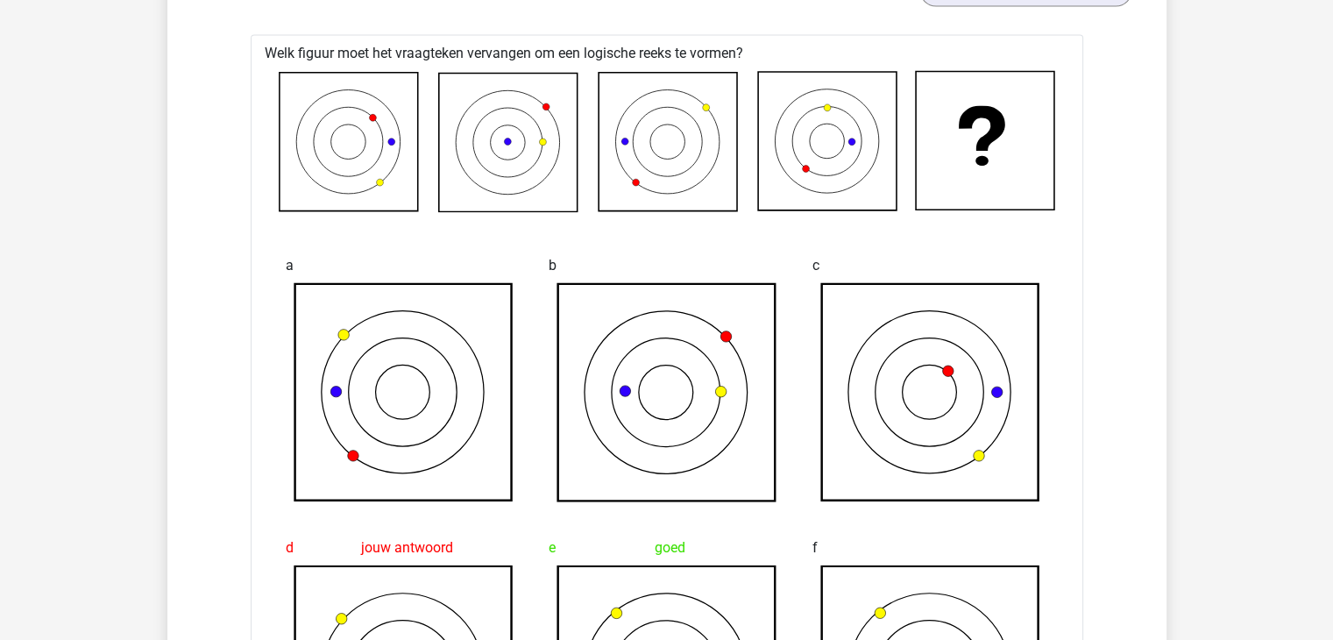
drag, startPoint x: 237, startPoint y: 25, endPoint x: 263, endPoint y: 29, distance: 26.5
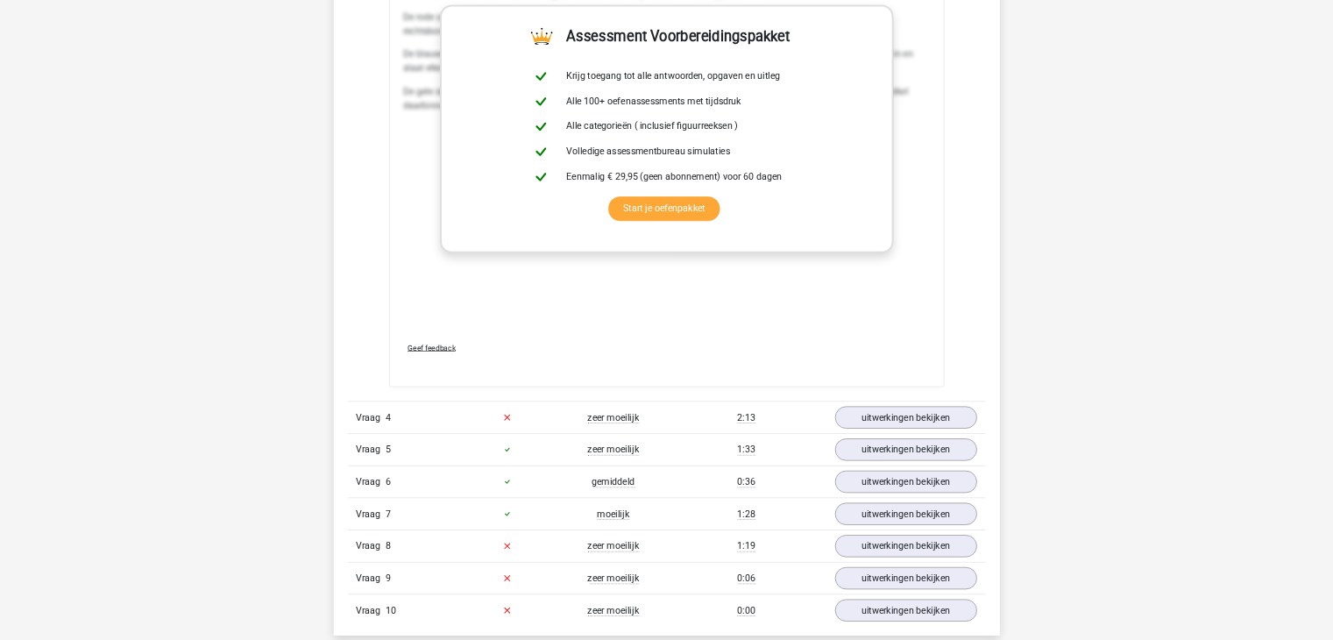
scroll to position [4623, 0]
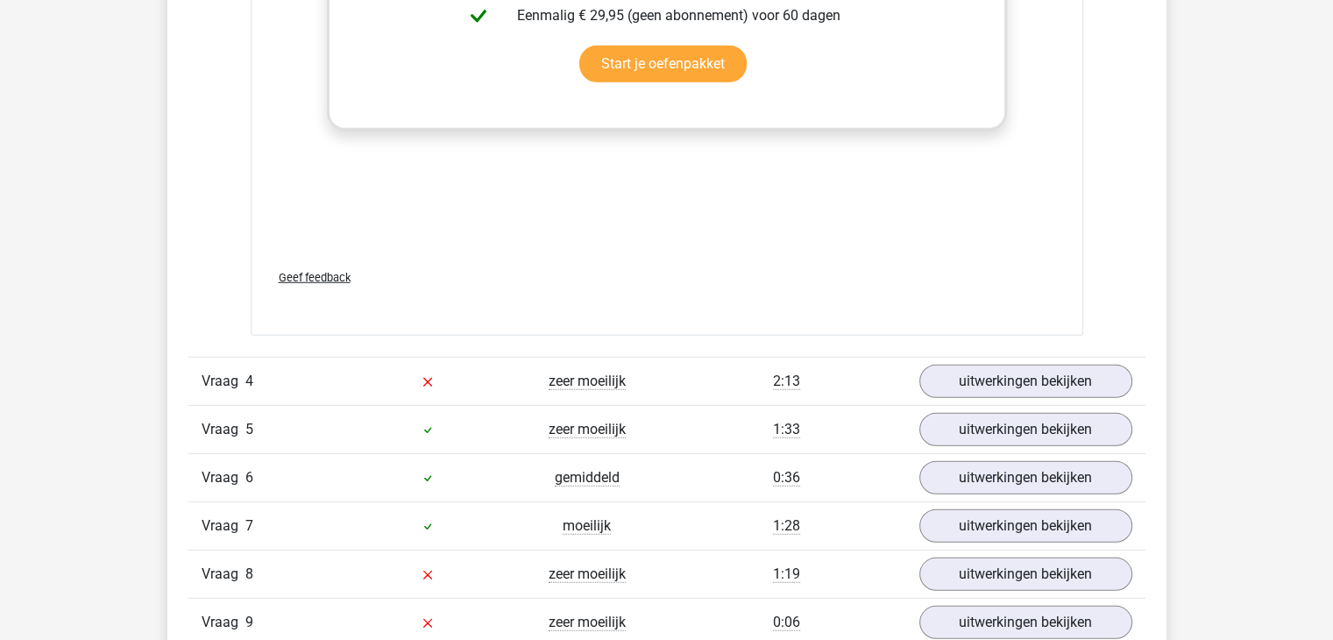
scroll to position [4938, 0]
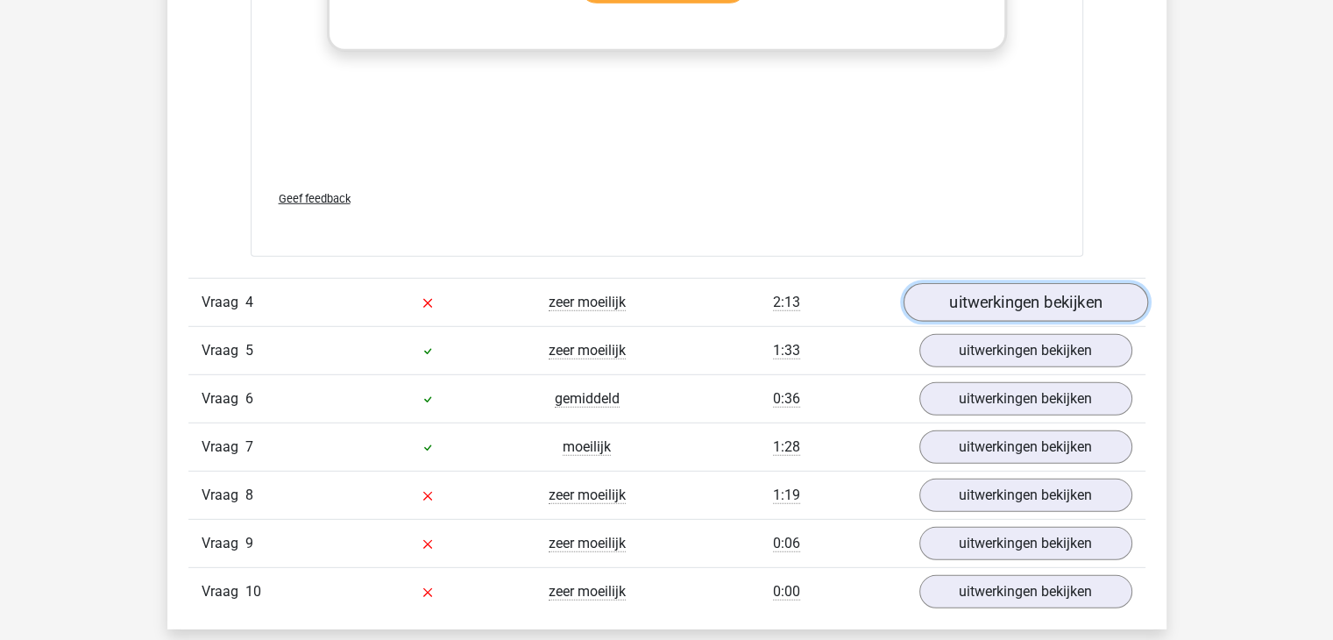
click at [1039, 309] on link "uitwerkingen bekijken" at bounding box center [1025, 302] width 245 height 39
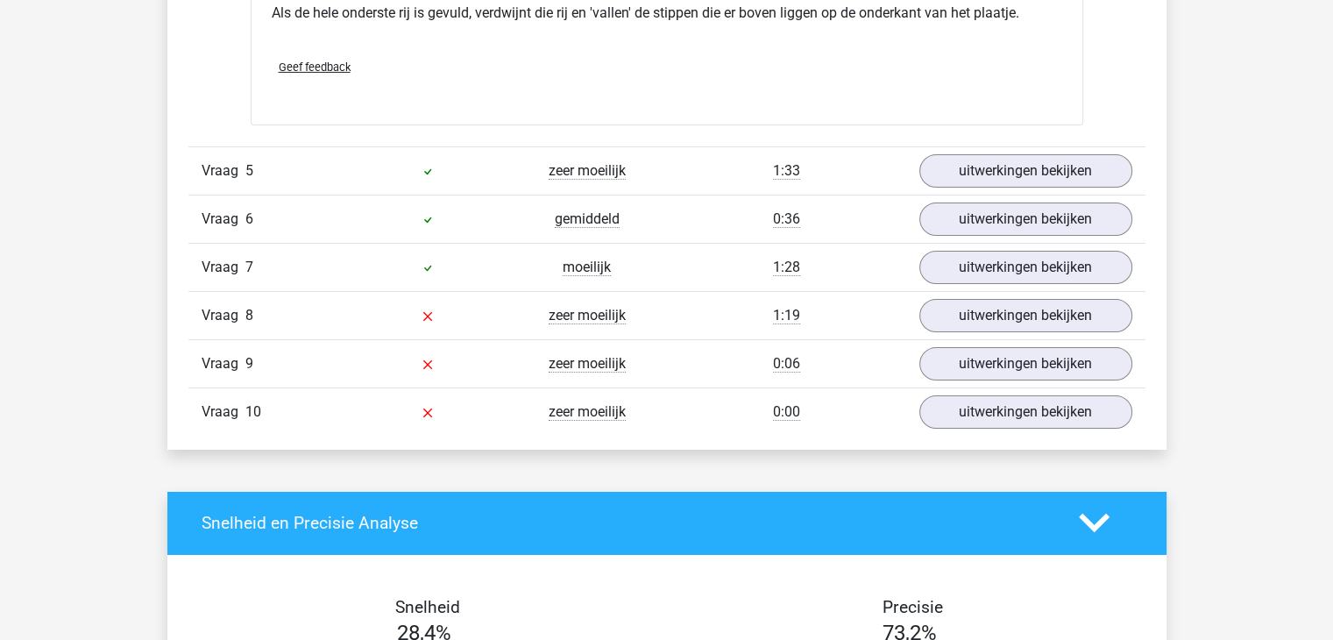
scroll to position [6192, 0]
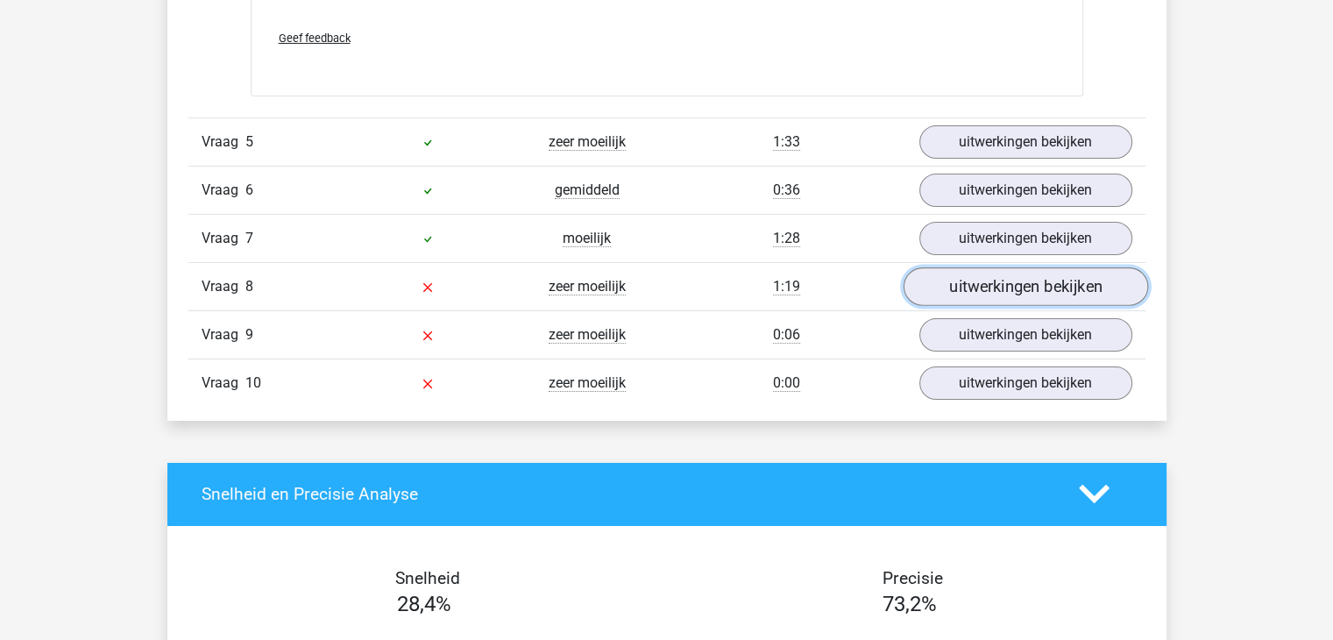
click at [1016, 280] on link "uitwerkingen bekijken" at bounding box center [1025, 286] width 245 height 39
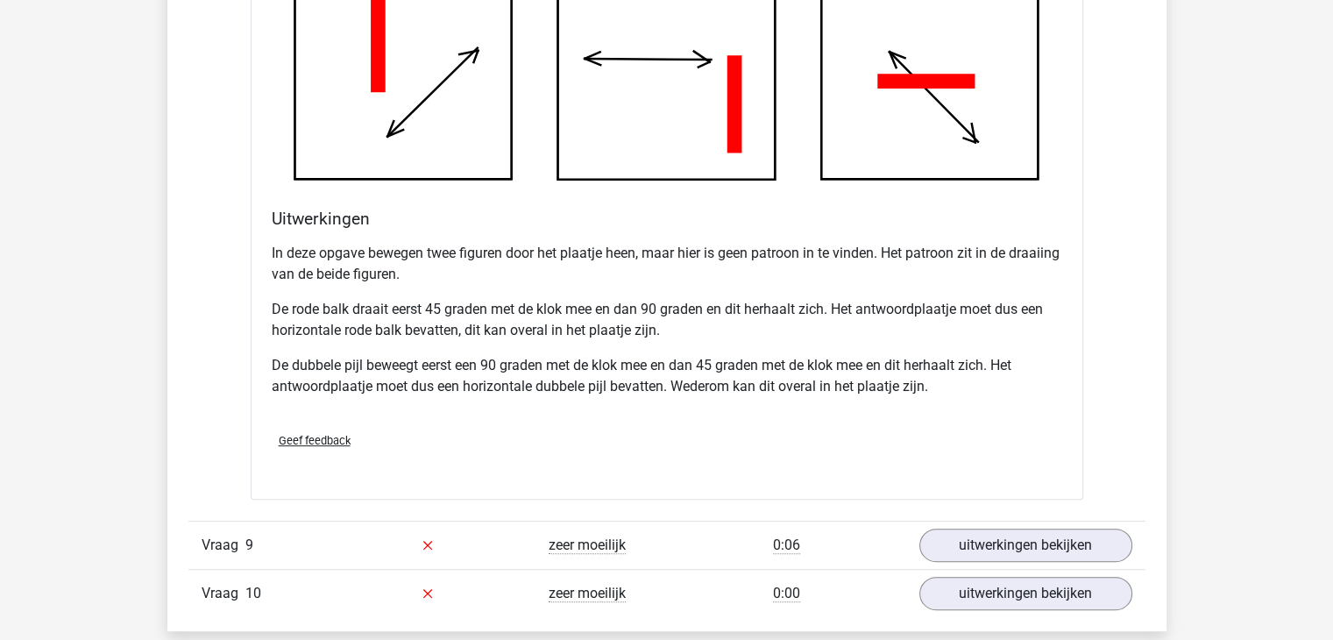
scroll to position [7173, 0]
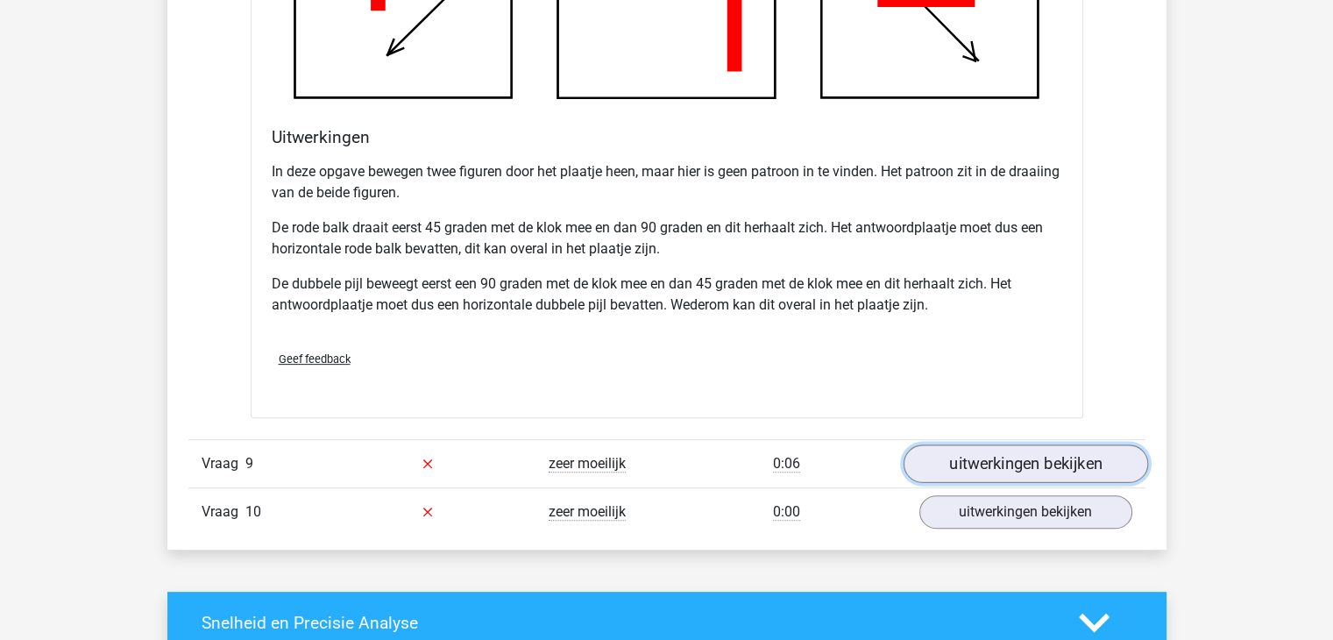
click at [1023, 449] on link "uitwerkingen bekijken" at bounding box center [1025, 463] width 245 height 39
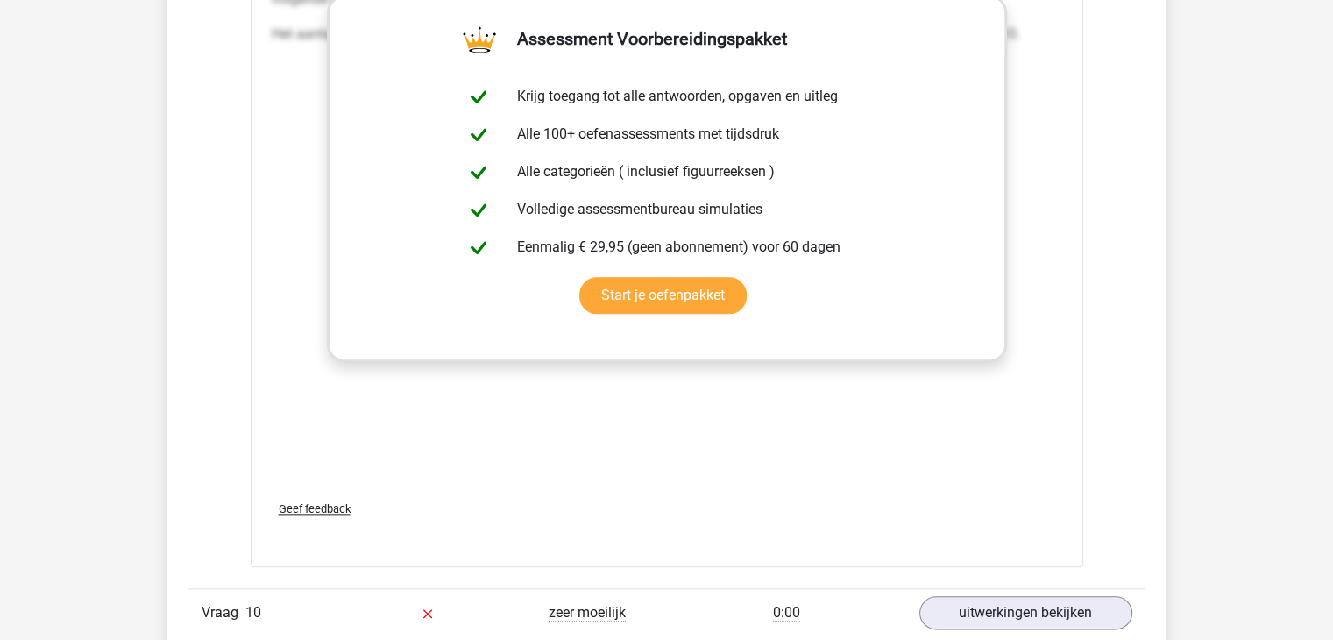
scroll to position [8576, 0]
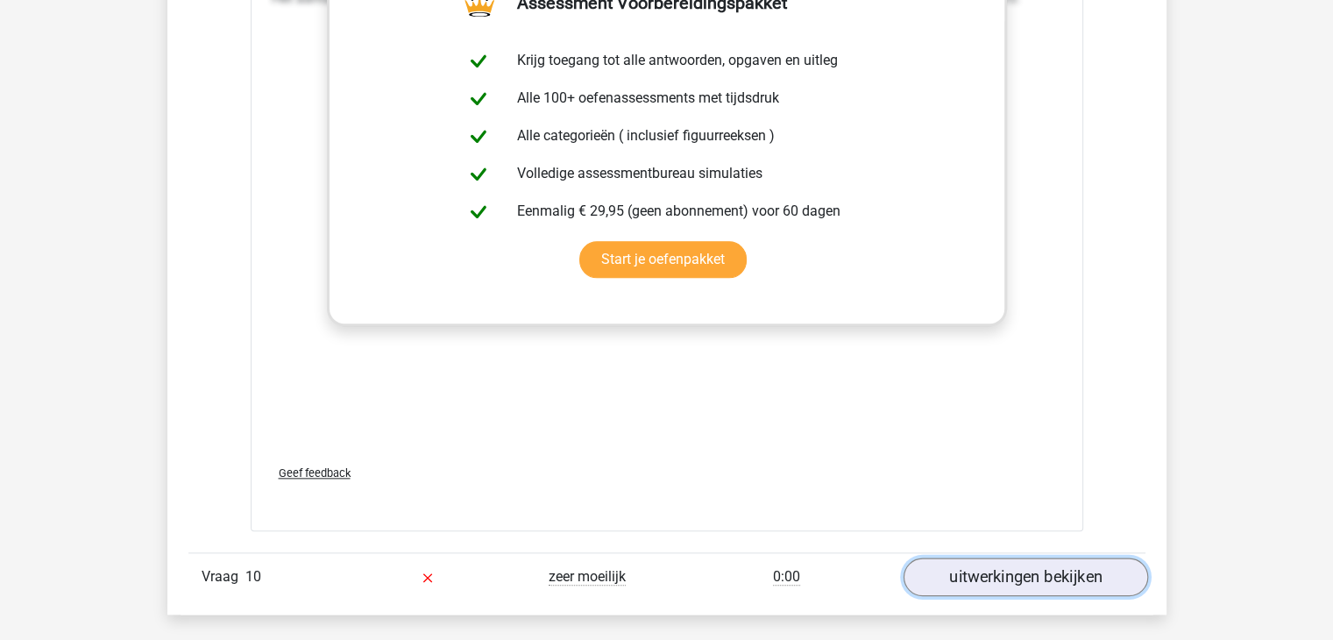
click at [963, 570] on link "uitwerkingen bekijken" at bounding box center [1025, 576] width 245 height 39
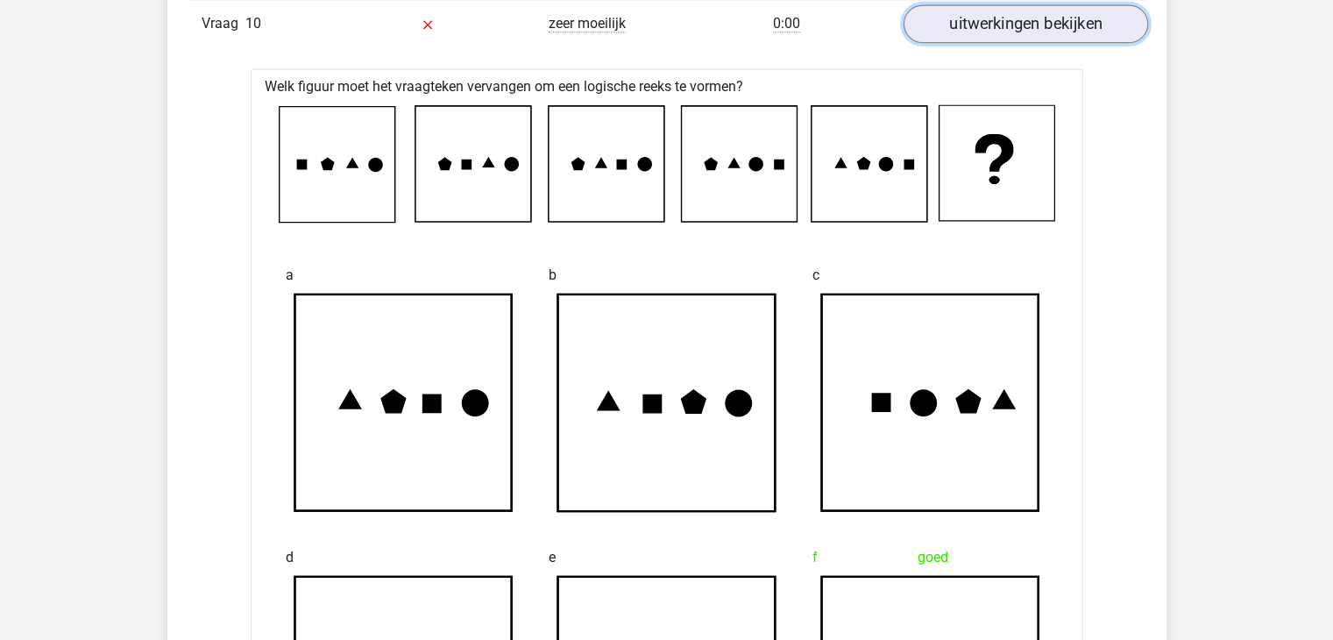
scroll to position [9101, 0]
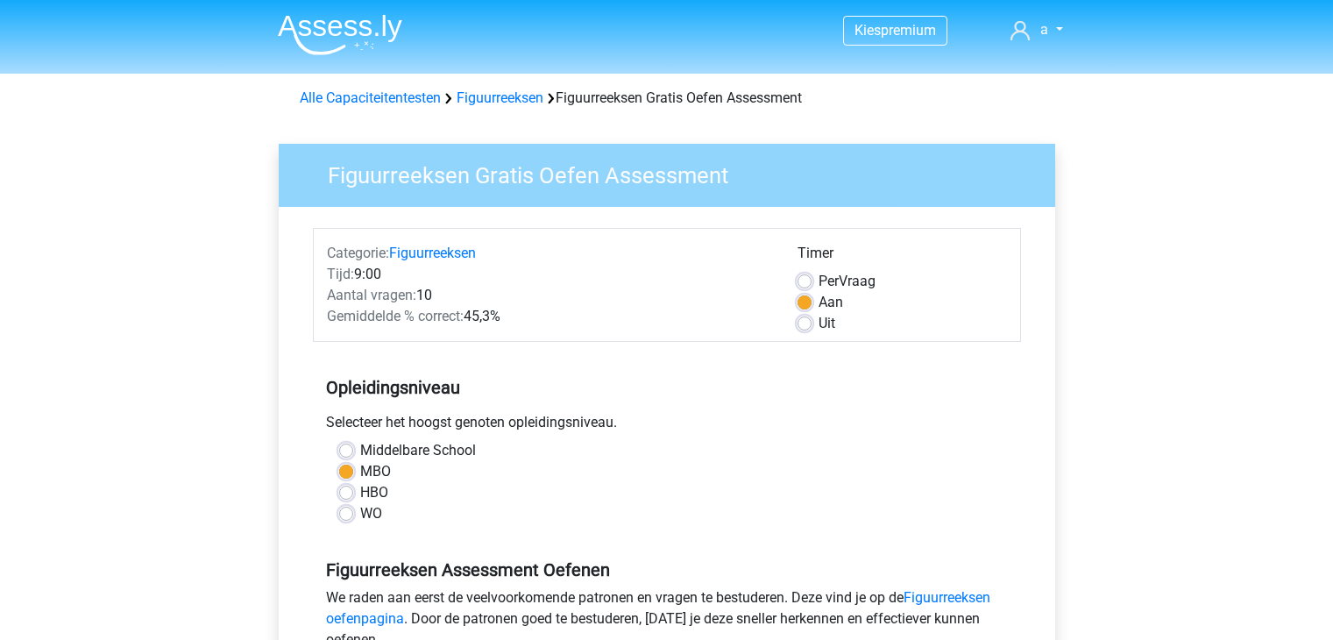
scroll to position [210, 0]
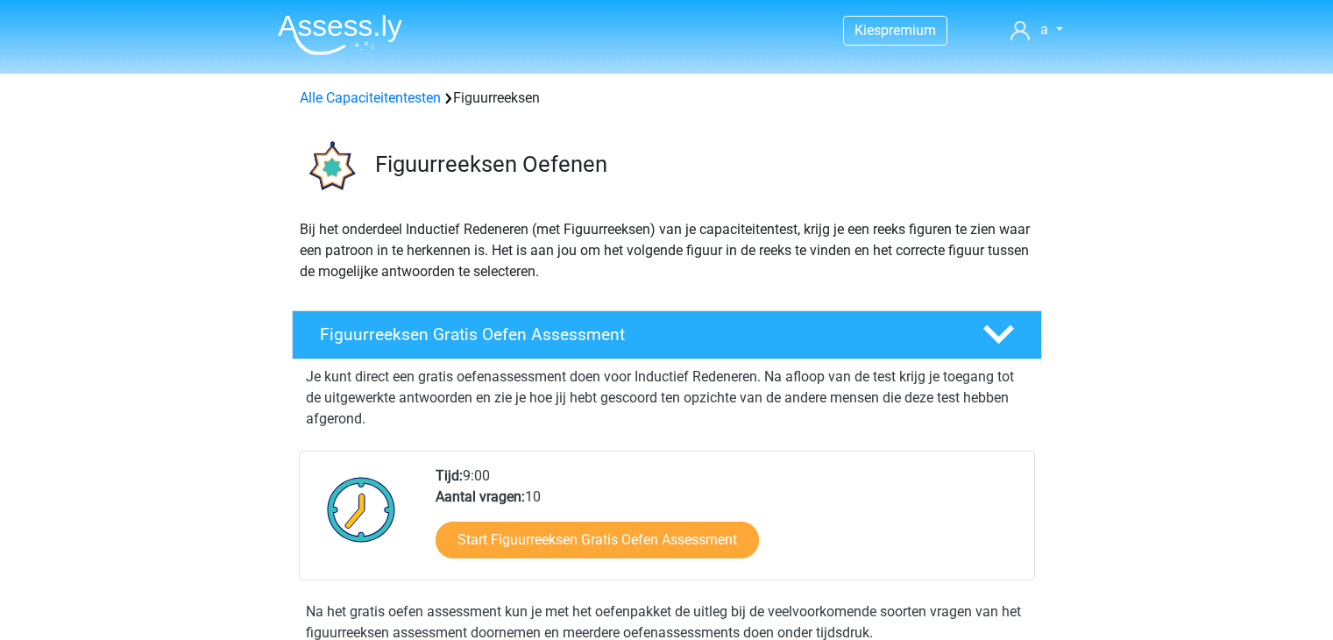
scroll to position [386, 0]
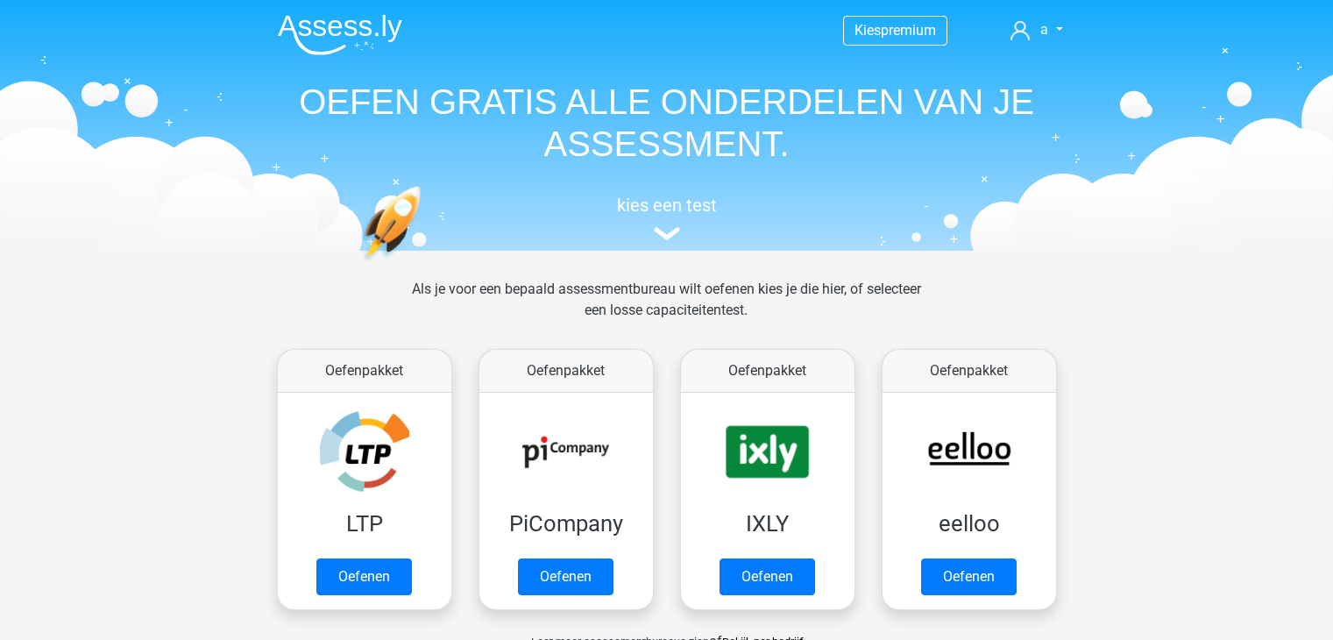
scroll to position [526, 0]
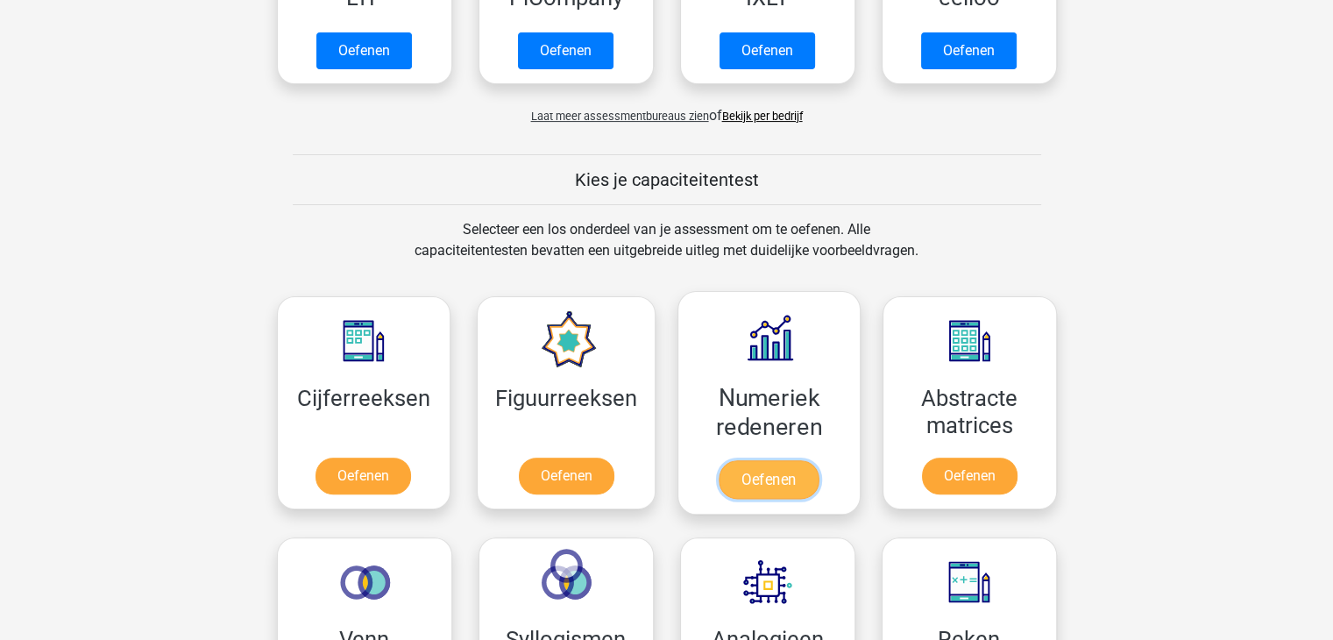
click at [769, 474] on link "Oefenen" at bounding box center [769, 479] width 100 height 39
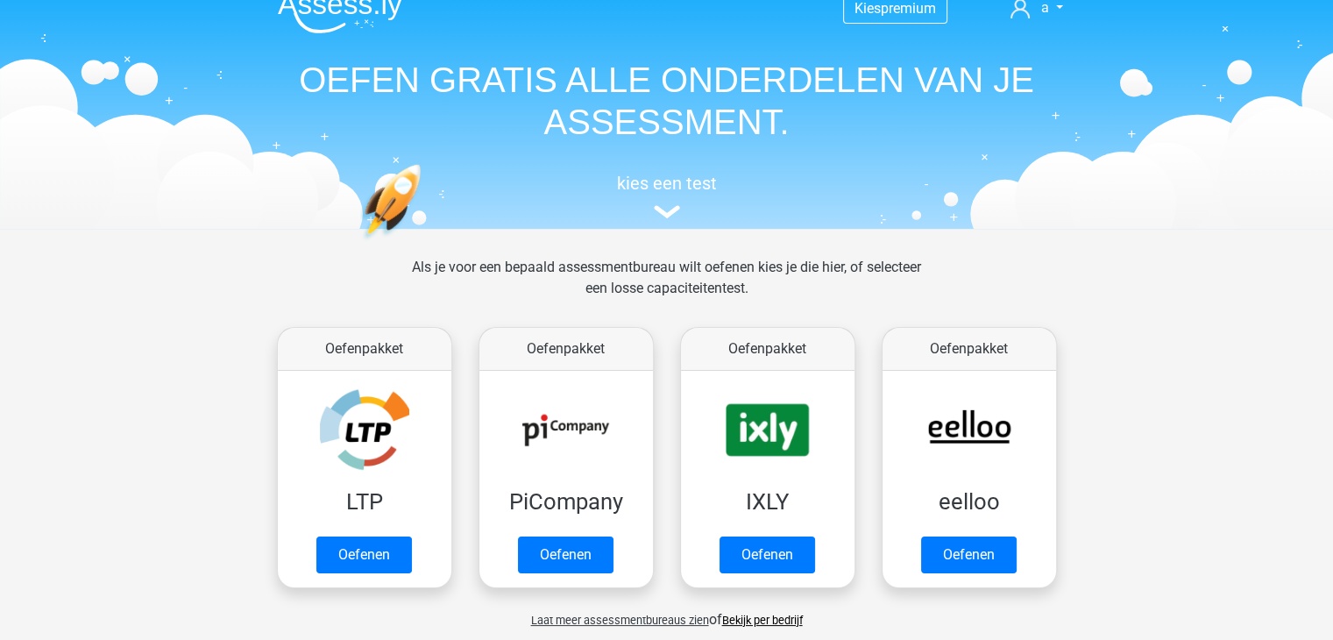
scroll to position [0, 0]
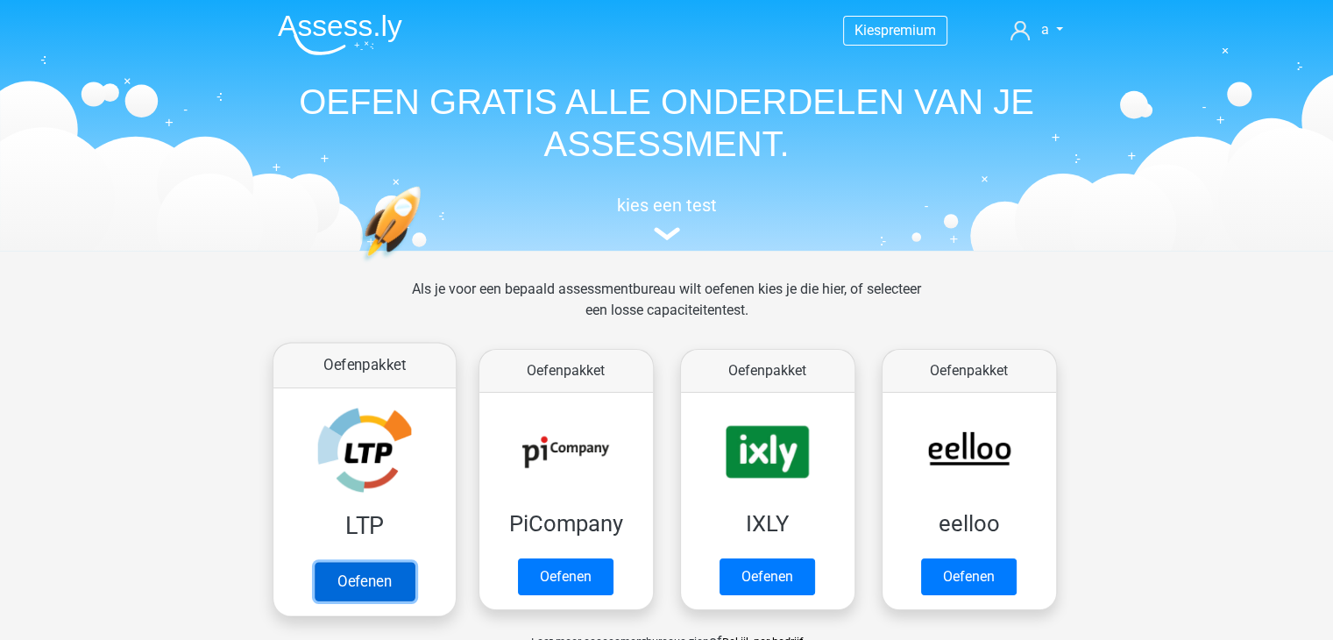
click at [369, 572] on link "Oefenen" at bounding box center [364, 581] width 100 height 39
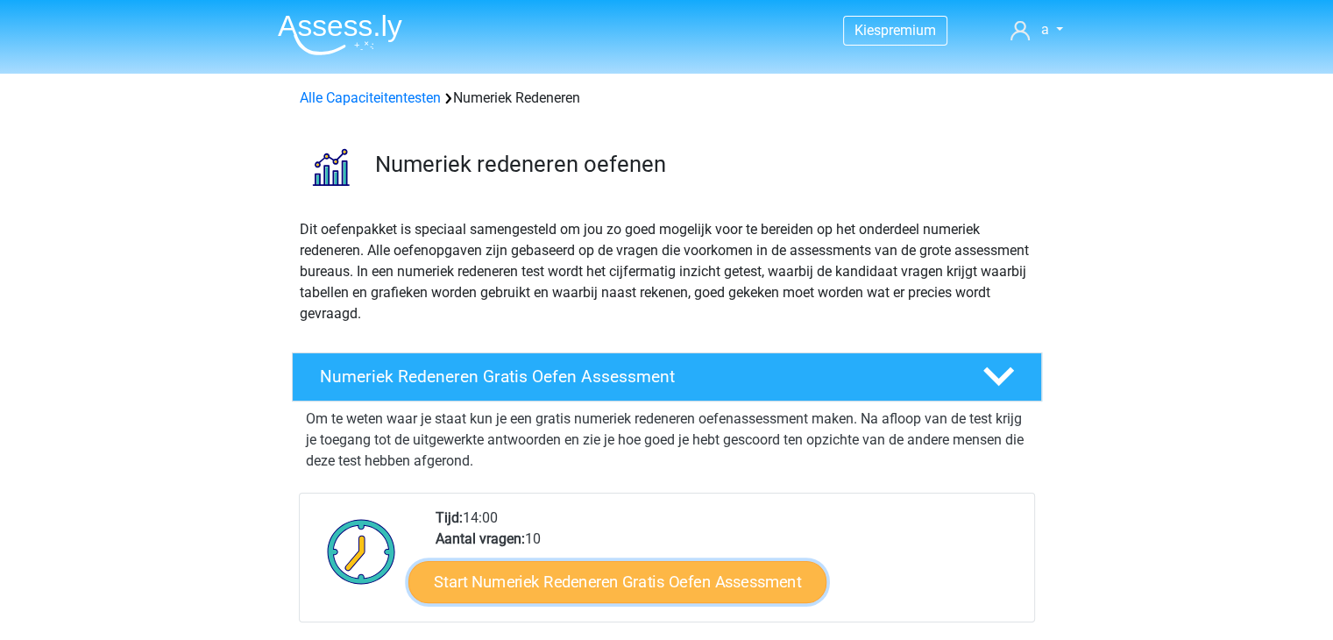
click at [735, 590] on link "Start Numeriek Redeneren Gratis Oefen Assessment" at bounding box center [617, 581] width 418 height 42
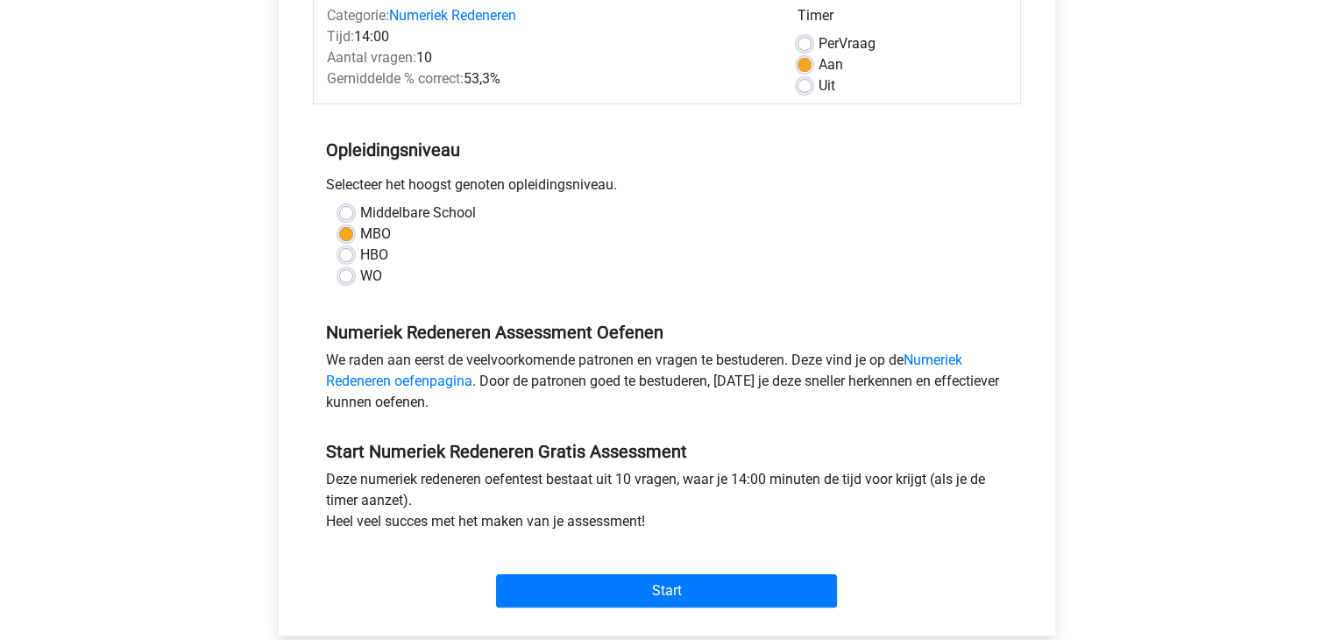
scroll to position [365, 0]
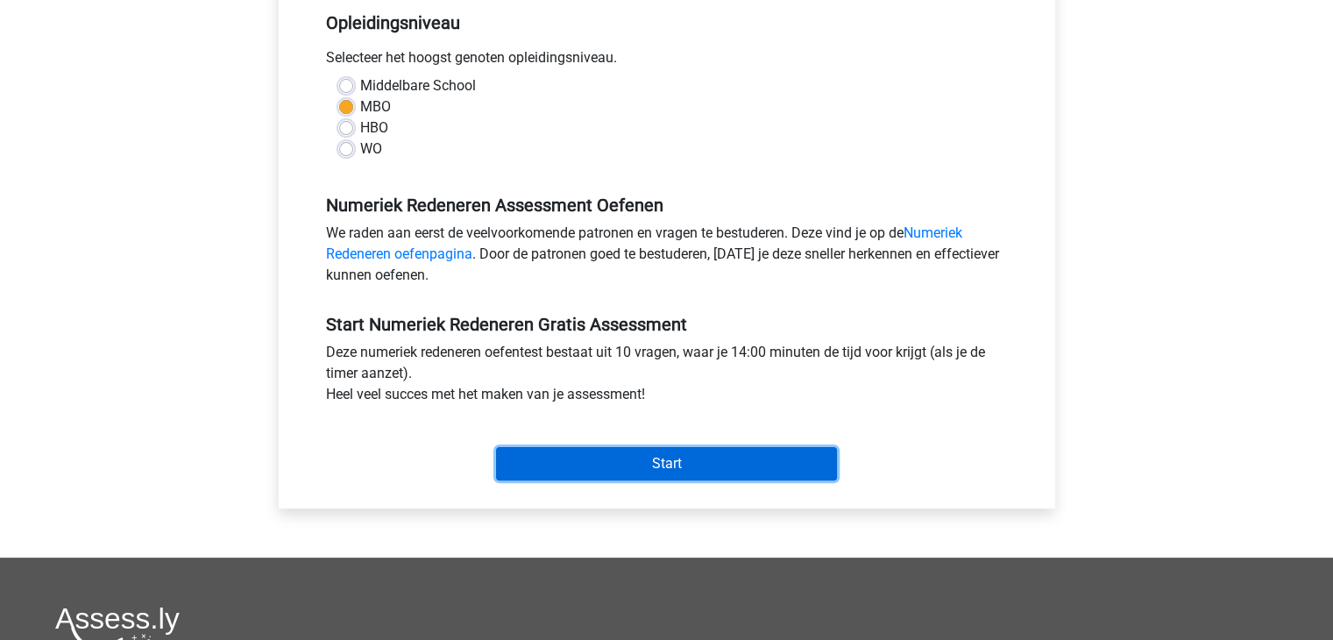
click at [776, 465] on input "Start" at bounding box center [666, 463] width 341 height 33
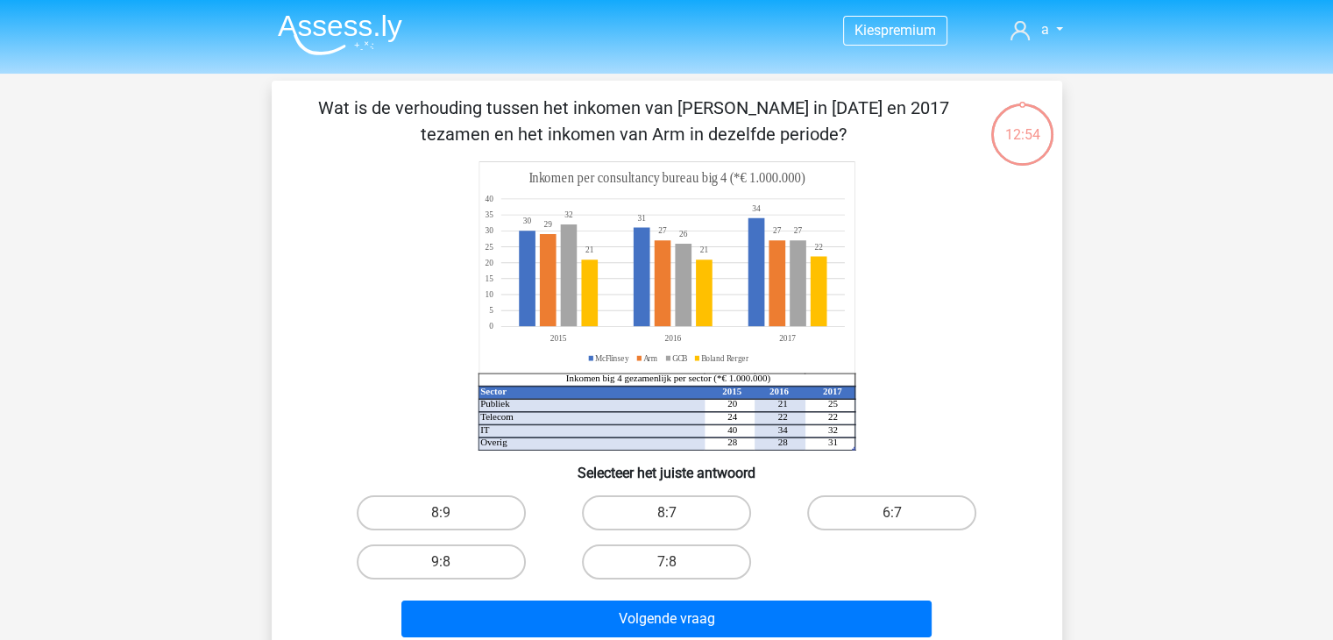
click at [568, 419] on icon at bounding box center [641, 425] width 327 height 52
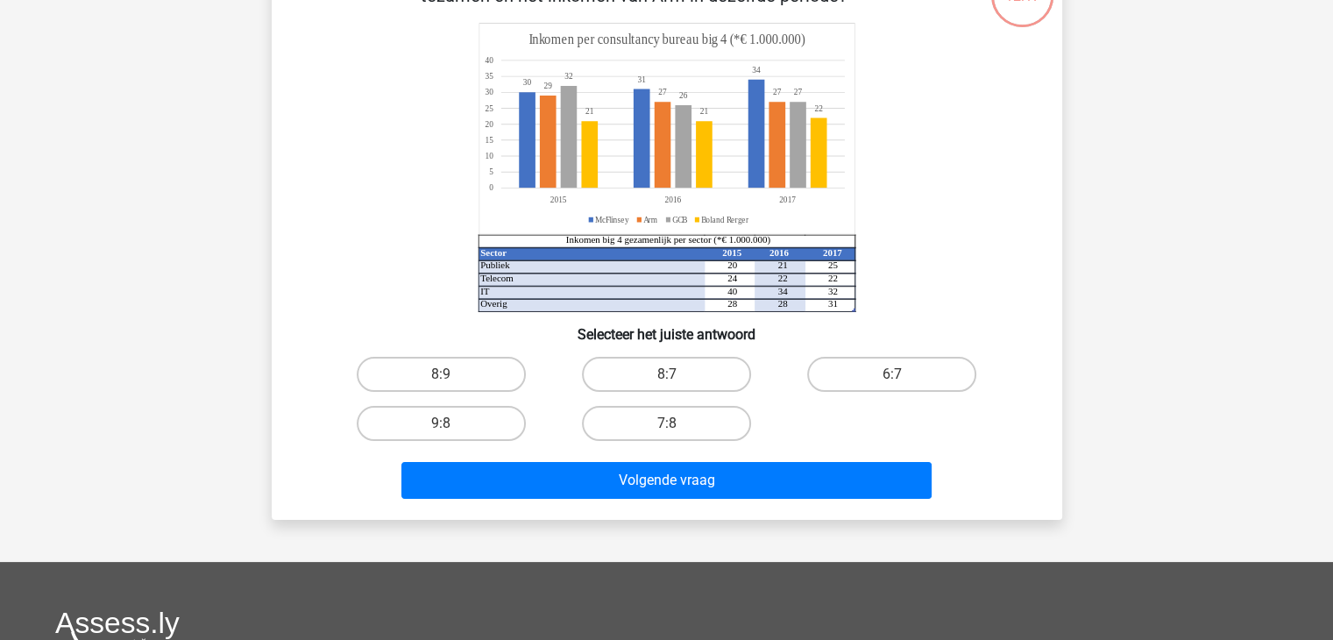
scroll to position [140, 0]
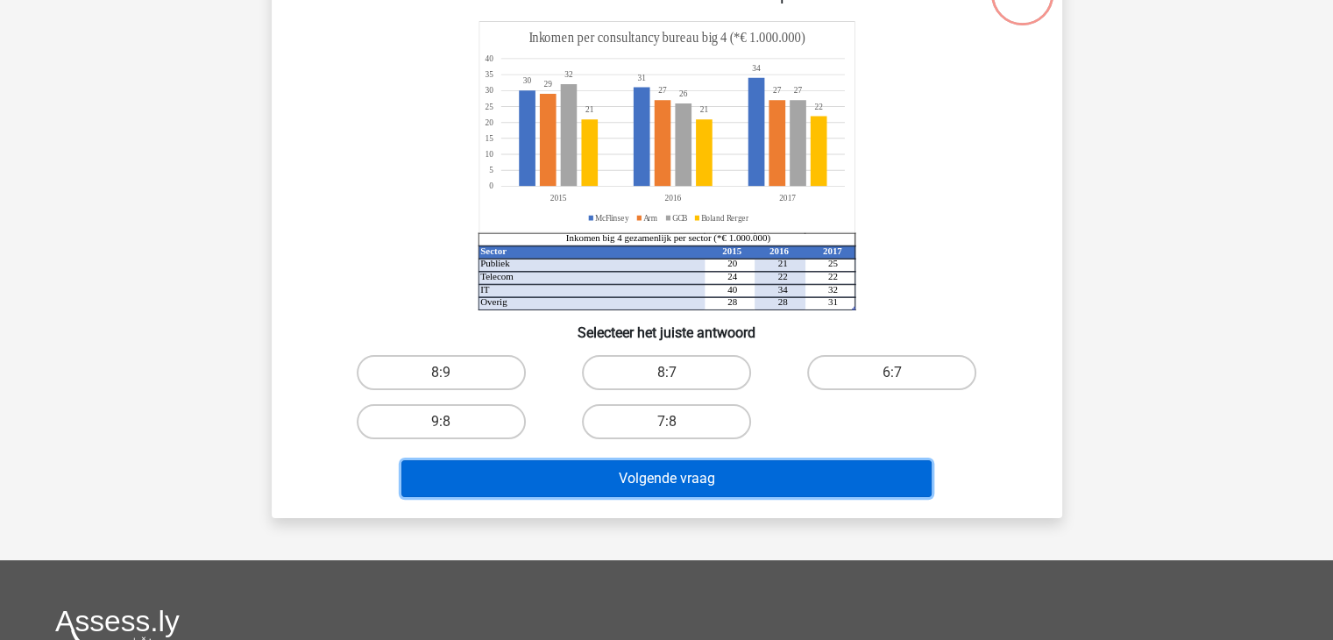
click at [725, 486] on button "Volgende vraag" at bounding box center [666, 478] width 530 height 37
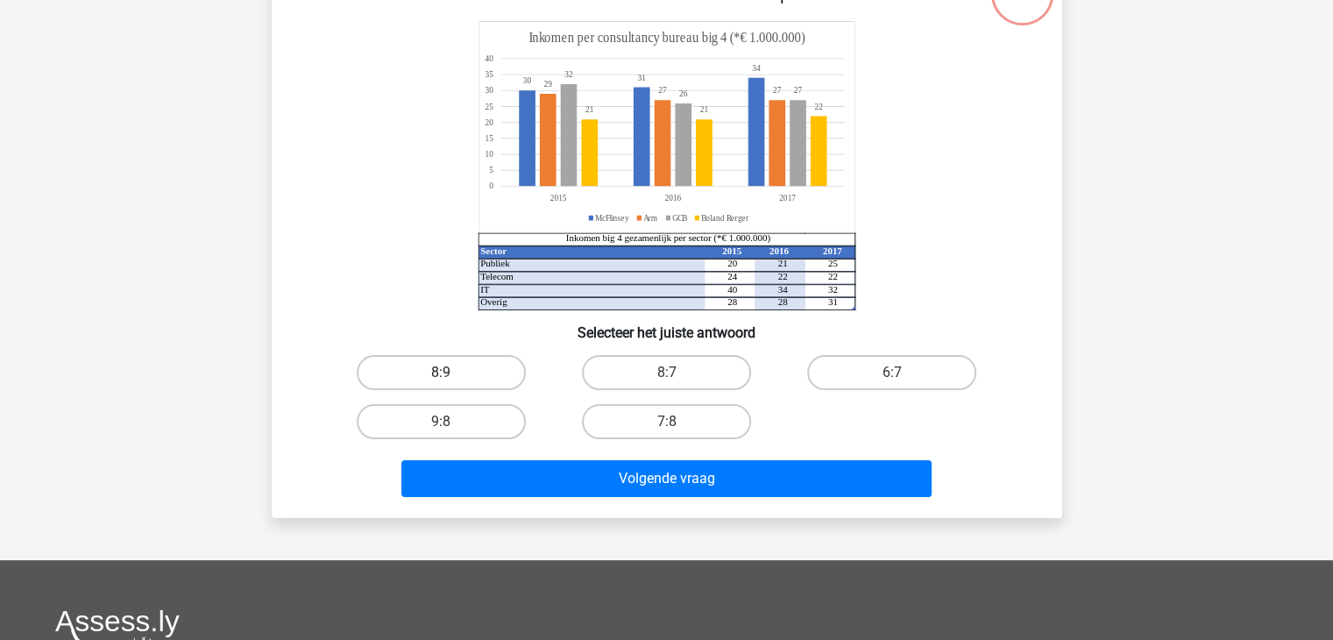
click at [470, 369] on label "8:9" at bounding box center [441, 372] width 169 height 35
click at [452, 372] on input "8:9" at bounding box center [446, 377] width 11 height 11
radio input "true"
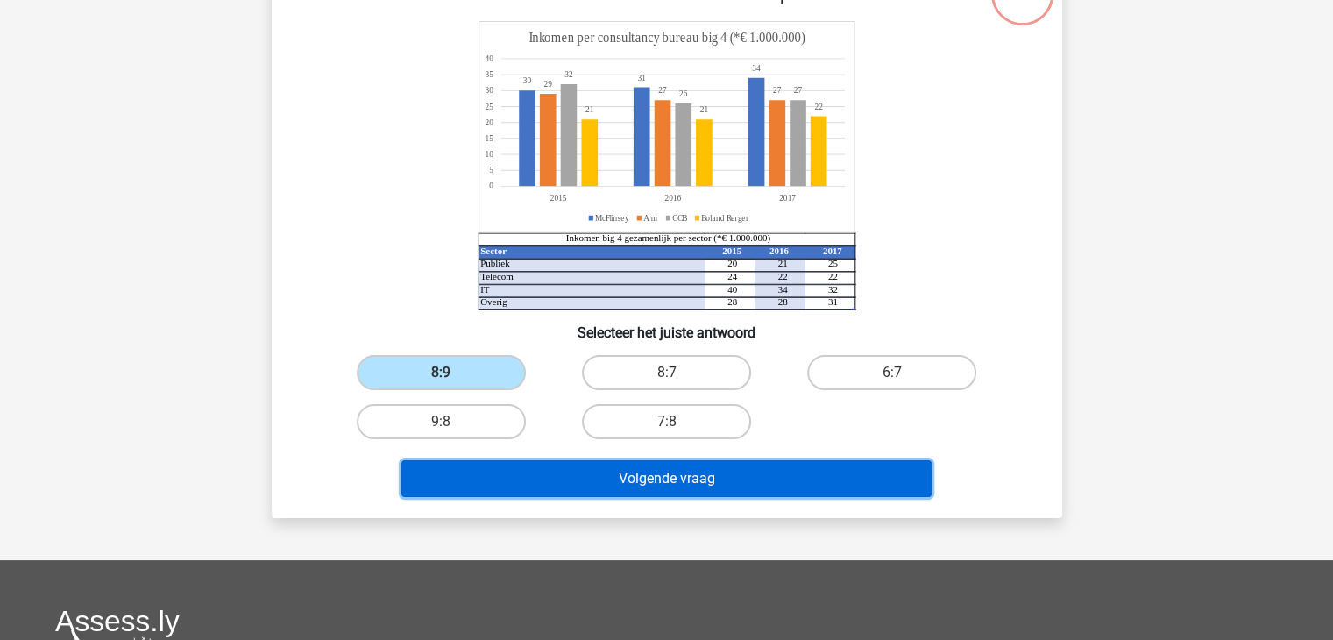
click at [608, 481] on button "Volgende vraag" at bounding box center [666, 478] width 530 height 37
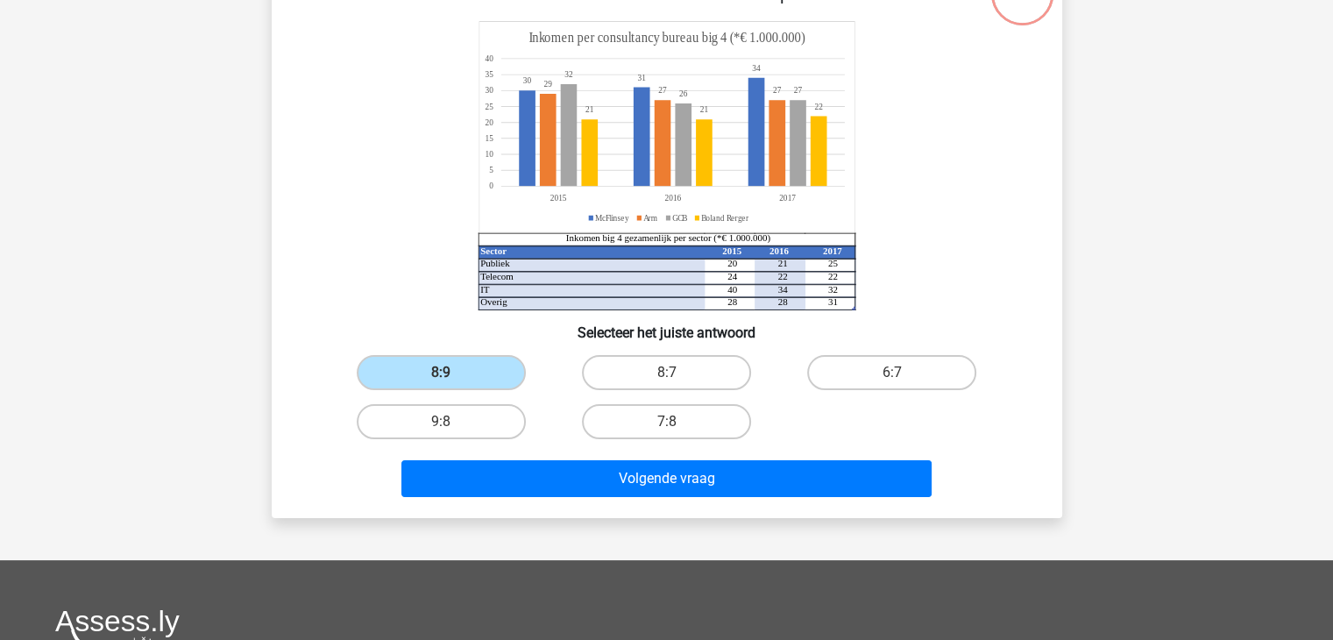
click at [568, 499] on div "Volgende vraag" at bounding box center [667, 482] width 677 height 44
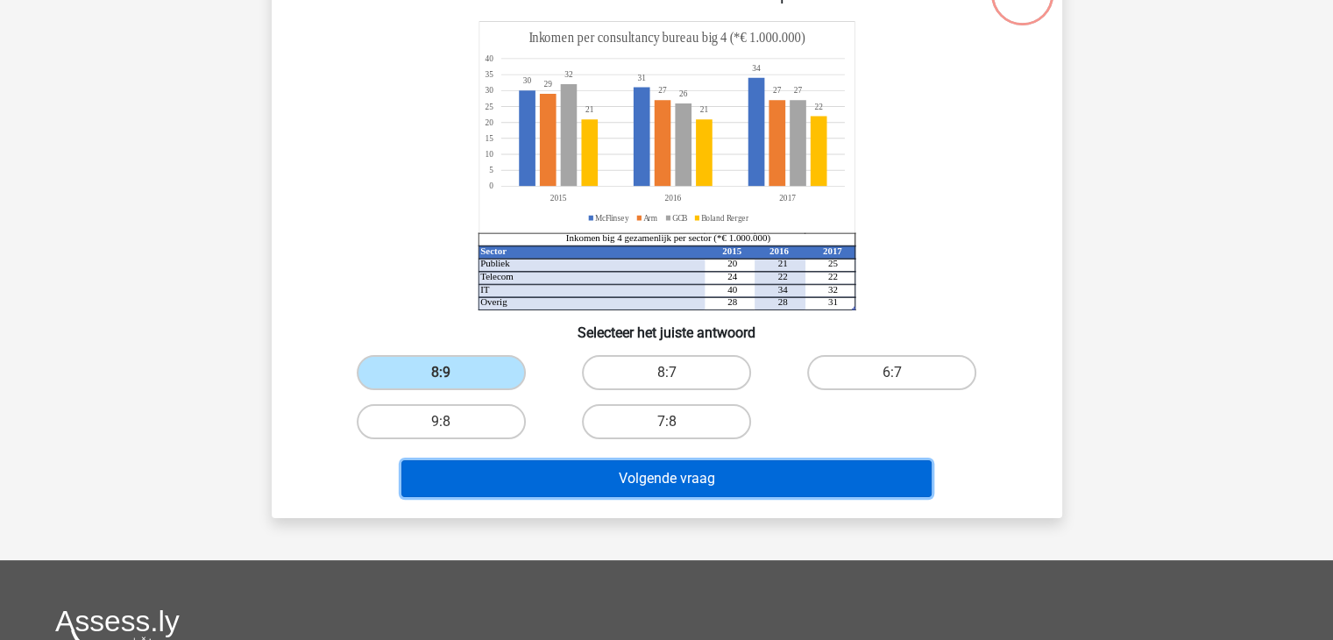
click at [571, 476] on button "Volgende vraag" at bounding box center [666, 478] width 530 height 37
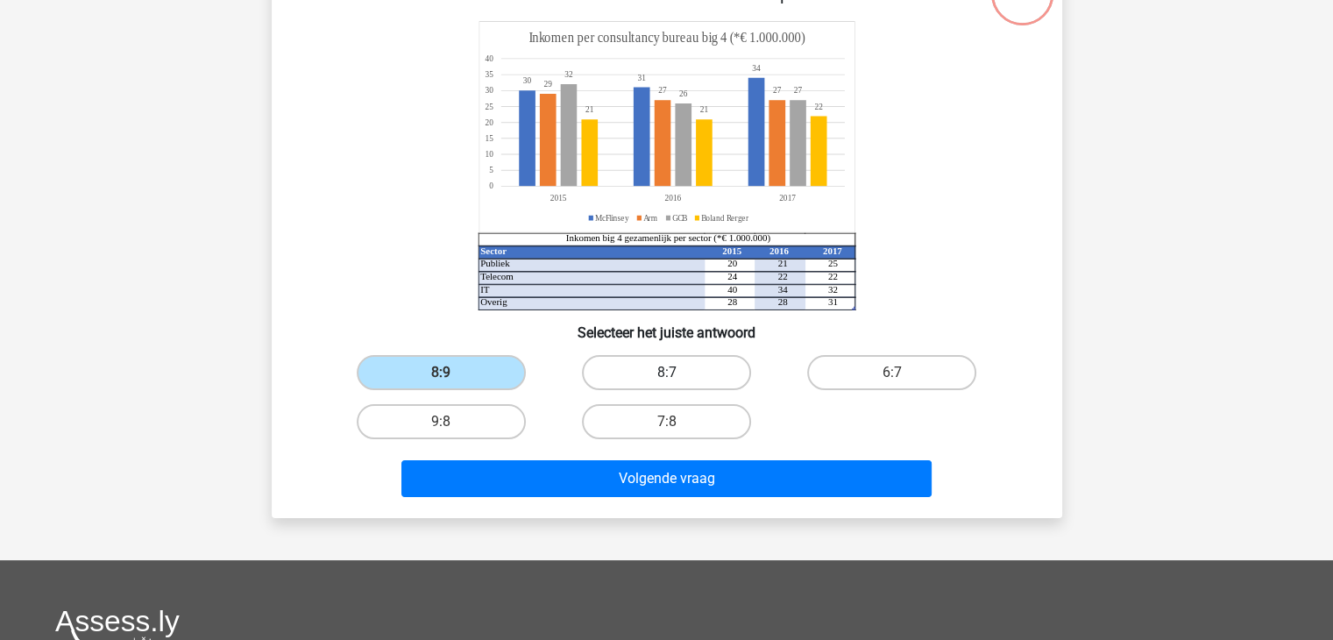
click at [622, 365] on label "8:7" at bounding box center [666, 372] width 169 height 35
click at [666, 372] on input "8:7" at bounding box center [671, 377] width 11 height 11
radio input "true"
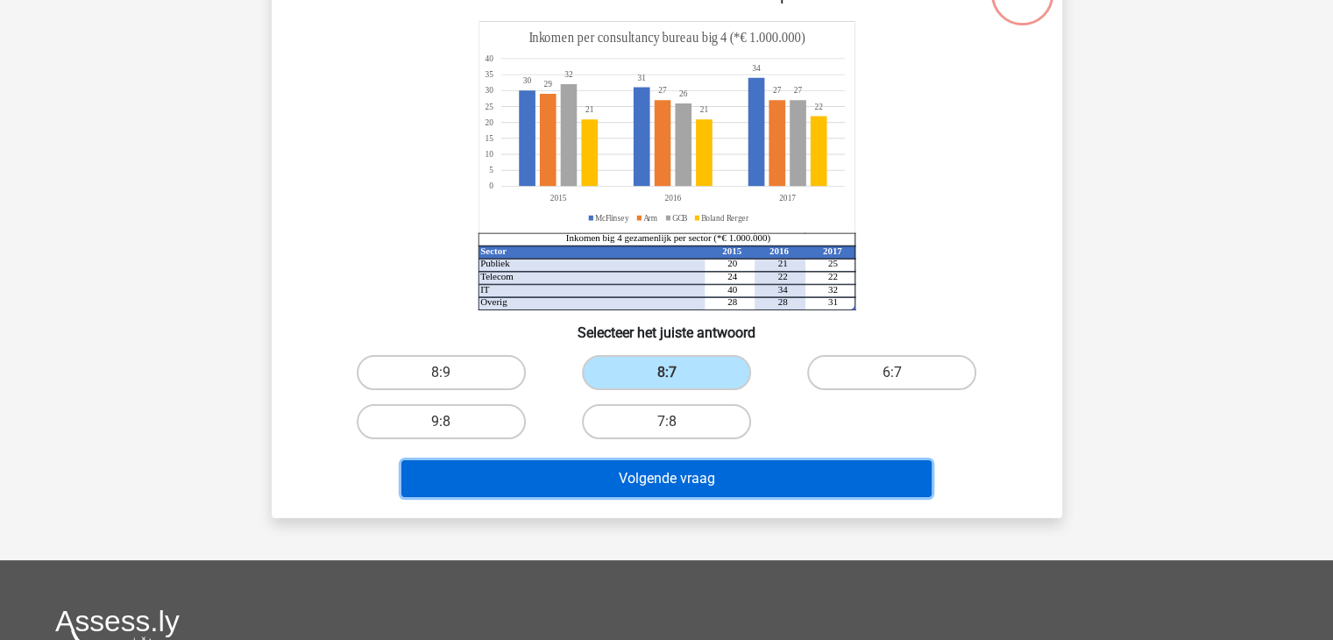
click at [620, 487] on button "Volgende vraag" at bounding box center [666, 478] width 530 height 37
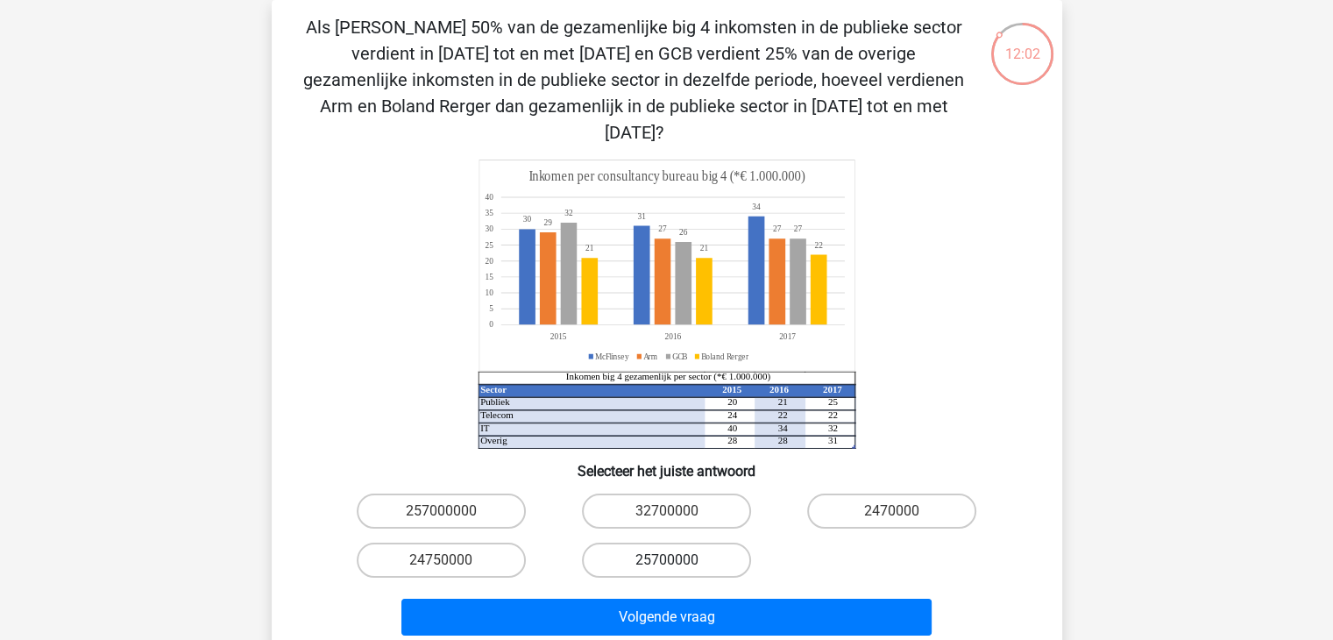
scroll to position [116, 0]
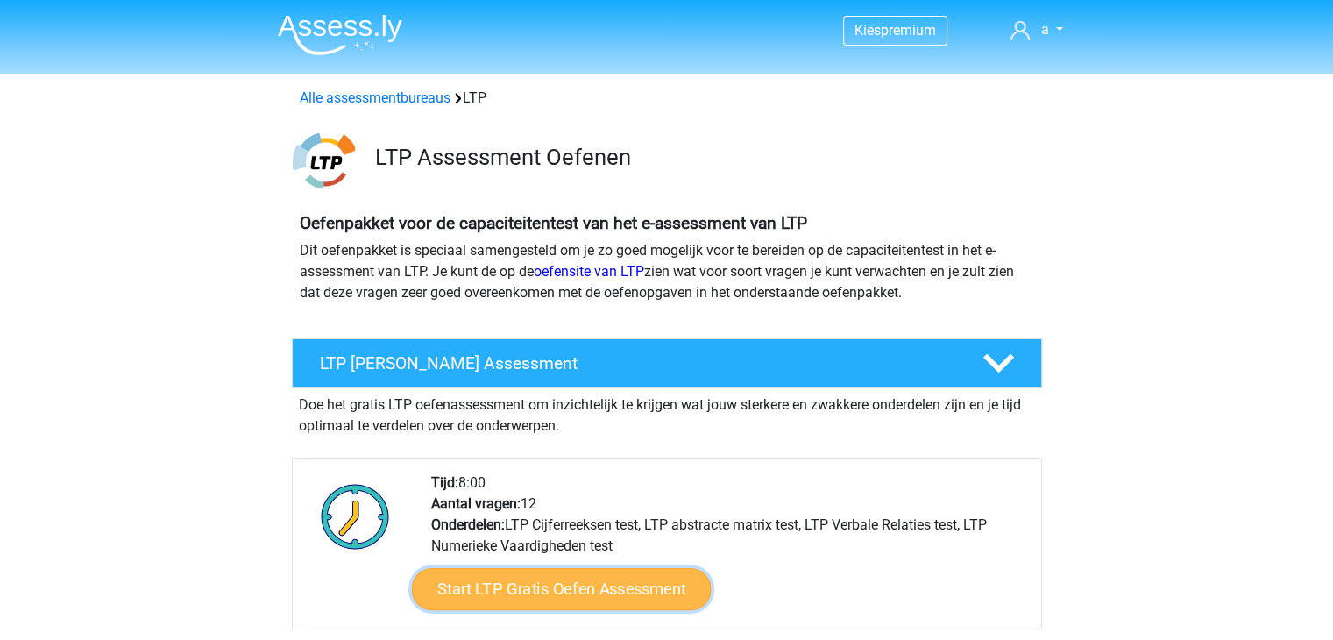
click at [562, 597] on link "Start LTP Gratis Oefen Assessment" at bounding box center [561, 589] width 300 height 42
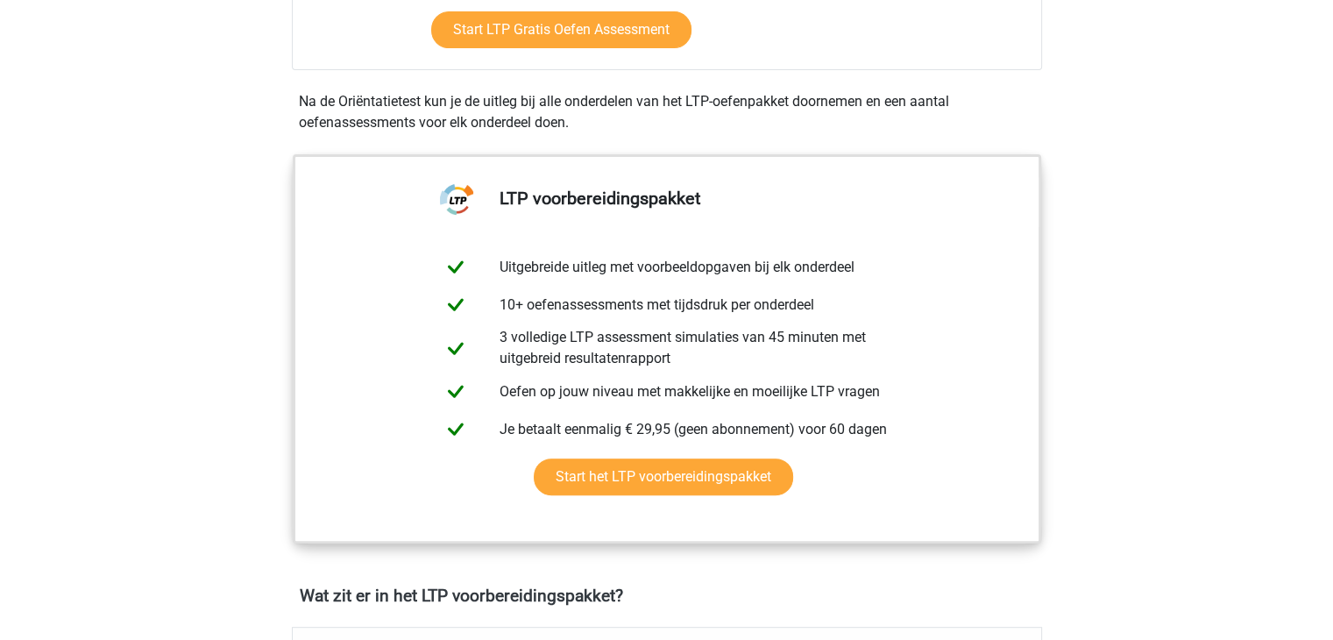
scroll to position [561, 0]
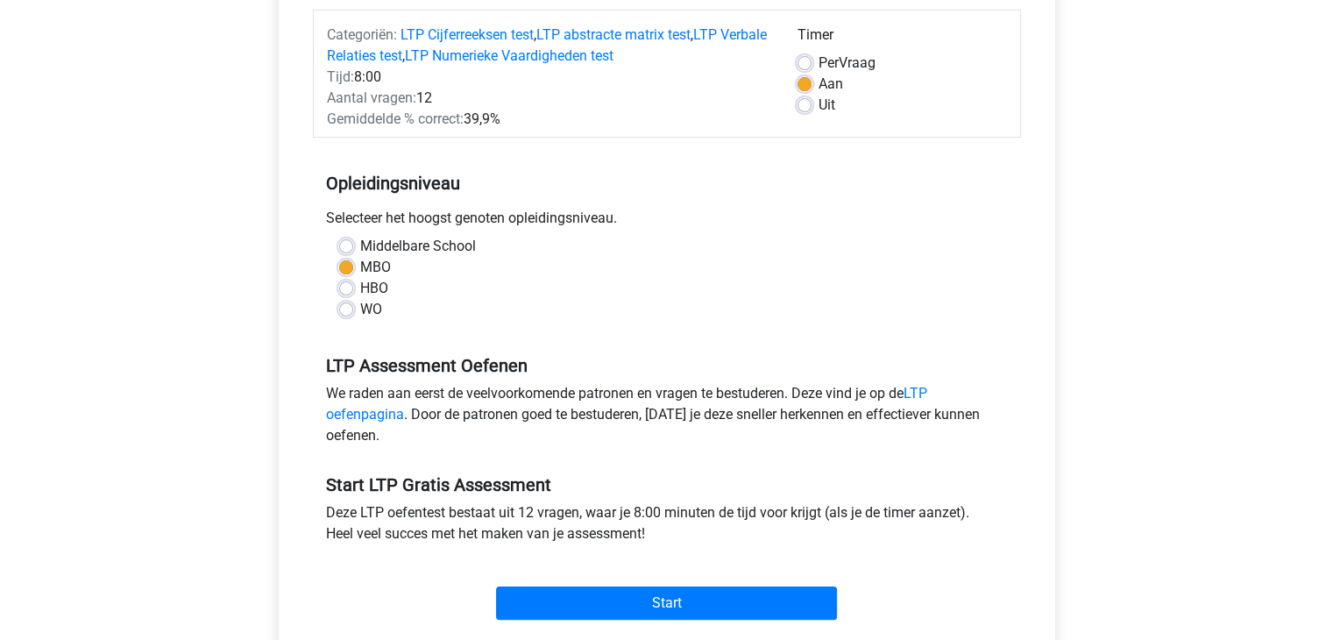
scroll to position [266, 0]
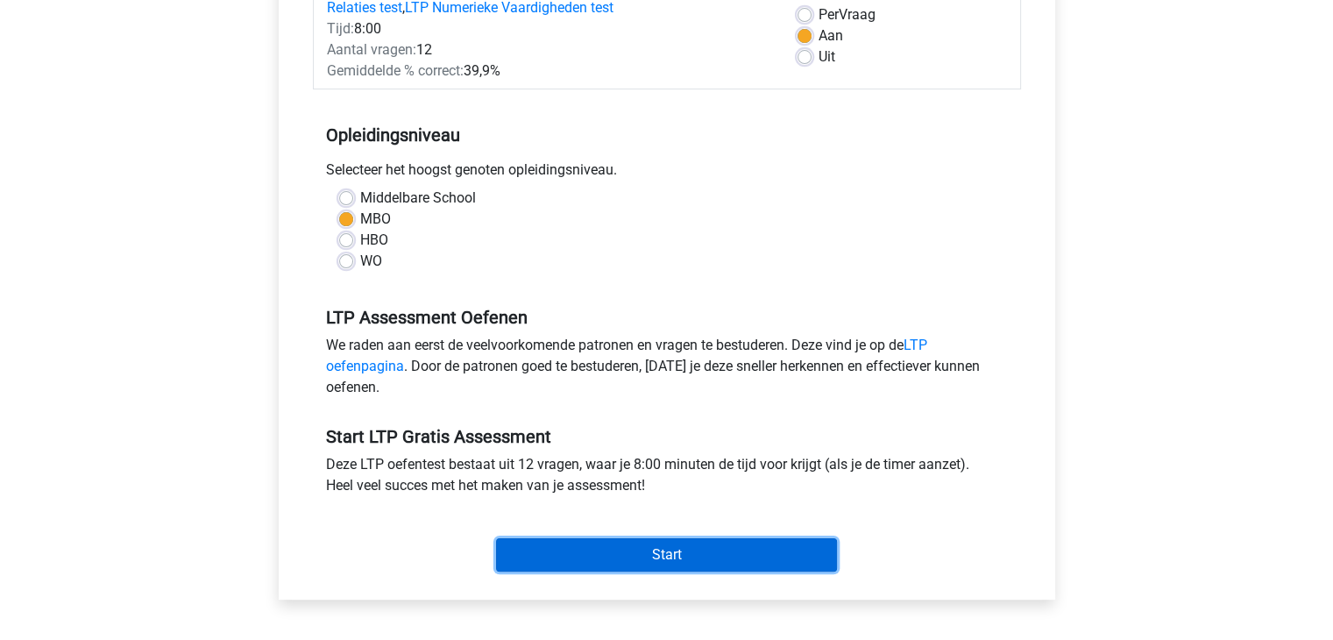
click at [755, 559] on input "Start" at bounding box center [666, 554] width 341 height 33
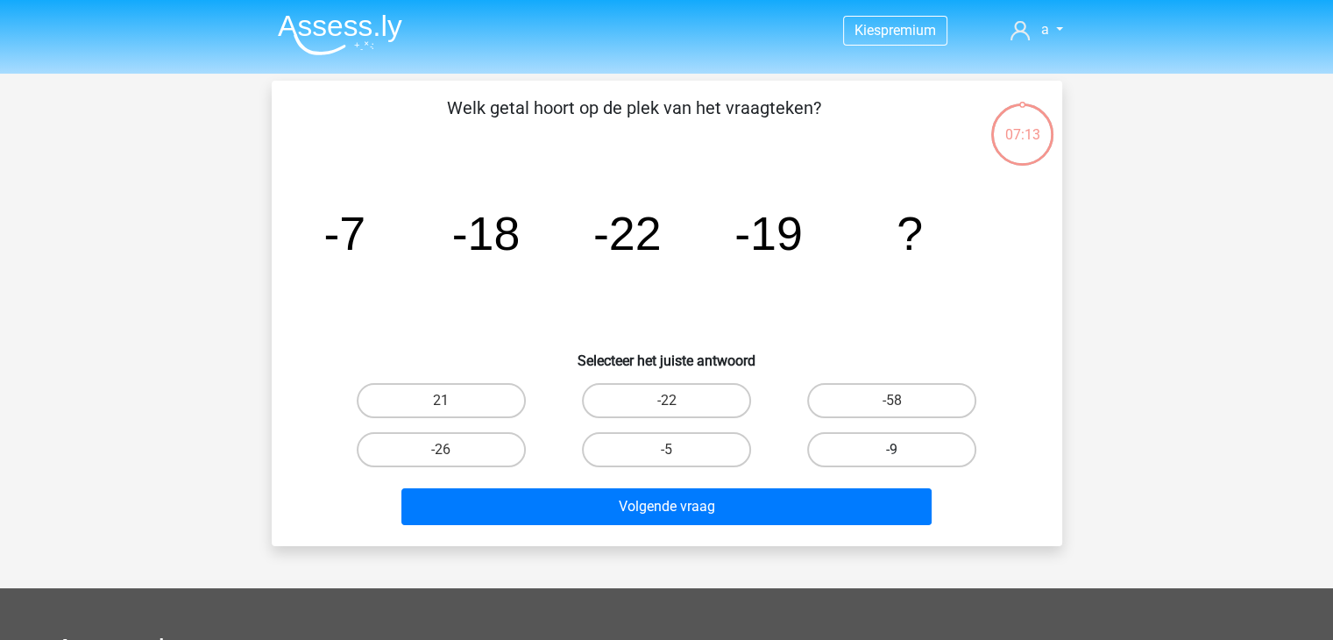
click at [862, 449] on label "-9" at bounding box center [891, 449] width 169 height 35
click at [892, 450] on input "-9" at bounding box center [897, 455] width 11 height 11
radio input "true"
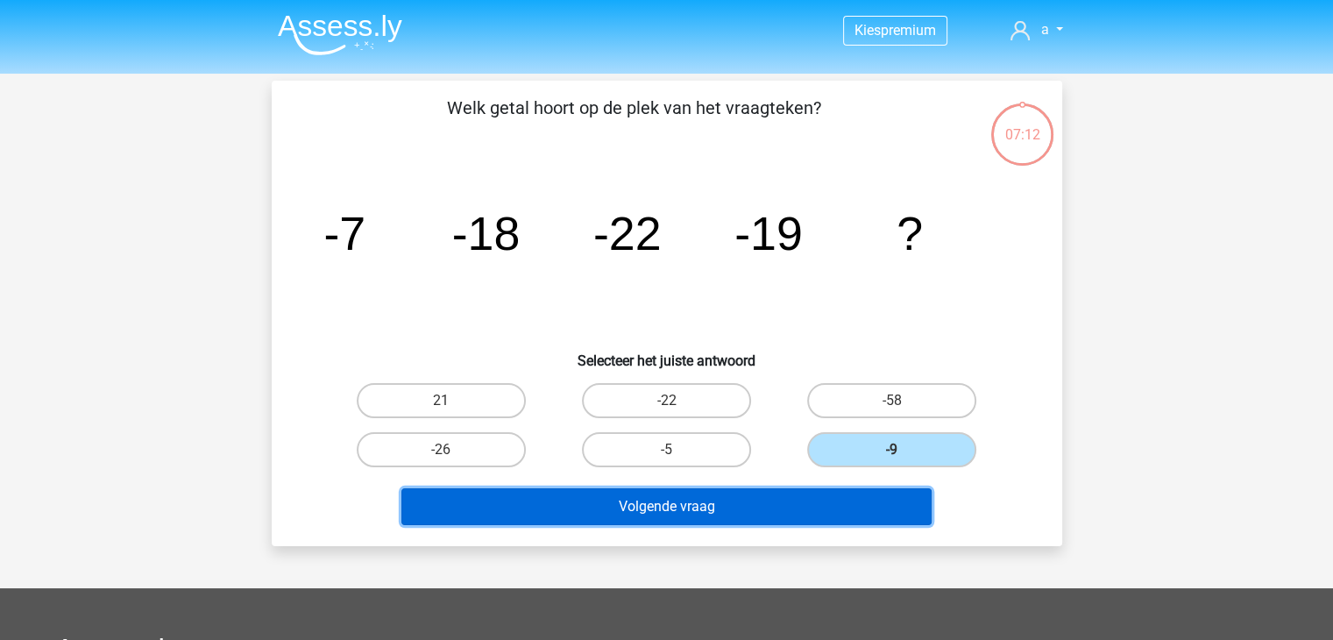
click at [824, 506] on button "Volgende vraag" at bounding box center [666, 506] width 530 height 37
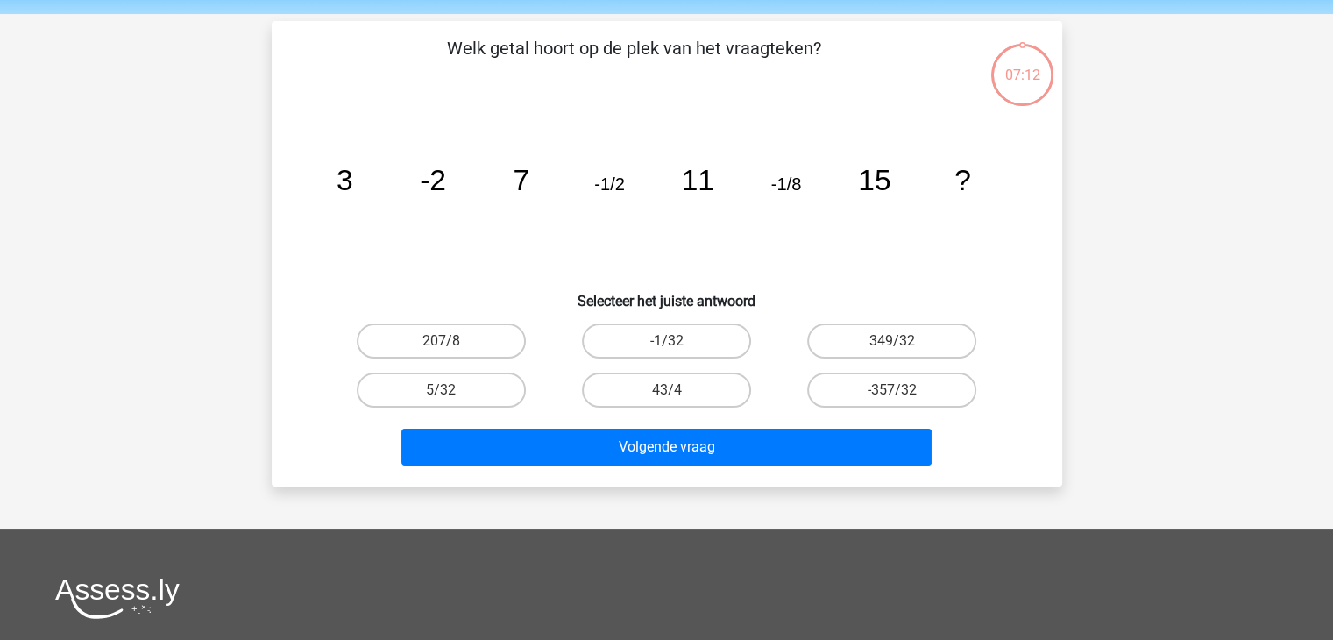
scroll to position [81, 0]
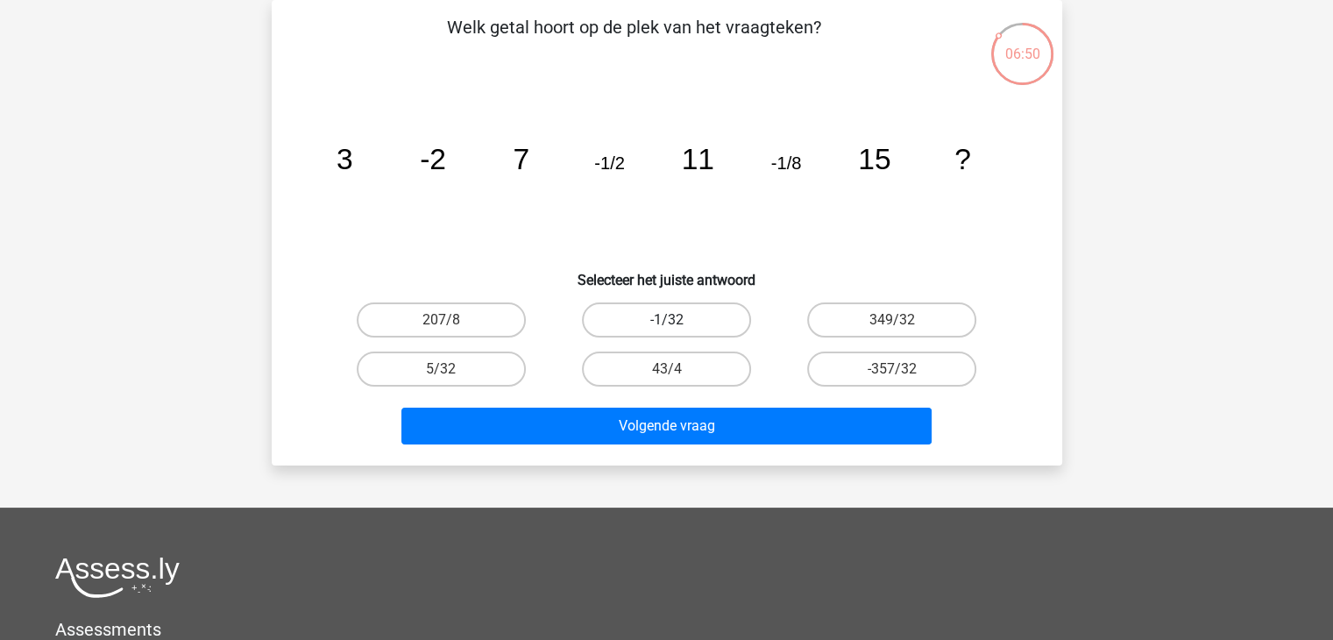
click at [677, 316] on label "-1/32" at bounding box center [666, 319] width 169 height 35
click at [677, 320] on input "-1/32" at bounding box center [671, 325] width 11 height 11
radio input "true"
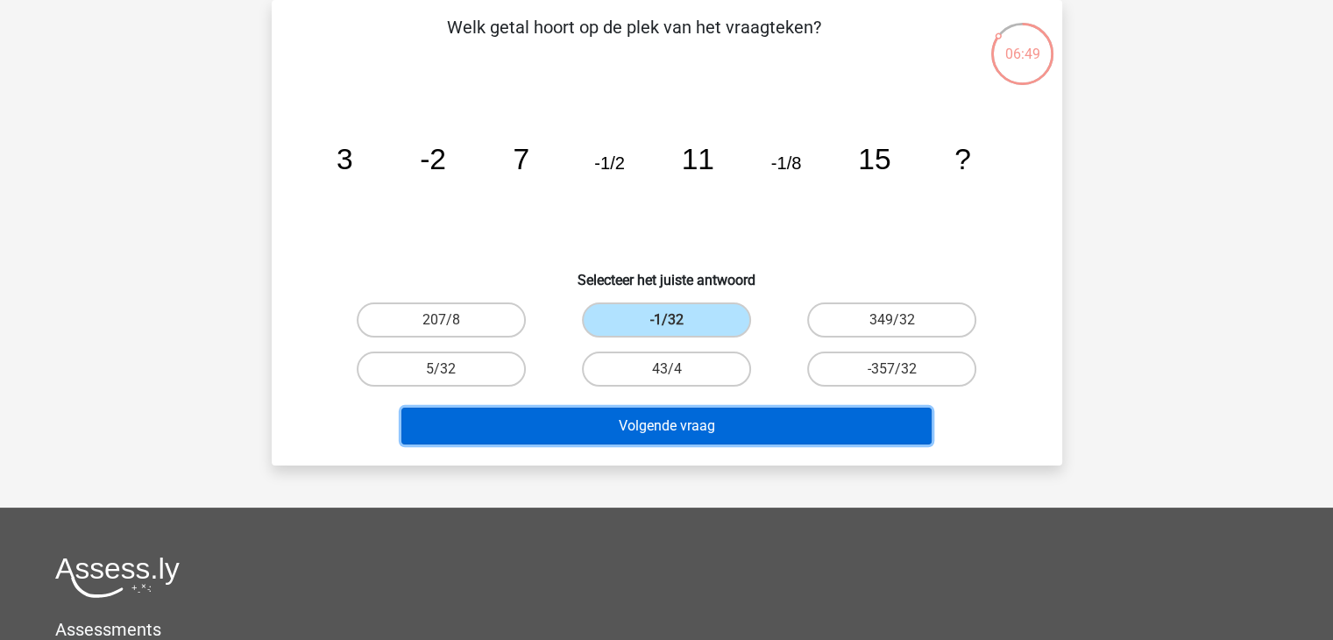
click at [672, 423] on button "Volgende vraag" at bounding box center [666, 426] width 530 height 37
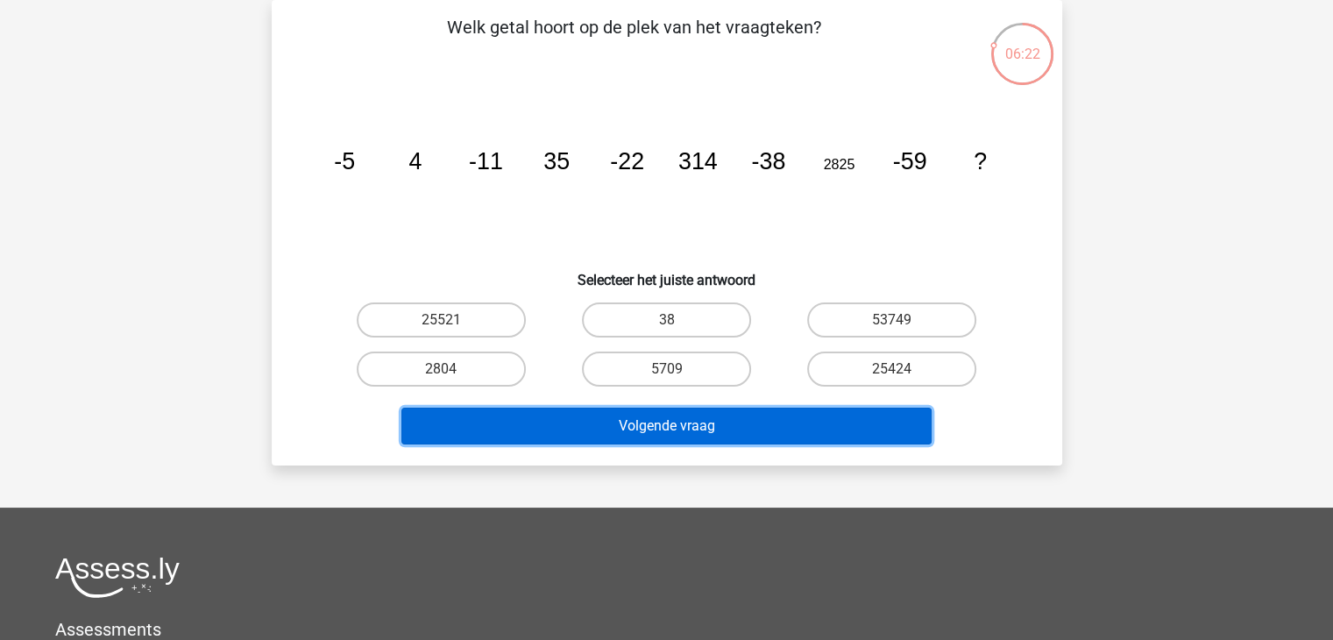
click at [685, 416] on button "Volgende vraag" at bounding box center [666, 426] width 530 height 37
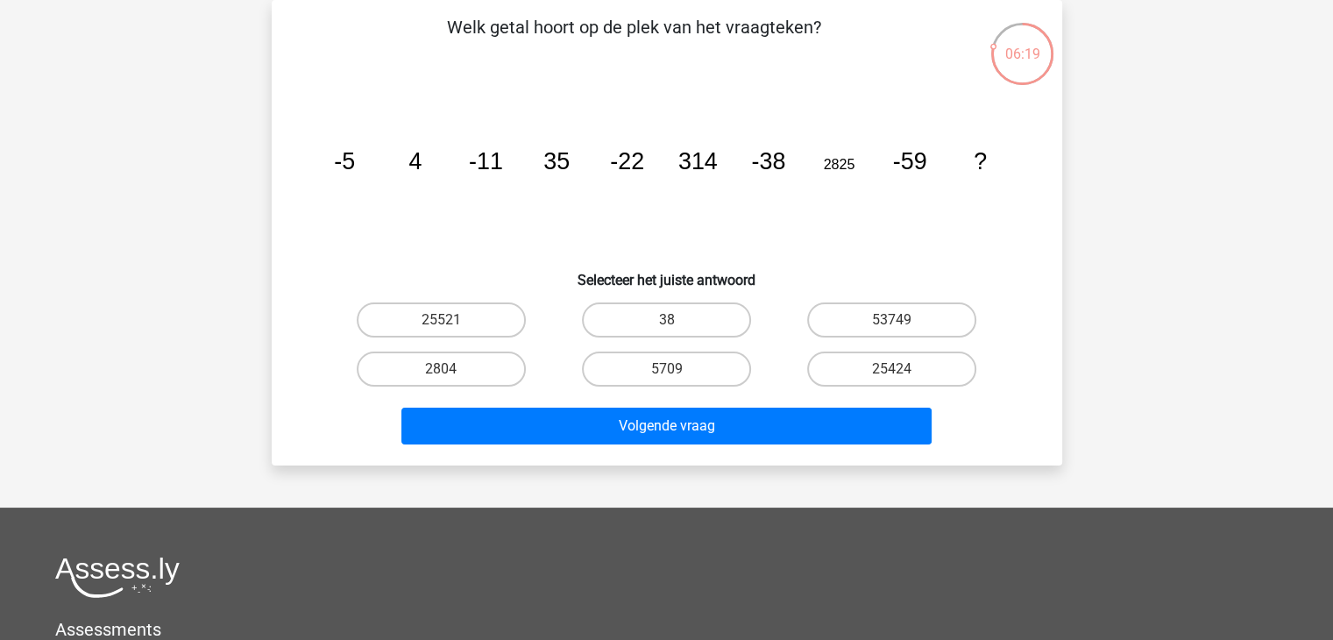
click at [903, 376] on input "25424" at bounding box center [897, 374] width 11 height 11
radio input "true"
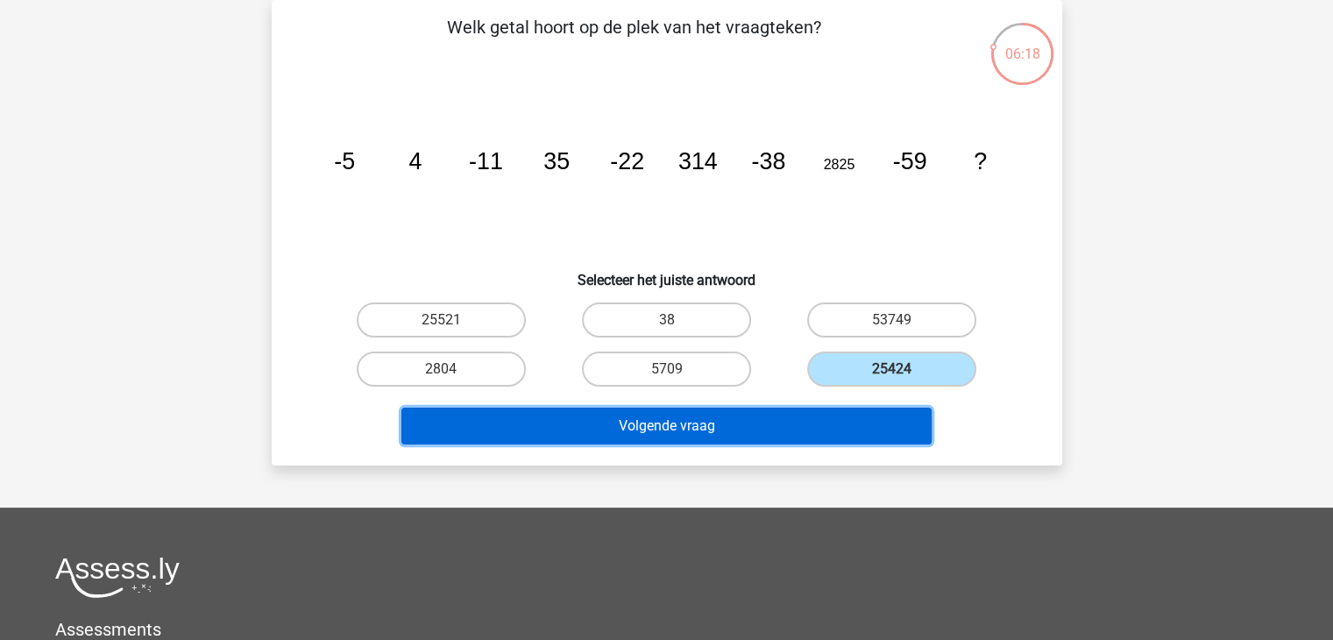
click at [854, 410] on button "Volgende vraag" at bounding box center [666, 426] width 530 height 37
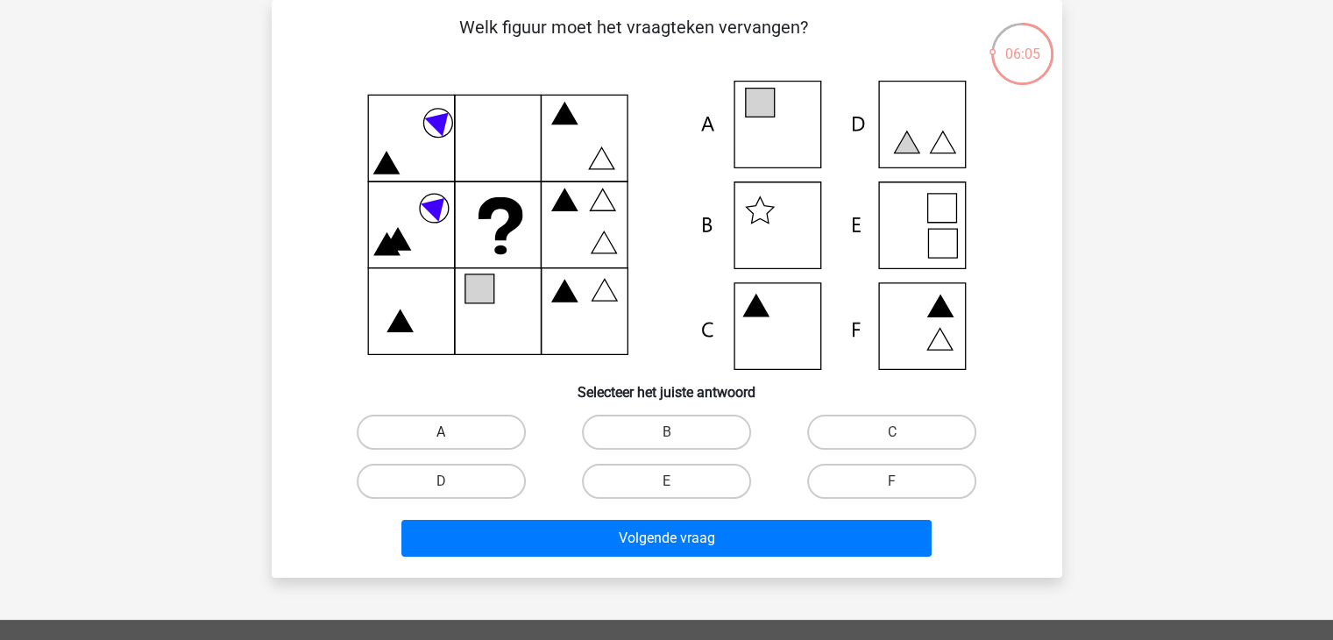
click at [471, 423] on label "A" at bounding box center [441, 432] width 169 height 35
click at [452, 432] on input "A" at bounding box center [446, 437] width 11 height 11
radio input "true"
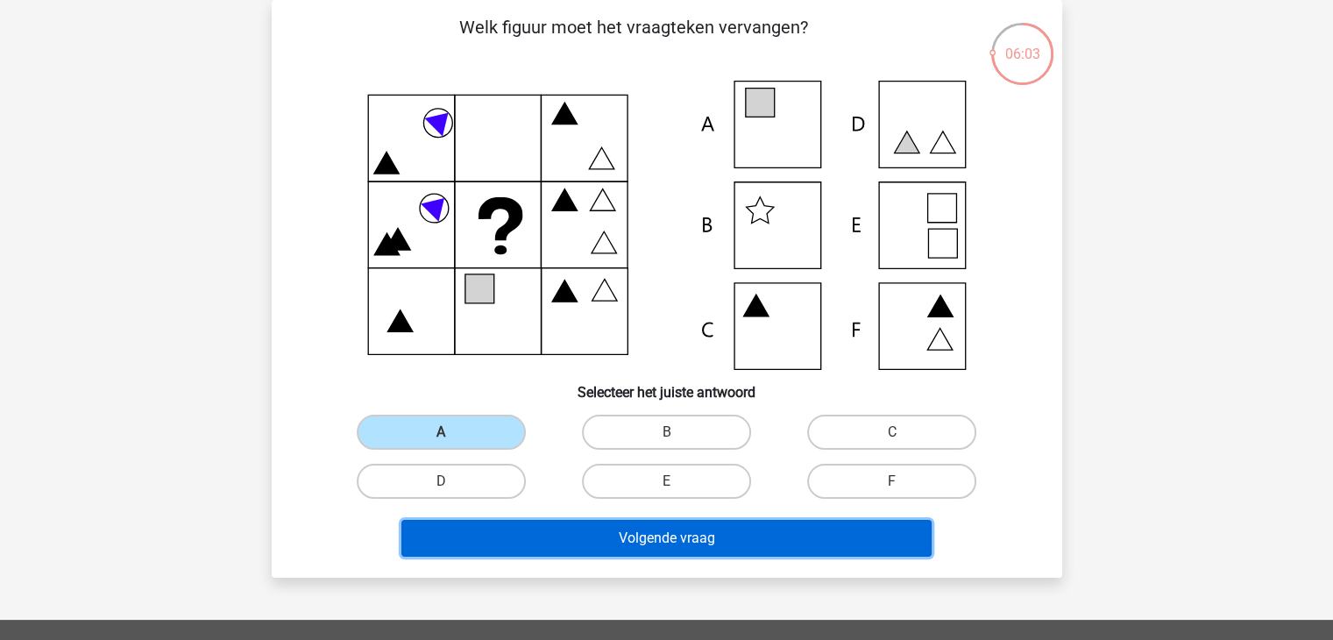
click at [563, 535] on button "Volgende vraag" at bounding box center [666, 538] width 530 height 37
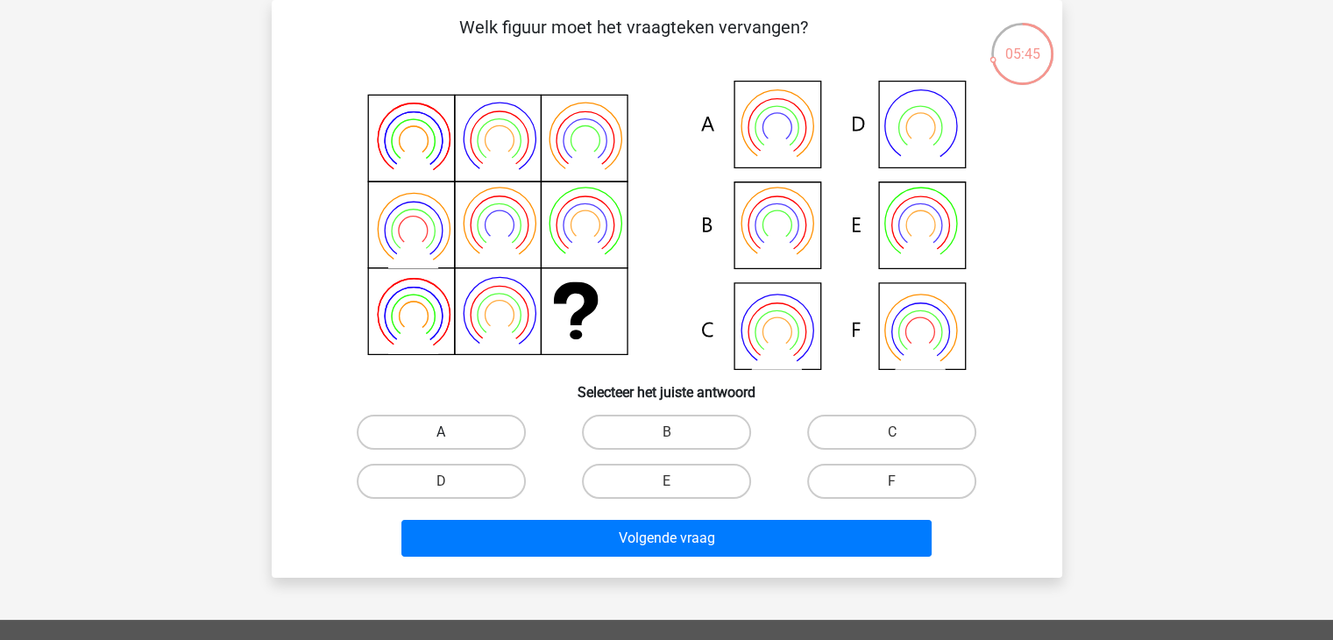
click at [477, 415] on label "A" at bounding box center [441, 432] width 169 height 35
click at [452, 432] on input "A" at bounding box center [446, 437] width 11 height 11
radio input "true"
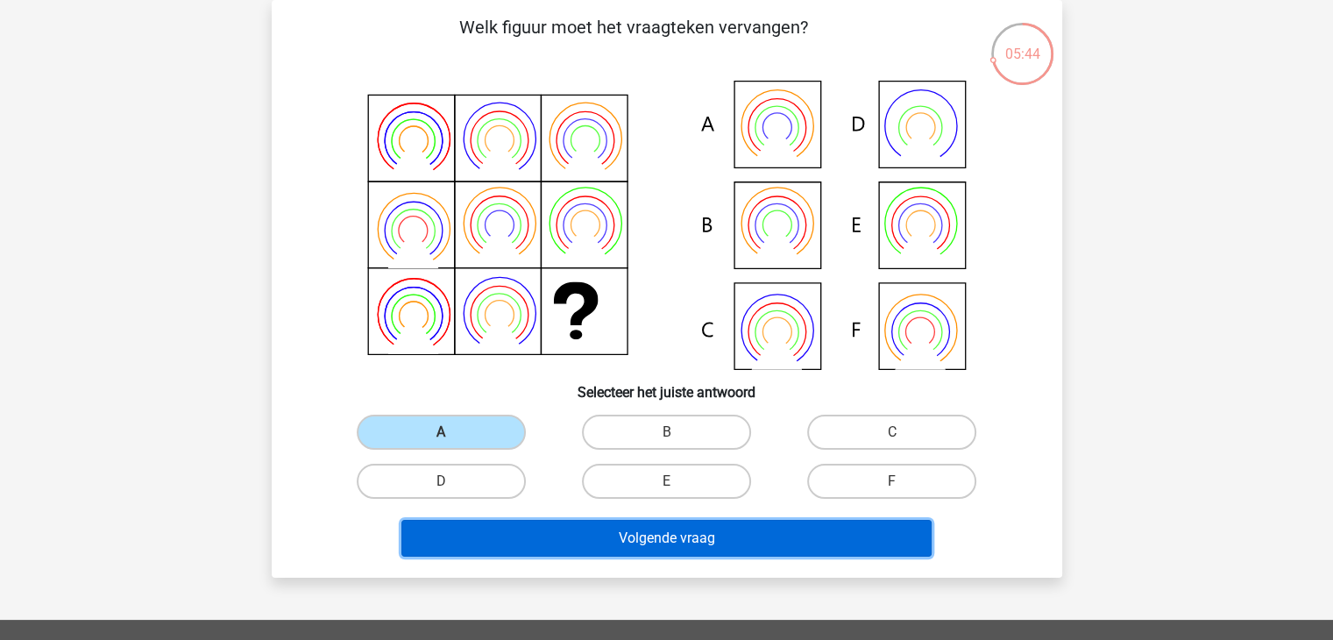
click at [545, 544] on button "Volgende vraag" at bounding box center [666, 538] width 530 height 37
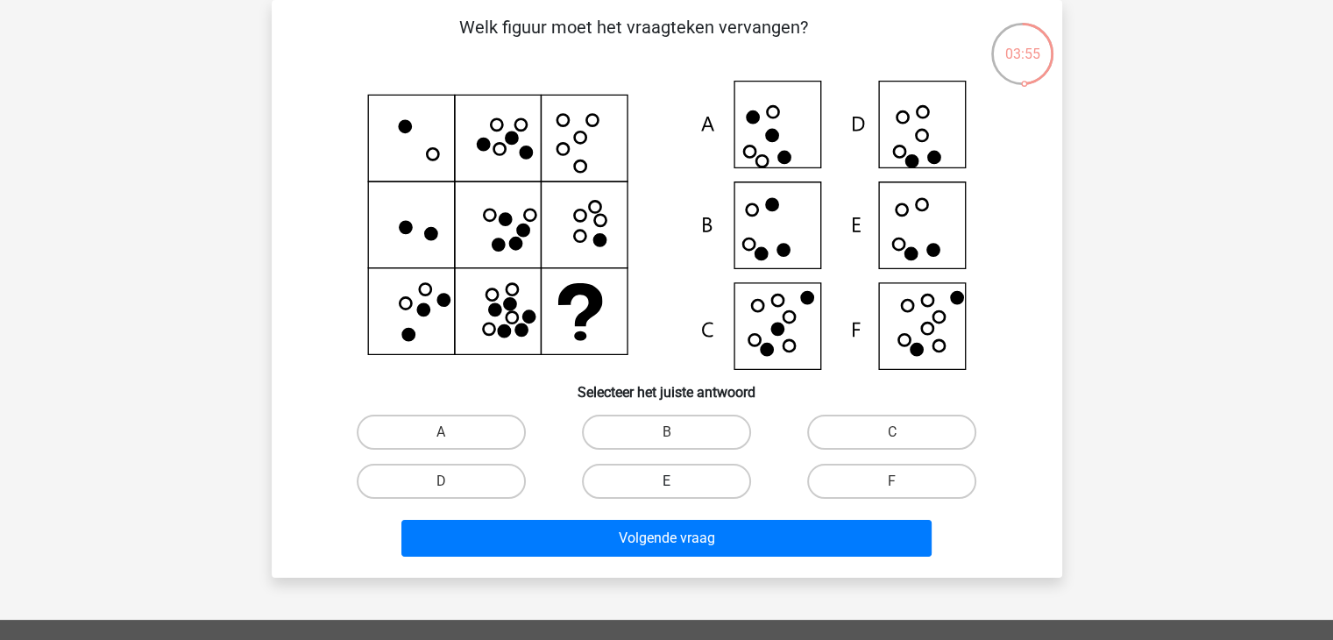
click at [661, 488] on label "E" at bounding box center [666, 481] width 169 height 35
click at [666, 488] on input "E" at bounding box center [671, 486] width 11 height 11
radio input "true"
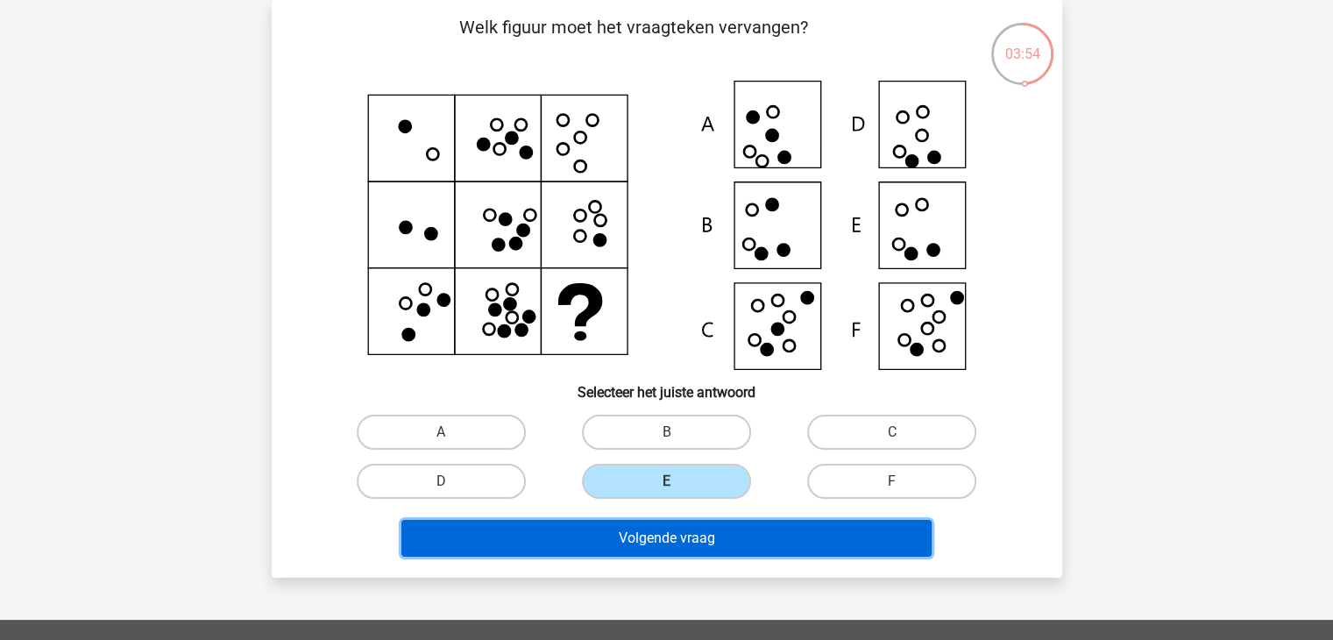
click at [670, 532] on button "Volgende vraag" at bounding box center [666, 538] width 530 height 37
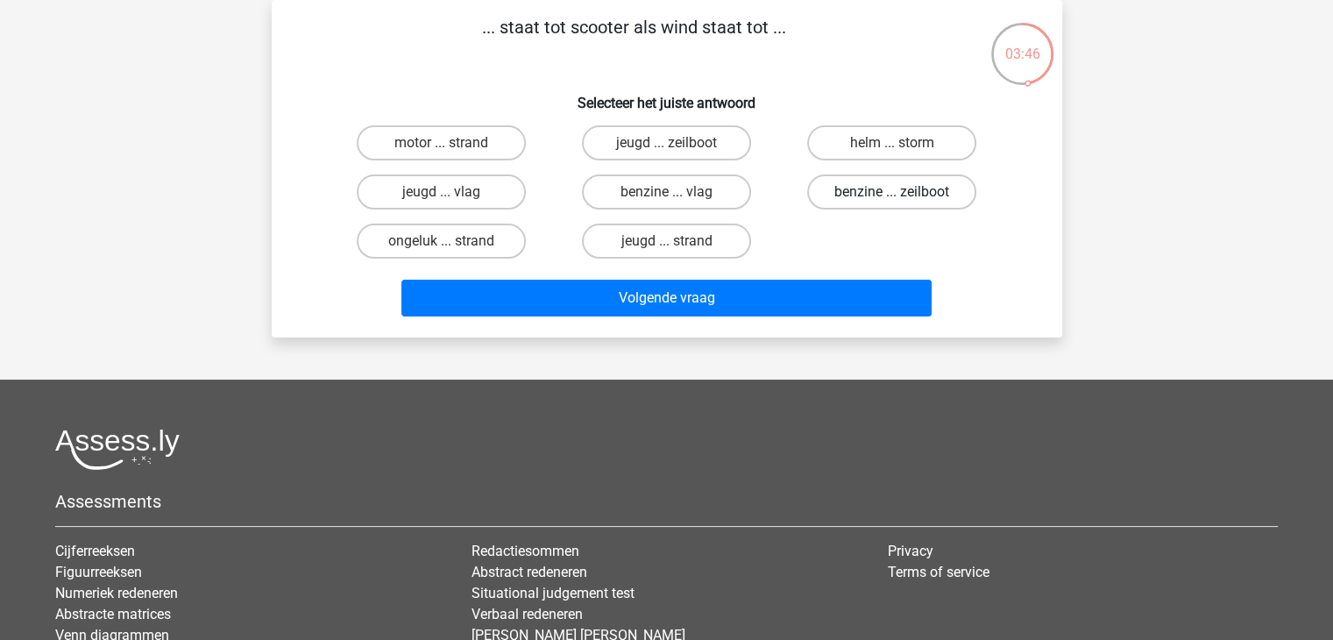
click at [858, 197] on label "benzine ... zeilboot" at bounding box center [891, 191] width 169 height 35
click at [892, 197] on input "benzine ... zeilboot" at bounding box center [897, 197] width 11 height 11
radio input "true"
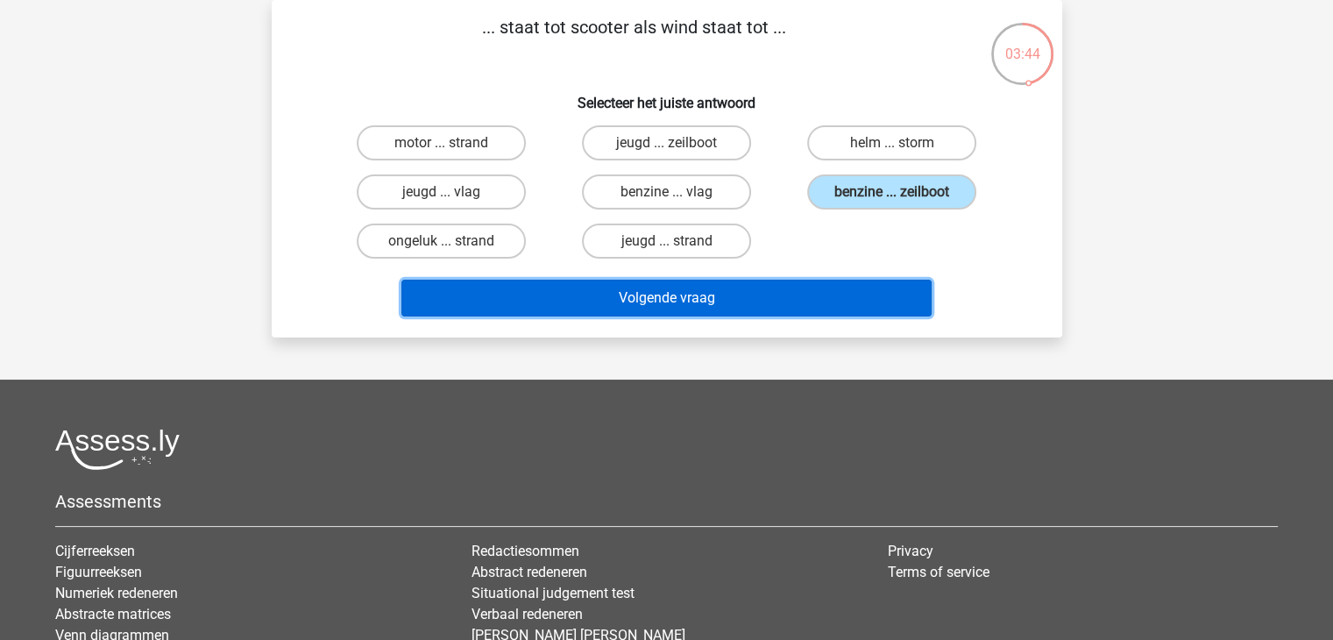
click at [748, 292] on button "Volgende vraag" at bounding box center [666, 298] width 530 height 37
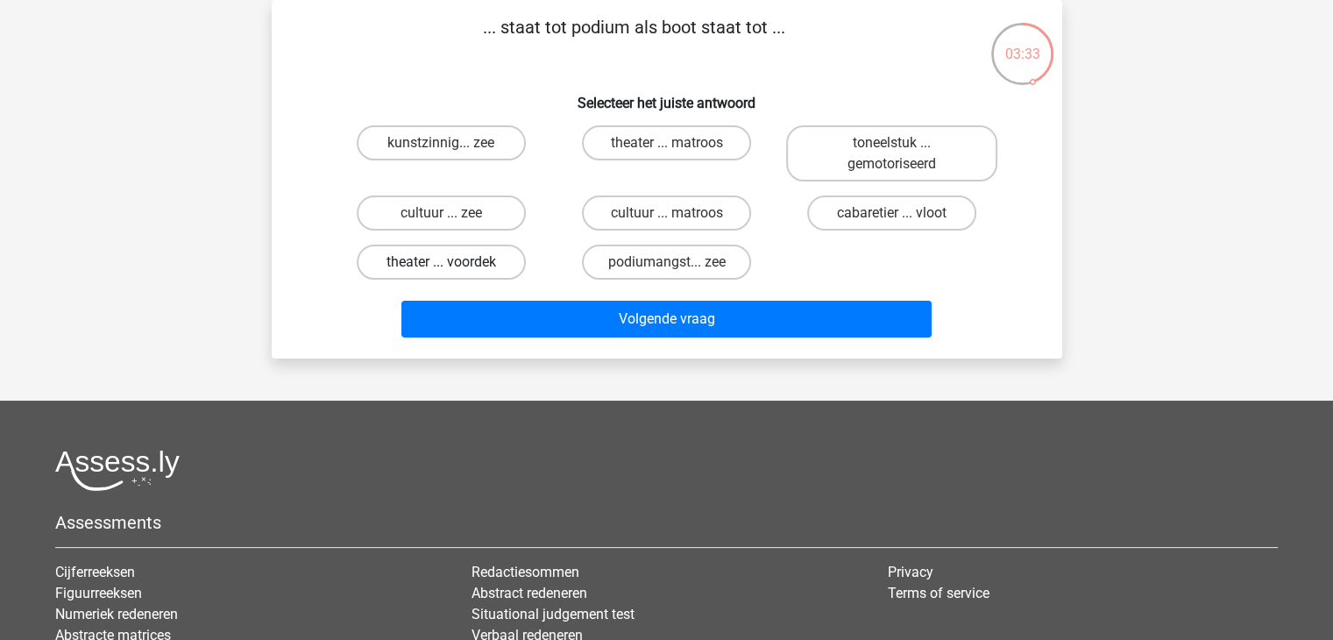
click at [468, 261] on label "theater ... voordek" at bounding box center [441, 262] width 169 height 35
click at [452, 262] on input "theater ... voordek" at bounding box center [446, 267] width 11 height 11
radio input "true"
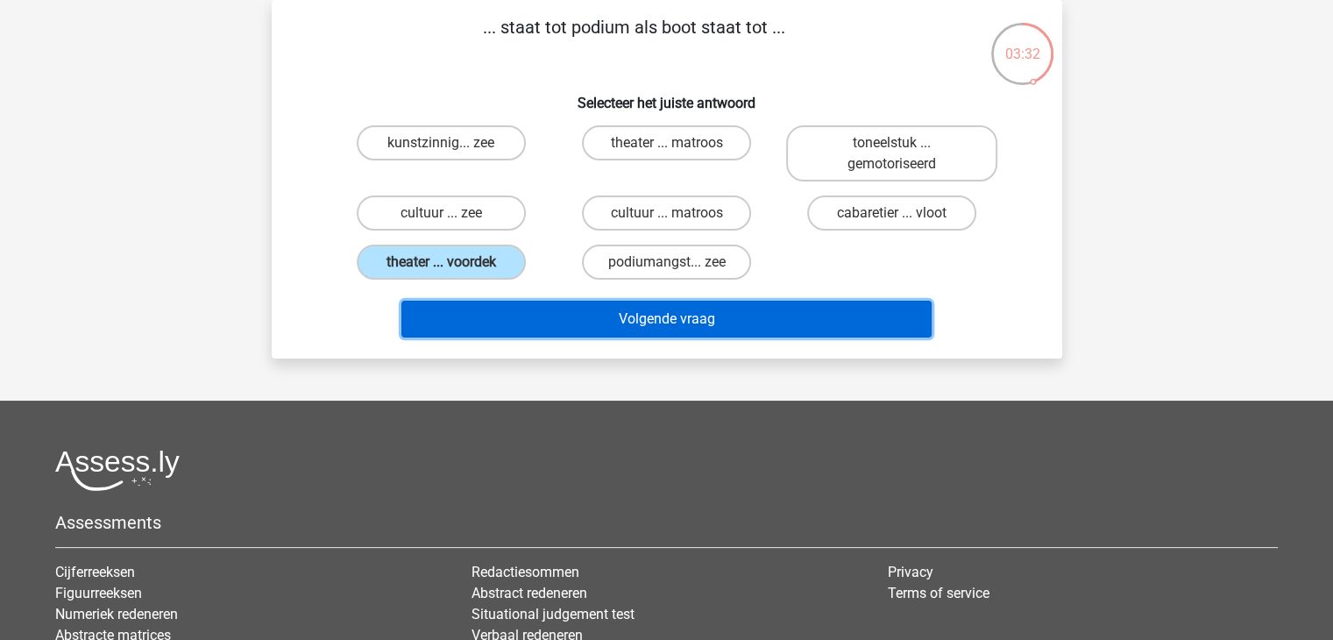
click at [512, 306] on button "Volgende vraag" at bounding box center [666, 319] width 530 height 37
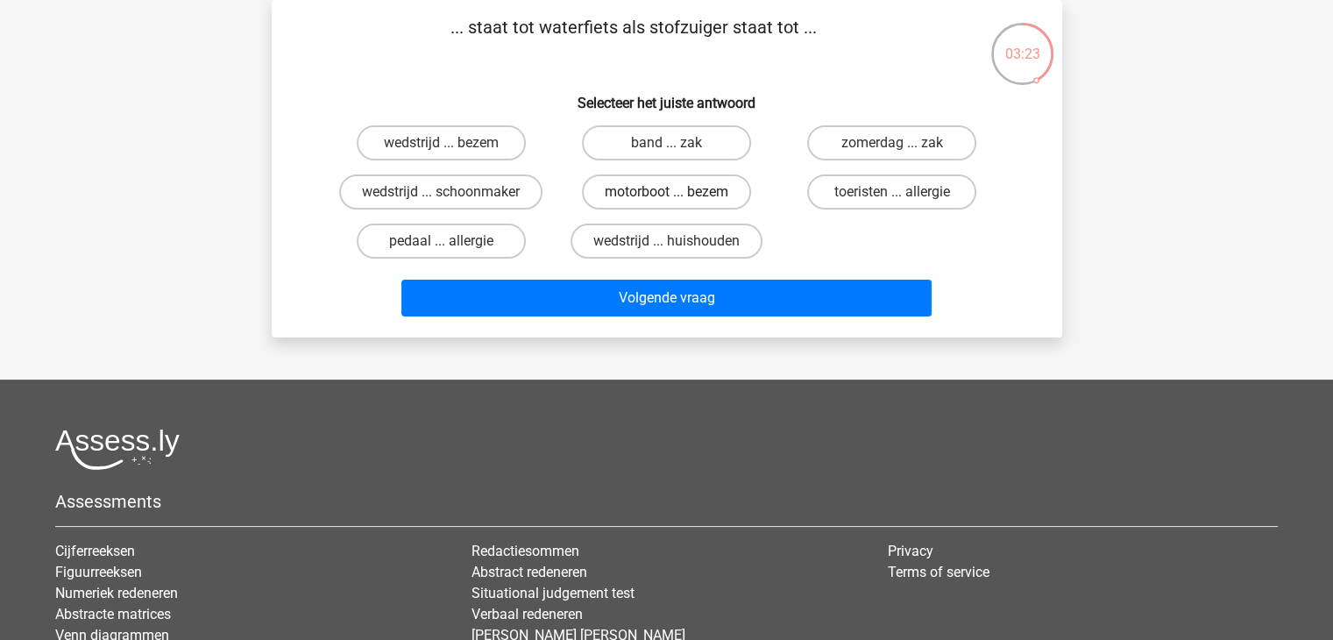
click at [688, 187] on label "motorboot ... bezem" at bounding box center [666, 191] width 169 height 35
click at [677, 192] on input "motorboot ... bezem" at bounding box center [671, 197] width 11 height 11
radio input "true"
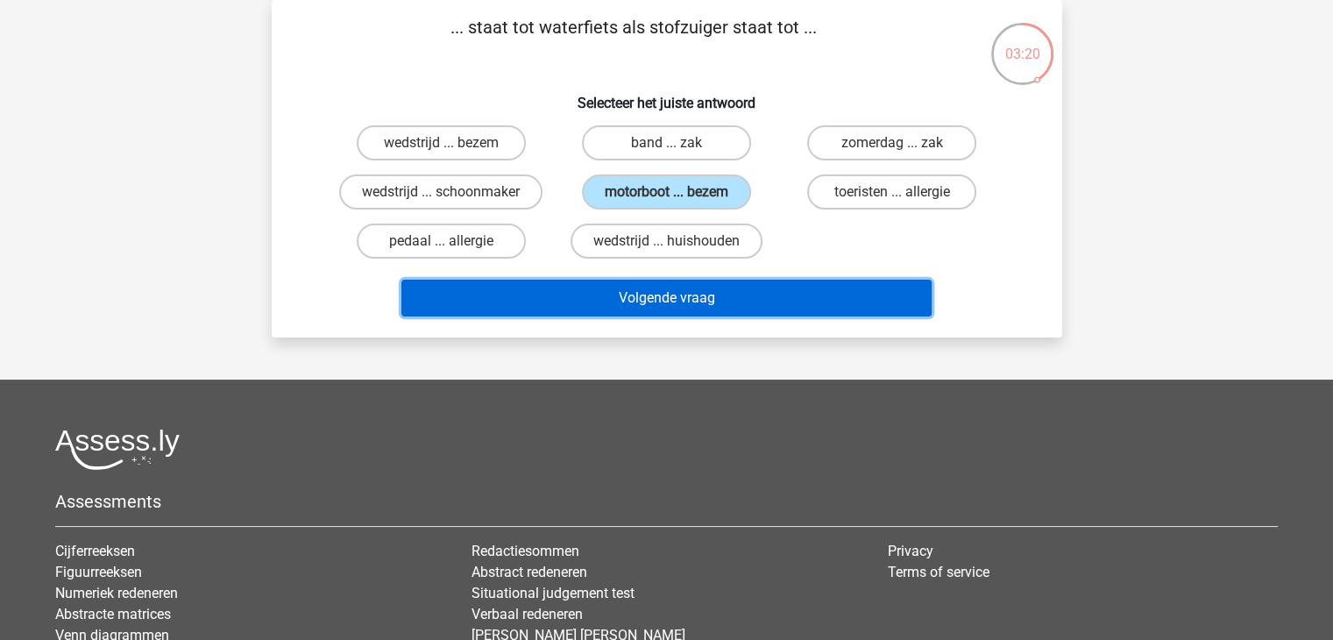
click at [638, 293] on button "Volgende vraag" at bounding box center [666, 298] width 530 height 37
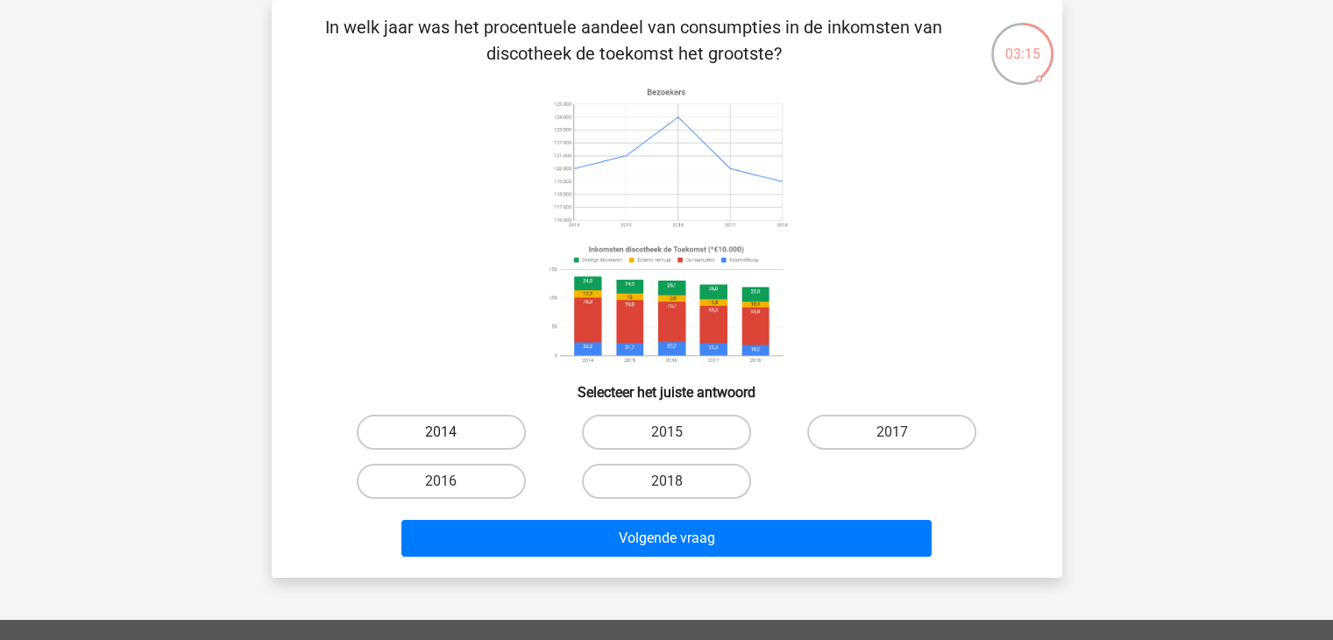
click at [461, 436] on label "2014" at bounding box center [441, 432] width 169 height 35
click at [452, 436] on input "2014" at bounding box center [446, 437] width 11 height 11
radio input "true"
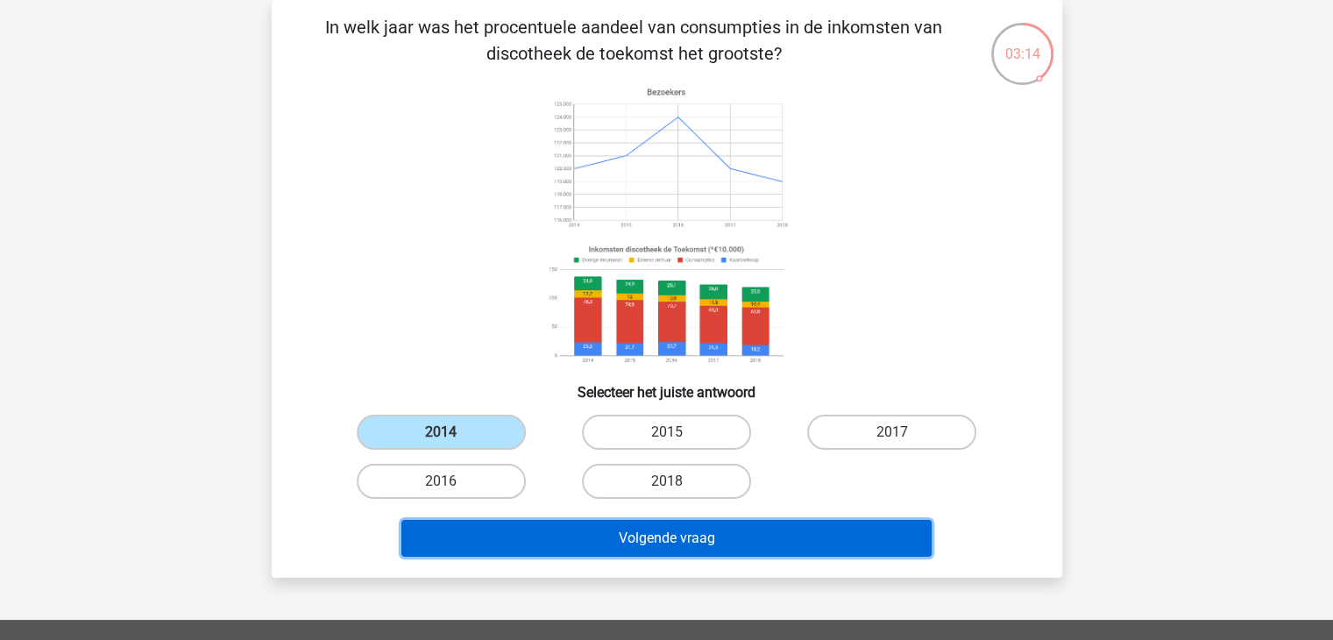
click at [575, 534] on button "Volgende vraag" at bounding box center [666, 538] width 530 height 37
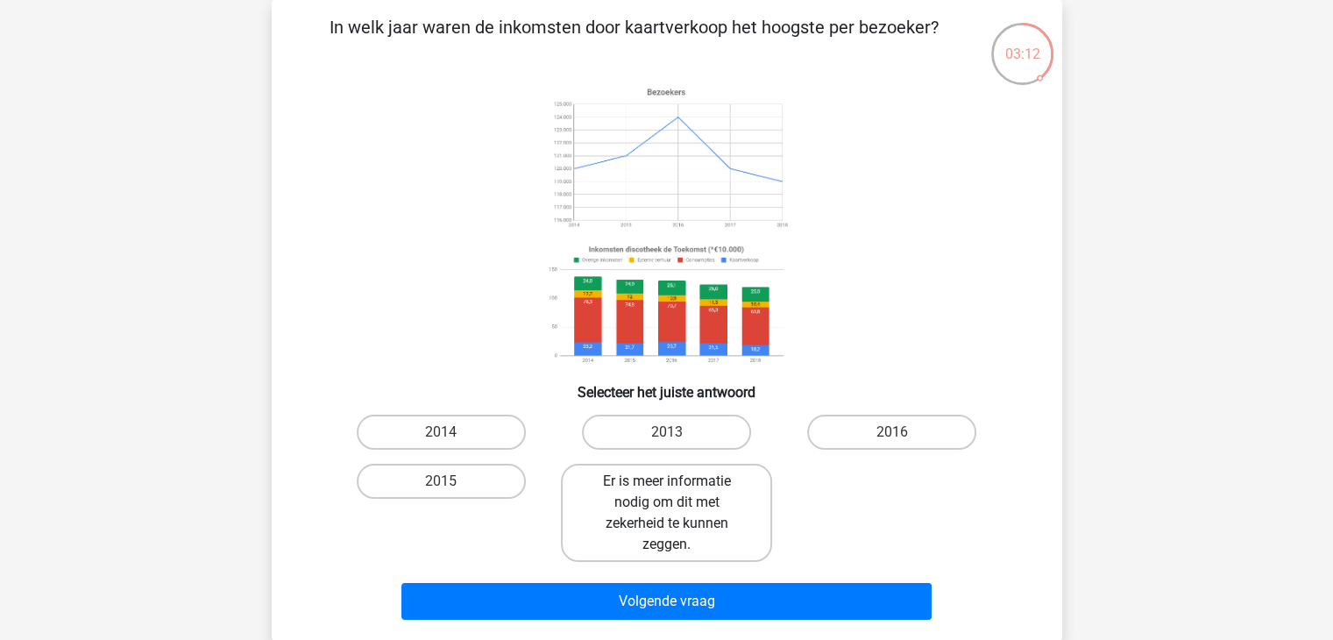
click at [684, 512] on label "Er is meer informatie nodig om dit met zekerheid te kunnen zeggen." at bounding box center [666, 513] width 211 height 98
click at [677, 493] on input "Er is meer informatie nodig om dit met zekerheid te kunnen zeggen." at bounding box center [671, 486] width 11 height 11
radio input "true"
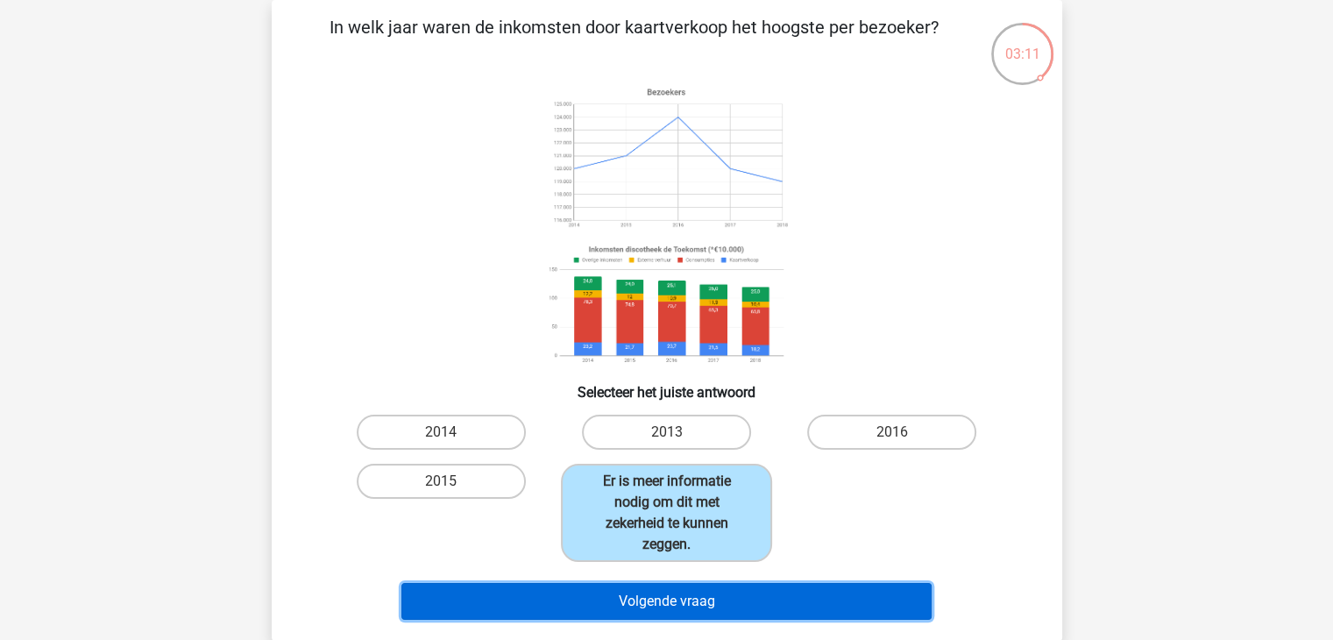
click at [680, 599] on button "Volgende vraag" at bounding box center [666, 601] width 530 height 37
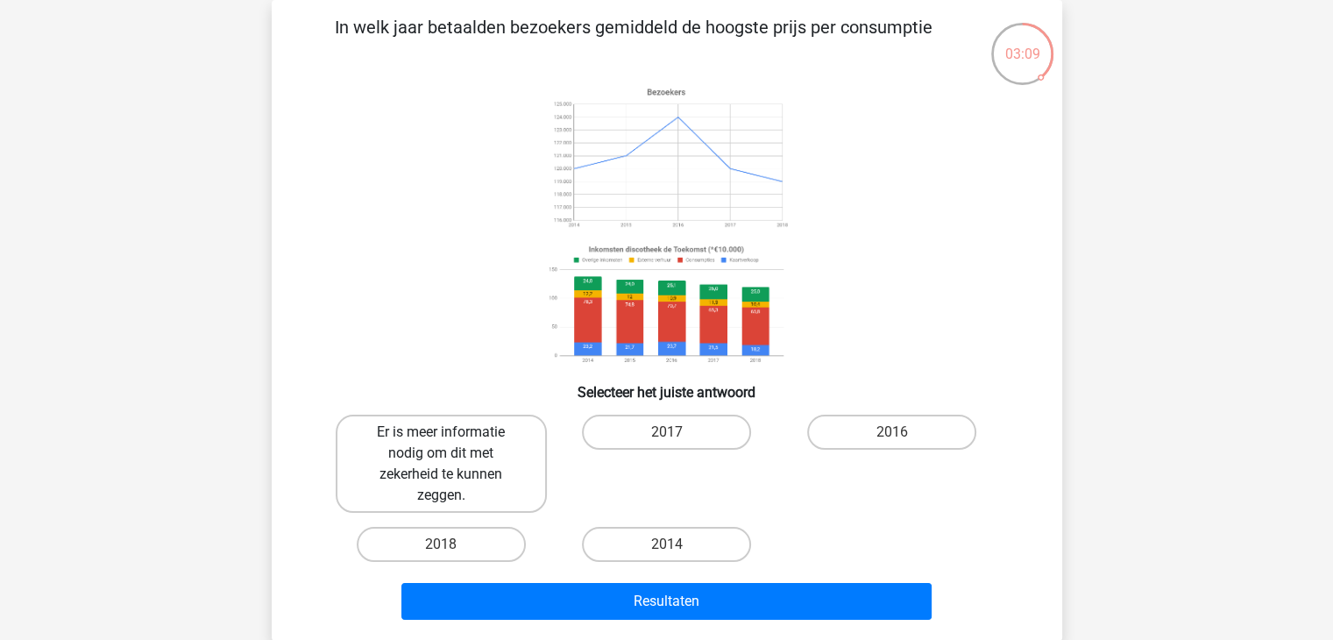
click at [455, 466] on label "Er is meer informatie nodig om dit met zekerheid te kunnen zeggen." at bounding box center [441, 464] width 211 height 98
click at [452, 443] on input "Er is meer informatie nodig om dit met zekerheid te kunnen zeggen." at bounding box center [446, 437] width 11 height 11
radio input "true"
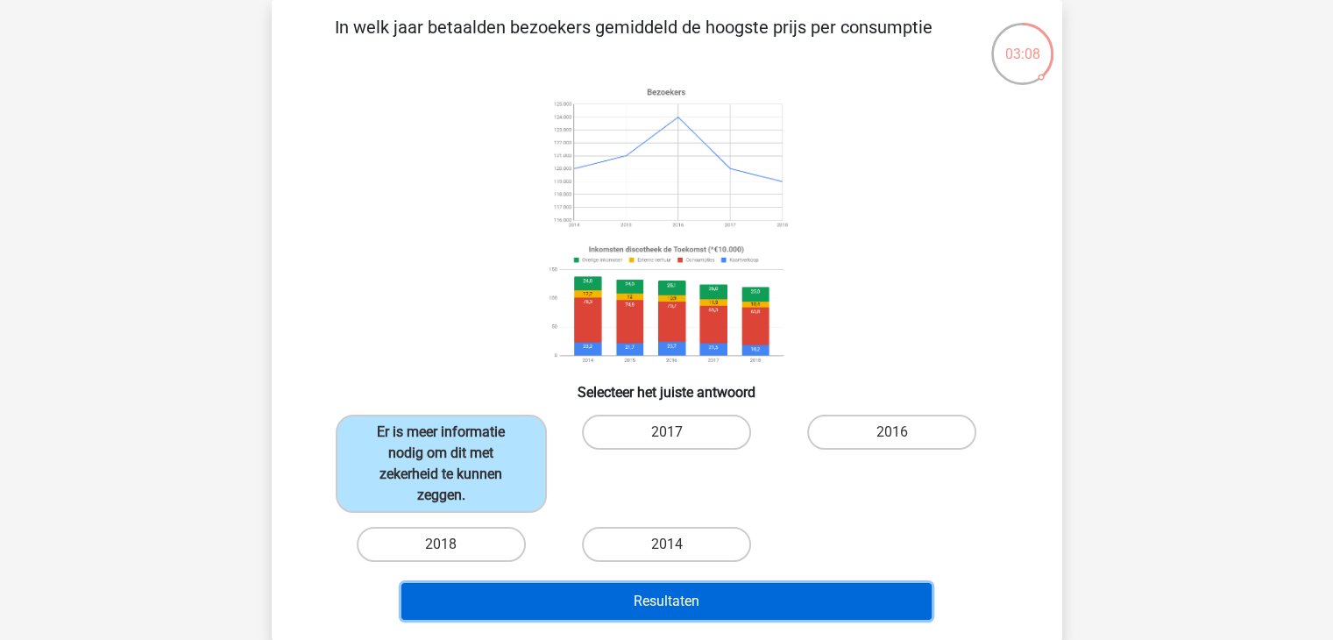
click at [578, 586] on button "Resultaten" at bounding box center [666, 601] width 530 height 37
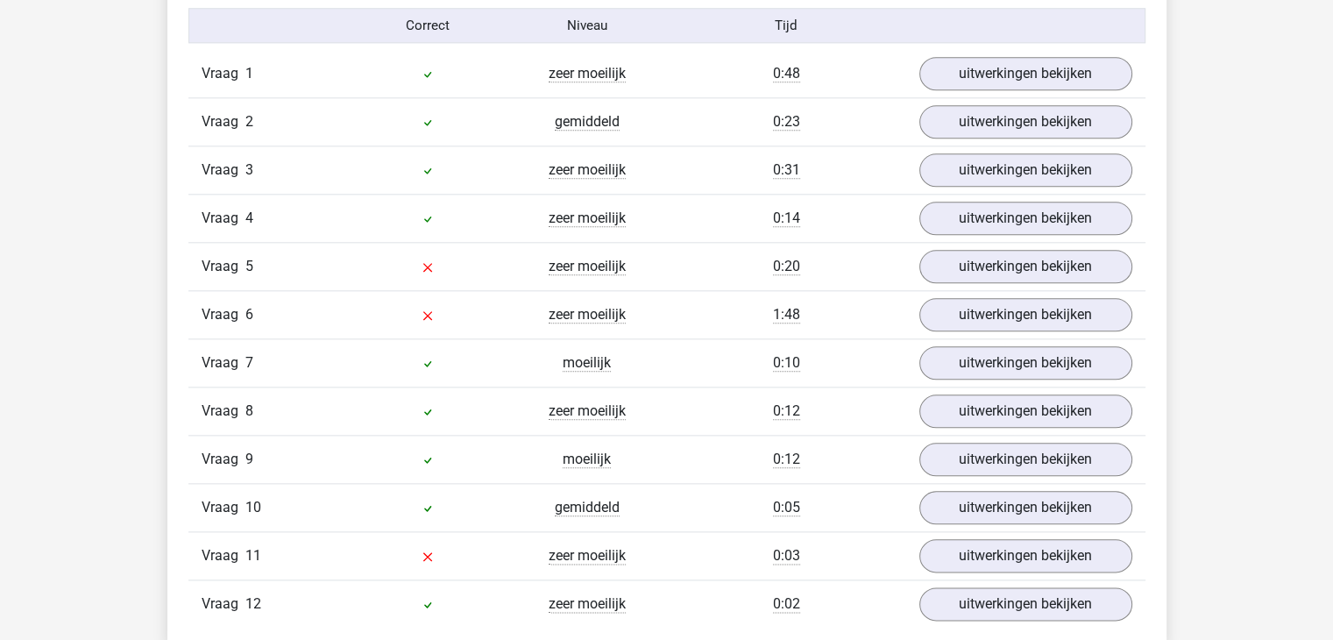
scroll to position [1961, 0]
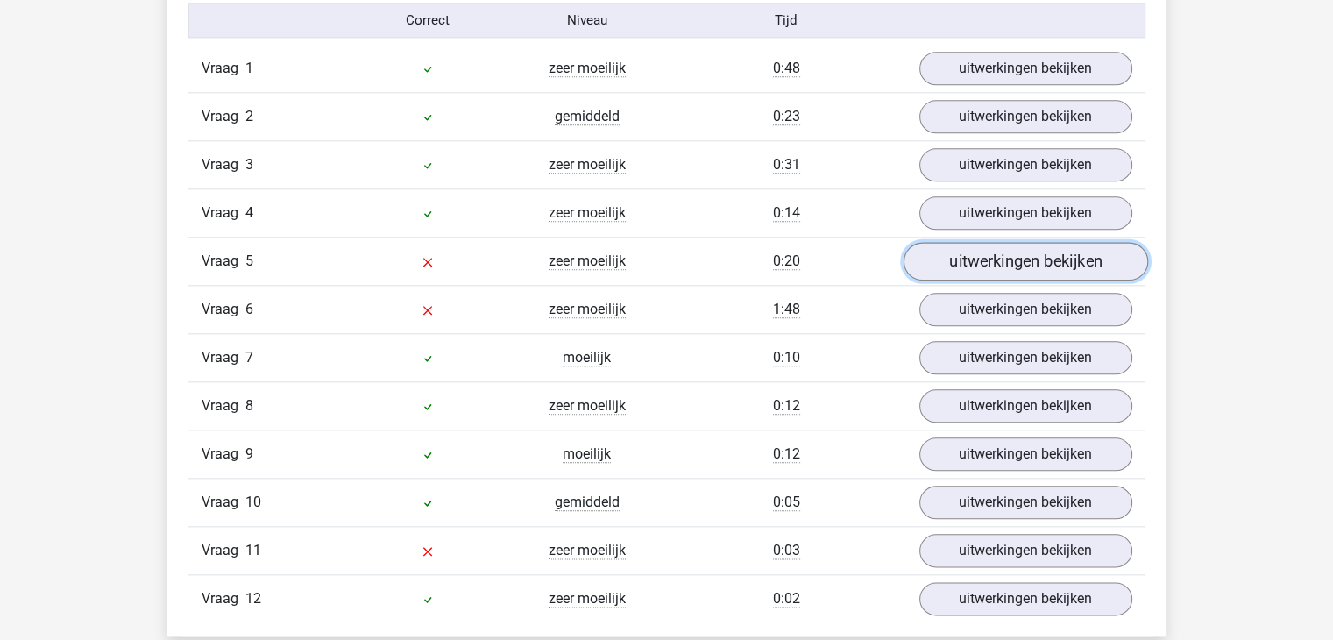
click at [1060, 264] on link "uitwerkingen bekijken" at bounding box center [1025, 262] width 245 height 39
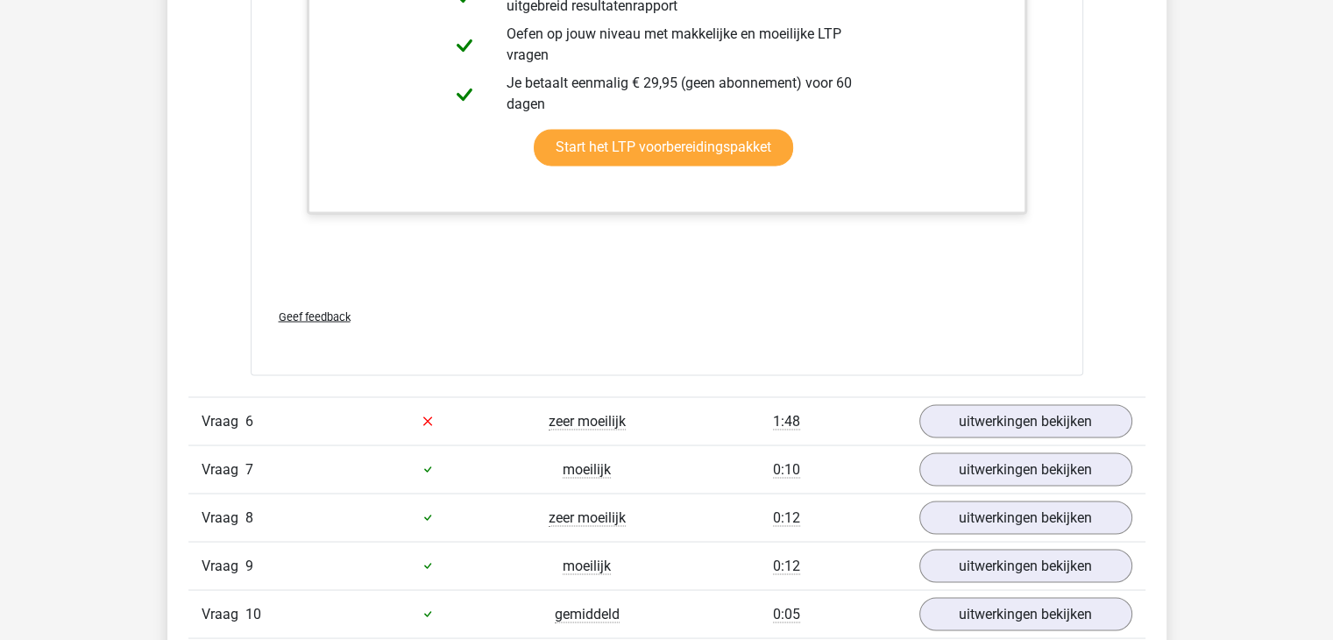
scroll to position [3130, 0]
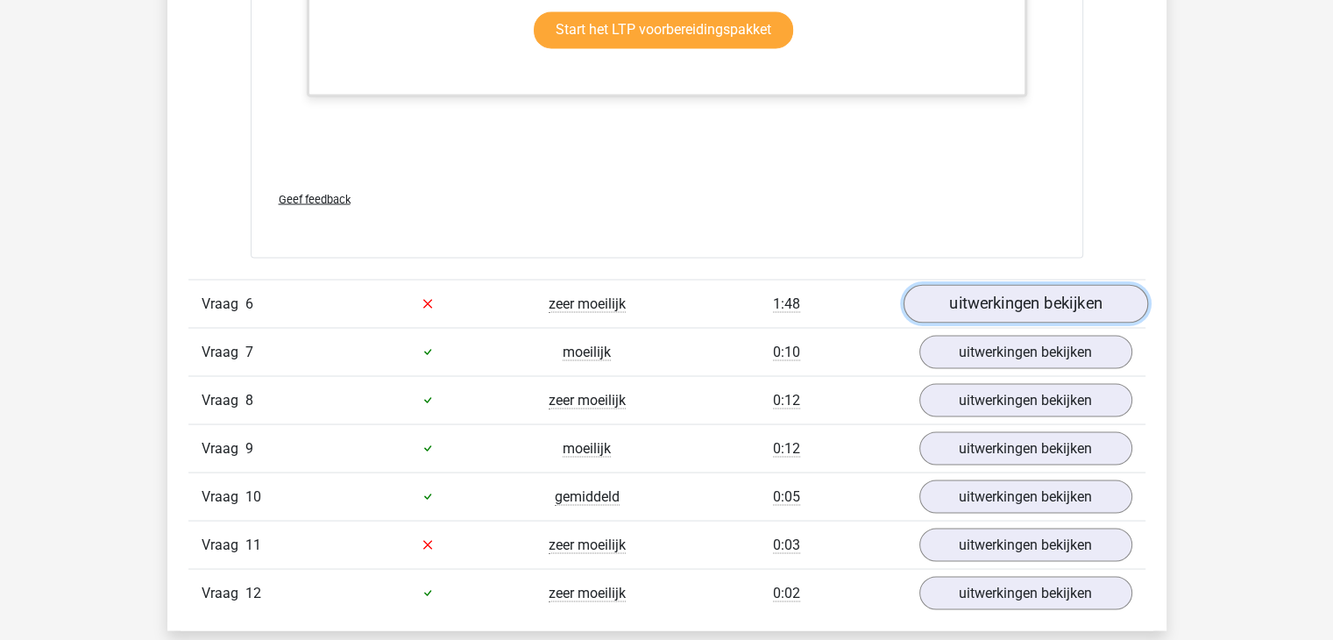
click at [1083, 308] on link "uitwerkingen bekijken" at bounding box center [1025, 303] width 245 height 39
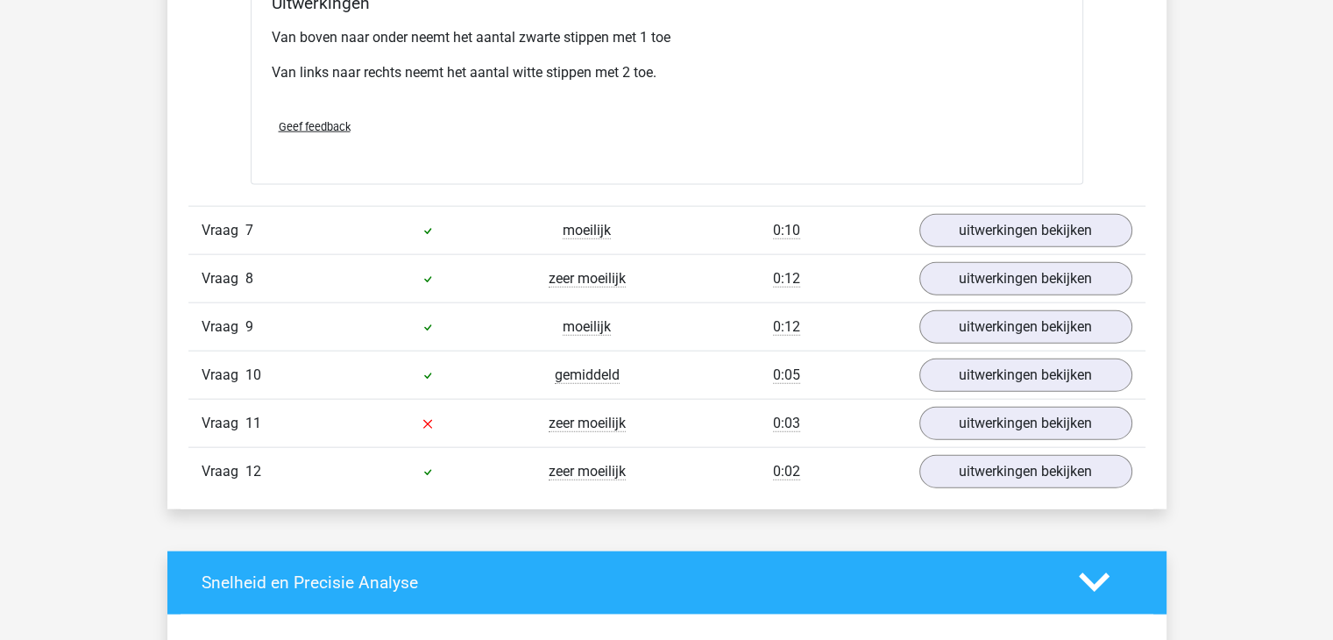
scroll to position [4007, 0]
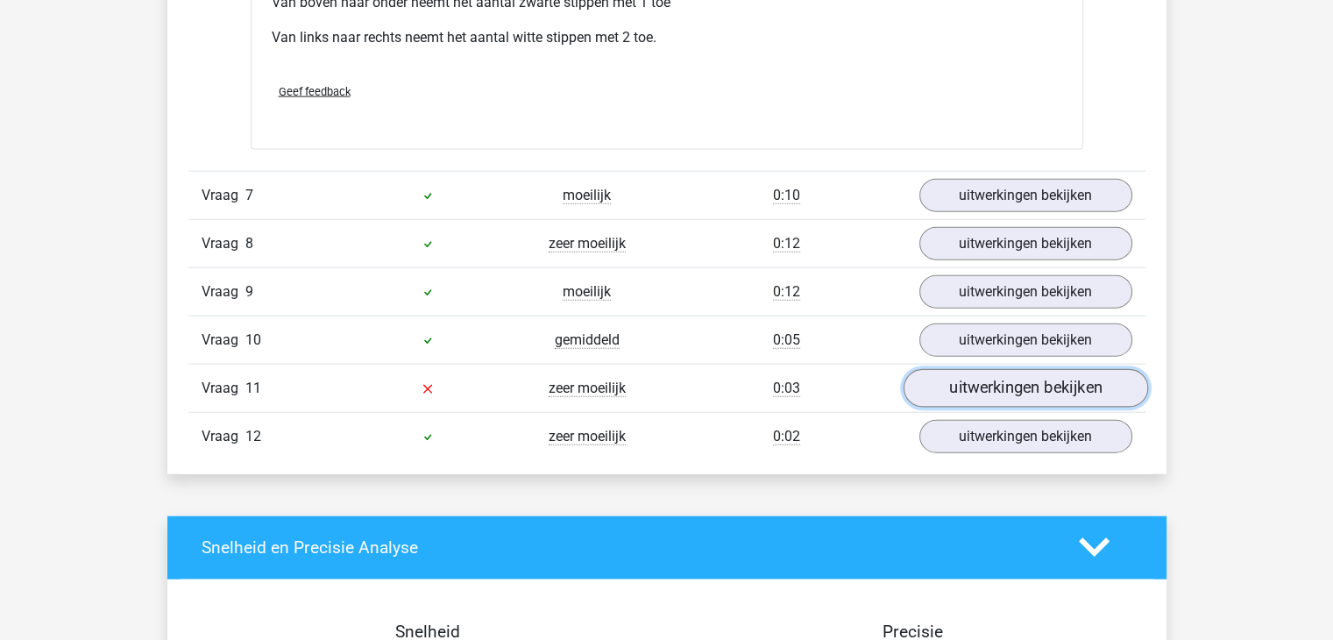
click at [1053, 391] on link "uitwerkingen bekijken" at bounding box center [1025, 388] width 245 height 39
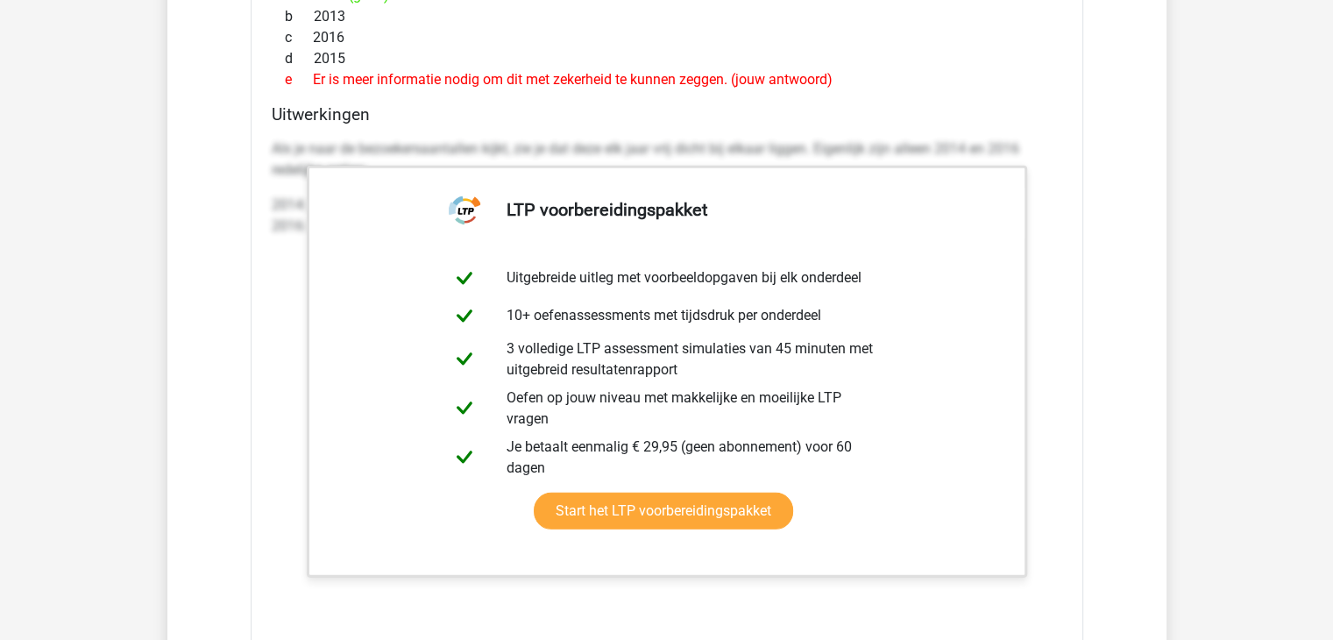
scroll to position [4813, 0]
